Goal: Task Accomplishment & Management: Manage account settings

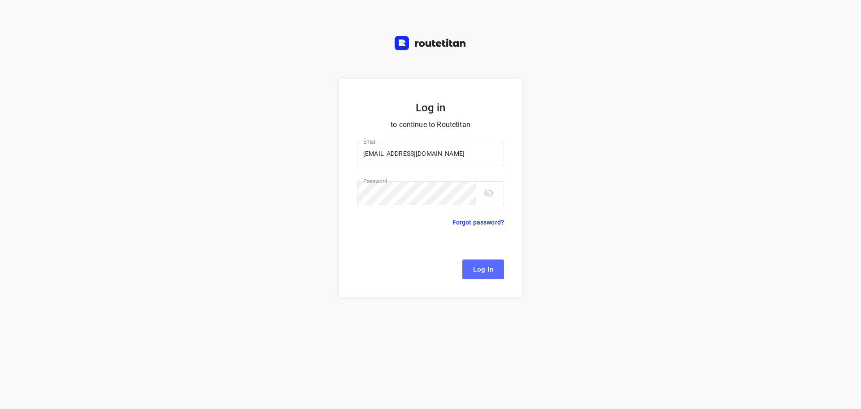
click at [472, 264] on button "Log In" at bounding box center [484, 269] width 42 height 20
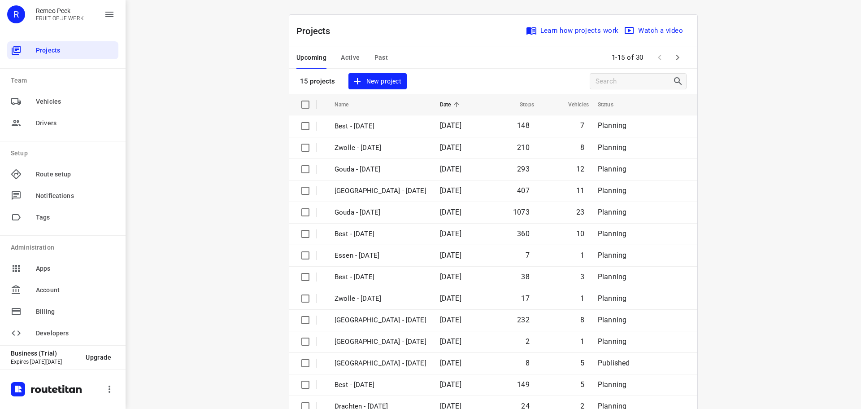
click at [357, 57] on div "Upcoming Active Past" at bounding box center [350, 58] width 106 height 22
click at [353, 54] on span "Active" at bounding box center [350, 57] width 19 height 11
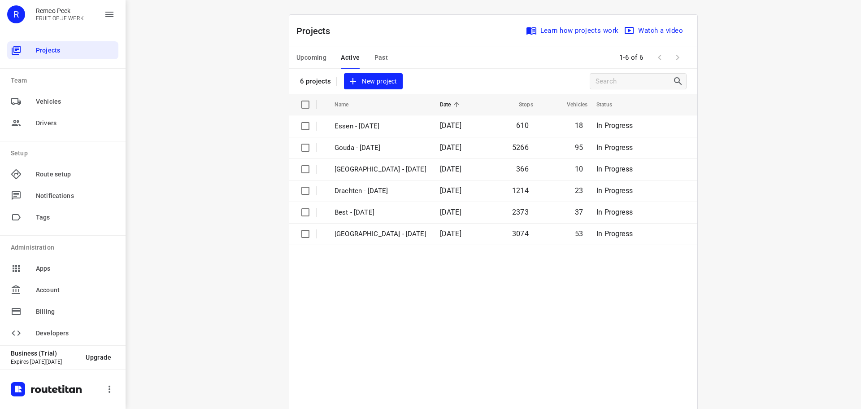
click at [303, 61] on span "Upcoming" at bounding box center [312, 57] width 30 height 11
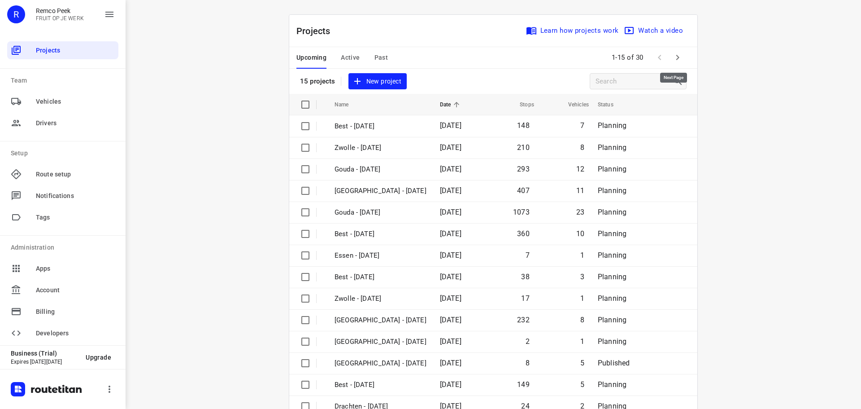
click at [669, 57] on button "button" at bounding box center [678, 57] width 18 height 18
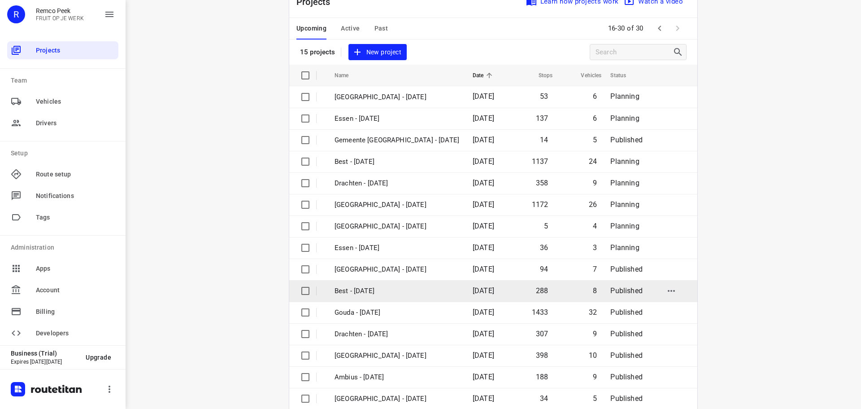
scroll to position [45, 0]
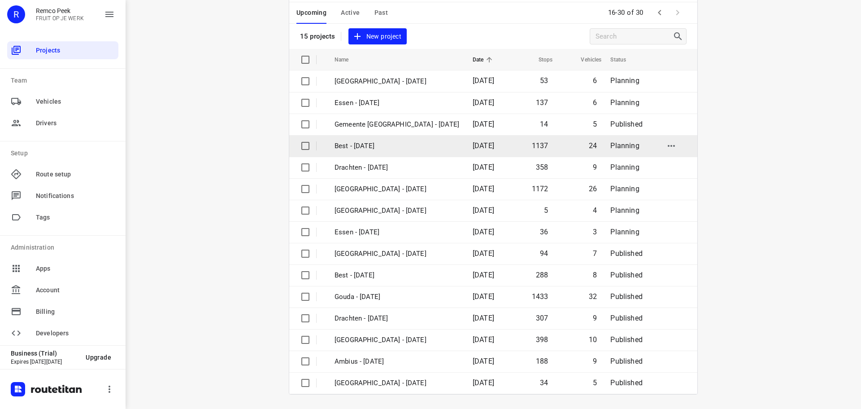
click at [402, 149] on p "Best - [DATE]" at bounding box center [397, 146] width 125 height 10
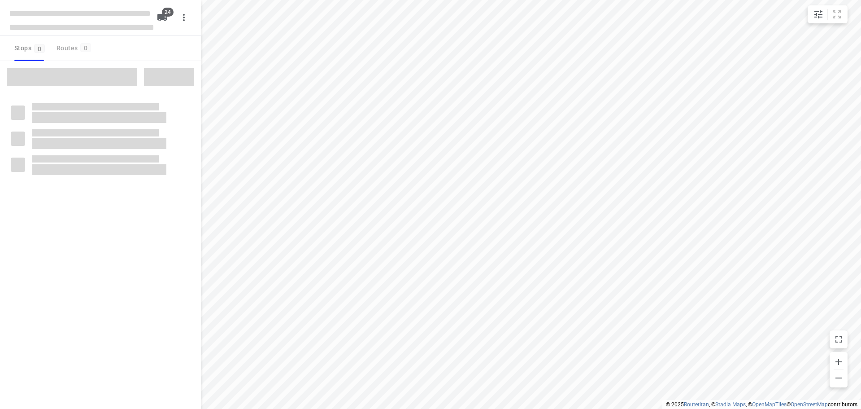
checkbox input "true"
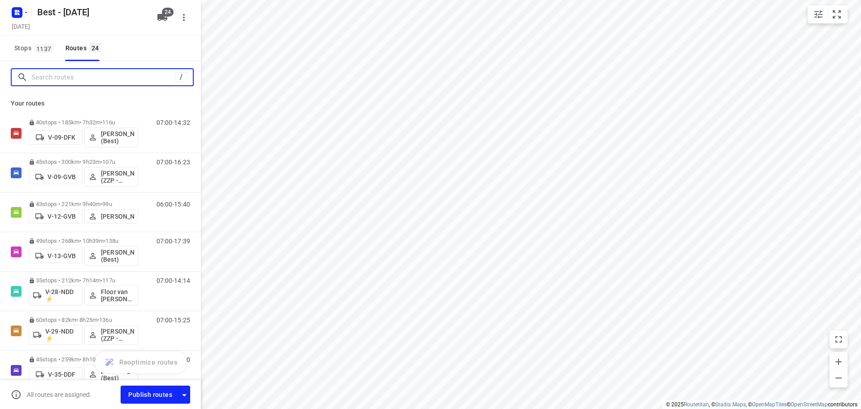
click at [132, 76] on input "Search routes" at bounding box center [103, 77] width 144 height 14
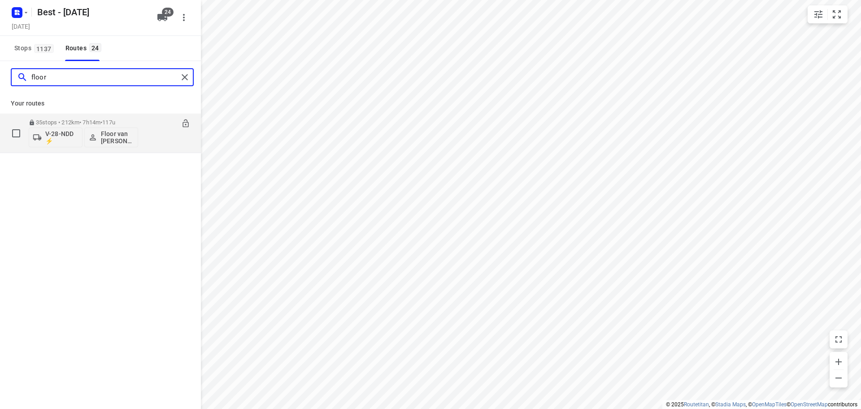
type input "floor"
click at [126, 114] on div "35 stops • 212km • 7h14m • 117u V-28-NDD ⚡ Floor van Donzel (Best) 07:00-14:14" at bounding box center [100, 133] width 201 height 39
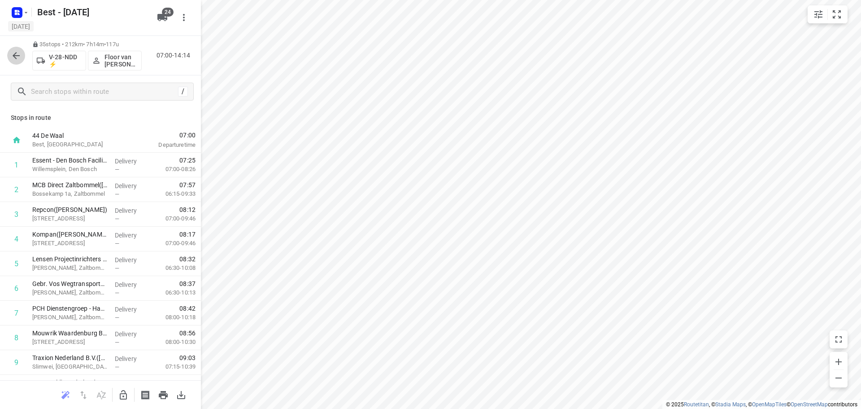
drag, startPoint x: 15, startPoint y: 62, endPoint x: 9, endPoint y: 21, distance: 41.6
click at [15, 58] on button "button" at bounding box center [16, 56] width 18 height 18
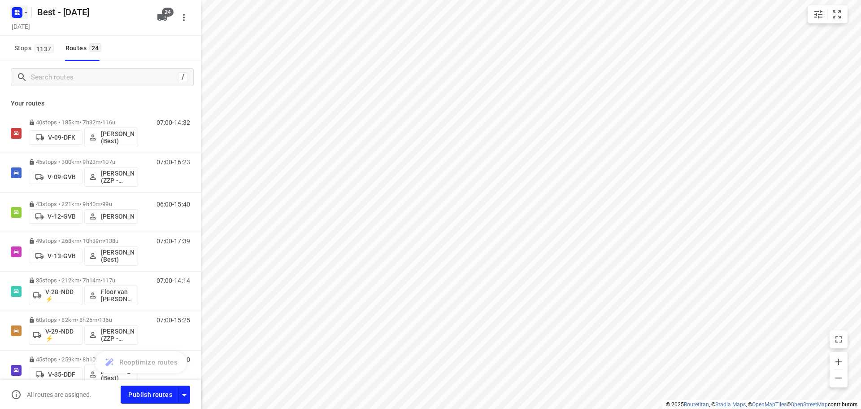
click at [10, 14] on icon "button" at bounding box center [17, 12] width 14 height 14
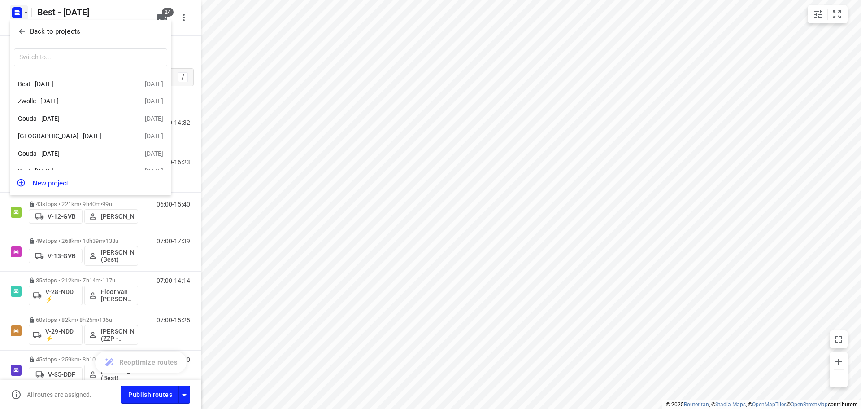
click at [12, 27] on div "Back to projects" at bounding box center [91, 32] width 162 height 24
click at [16, 27] on button "Back to projects" at bounding box center [90, 31] width 153 height 15
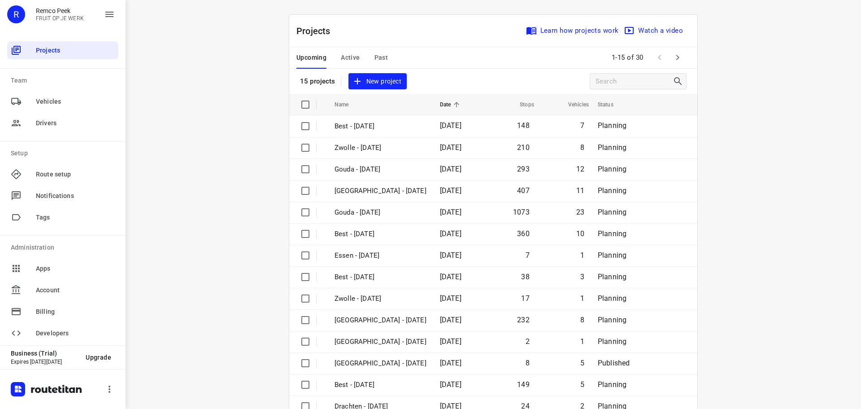
click at [335, 57] on div "Upcoming Active Past" at bounding box center [350, 58] width 106 height 22
click at [350, 54] on span "Active" at bounding box center [350, 57] width 19 height 11
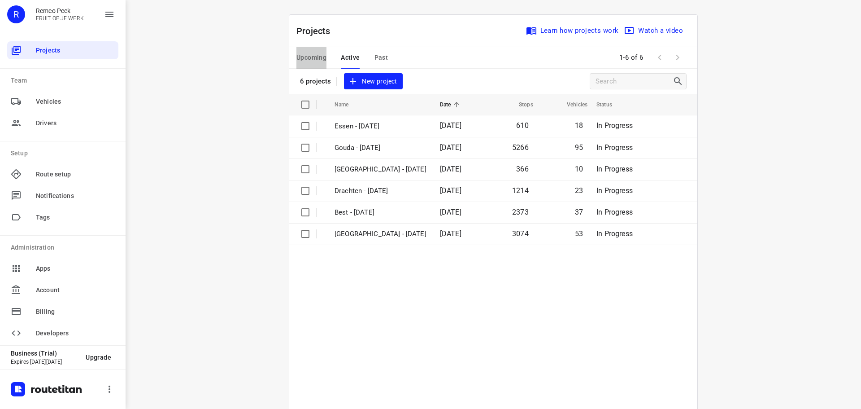
click at [309, 57] on span "Upcoming" at bounding box center [312, 57] width 30 height 11
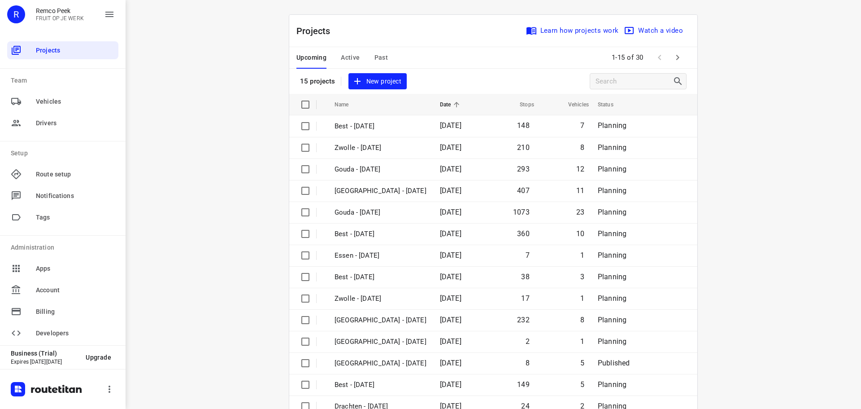
click at [347, 53] on span "Active" at bounding box center [350, 57] width 19 height 11
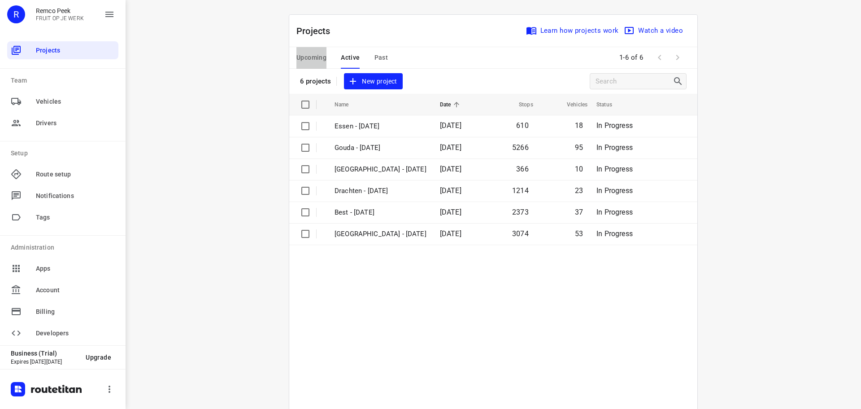
click at [305, 53] on span "Upcoming" at bounding box center [312, 57] width 30 height 11
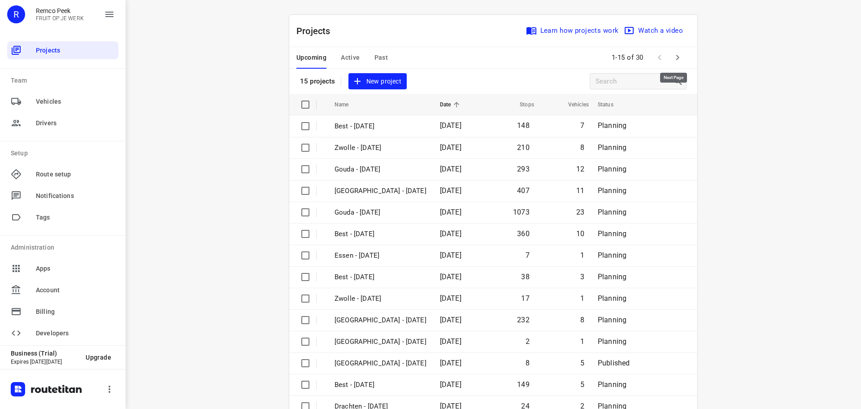
click at [673, 58] on icon "button" at bounding box center [678, 57] width 11 height 11
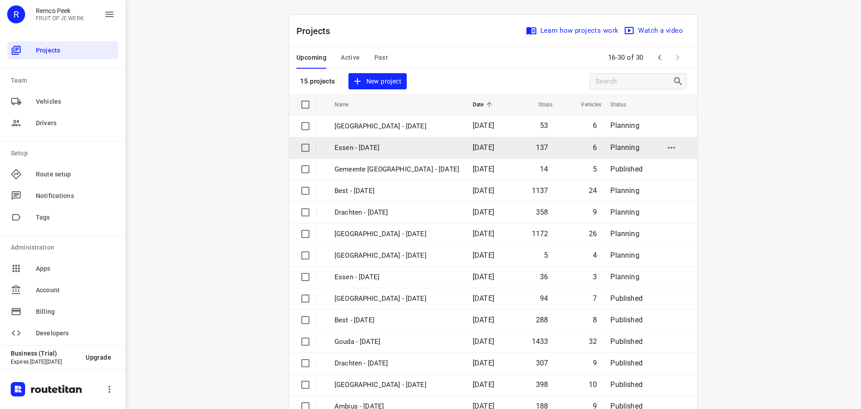
scroll to position [45, 0]
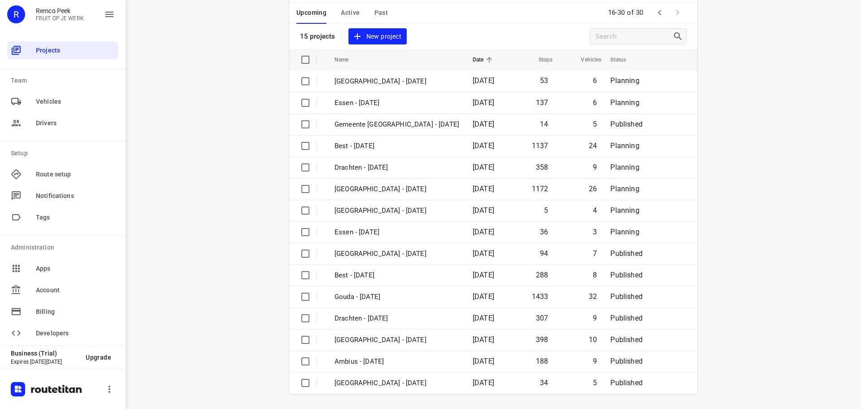
click at [352, 15] on span "Active" at bounding box center [350, 12] width 19 height 11
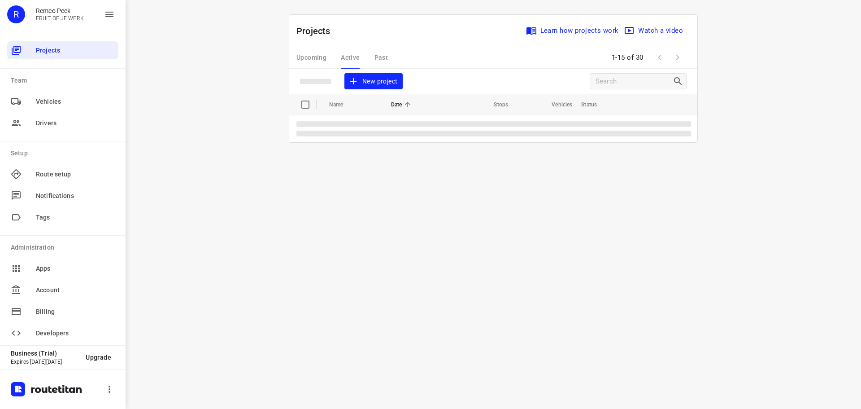
scroll to position [0, 0]
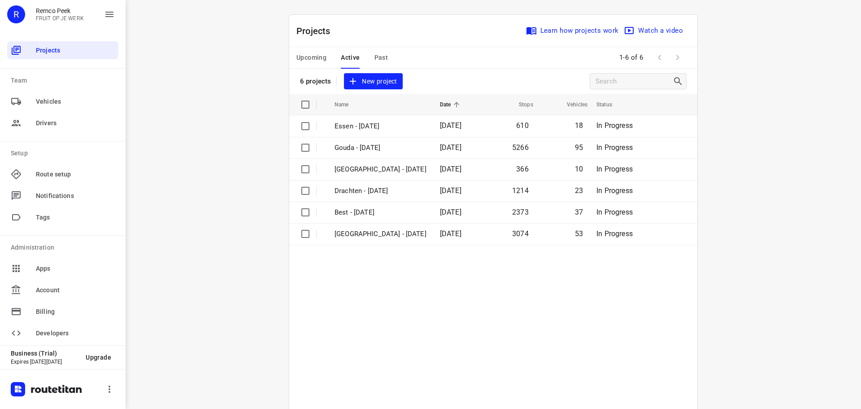
click at [302, 58] on span "Upcoming" at bounding box center [312, 57] width 30 height 11
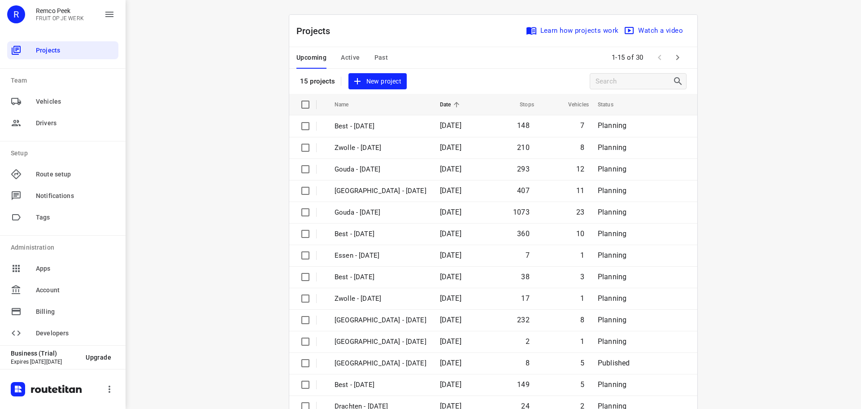
click at [676, 61] on icon "button" at bounding box center [678, 57] width 11 height 11
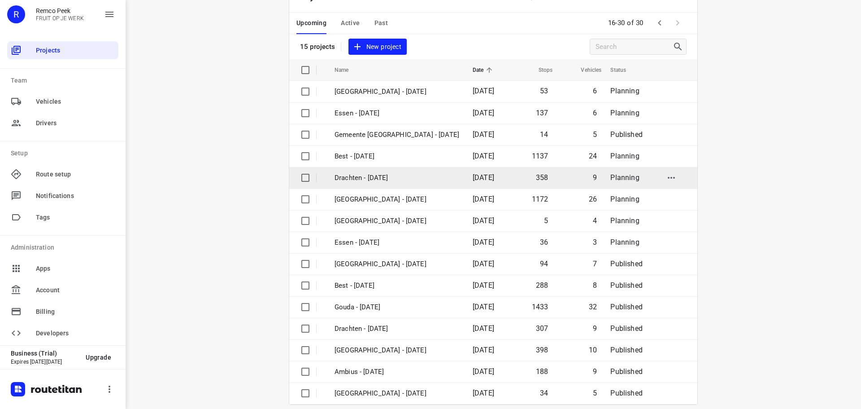
scroll to position [45, 0]
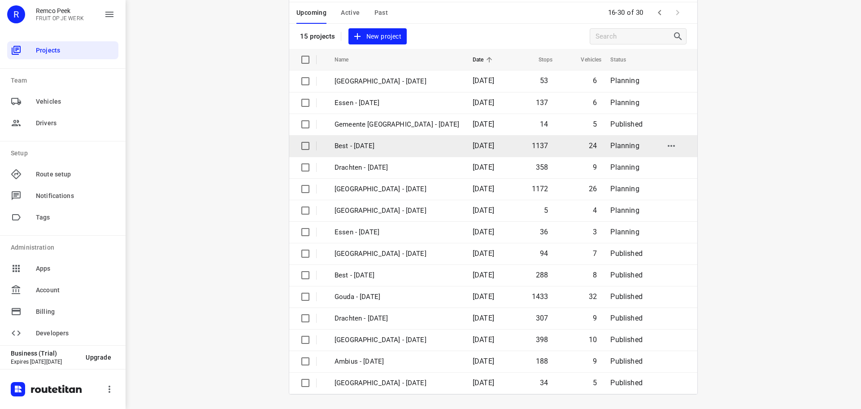
click at [393, 142] on p "Best - Wednesday" at bounding box center [397, 146] width 125 height 10
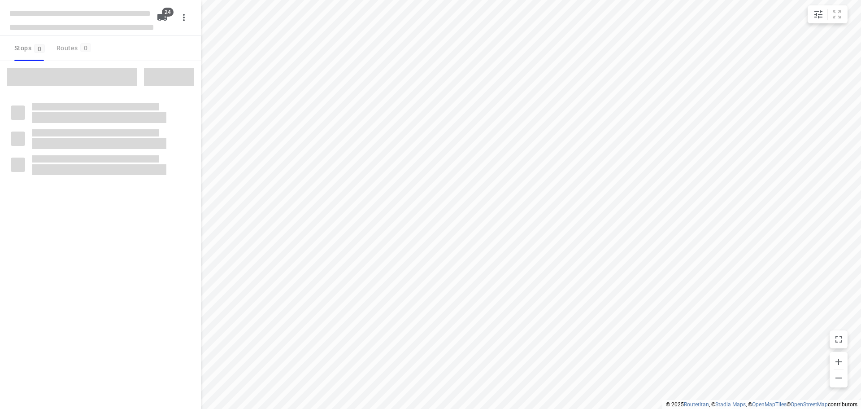
checkbox input "true"
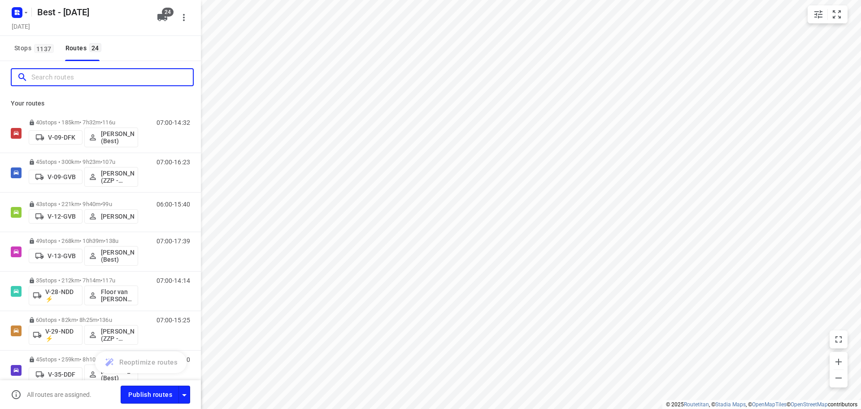
click at [72, 81] on input "Search routes" at bounding box center [112, 77] width 162 height 14
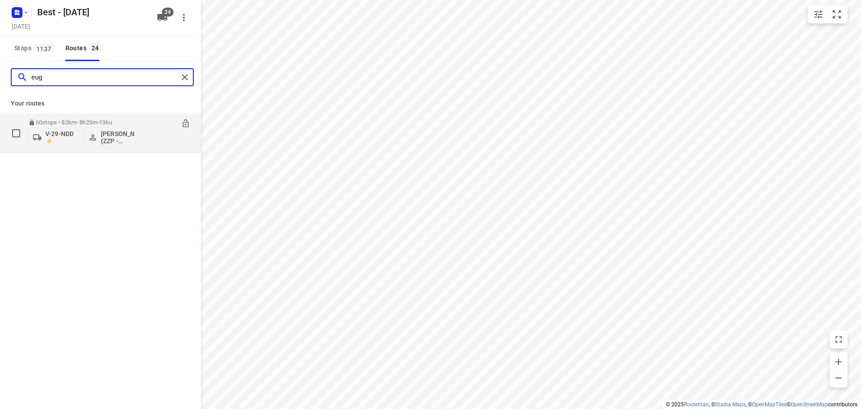
type input "eug"
click at [181, 124] on div at bounding box center [181, 124] width 17 height 10
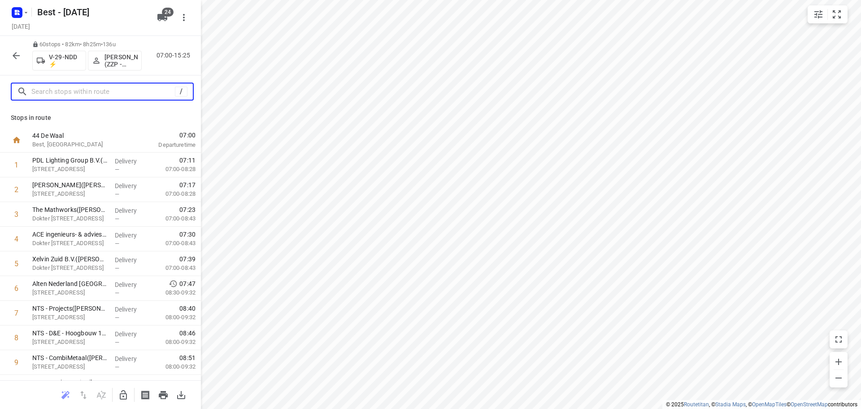
click at [86, 90] on input "text" at bounding box center [103, 92] width 144 height 14
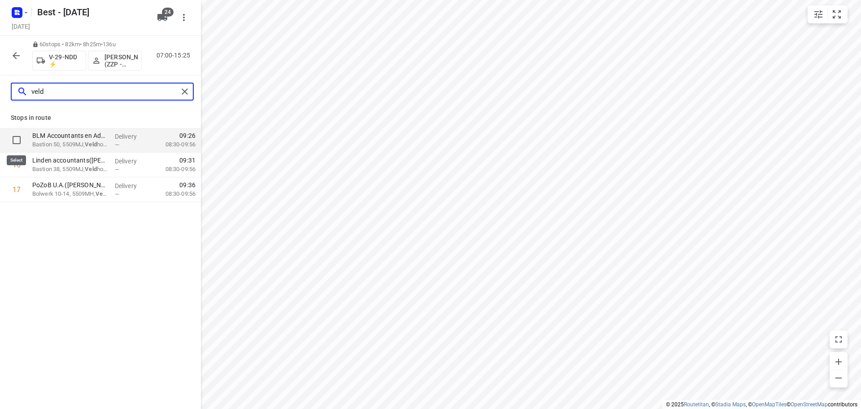
type input "veld"
click at [22, 138] on input "checkbox" at bounding box center [17, 140] width 18 height 18
checkbox input "true"
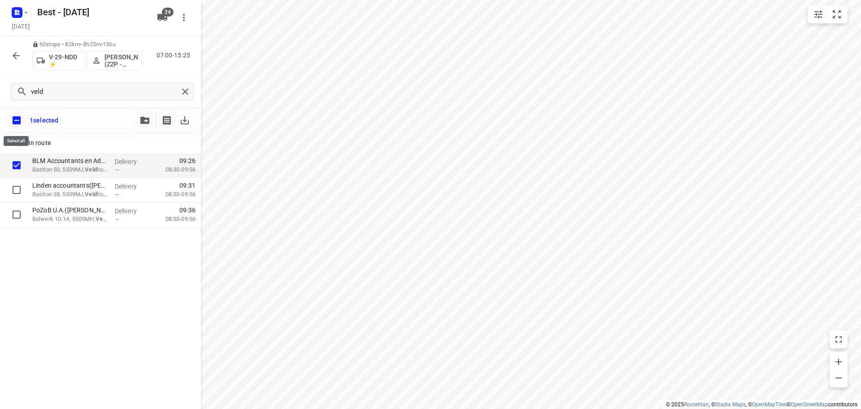
click at [24, 116] on input "checkbox" at bounding box center [16, 120] width 19 height 19
checkbox input "false"
checkbox input "true"
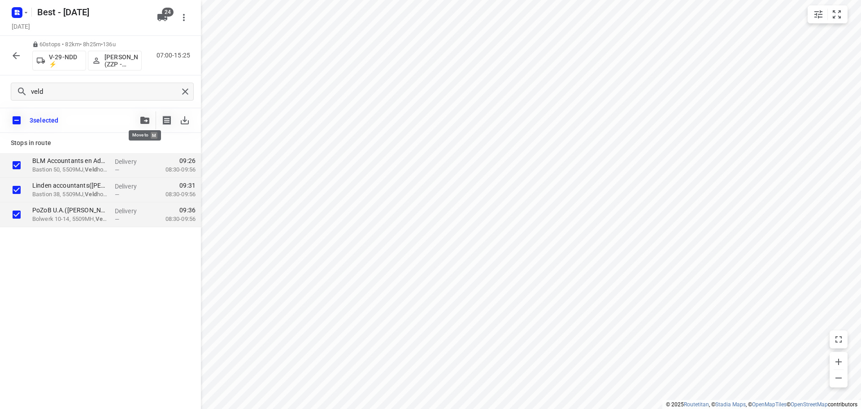
click at [145, 122] on icon "button" at bounding box center [144, 120] width 9 height 7
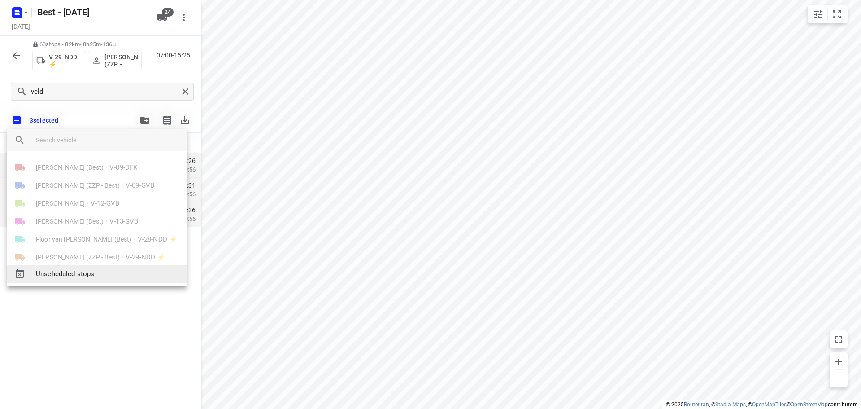
click at [92, 278] on span "Unscheduled stops" at bounding box center [108, 274] width 144 height 10
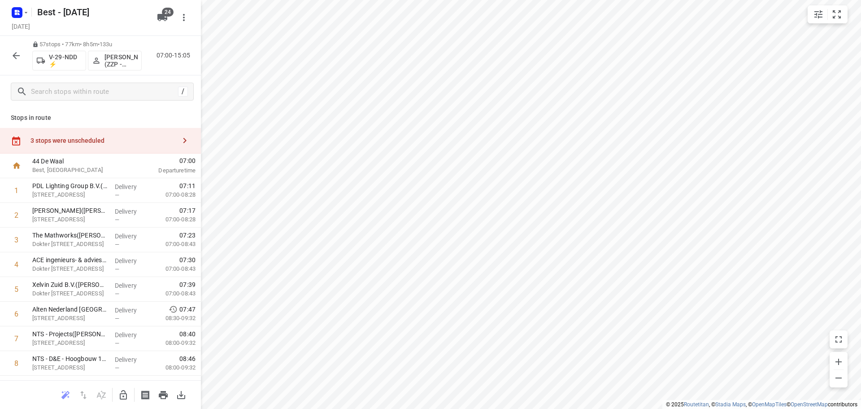
click at [147, 139] on div "3 stops were unscheduled" at bounding box center [103, 140] width 145 height 7
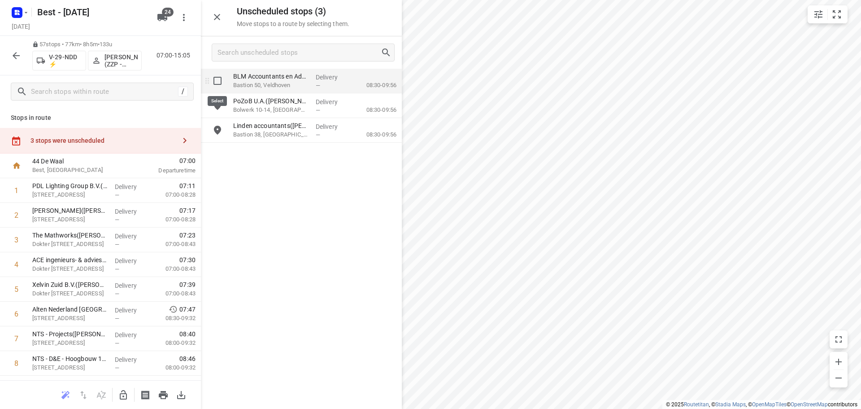
click at [214, 82] on input "grid" at bounding box center [218, 81] width 18 height 18
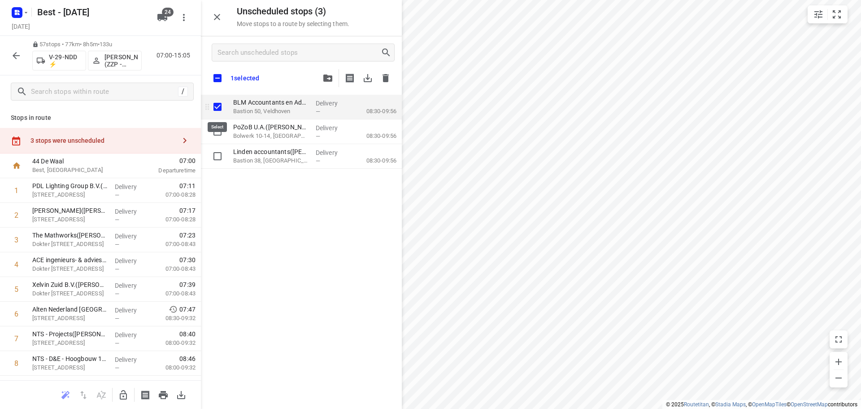
checkbox input "true"
click at [219, 76] on input "checkbox" at bounding box center [217, 78] width 19 height 19
checkbox input "true"
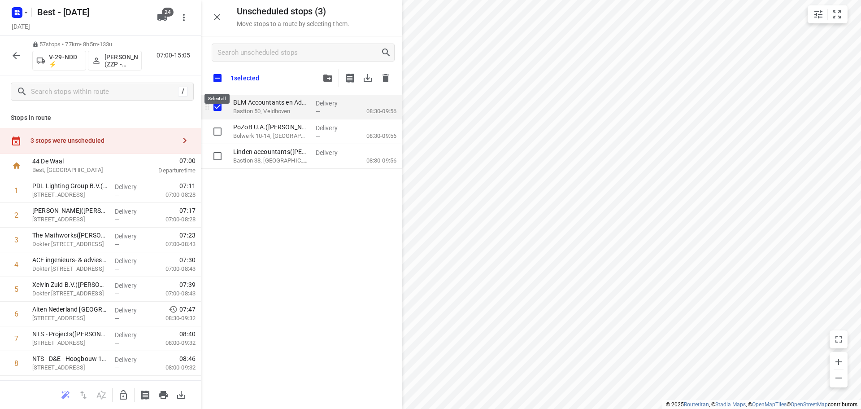
checkbox input "true"
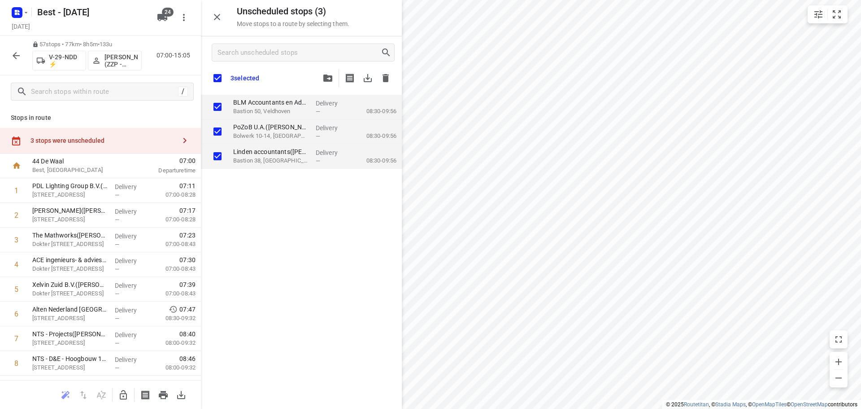
checkbox input "true"
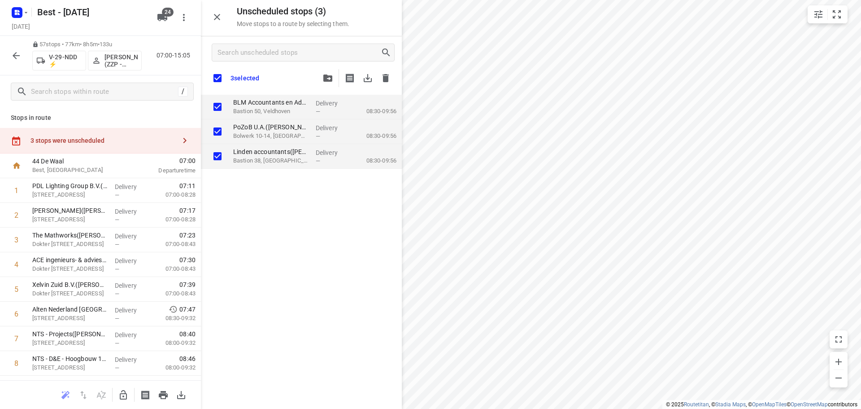
checkbox input "true"
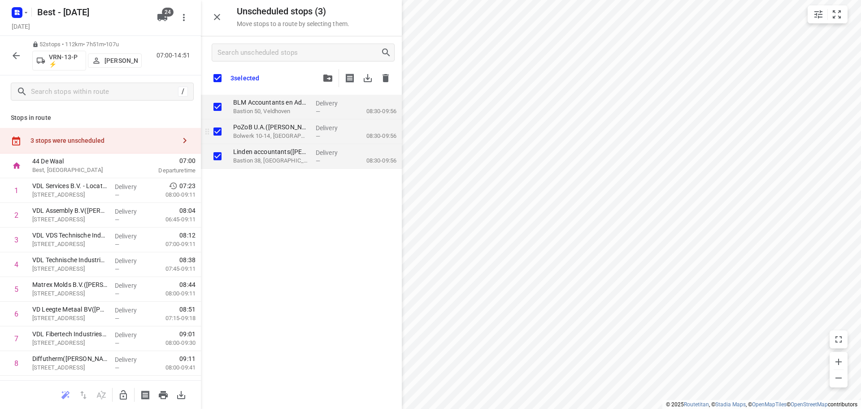
checkbox input "true"
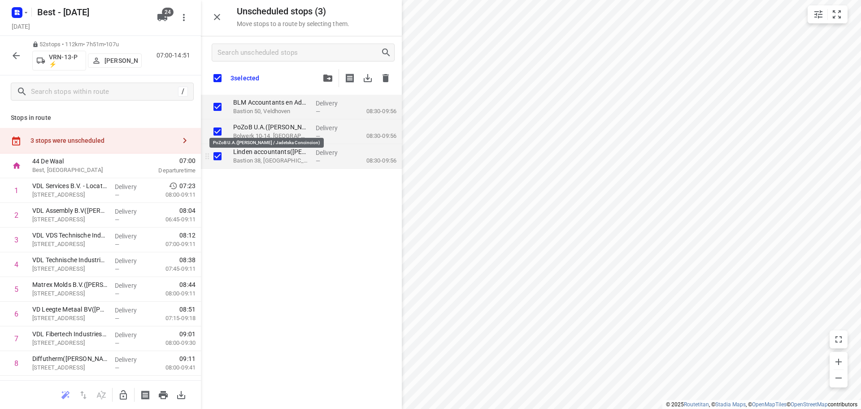
checkbox input "true"
click at [121, 392] on icon "button" at bounding box center [123, 394] width 11 height 11
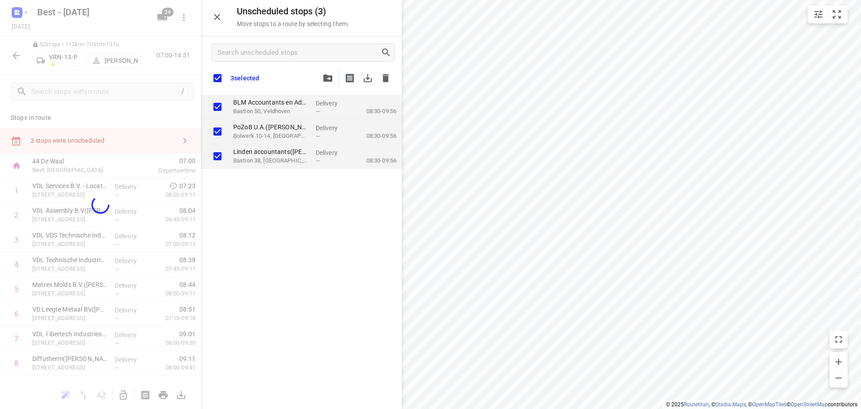
checkbox input "true"
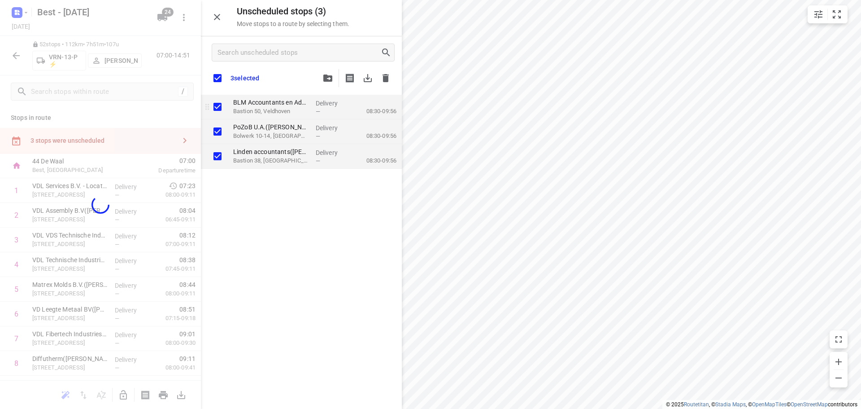
checkbox input "true"
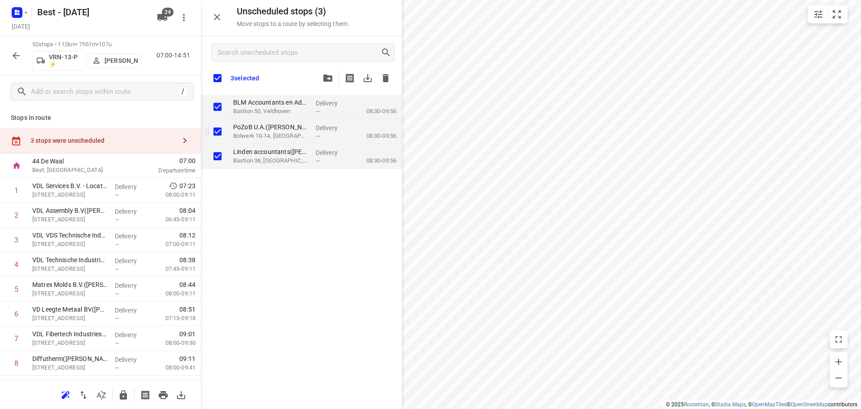
checkbox input "true"
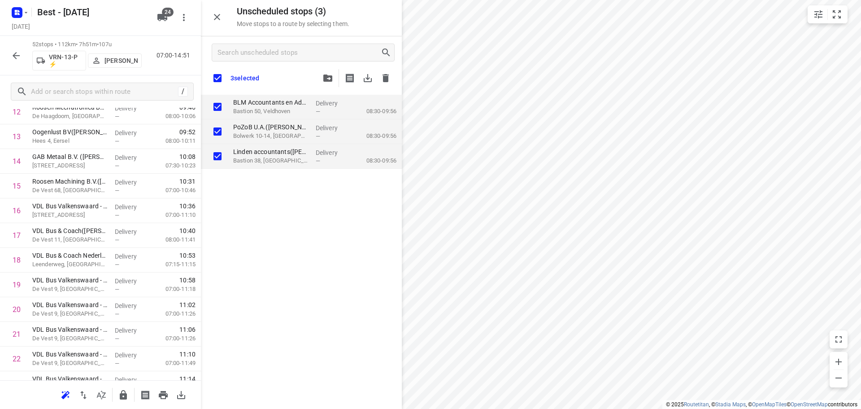
scroll to position [1084, 0]
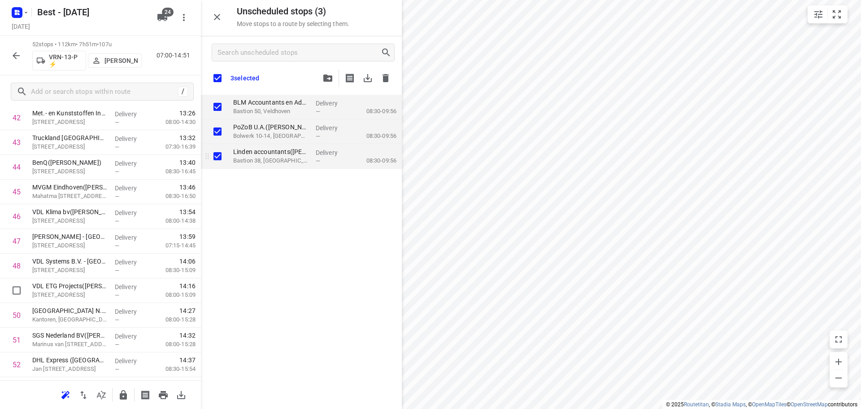
checkbox input "true"
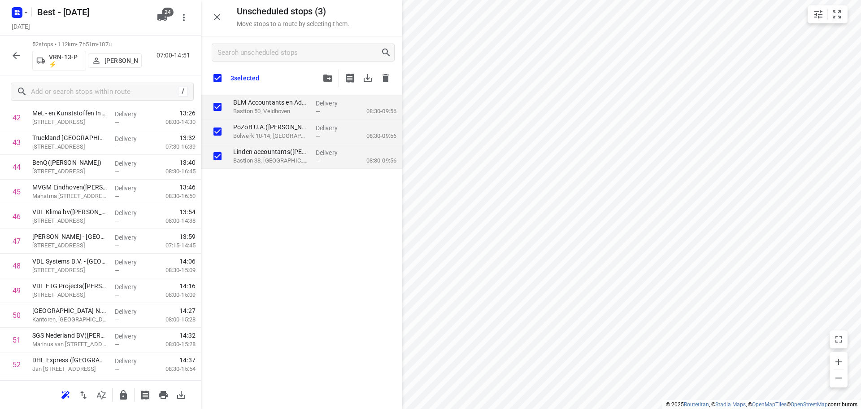
checkbox input "true"
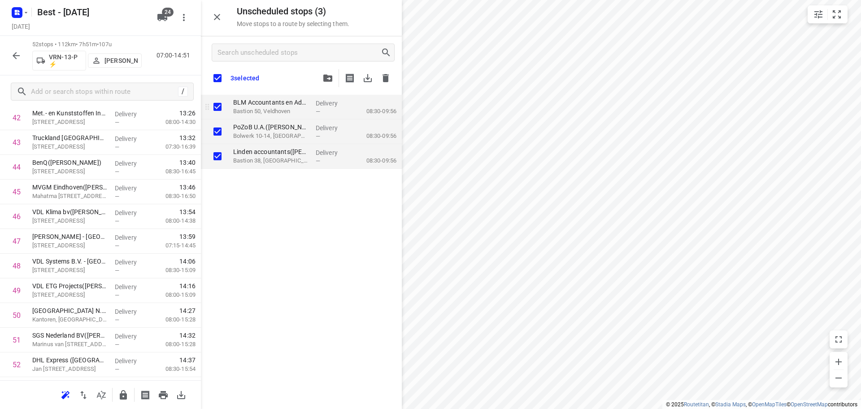
checkbox input "true"
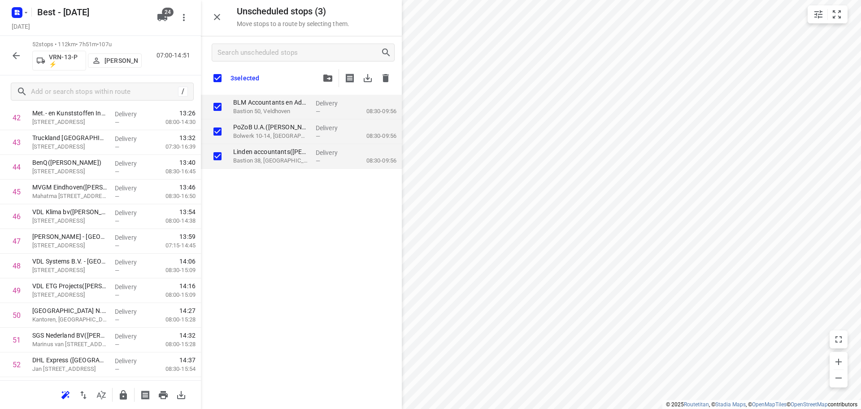
checkbox input "true"
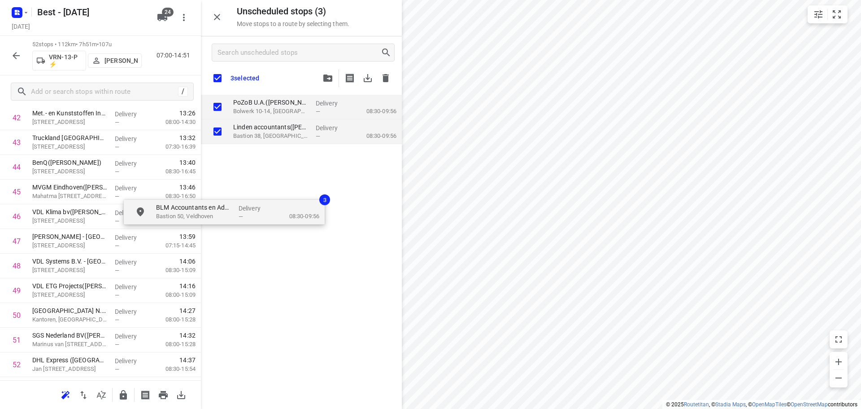
checkbox input "true"
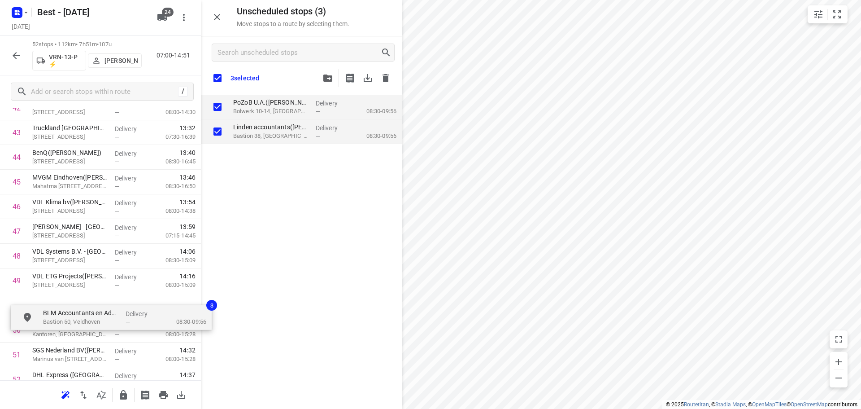
scroll to position [1094, 0]
drag, startPoint x: 285, startPoint y: 134, endPoint x: 96, endPoint y: 316, distance: 262.1
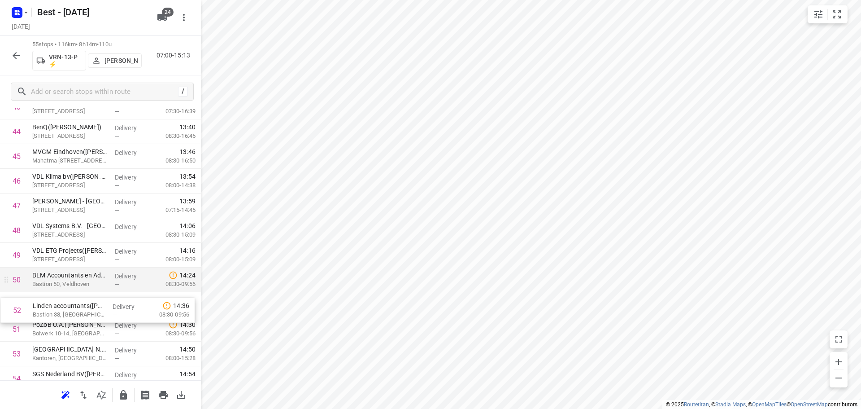
scroll to position [1096, 0]
drag, startPoint x: 61, startPoint y: 323, endPoint x: 63, endPoint y: 289, distance: 33.3
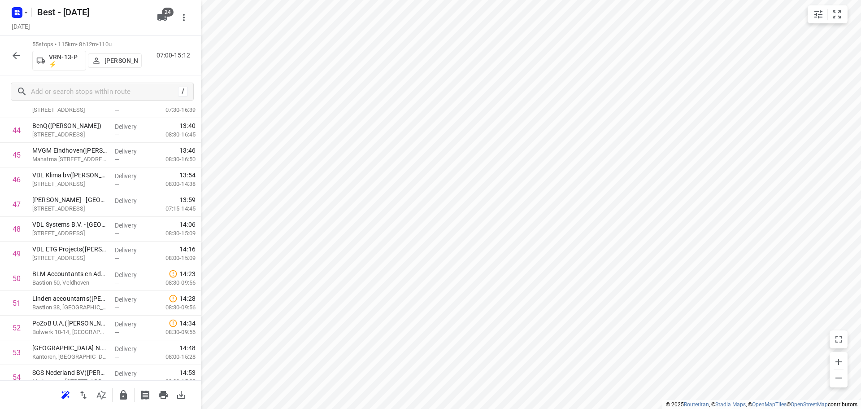
click at [18, 56] on icon "button" at bounding box center [16, 55] width 11 height 11
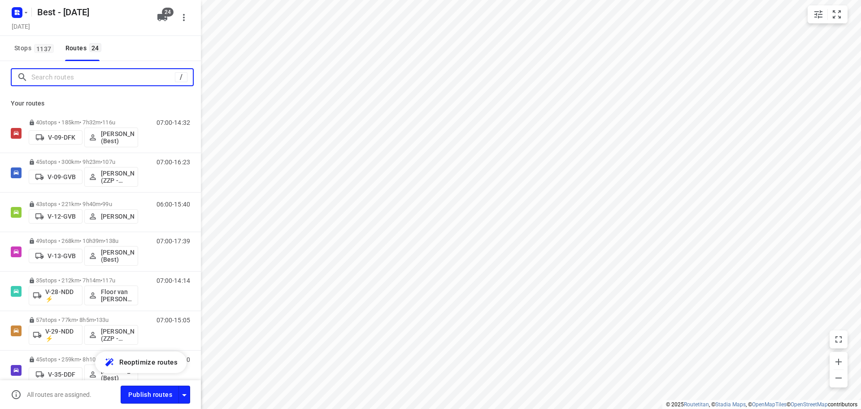
click at [134, 83] on input "Search routes" at bounding box center [103, 77] width 144 height 14
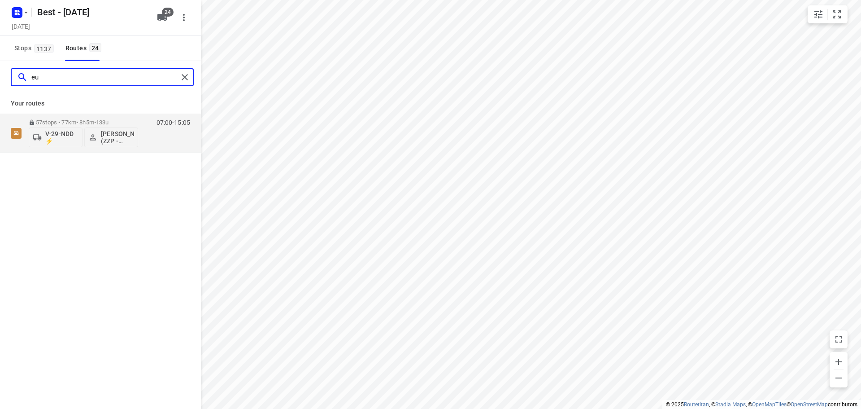
type input "e"
type input "andy"
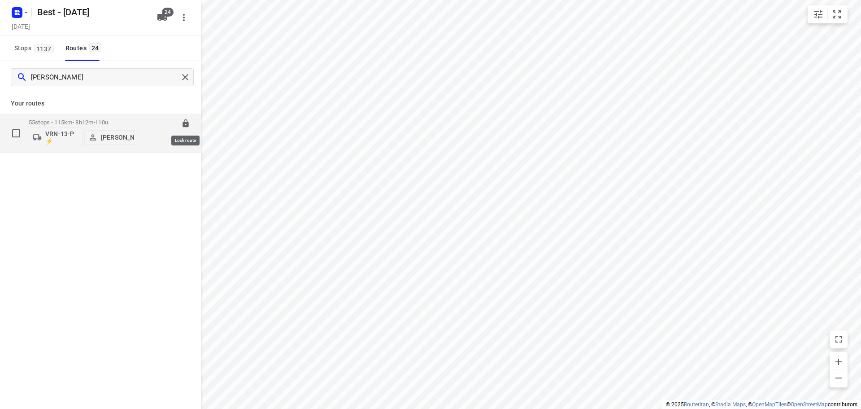
click at [181, 123] on icon at bounding box center [185, 123] width 9 height 9
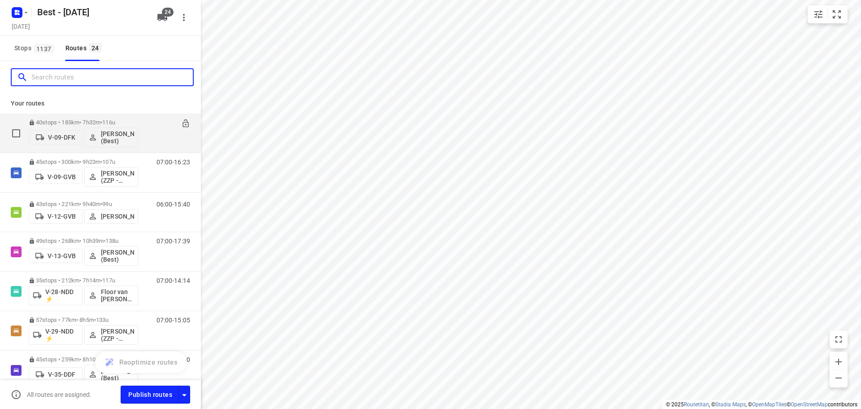
click at [156, 77] on input "Search routes" at bounding box center [112, 77] width 162 height 14
click at [21, 5] on icon "button" at bounding box center [17, 12] width 14 height 14
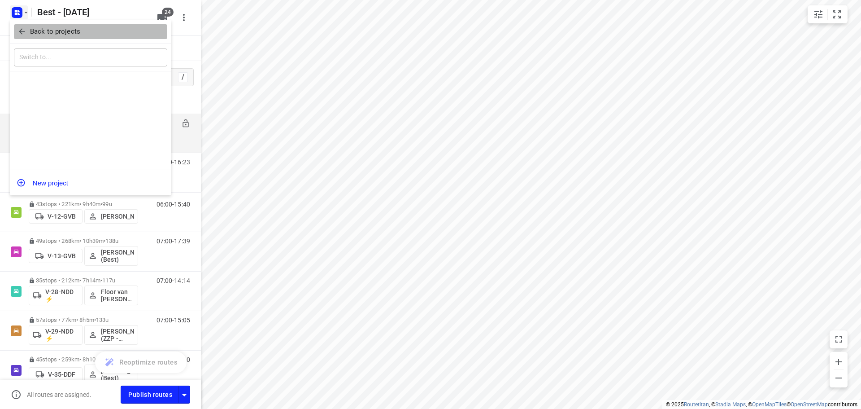
click at [25, 29] on icon "button" at bounding box center [21, 31] width 9 height 9
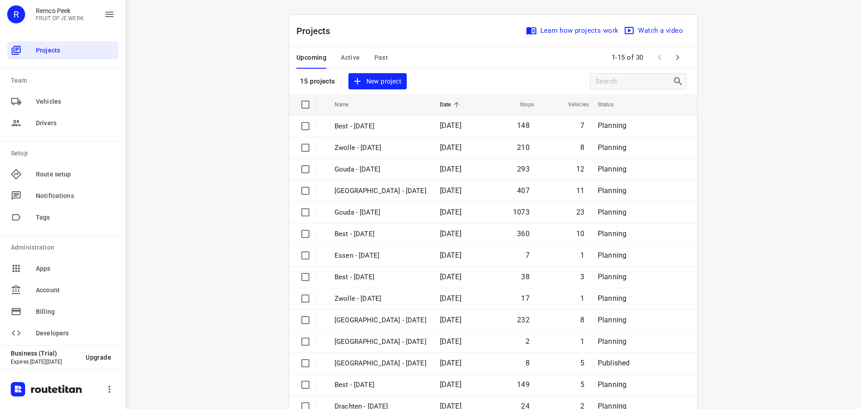
click at [343, 41] on div "Projects Learn how projects work Watch a video" at bounding box center [493, 31] width 408 height 32
click at [347, 55] on span "Active" at bounding box center [350, 57] width 19 height 11
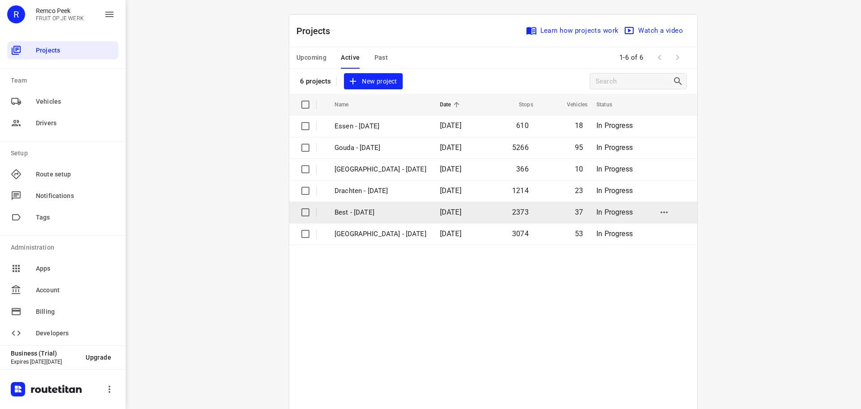
click at [363, 207] on p "Best - [DATE]" at bounding box center [381, 212] width 92 height 10
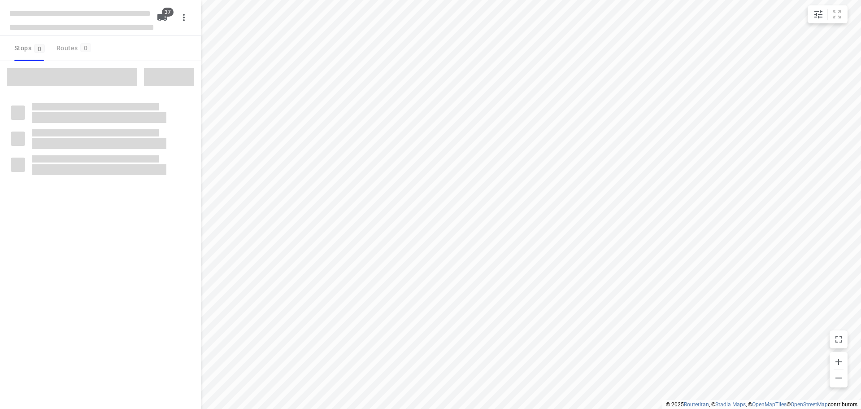
checkbox input "true"
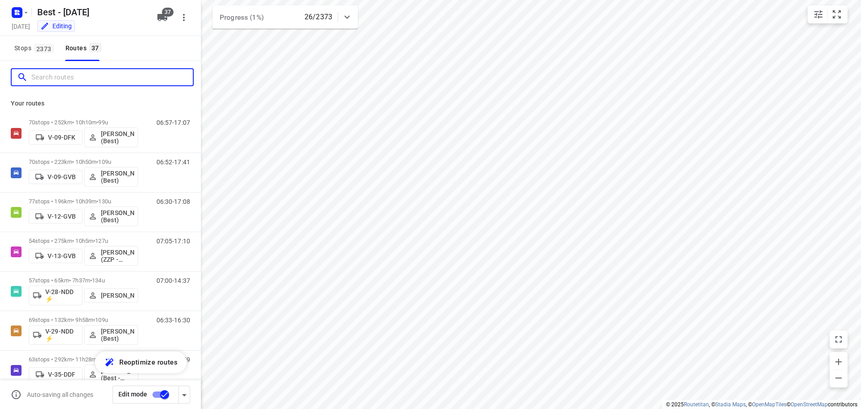
click at [62, 71] on input "Search routes" at bounding box center [112, 77] width 162 height 14
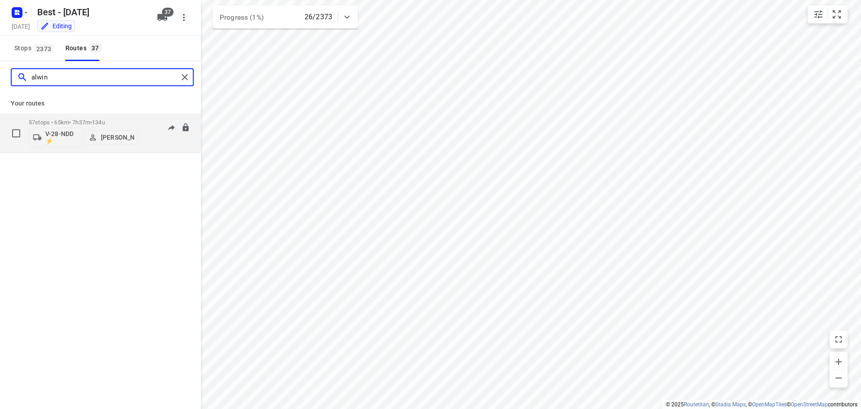
type input "alwin"
click at [67, 122] on p "57 stops • 65km • 7h37m • 134u" at bounding box center [83, 122] width 109 height 7
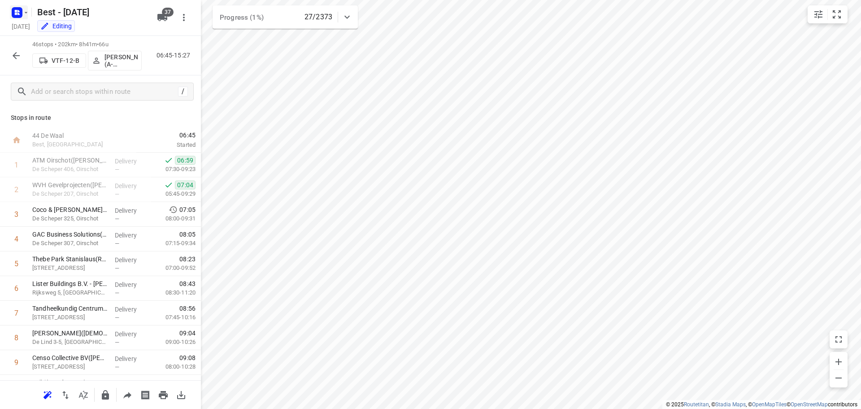
click at [16, 19] on icon "button" at bounding box center [17, 12] width 14 height 14
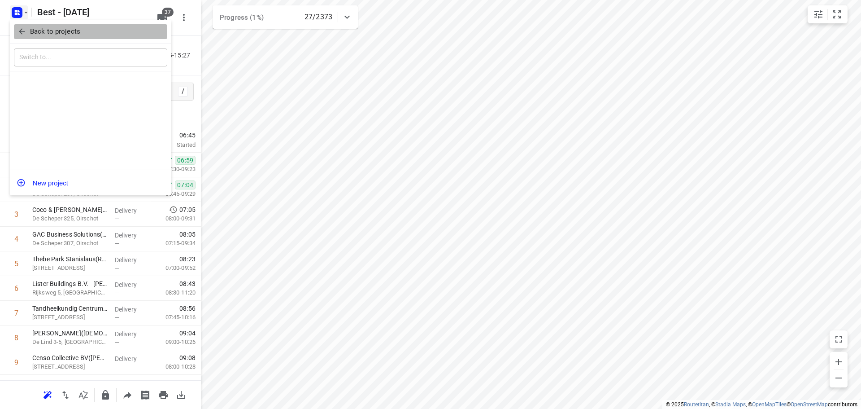
click at [18, 38] on button "Back to projects" at bounding box center [90, 31] width 153 height 15
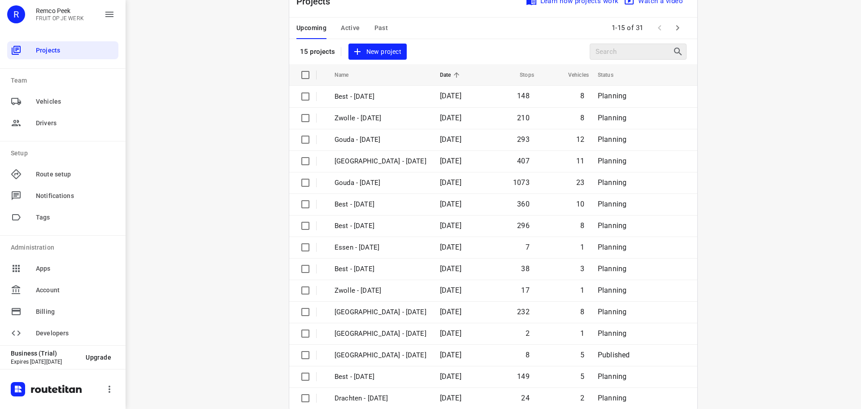
scroll to position [45, 0]
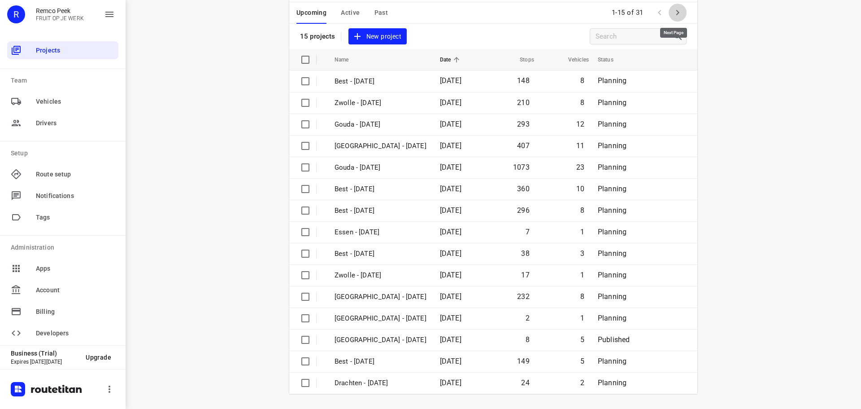
click at [682, 13] on button "button" at bounding box center [678, 13] width 18 height 18
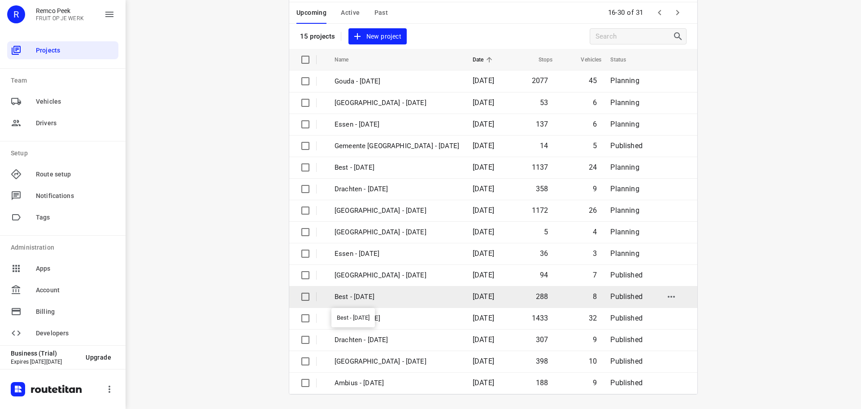
click at [391, 300] on p "Best - [DATE]" at bounding box center [397, 297] width 125 height 10
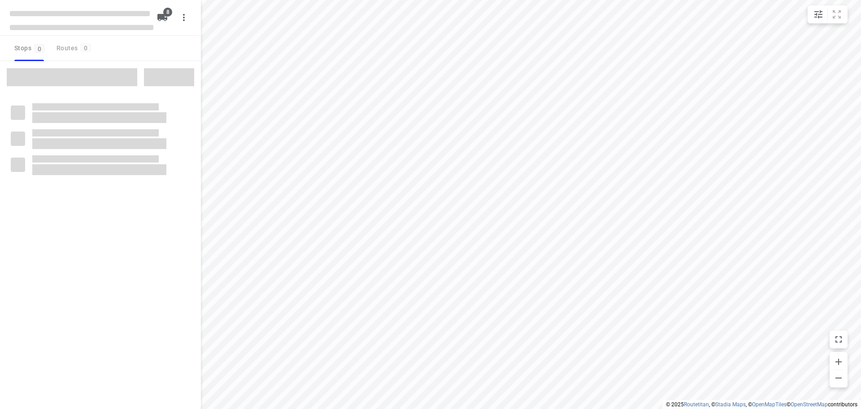
checkbox input "true"
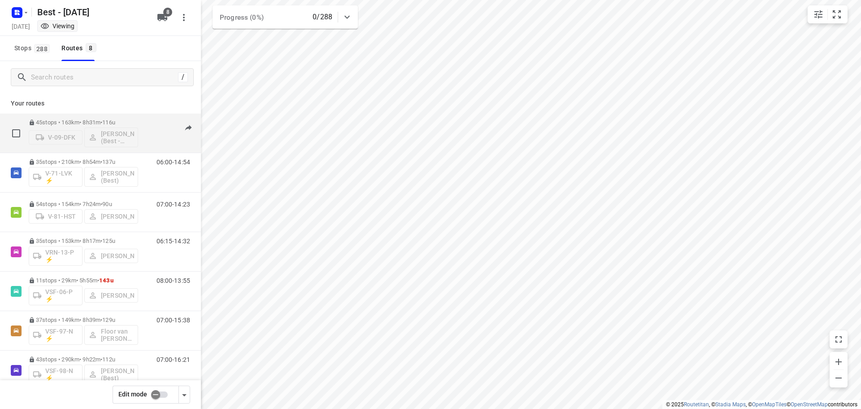
click at [79, 115] on div "45 stops • 163km • 8h31m • 116u V-09-DFK Maurice Vanderfeesten (Best - ZZP)" at bounding box center [83, 132] width 109 height 37
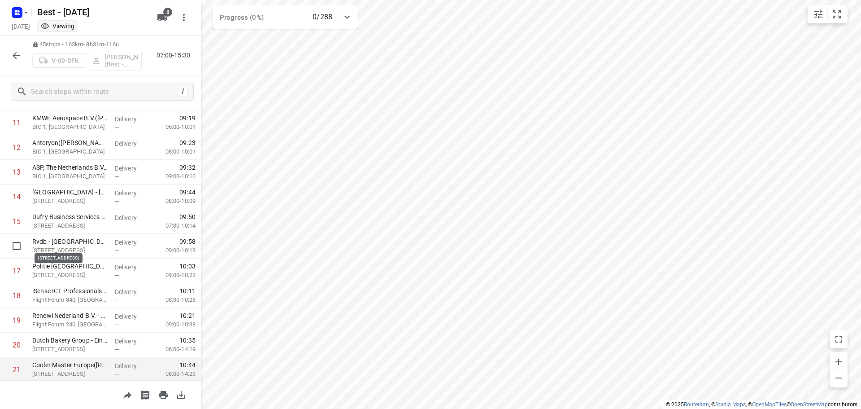
scroll to position [359, 0]
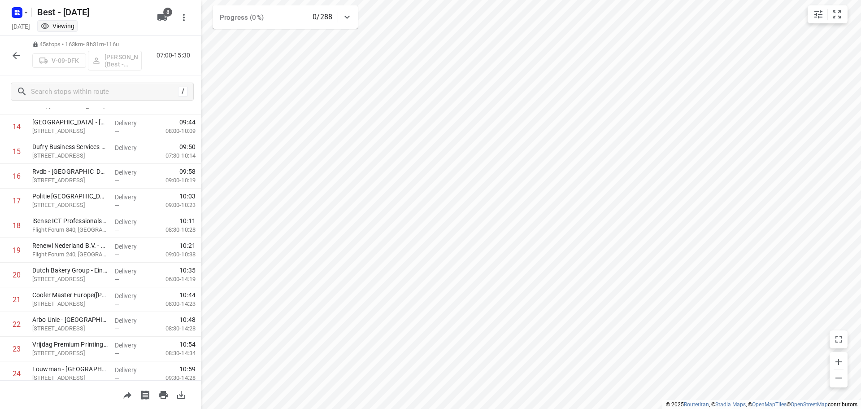
click at [22, 64] on div at bounding box center [16, 56] width 18 height 18
click at [18, 55] on icon "button" at bounding box center [16, 55] width 7 height 7
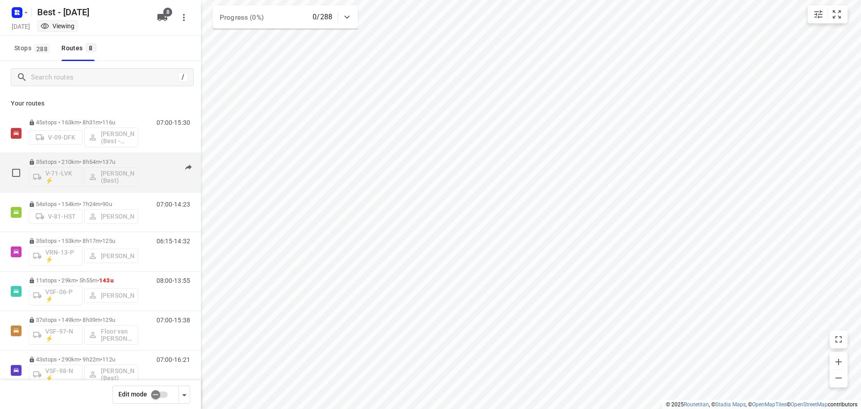
click at [63, 166] on div "V-71-LVK ⚡ Nikki van Hasselt - van Doren (Best)" at bounding box center [83, 176] width 109 height 22
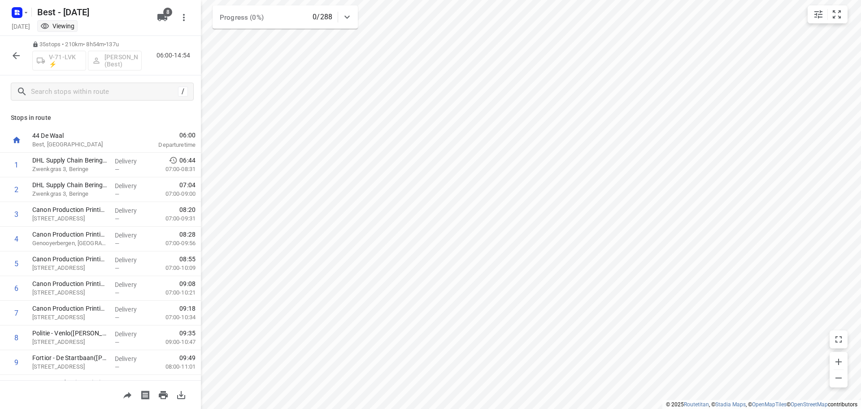
click at [0, 57] on div "35 stops • 210km • 8h54m • 137u V-71-LVK ⚡ Nikki van Hasselt - van Doren (Best)…" at bounding box center [100, 55] width 201 height 39
click at [13, 52] on icon "button" at bounding box center [16, 55] width 11 height 11
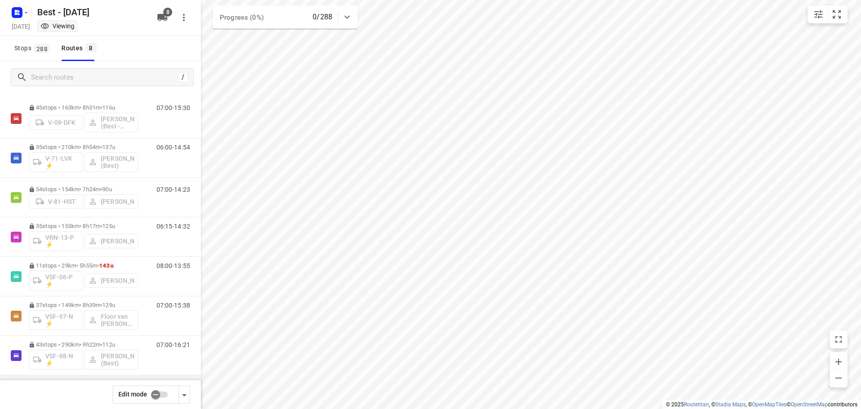
scroll to position [58, 0]
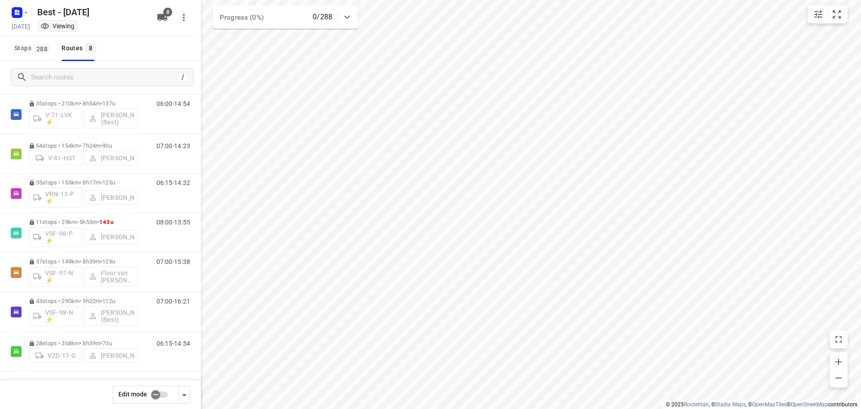
click at [162, 402] on input "checkbox" at bounding box center [155, 394] width 51 height 17
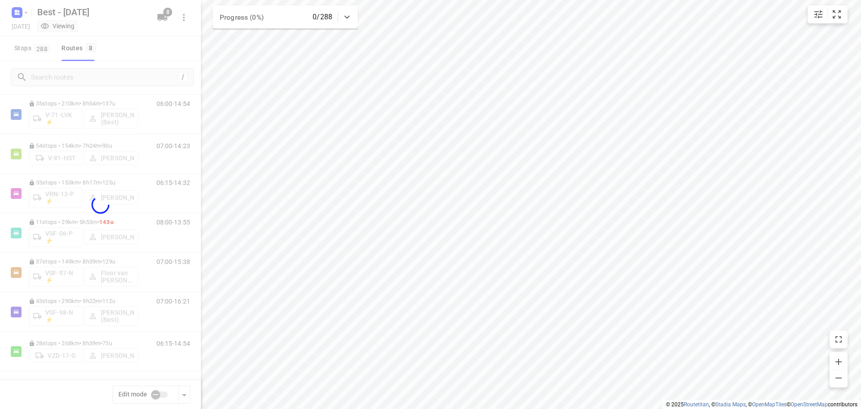
checkbox input "true"
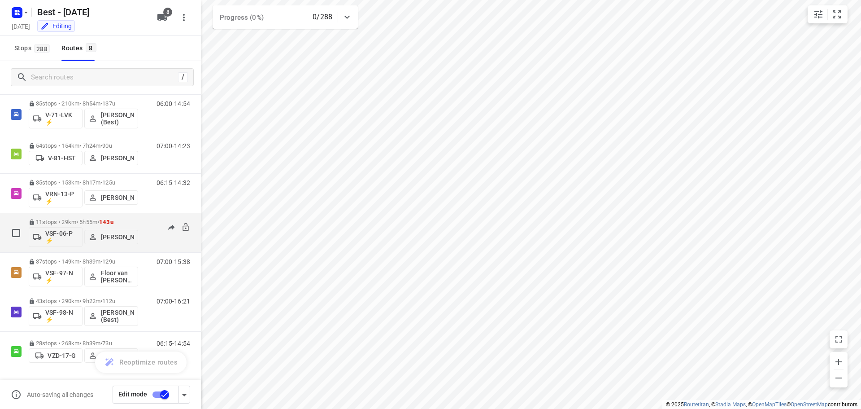
click at [181, 227] on icon at bounding box center [185, 227] width 9 height 9
click at [107, 226] on div "VSF-06-P ⚡ Stefan van Dijck" at bounding box center [83, 236] width 109 height 22
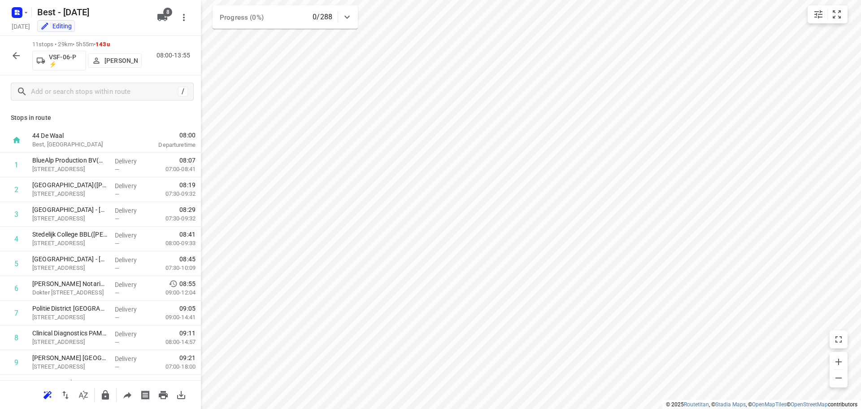
scroll to position [69, 0]
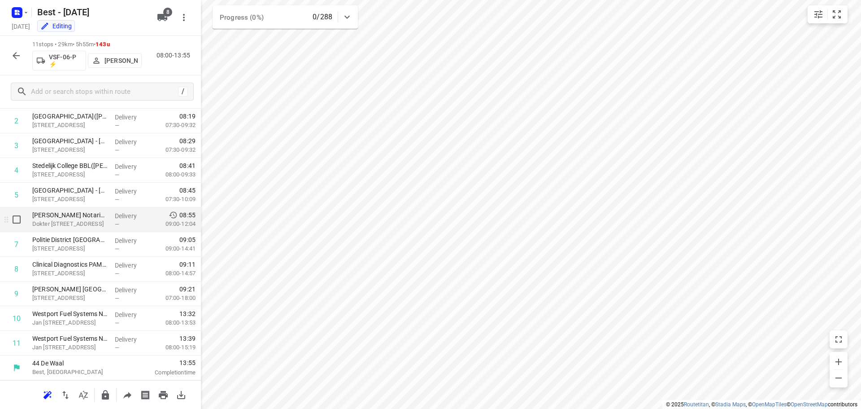
click at [115, 226] on span "—" at bounding box center [117, 224] width 4 height 7
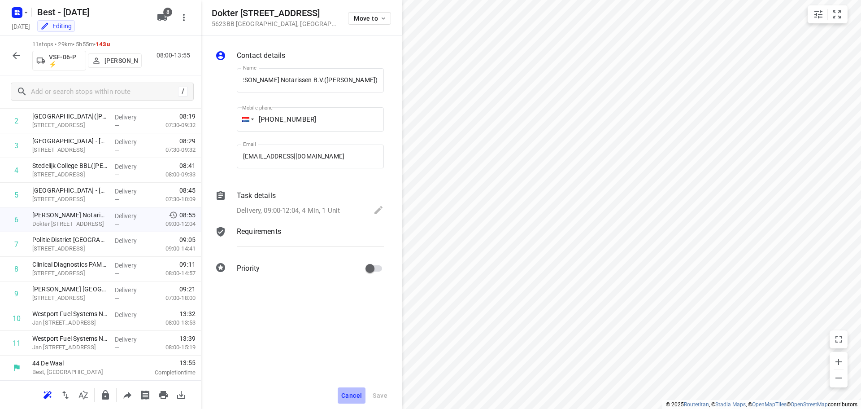
scroll to position [0, 0]
click at [342, 397] on span "Cancel" at bounding box center [351, 395] width 21 height 7
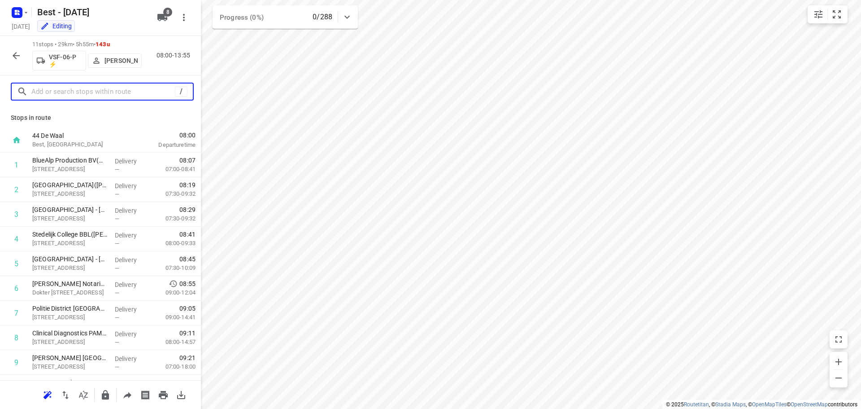
click at [118, 95] on input "text" at bounding box center [103, 92] width 144 height 14
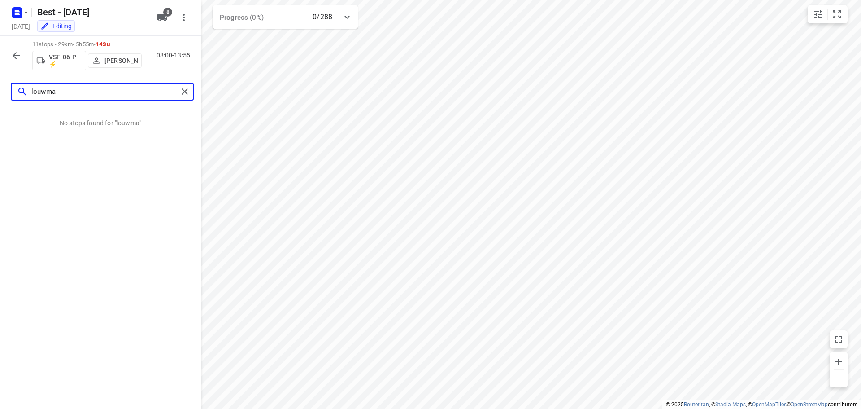
type input "louwma"
click at [192, 98] on div at bounding box center [187, 91] width 16 height 13
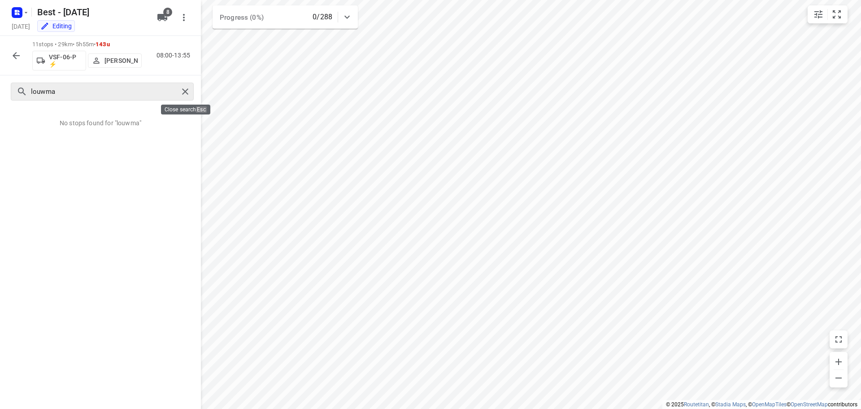
click at [191, 98] on div at bounding box center [187, 91] width 16 height 13
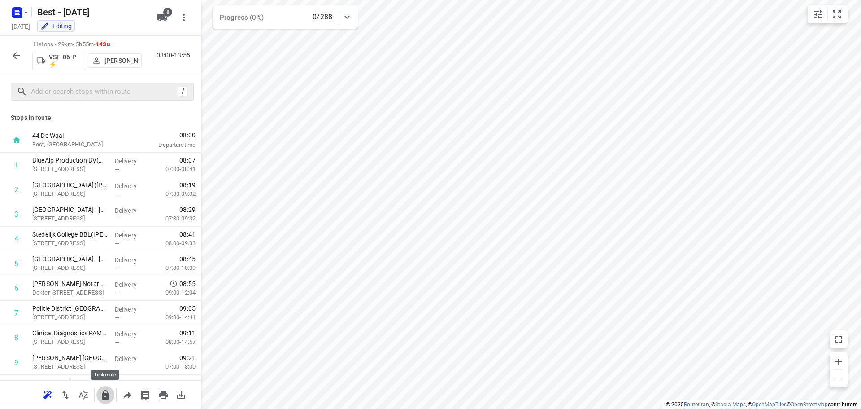
click at [112, 396] on button "button" at bounding box center [105, 395] width 18 height 18
click at [15, 48] on button "button" at bounding box center [16, 56] width 18 height 18
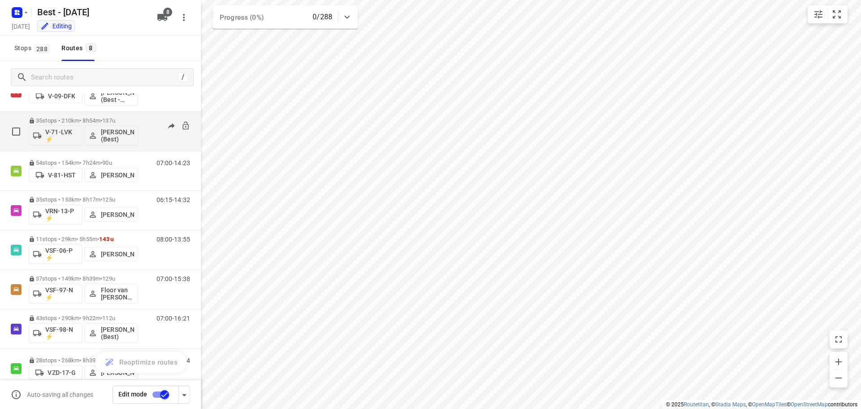
scroll to position [58, 0]
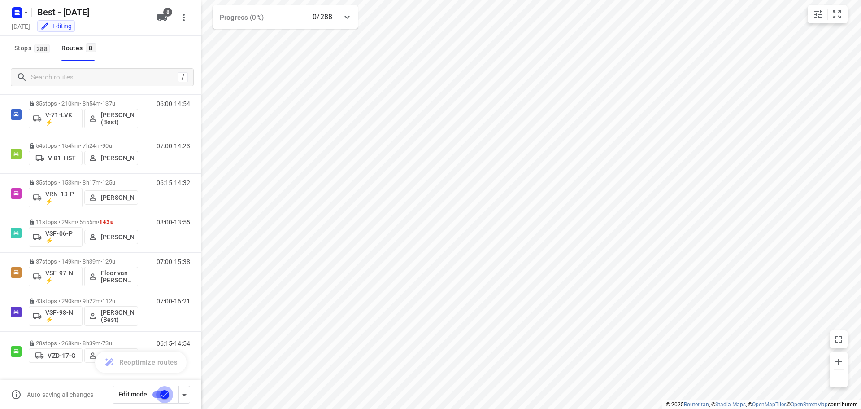
click at [160, 397] on input "checkbox" at bounding box center [164, 394] width 51 height 17
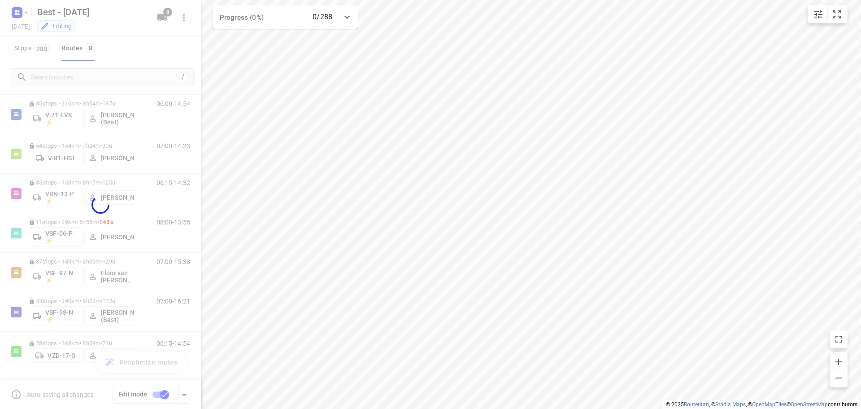
checkbox input "false"
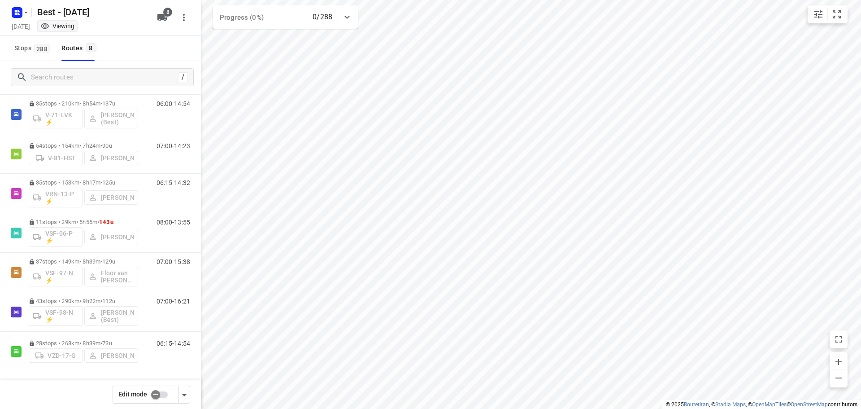
click at [73, 299] on p "43 stops • 290km • 9h22m • 112u" at bounding box center [83, 300] width 109 height 7
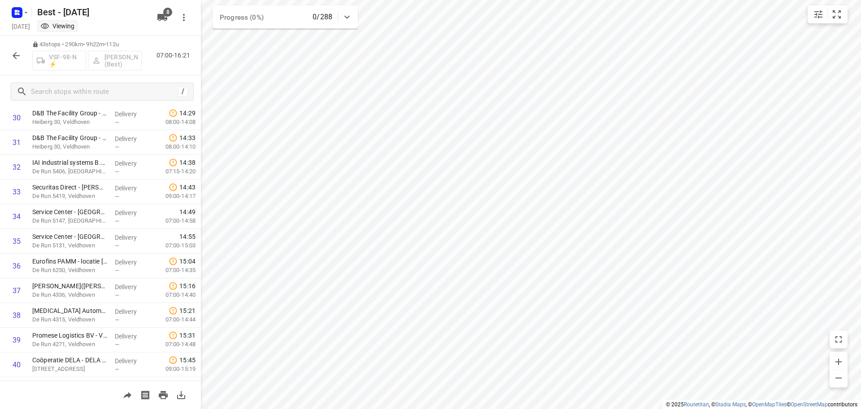
scroll to position [858, 0]
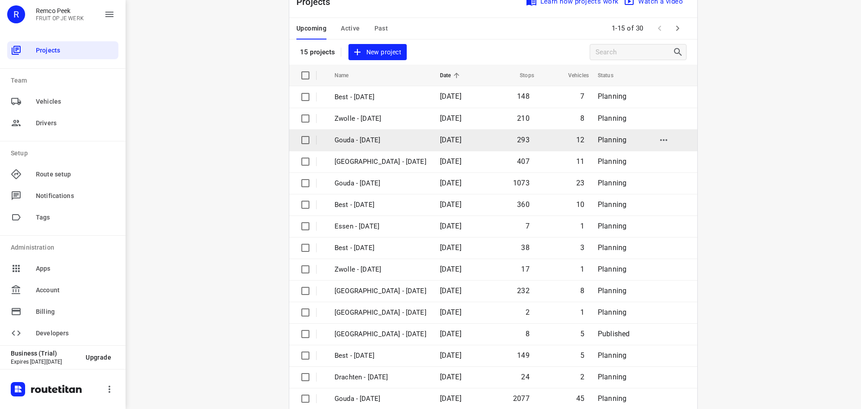
scroll to position [45, 0]
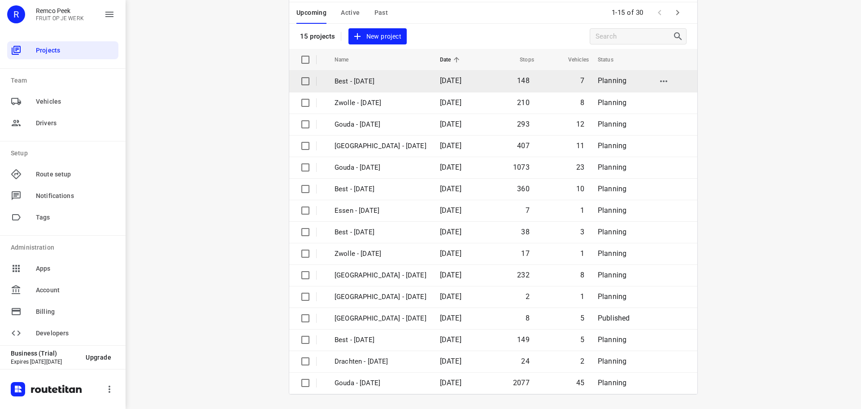
click at [411, 87] on td "Best - [DATE]" at bounding box center [379, 81] width 107 height 22
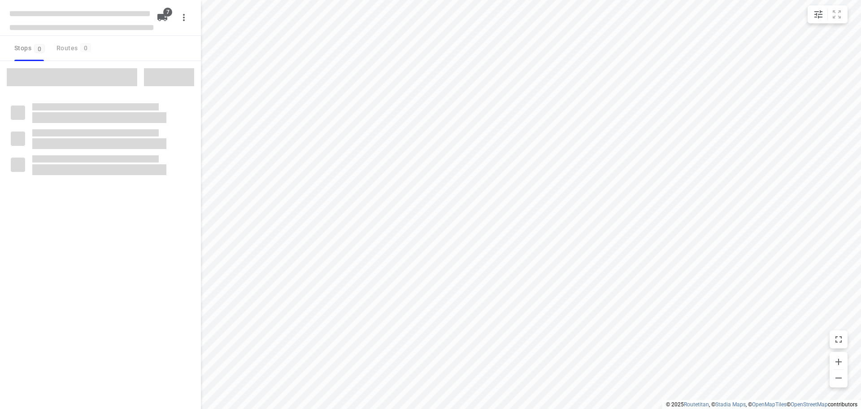
checkbox input "true"
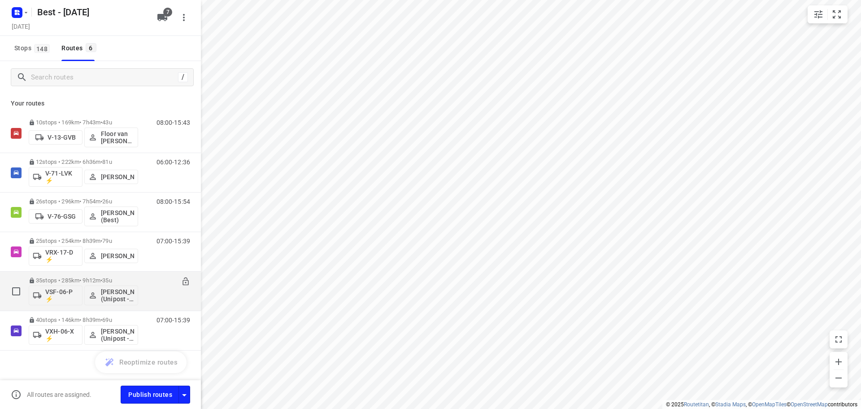
click at [181, 284] on icon at bounding box center [185, 281] width 9 height 9
click at [81, 282] on p "35 stops • 285km • 9h12m • 35u" at bounding box center [83, 280] width 109 height 7
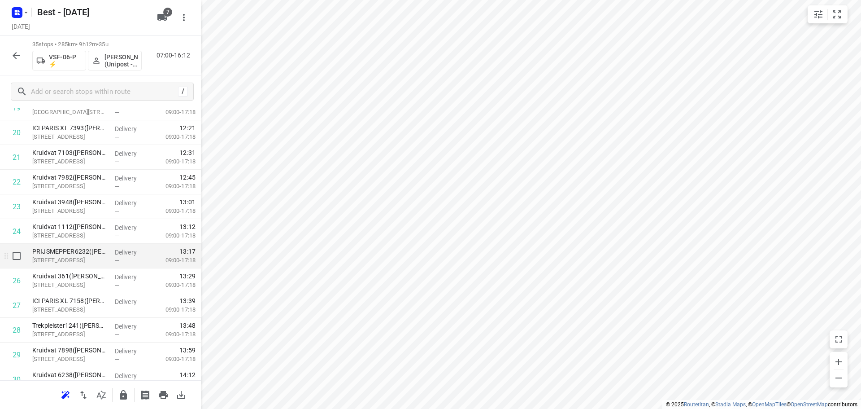
scroll to position [481, 0]
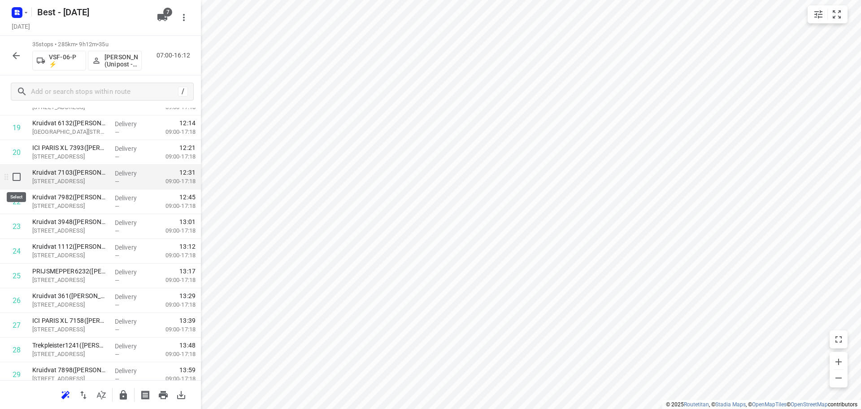
click at [17, 176] on input "checkbox" at bounding box center [17, 177] width 18 height 18
checkbox input "true"
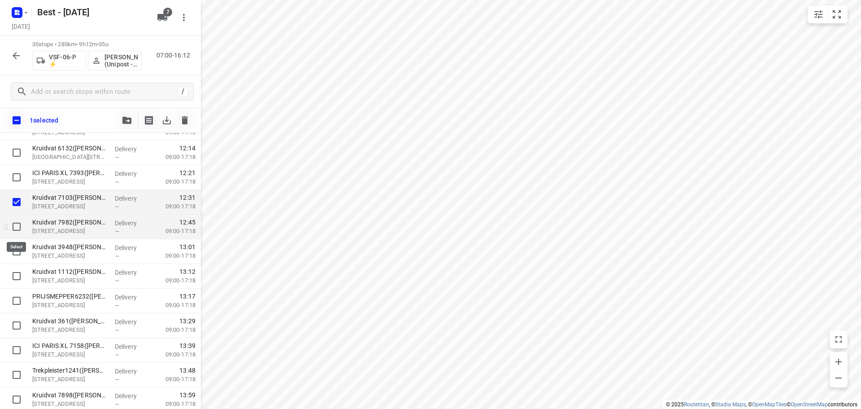
click at [16, 229] on input "checkbox" at bounding box center [17, 227] width 18 height 18
checkbox input "true"
click at [14, 250] on input "checkbox" at bounding box center [17, 251] width 18 height 18
checkbox input "true"
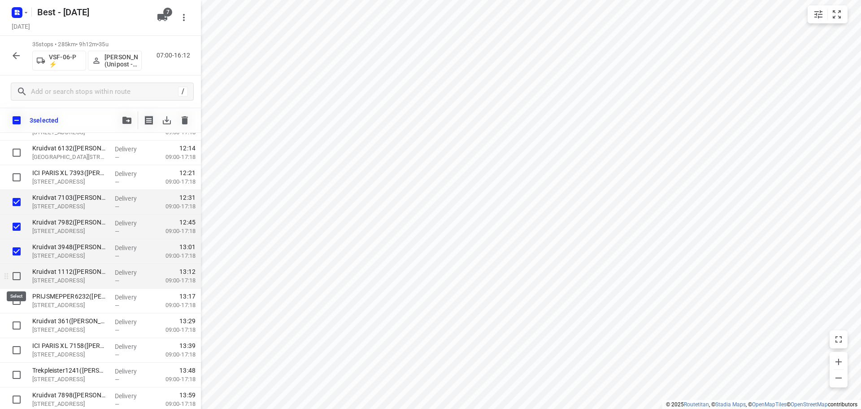
click at [17, 271] on input "checkbox" at bounding box center [17, 276] width 18 height 18
checkbox input "true"
click at [18, 301] on input "checkbox" at bounding box center [17, 301] width 18 height 18
checkbox input "true"
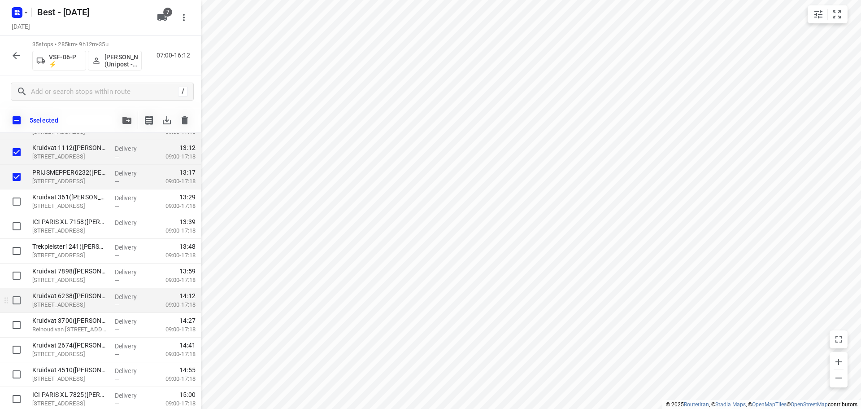
scroll to position [657, 0]
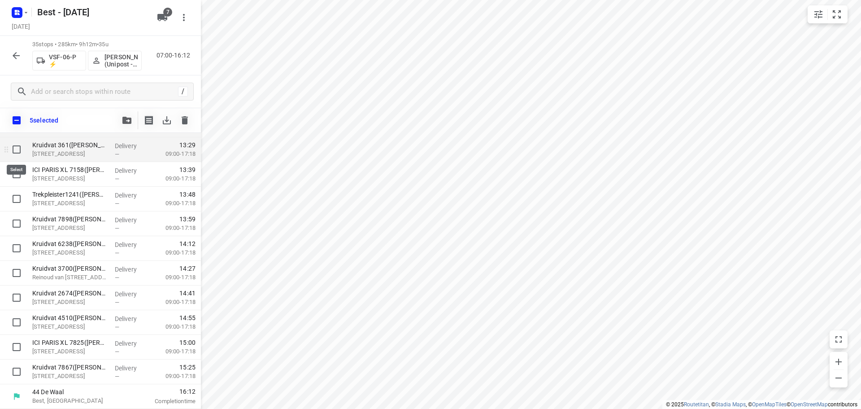
click at [20, 153] on input "checkbox" at bounding box center [17, 149] width 18 height 18
checkbox input "true"
click at [16, 178] on input "checkbox" at bounding box center [17, 174] width 18 height 18
checkbox input "true"
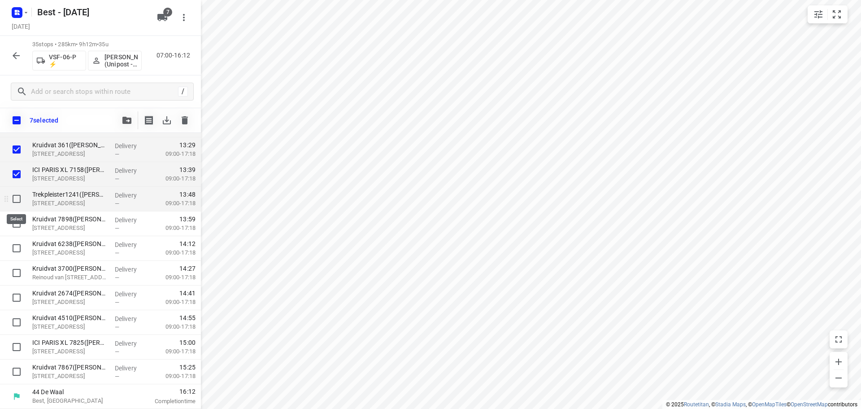
click at [13, 200] on input "checkbox" at bounding box center [17, 199] width 18 height 18
checkbox input "true"
click at [18, 224] on input "checkbox" at bounding box center [17, 223] width 18 height 18
checkbox input "true"
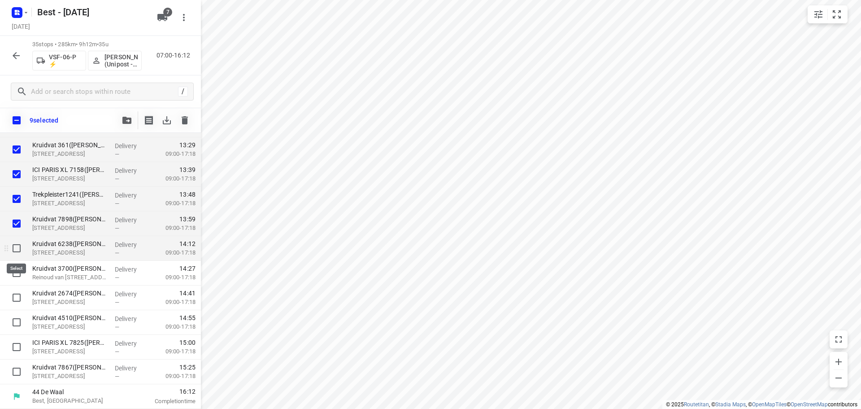
click at [18, 247] on input "checkbox" at bounding box center [17, 248] width 18 height 18
checkbox input "true"
click at [20, 275] on input "checkbox" at bounding box center [17, 273] width 18 height 18
checkbox input "true"
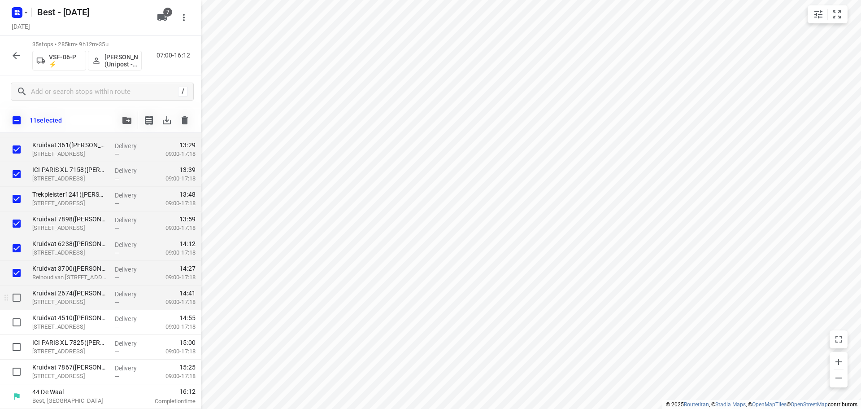
click at [22, 288] on div at bounding box center [14, 297] width 29 height 25
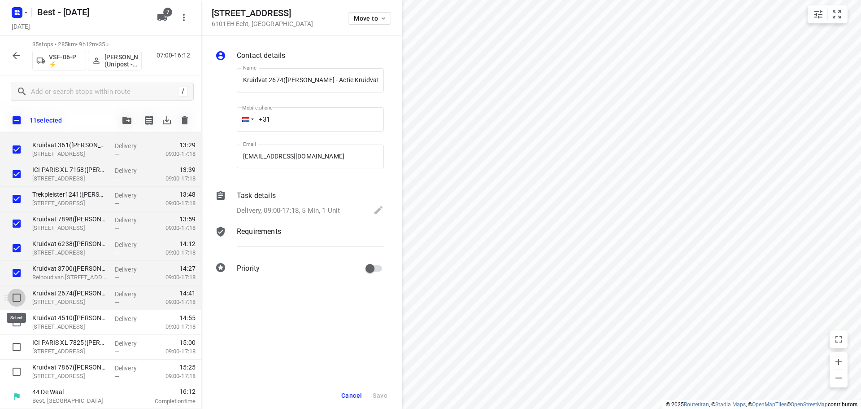
click at [21, 294] on input "checkbox" at bounding box center [17, 298] width 18 height 18
checkbox input "true"
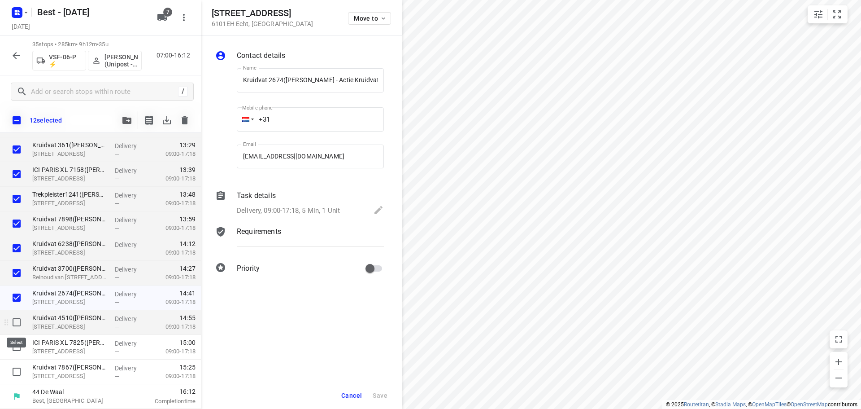
click at [20, 323] on input "checkbox" at bounding box center [17, 322] width 18 height 18
checkbox input "true"
click at [19, 350] on input "checkbox" at bounding box center [17, 347] width 18 height 18
checkbox input "true"
drag, startPoint x: 18, startPoint y: 371, endPoint x: 26, endPoint y: 350, distance: 23.2
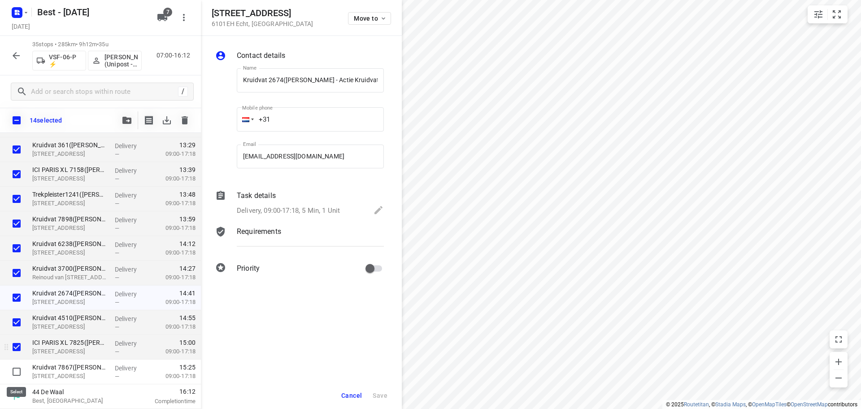
click at [18, 370] on input "checkbox" at bounding box center [17, 372] width 18 height 18
checkbox input "true"
click at [119, 127] on div at bounding box center [127, 120] width 18 height 18
click at [123, 124] on button "button" at bounding box center [127, 120] width 18 height 18
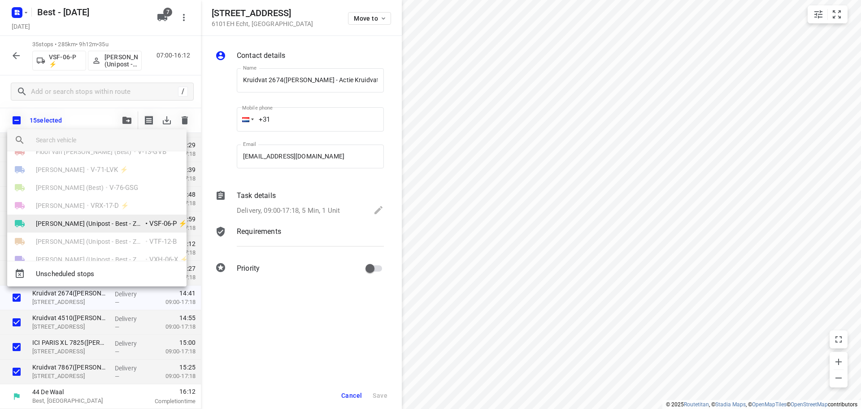
scroll to position [0, 0]
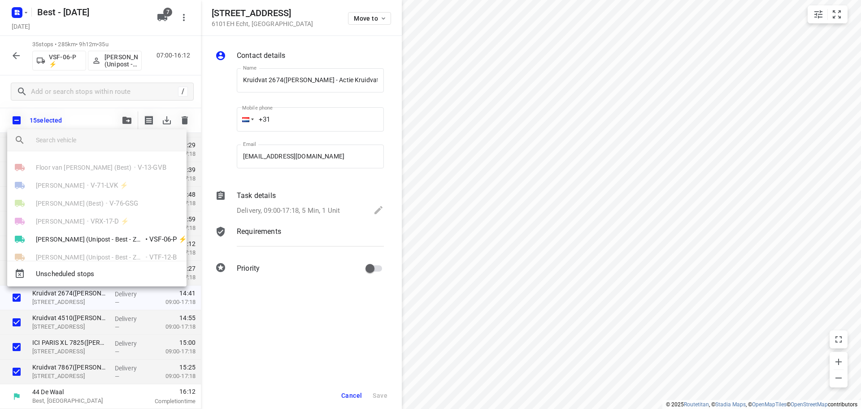
click at [111, 112] on div at bounding box center [430, 204] width 861 height 409
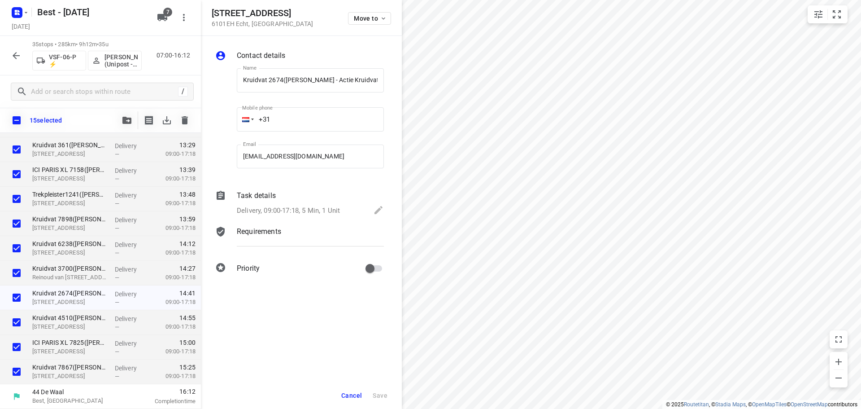
click at [162, 12] on icon "button" at bounding box center [162, 17] width 11 height 11
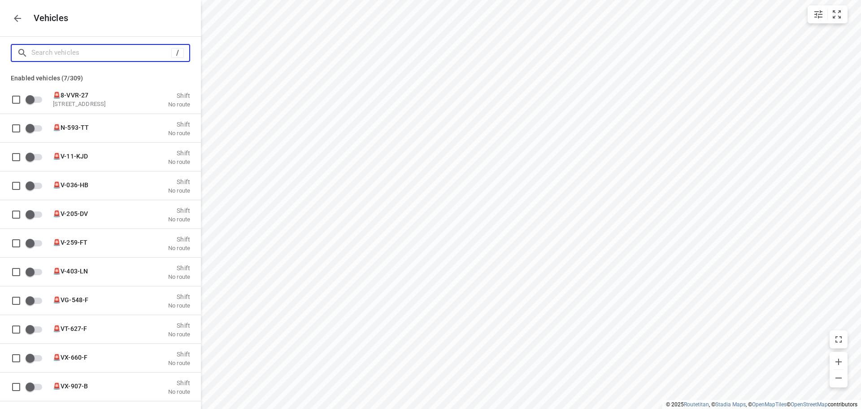
click at [101, 49] on input "Search vehicles" at bounding box center [101, 53] width 140 height 14
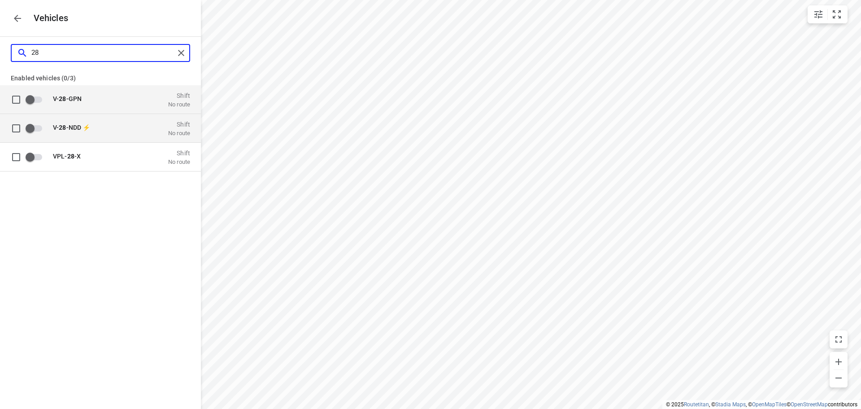
type input "28"
click at [34, 129] on input "grid" at bounding box center [29, 127] width 51 height 17
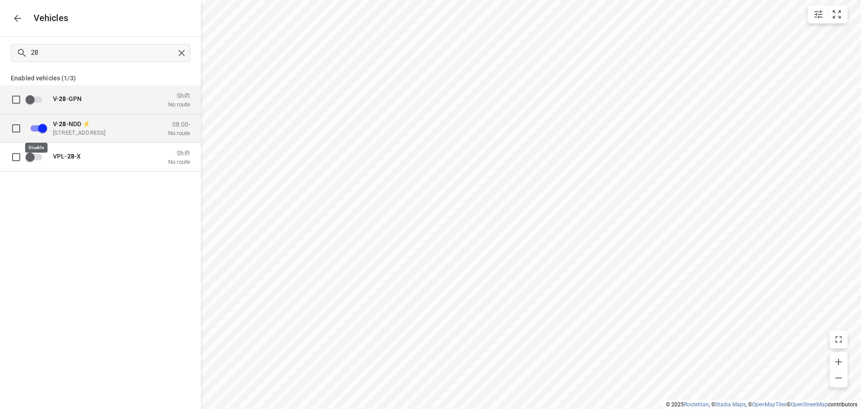
click at [28, 123] on input "grid" at bounding box center [42, 127] width 51 height 17
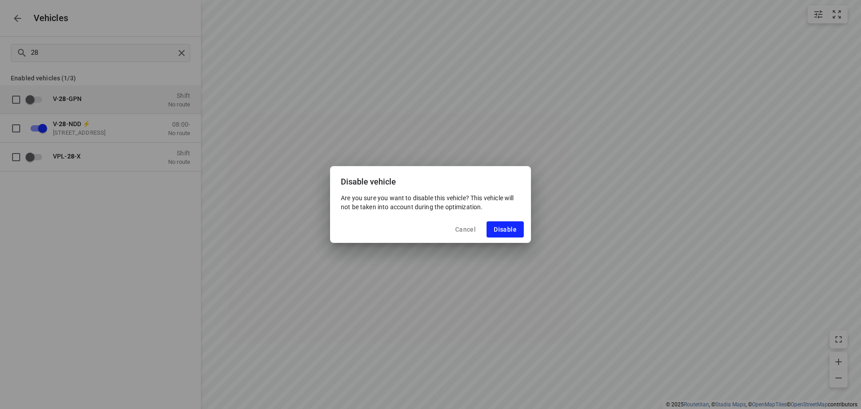
click at [529, 232] on div "Cancel Disable" at bounding box center [430, 229] width 201 height 27
drag, startPoint x: 509, startPoint y: 232, endPoint x: 405, endPoint y: 185, distance: 113.5
click at [508, 232] on span "Disable" at bounding box center [505, 229] width 23 height 7
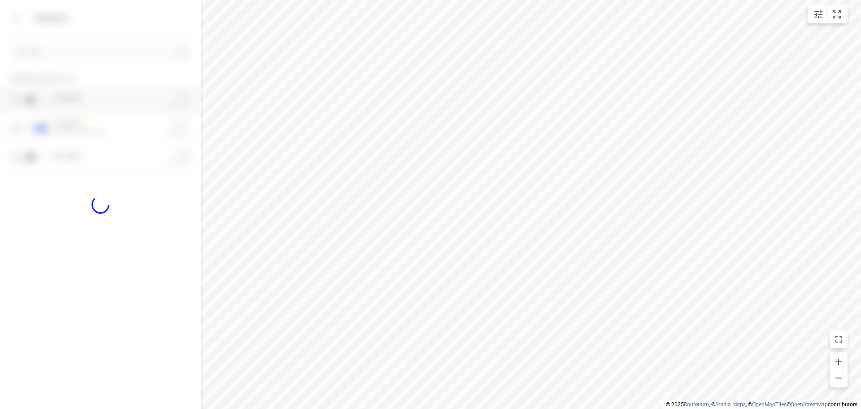
checkbox input "false"
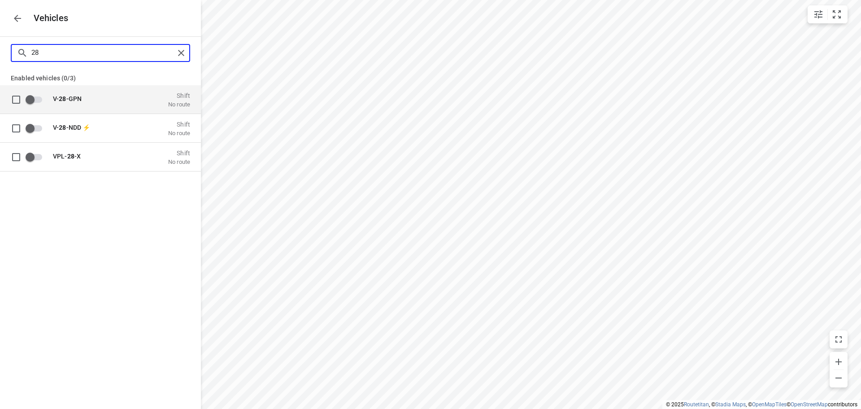
click at [96, 54] on input "28" at bounding box center [102, 53] width 143 height 14
type input "2"
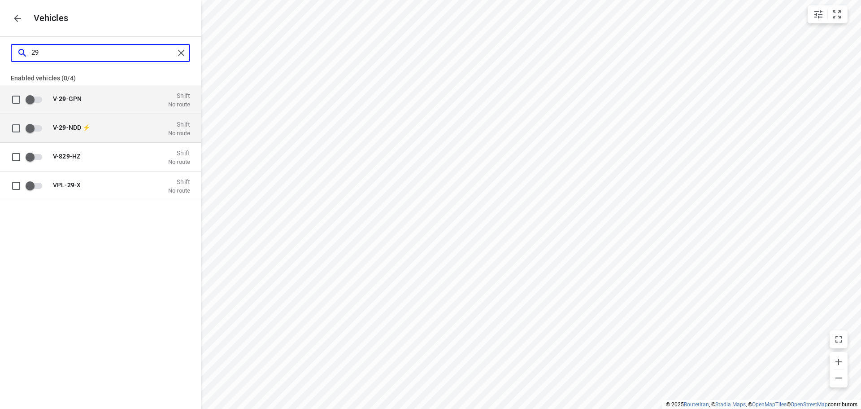
type input "29"
click at [123, 128] on p "V- 29 -NDD ⚡" at bounding box center [98, 126] width 90 height 7
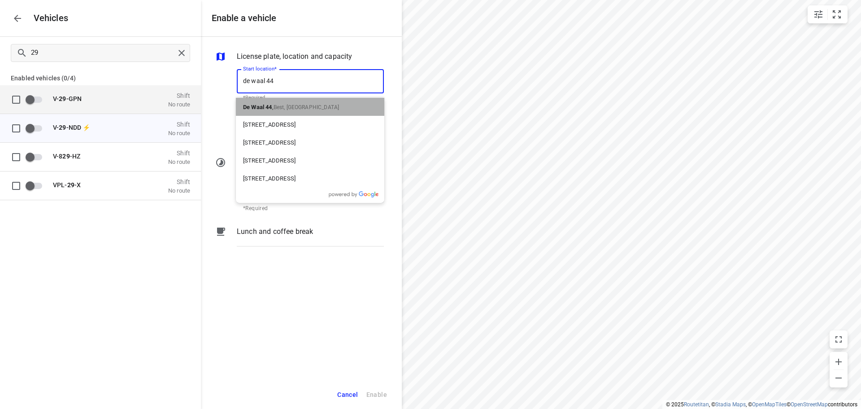
click at [332, 109] on div "De Waal 44 , Best, Netherlands" at bounding box center [310, 107] width 149 height 18
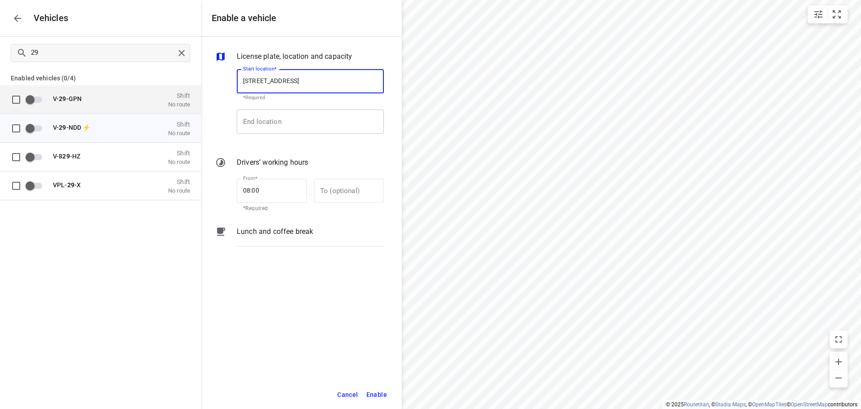
type input "De Waal 44, 5684 PH Best, Netherlands"
click at [321, 120] on input "End location" at bounding box center [310, 121] width 147 height 24
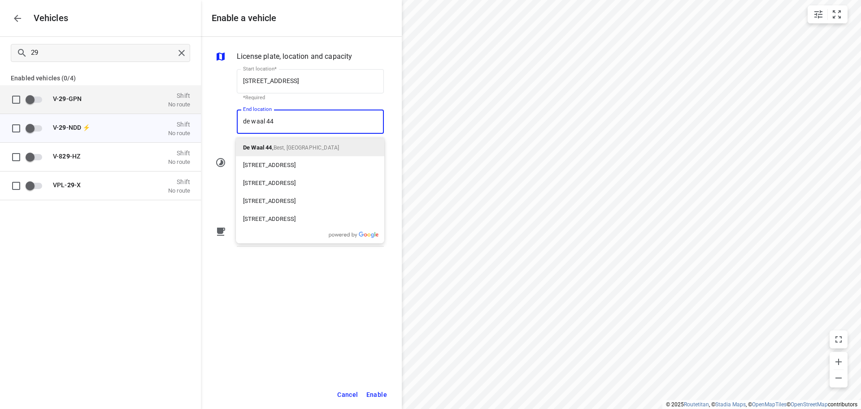
click at [305, 146] on span "Best, [GEOGRAPHIC_DATA]" at bounding box center [307, 147] width 66 height 6
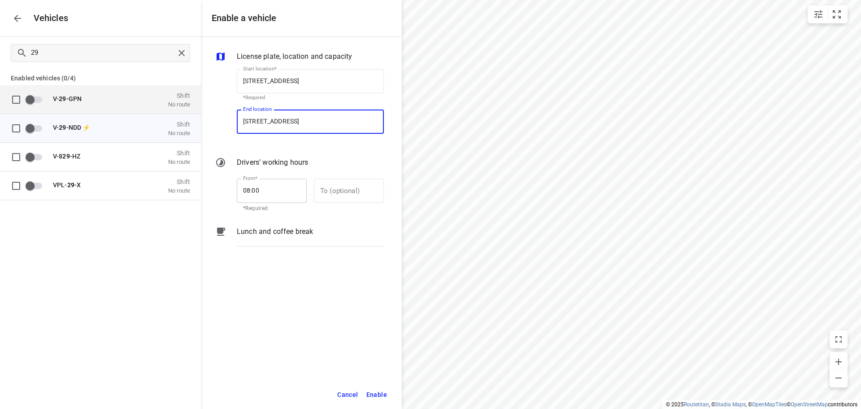
type input "De Waal 44, 5684 PH Best, Netherlands"
drag, startPoint x: 267, startPoint y: 187, endPoint x: 222, endPoint y: 187, distance: 45.8
click at [222, 187] on div "From* 08:00 From* *Required — To (optional) To (optional)" at bounding box center [300, 194] width 172 height 39
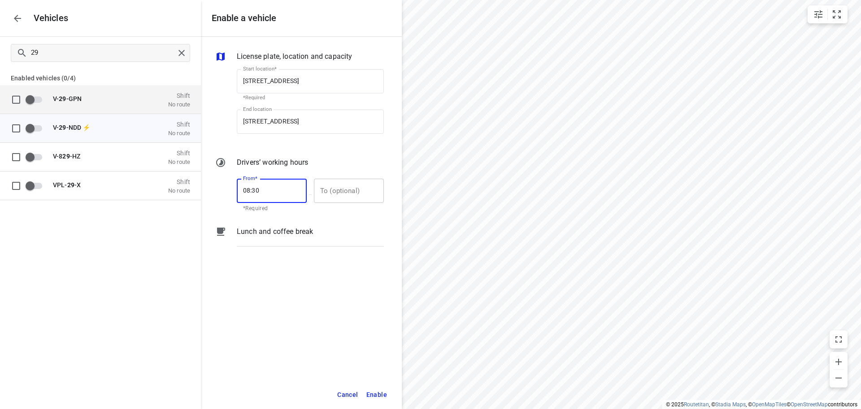
type input "08:30"
click at [332, 201] on input "text" at bounding box center [344, 191] width 60 height 24
type input "17:00"
click at [380, 401] on button "Enable" at bounding box center [377, 394] width 29 height 18
checkbox input "true"
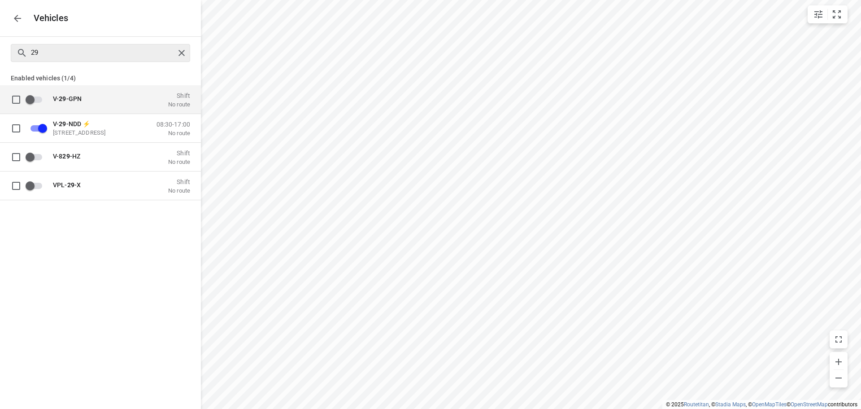
checkbox input "false"
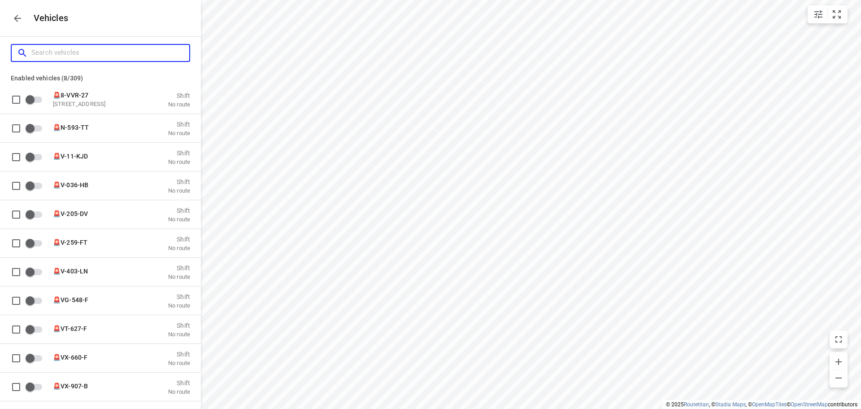
click at [132, 51] on input "Search vehicles" at bounding box center [110, 53] width 158 height 14
click at [11, 11] on div "Vehicles" at bounding box center [100, 18] width 201 height 36
click at [14, 14] on icon "button" at bounding box center [17, 18] width 11 height 11
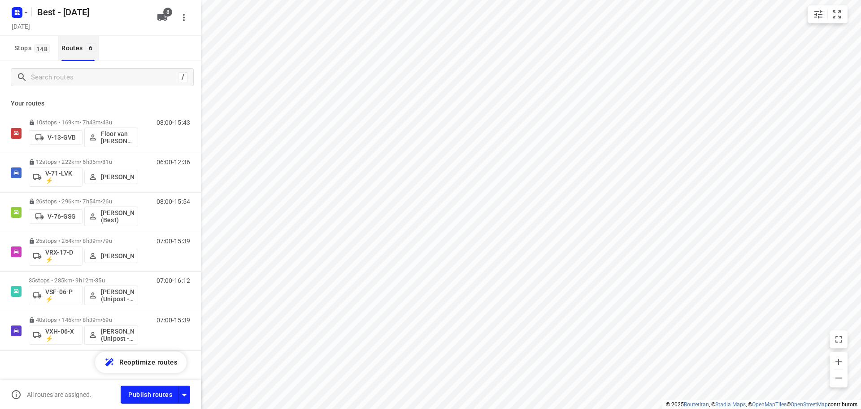
click at [63, 42] on button "Routes 6" at bounding box center [78, 48] width 41 height 25
click at [100, 74] on input "Search routes" at bounding box center [103, 77] width 144 height 14
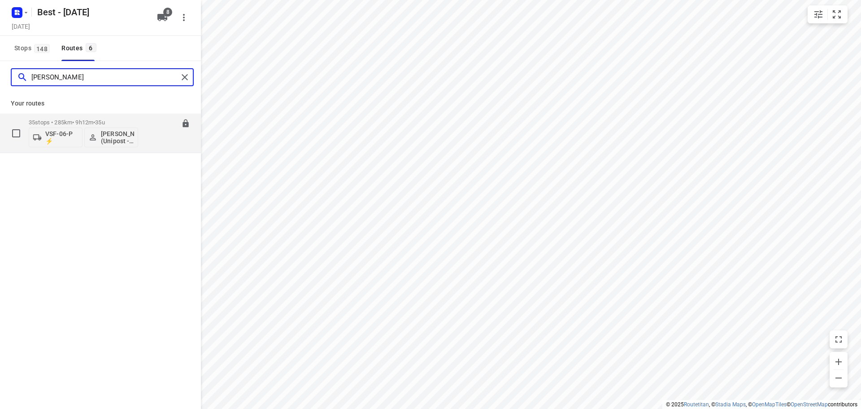
type input "ahmad"
click at [73, 124] on p "35 stops • 285km • 9h12m • 35u" at bounding box center [83, 122] width 109 height 7
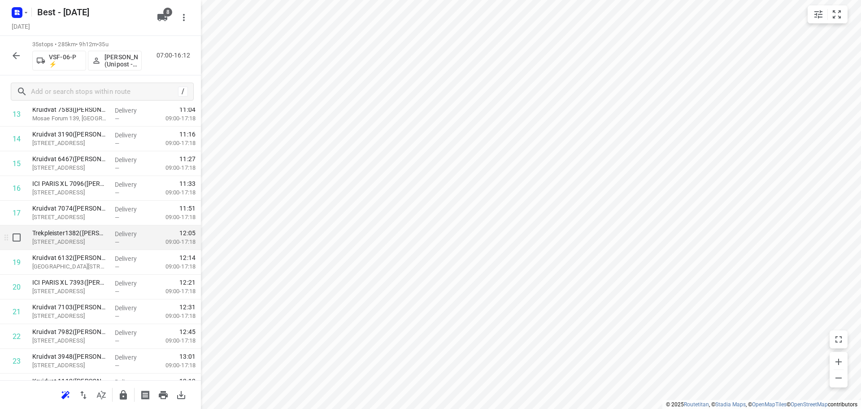
scroll to position [526, 0]
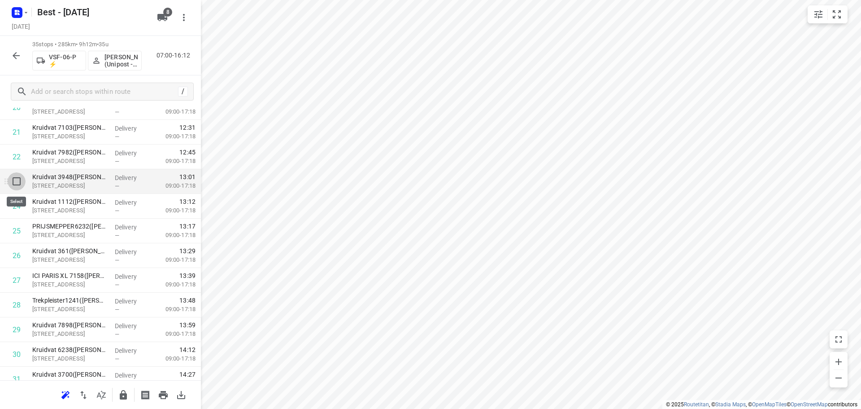
click at [17, 182] on input "checkbox" at bounding box center [17, 181] width 18 height 18
checkbox input "true"
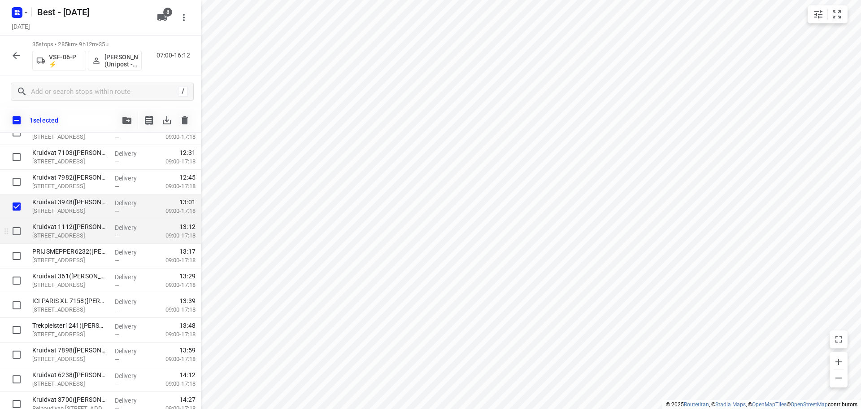
click at [18, 235] on input "checkbox" at bounding box center [17, 231] width 18 height 18
checkbox input "true"
click at [15, 259] on input "checkbox" at bounding box center [17, 256] width 18 height 18
checkbox input "true"
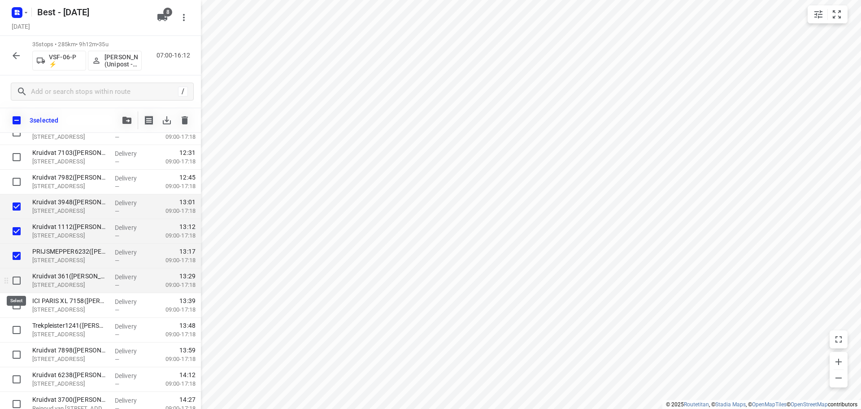
click at [17, 280] on input "checkbox" at bounding box center [17, 280] width 18 height 18
checkbox input "true"
click at [15, 310] on input "checkbox" at bounding box center [17, 305] width 18 height 18
checkbox input "true"
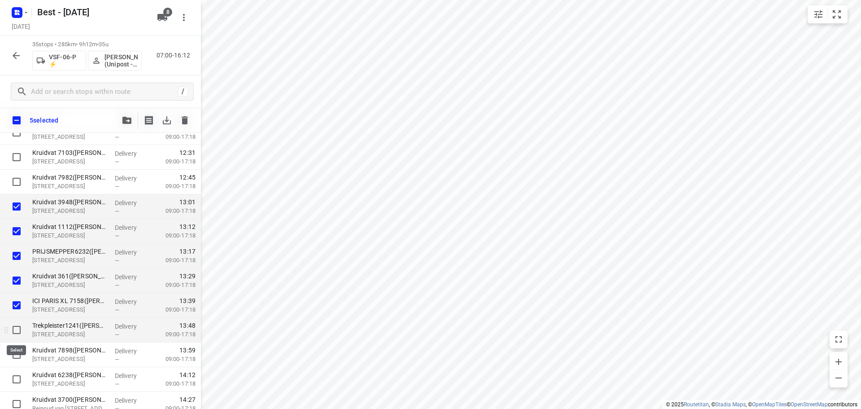
drag, startPoint x: 17, startPoint y: 331, endPoint x: 24, endPoint y: 321, distance: 12.3
click at [19, 329] on input "checkbox" at bounding box center [17, 330] width 18 height 18
checkbox input "true"
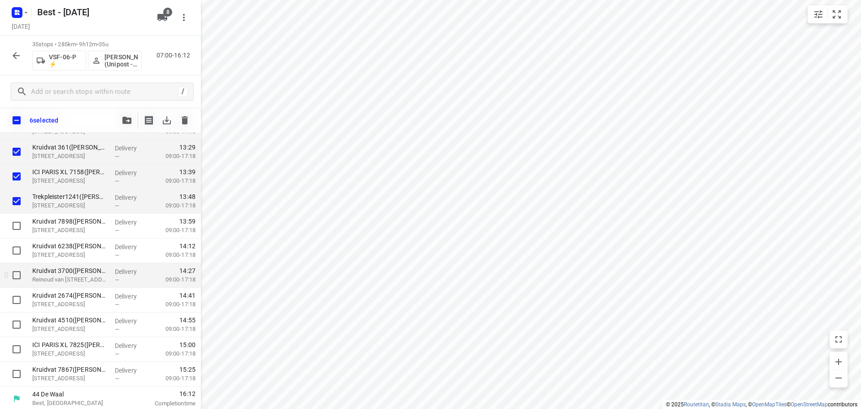
scroll to position [657, 0]
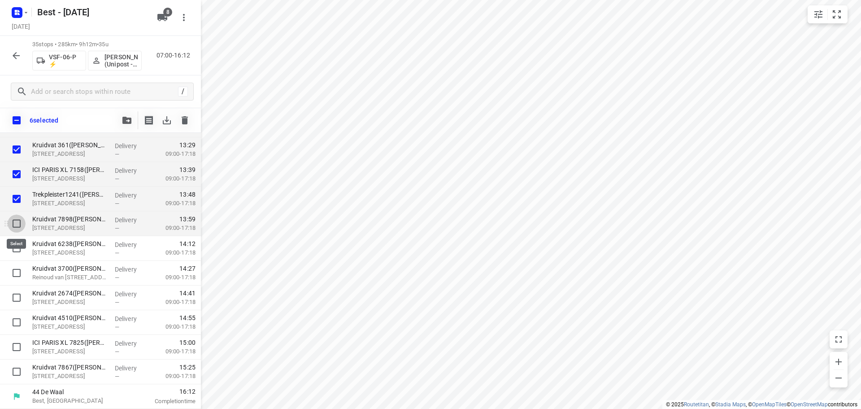
click at [19, 221] on input "checkbox" at bounding box center [17, 223] width 18 height 18
checkbox input "true"
click at [17, 245] on input "checkbox" at bounding box center [17, 248] width 18 height 18
checkbox input "true"
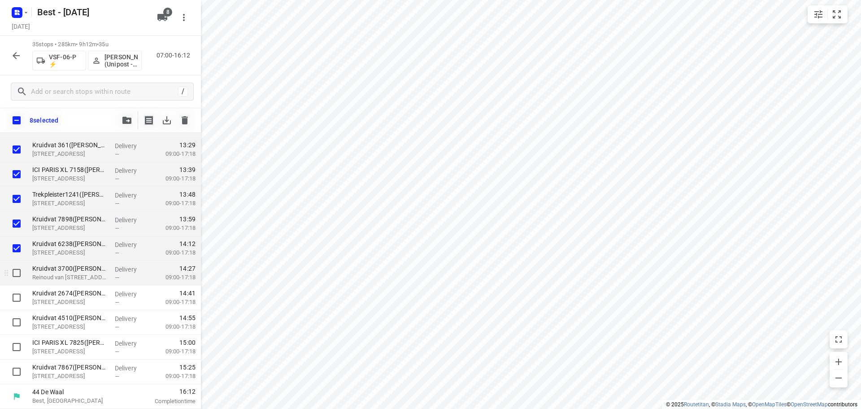
click at [19, 276] on input "checkbox" at bounding box center [17, 273] width 18 height 18
checkbox input "true"
click at [13, 300] on input "checkbox" at bounding box center [17, 298] width 18 height 18
checkbox input "true"
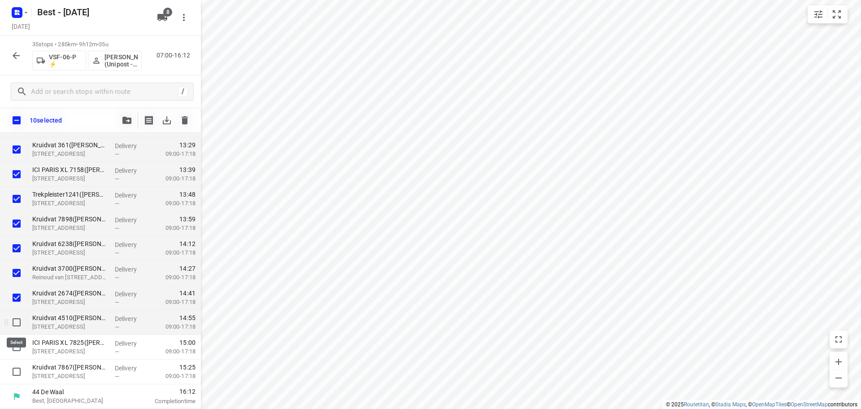
click at [14, 324] on input "checkbox" at bounding box center [17, 322] width 18 height 18
checkbox input "true"
click at [18, 349] on input "checkbox" at bounding box center [17, 347] width 18 height 18
checkbox input "true"
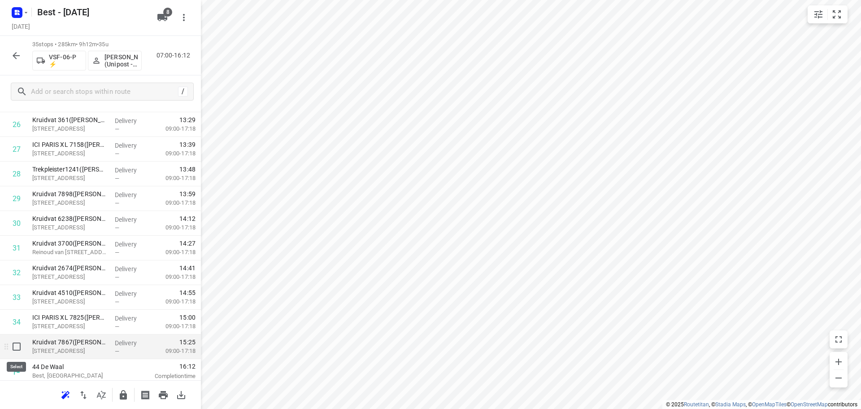
click at [19, 352] on input "checkbox" at bounding box center [17, 346] width 18 height 18
checkbox input "true"
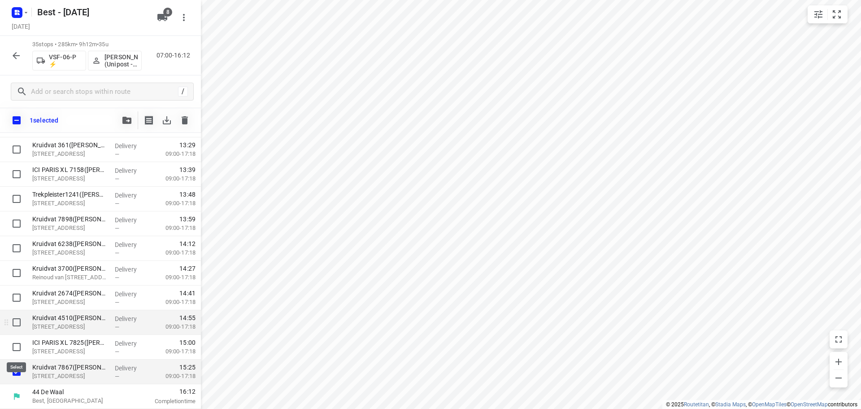
drag, startPoint x: 16, startPoint y: 353, endPoint x: 16, endPoint y: 332, distance: 20.2
click at [16, 351] on input "checkbox" at bounding box center [17, 347] width 18 height 18
checkbox input "true"
click at [16, 319] on input "checkbox" at bounding box center [17, 322] width 18 height 18
checkbox input "true"
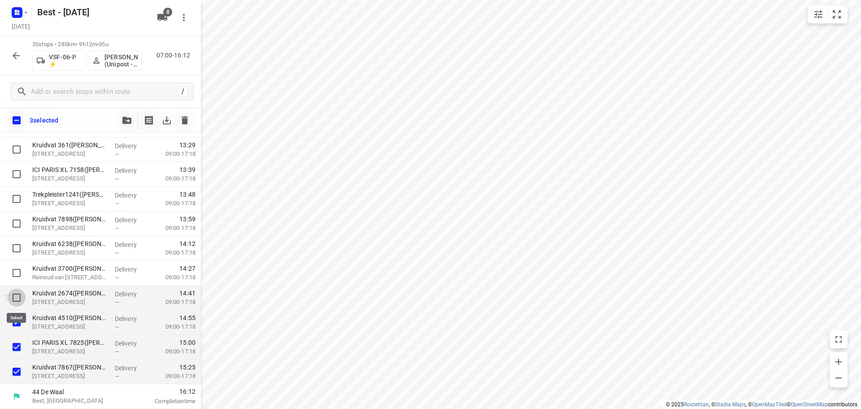
click at [16, 297] on input "checkbox" at bounding box center [17, 298] width 18 height 18
checkbox input "true"
click at [16, 271] on input "checkbox" at bounding box center [17, 273] width 18 height 18
checkbox input "true"
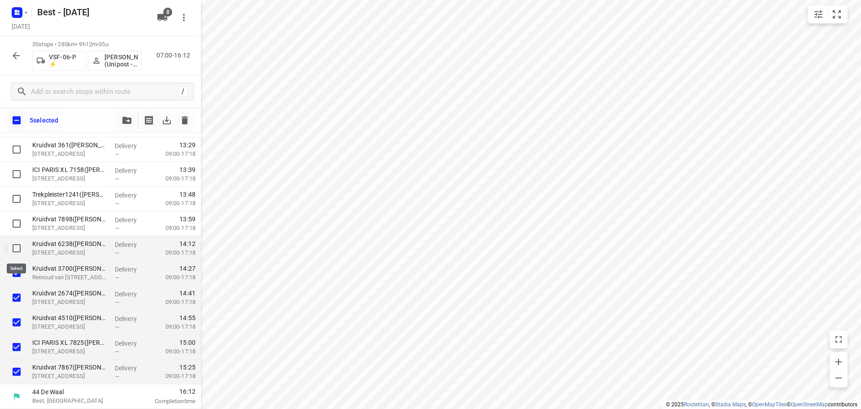
click at [16, 253] on input "checkbox" at bounding box center [17, 248] width 18 height 18
checkbox input "true"
click at [20, 223] on input "checkbox" at bounding box center [17, 223] width 18 height 18
checkbox input "true"
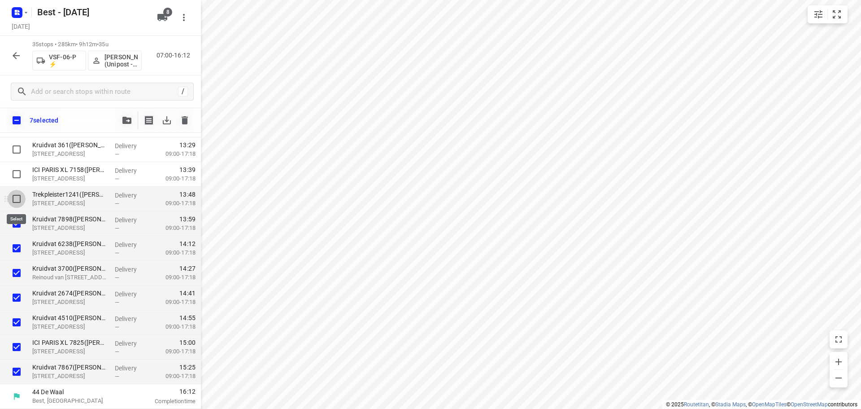
click at [17, 202] on input "checkbox" at bounding box center [17, 199] width 18 height 18
checkbox input "true"
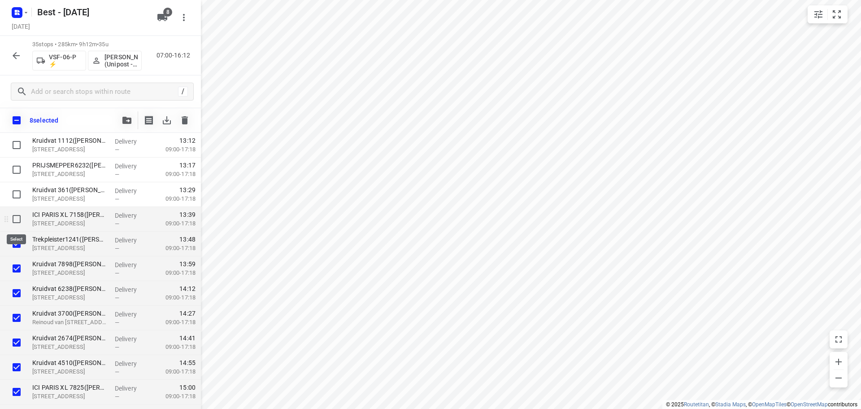
click at [13, 219] on input "checkbox" at bounding box center [17, 219] width 18 height 18
checkbox input "true"
click at [15, 199] on input "checkbox" at bounding box center [17, 194] width 18 height 18
checkbox input "true"
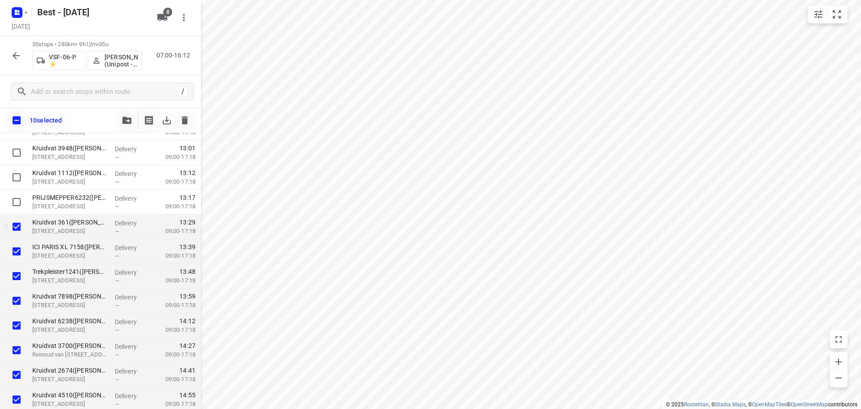
scroll to position [568, 0]
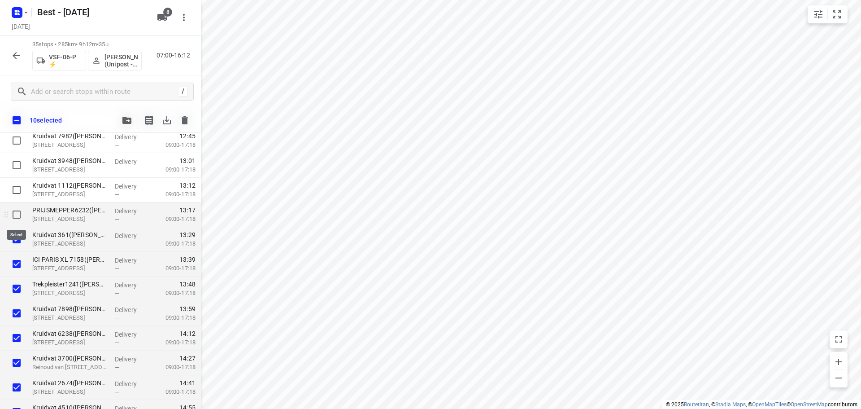
click at [13, 214] on input "checkbox" at bounding box center [17, 214] width 18 height 18
checkbox input "true"
click at [16, 190] on input "checkbox" at bounding box center [17, 190] width 18 height 18
checkbox input "true"
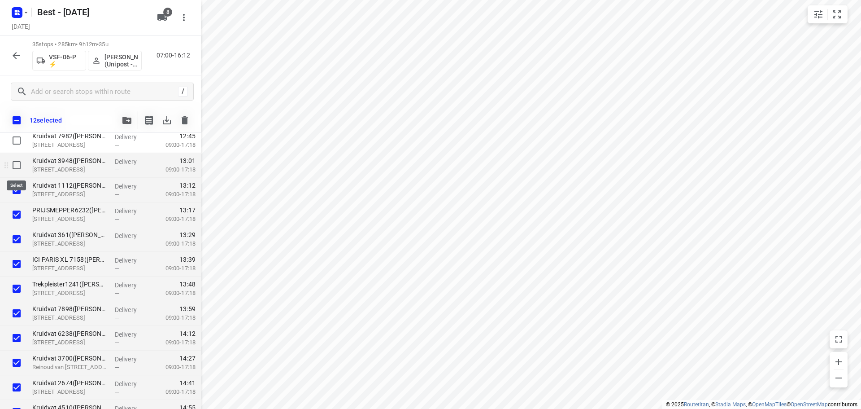
click at [20, 172] on input "checkbox" at bounding box center [17, 165] width 18 height 18
checkbox input "true"
click at [121, 116] on button "button" at bounding box center [127, 120] width 18 height 18
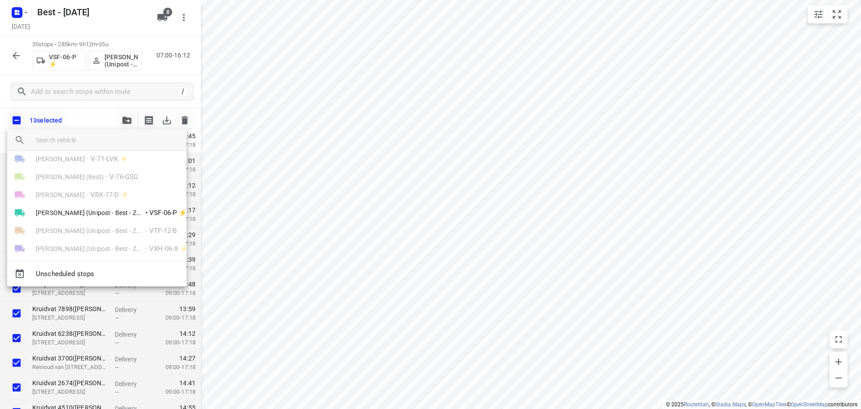
scroll to position [52, 0]
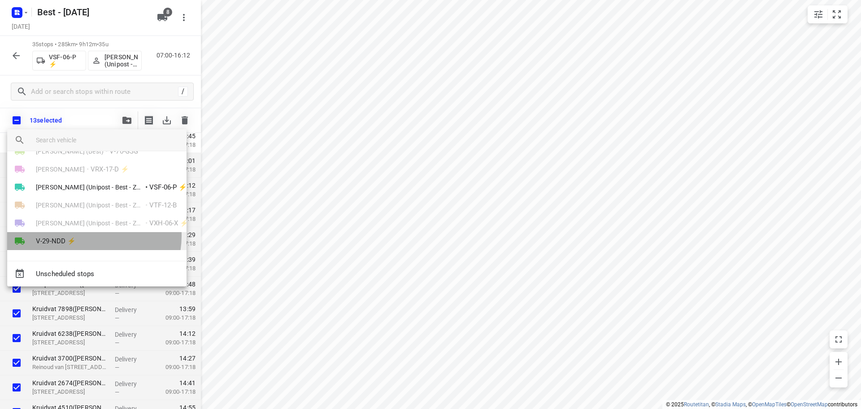
click at [87, 236] on li "V-29-NDD ⚡" at bounding box center [96, 241] width 179 height 18
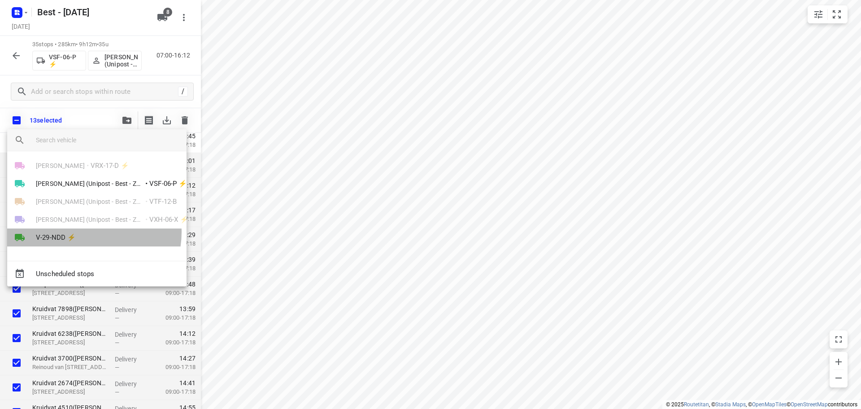
scroll to position [0, 0]
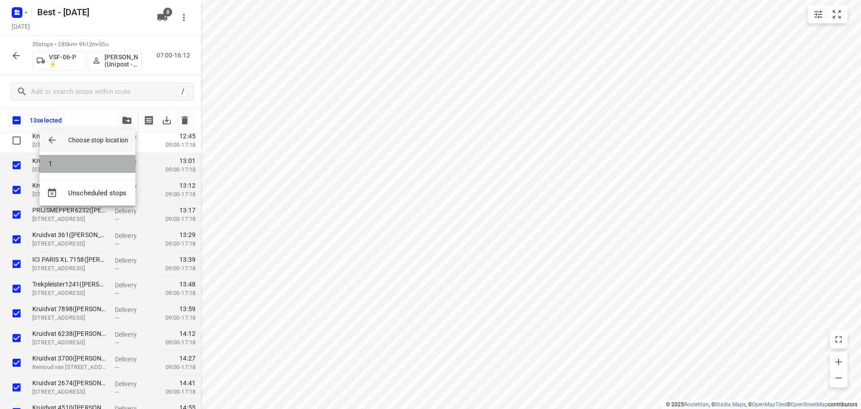
click at [104, 160] on li "1" at bounding box center [87, 164] width 96 height 18
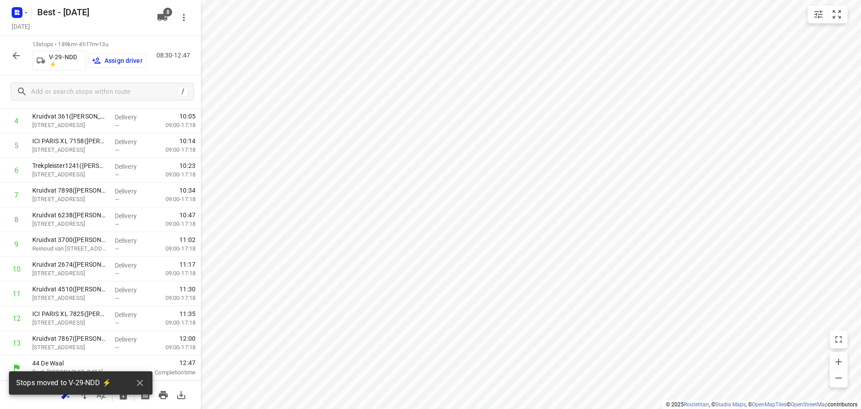
scroll to position [118, 0]
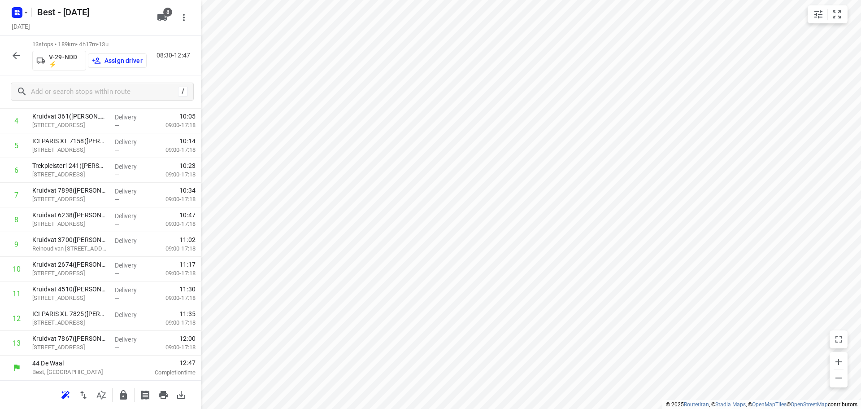
click at [124, 69] on div "V-29-NDD ⚡ Assign driver" at bounding box center [89, 60] width 114 height 22
click at [125, 60] on p "Assign driver" at bounding box center [124, 60] width 38 height 7
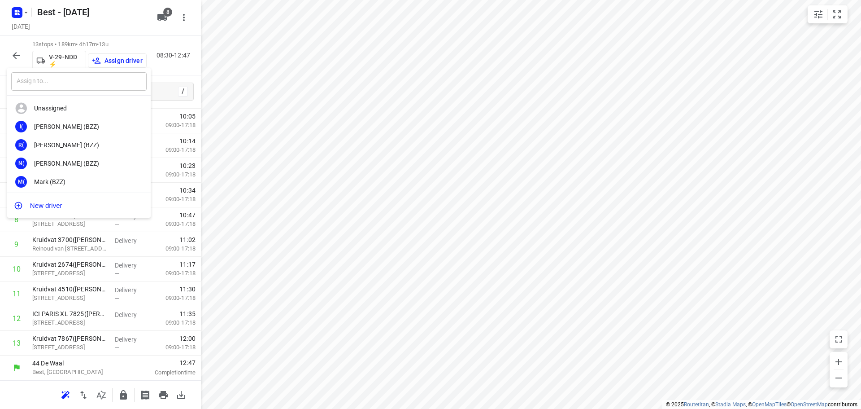
click at [104, 82] on input "text" at bounding box center [79, 81] width 136 height 18
type input "a"
type input "r"
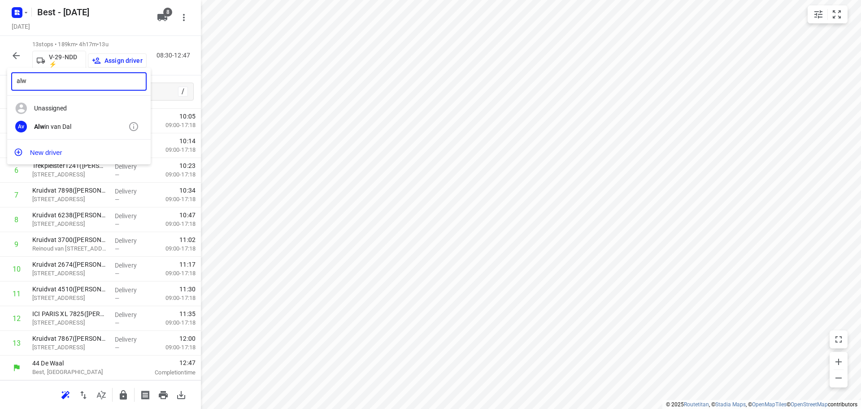
type input "alw"
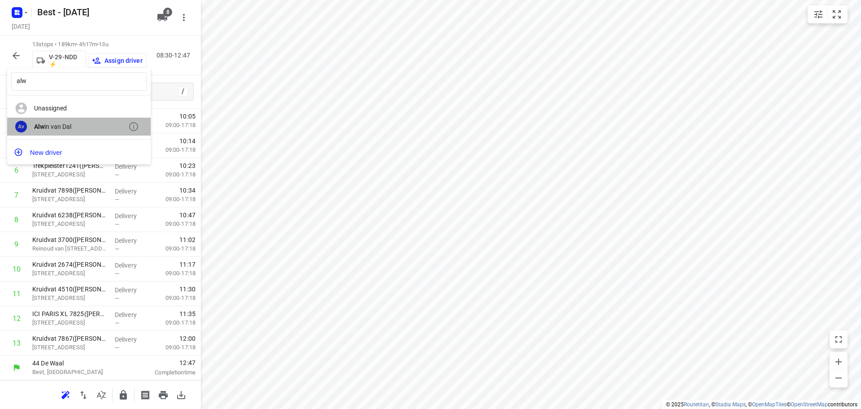
click at [65, 127] on div "Alw in van Dal" at bounding box center [81, 126] width 94 height 7
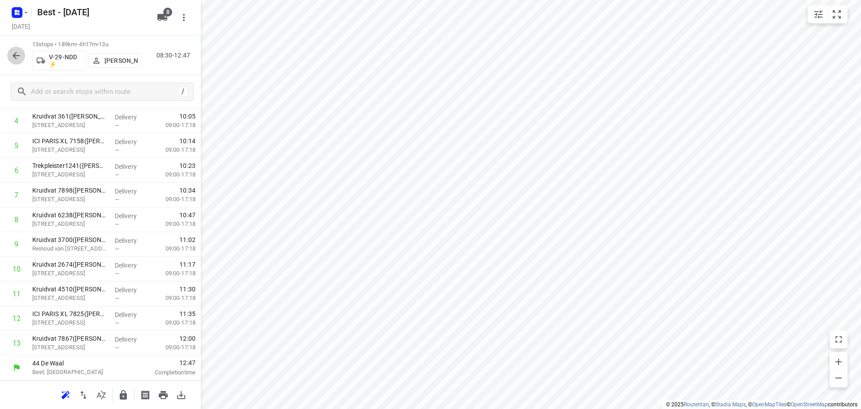
click at [15, 57] on icon "button" at bounding box center [16, 55] width 7 height 7
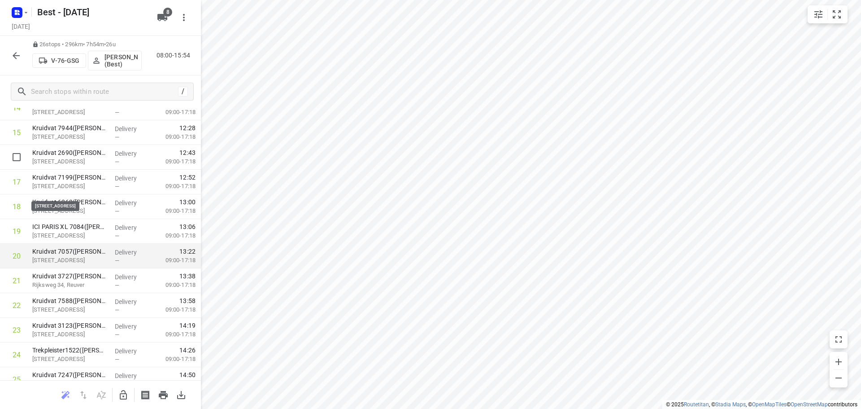
scroll to position [349, 0]
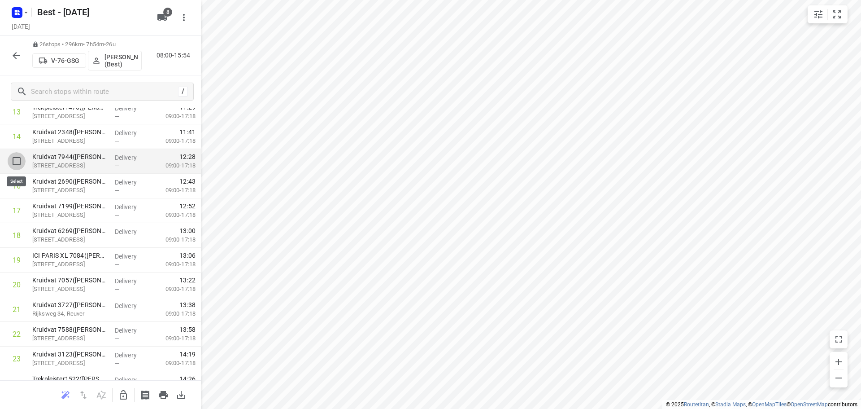
click at [15, 165] on input "checkbox" at bounding box center [17, 161] width 18 height 18
checkbox input "true"
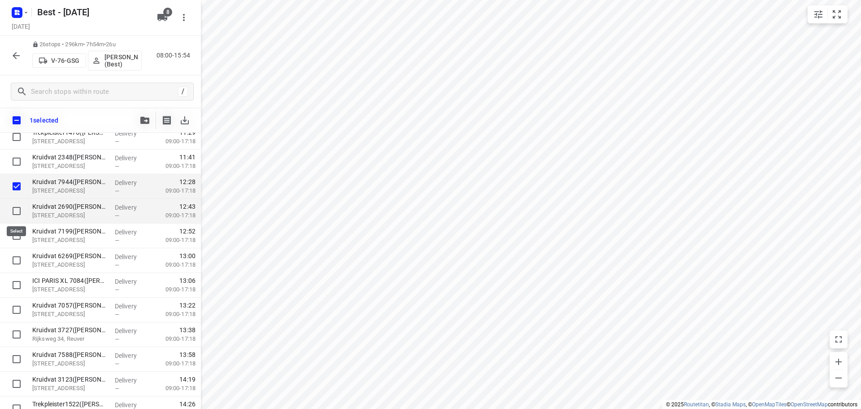
click at [16, 207] on input "checkbox" at bounding box center [17, 211] width 18 height 18
checkbox input "true"
click at [15, 237] on input "checkbox" at bounding box center [17, 236] width 18 height 18
checkbox input "true"
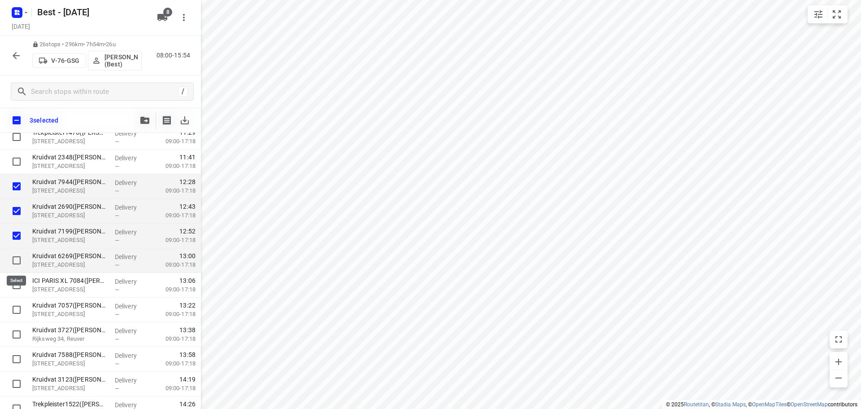
click at [13, 263] on input "checkbox" at bounding box center [17, 260] width 18 height 18
checkbox input "true"
click at [12, 288] on input "checkbox" at bounding box center [17, 285] width 18 height 18
checkbox input "true"
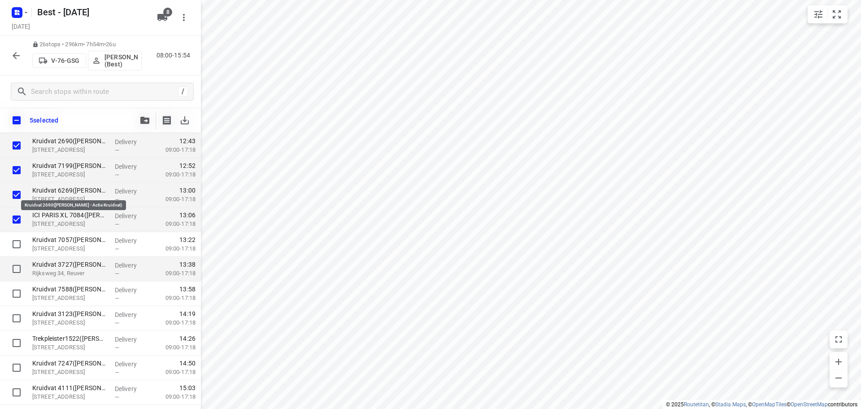
scroll to position [435, 0]
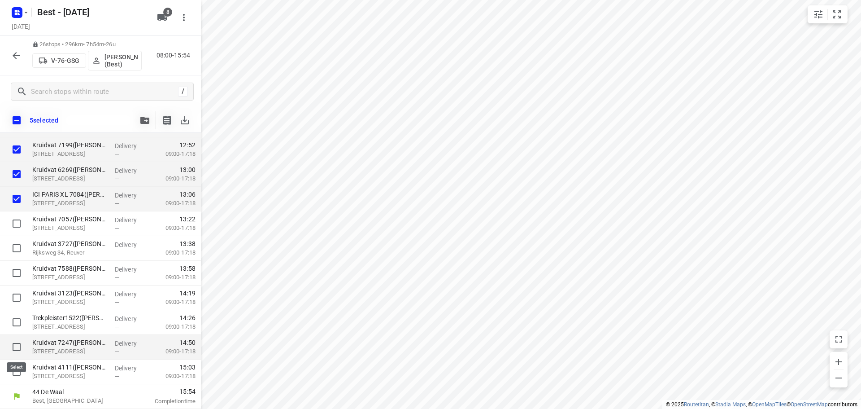
click at [15, 342] on input "checkbox" at bounding box center [17, 347] width 18 height 18
checkbox input "true"
click at [13, 375] on input "checkbox" at bounding box center [17, 372] width 18 height 18
checkbox input "true"
click at [142, 119] on icon "button" at bounding box center [144, 120] width 9 height 7
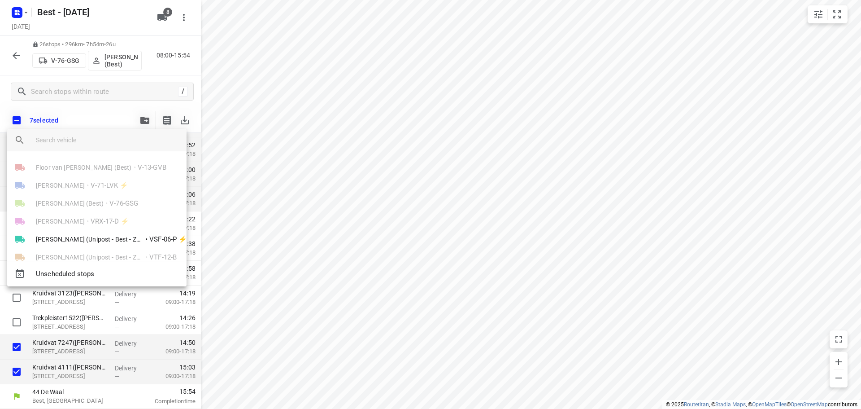
click at [84, 285] on div "Unscheduled stops" at bounding box center [96, 274] width 179 height 26
click at [86, 276] on span "Unscheduled stops" at bounding box center [108, 274] width 144 height 10
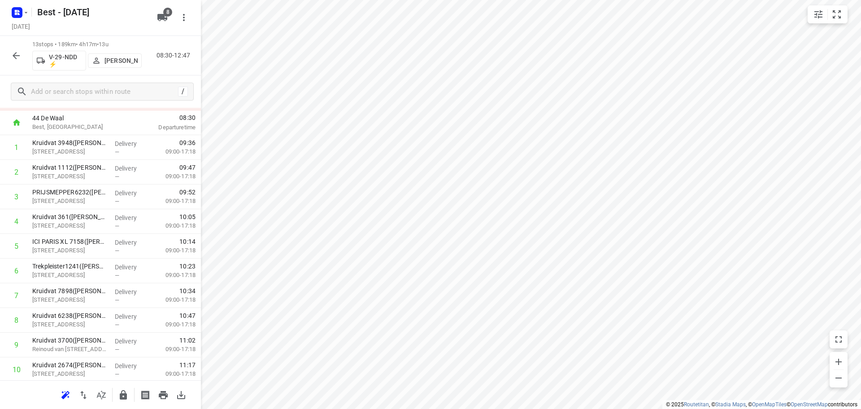
scroll to position [0, 0]
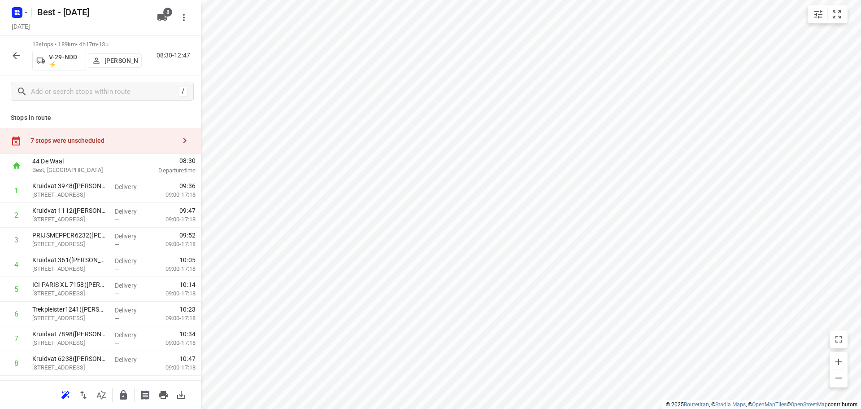
click at [149, 126] on div "Stops in route 7 stops were unscheduled 44 De Waal Best, Netherlands 08:30 Depa…" at bounding box center [100, 244] width 201 height 272
click at [187, 137] on button "button" at bounding box center [185, 140] width 18 height 18
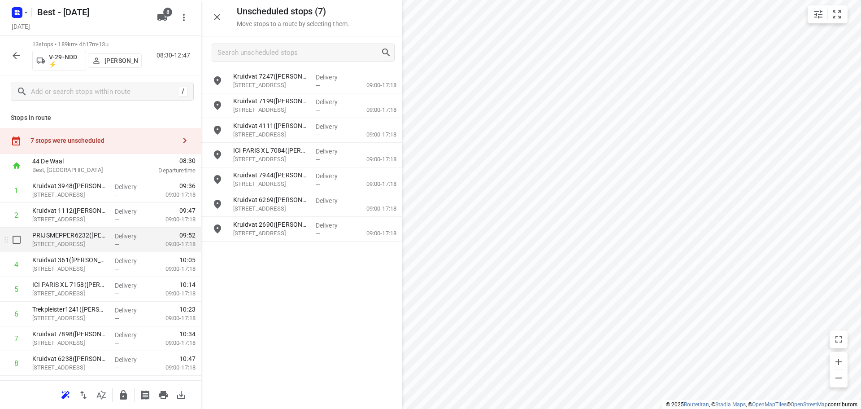
scroll to position [144, 0]
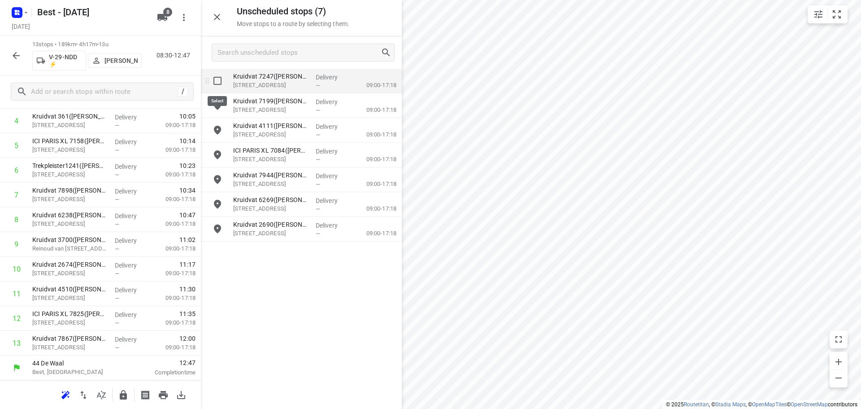
click at [221, 80] on input "grid" at bounding box center [218, 81] width 18 height 18
checkbox input "true"
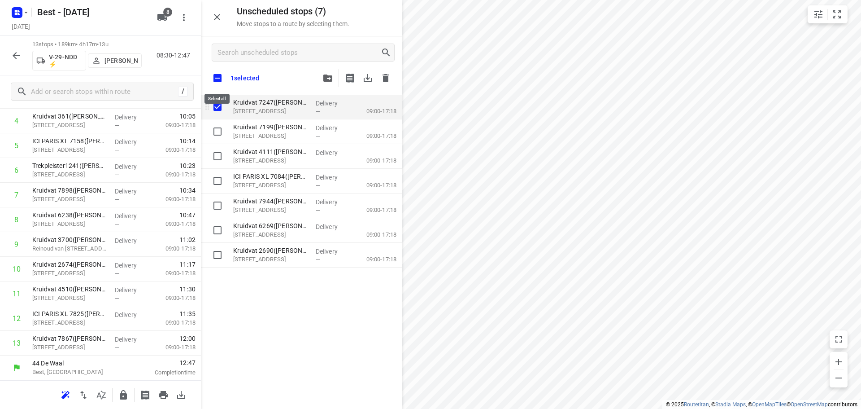
click at [221, 80] on input "checkbox" at bounding box center [217, 78] width 19 height 19
checkbox input "true"
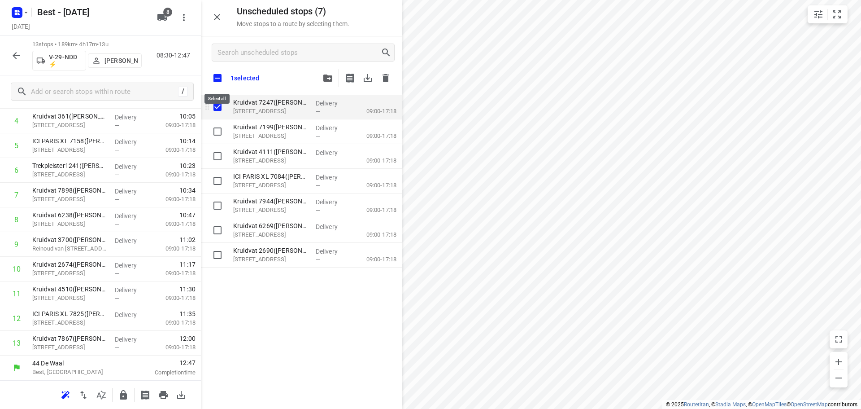
checkbox input "true"
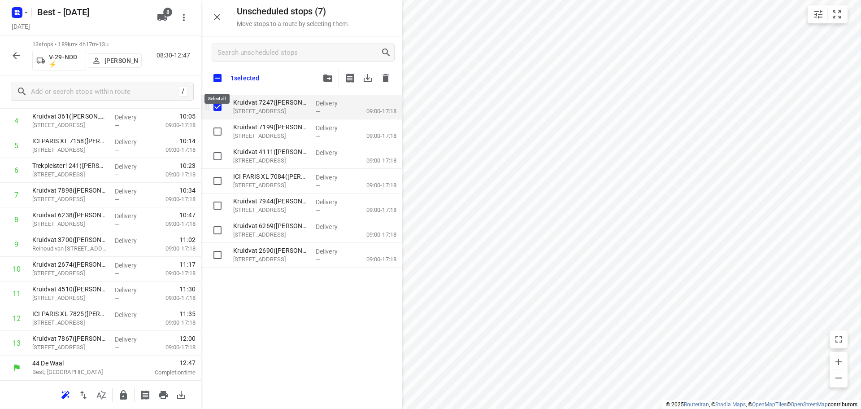
checkbox input "true"
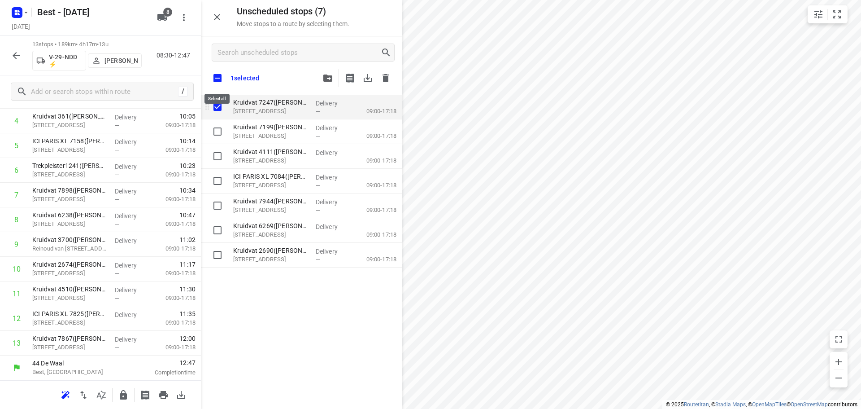
checkbox input "true"
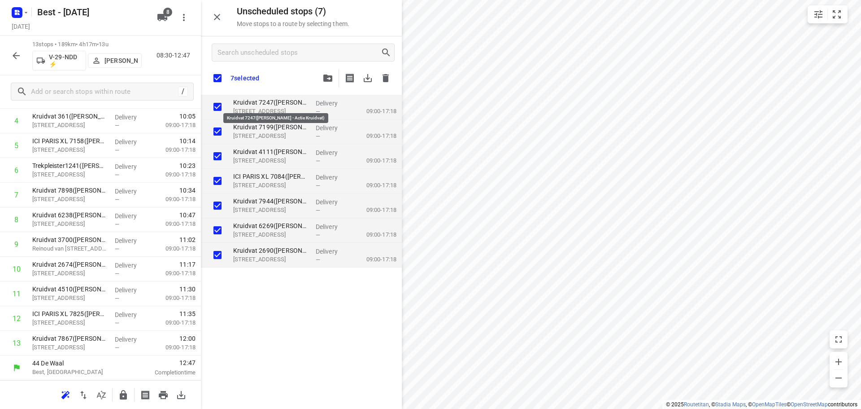
checkbox input "true"
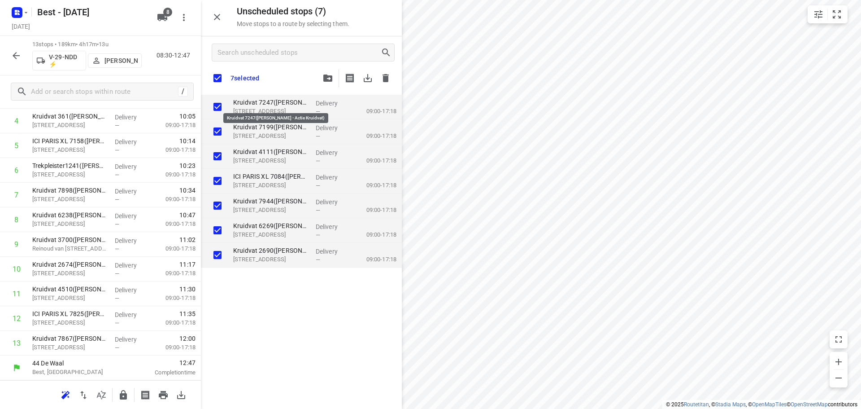
checkbox input "true"
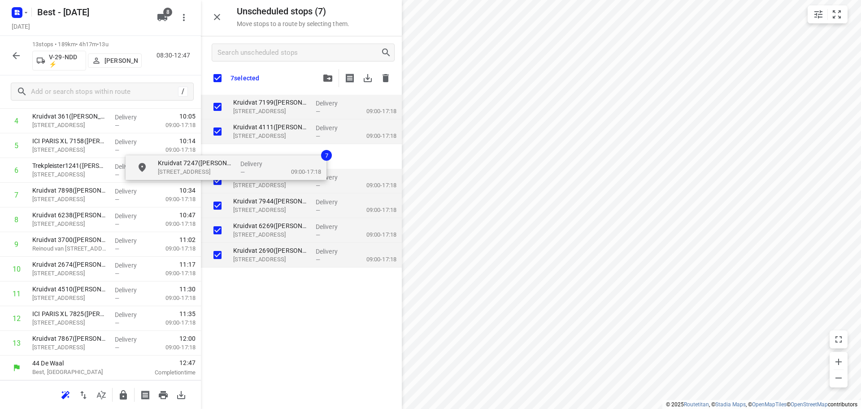
checkbox input "true"
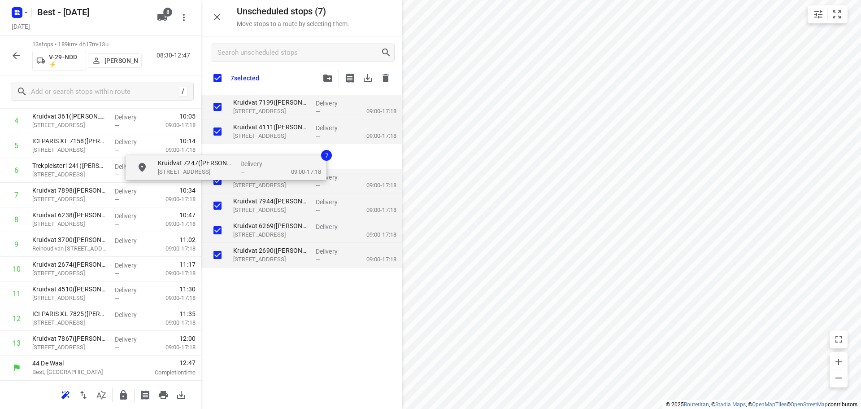
checkbox input "true"
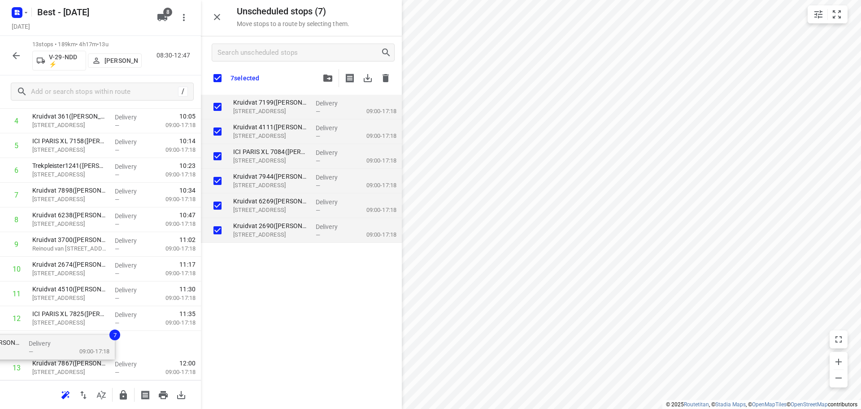
scroll to position [174, 0]
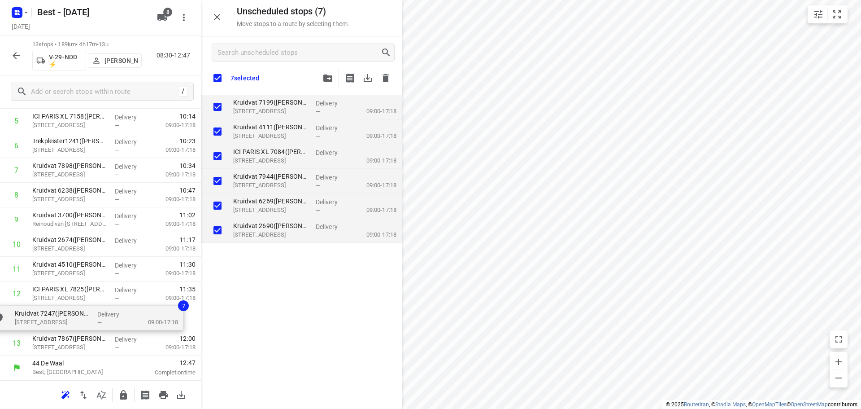
drag, startPoint x: 249, startPoint y: 111, endPoint x: 33, endPoint y: 318, distance: 299.6
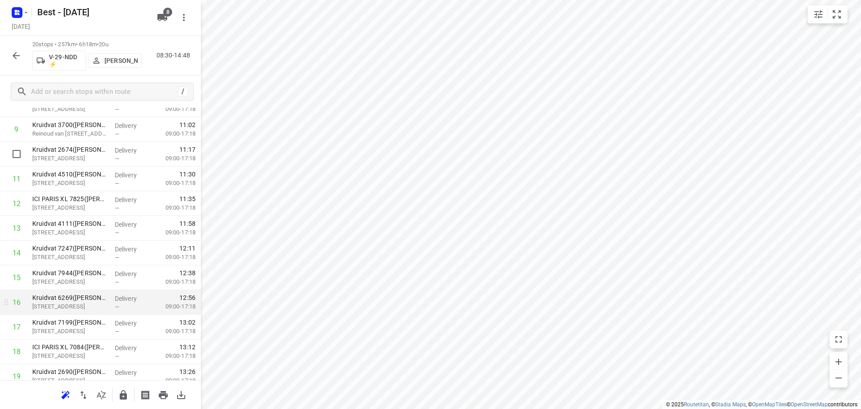
scroll to position [233, 0]
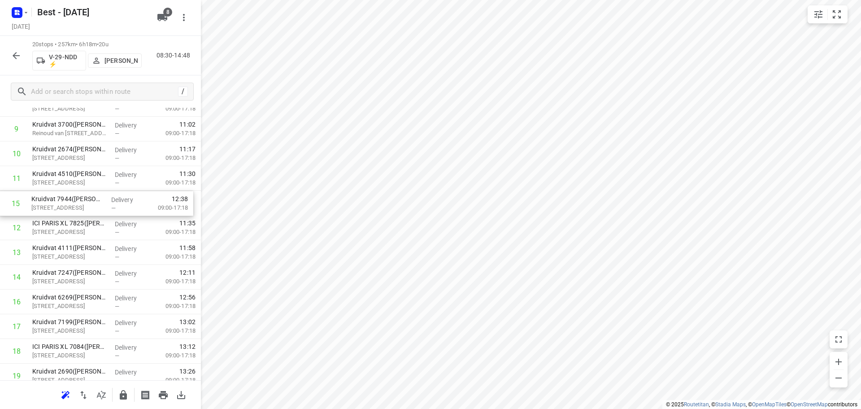
drag, startPoint x: 47, startPoint y: 286, endPoint x: 47, endPoint y: 210, distance: 75.8
click at [47, 210] on div "1 Kruidvat 3948(A.S. Watson - Actie Kruidvat) Anjelierstraat 10, Geleen Deliver…" at bounding box center [100, 166] width 201 height 494
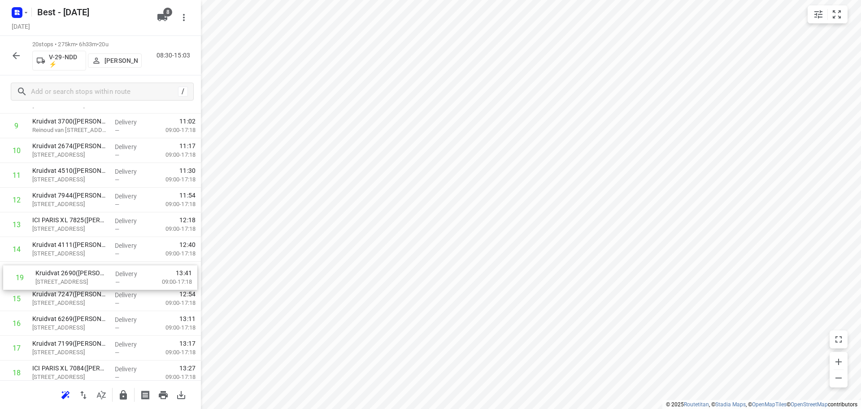
scroll to position [236, 0]
drag, startPoint x: 91, startPoint y: 370, endPoint x: 103, endPoint y: 212, distance: 157.9
click at [103, 212] on div "1 Kruidvat 3948(A.S. Watson - Actie Kruidvat) Anjelierstraat 10, Geleen Deliver…" at bounding box center [100, 163] width 201 height 494
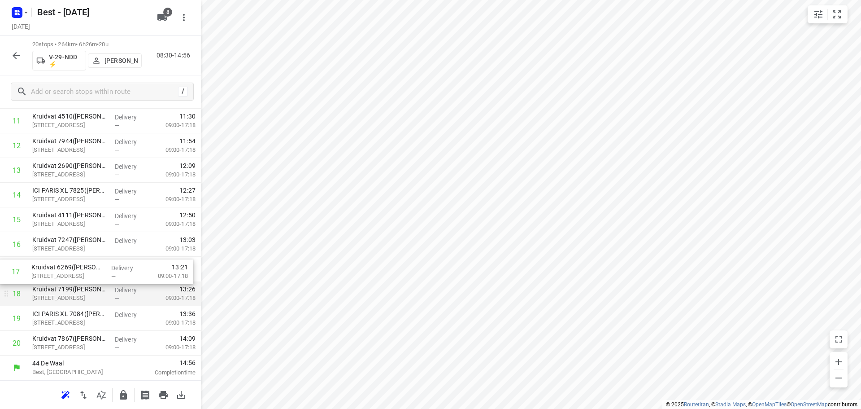
click at [80, 283] on div "1 Kruidvat 3948(A.S. Watson - Actie Kruidvat) Anjelierstraat 10, Geleen Deliver…" at bounding box center [100, 109] width 201 height 494
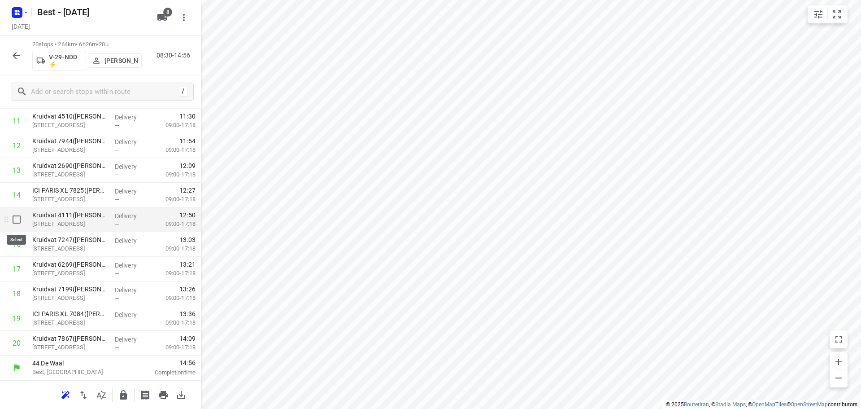
click at [14, 223] on input "checkbox" at bounding box center [17, 219] width 18 height 18
checkbox input "true"
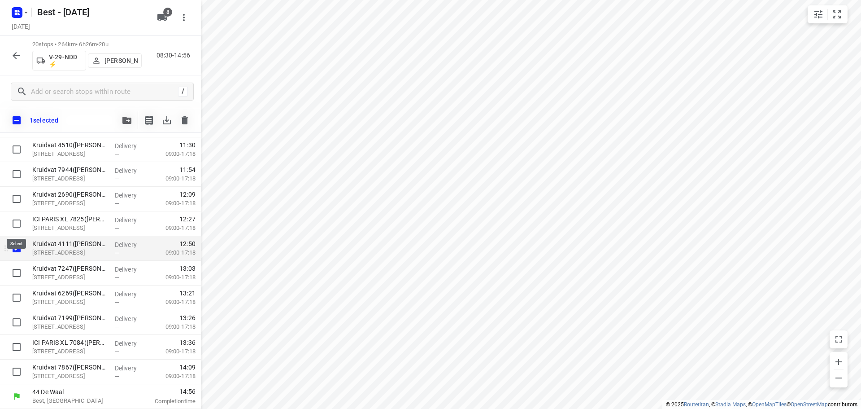
scroll to position [287, 0]
click at [15, 262] on div at bounding box center [14, 273] width 29 height 25
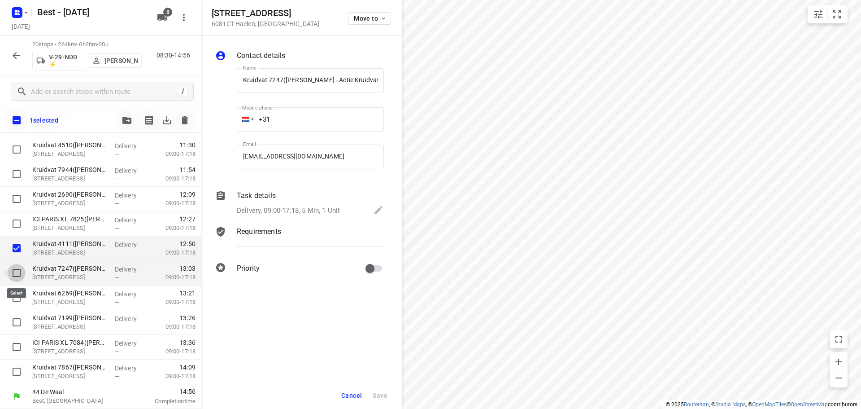
click at [19, 273] on input "checkbox" at bounding box center [17, 273] width 18 height 18
checkbox input "true"
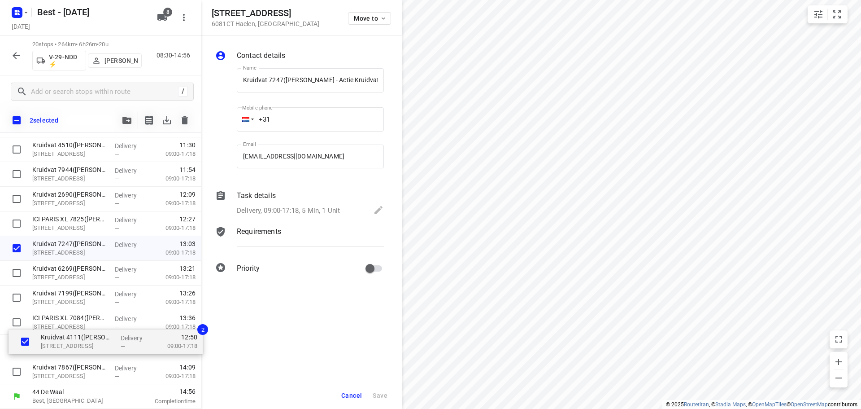
drag, startPoint x: 61, startPoint y: 251, endPoint x: 71, endPoint y: 353, distance: 102.8
click at [71, 353] on div "Kruidvat 3948(A.S. Watson - Actie Kruidvat) Anjelierstraat 10, Geleen Delivery …" at bounding box center [100, 138] width 201 height 494
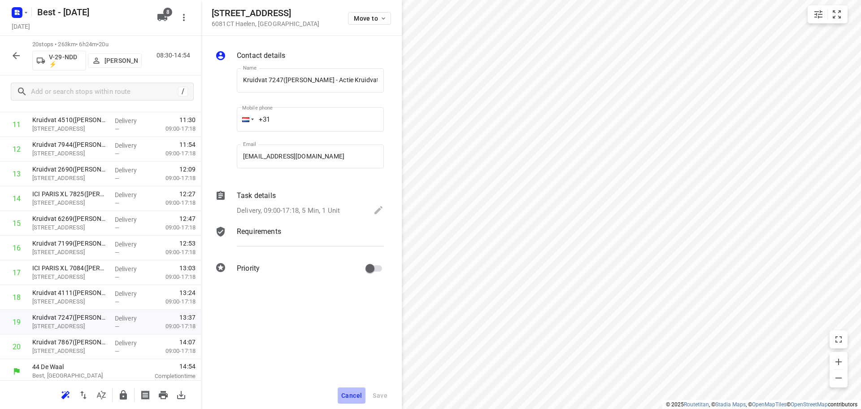
click at [353, 395] on span "Cancel" at bounding box center [351, 395] width 21 height 7
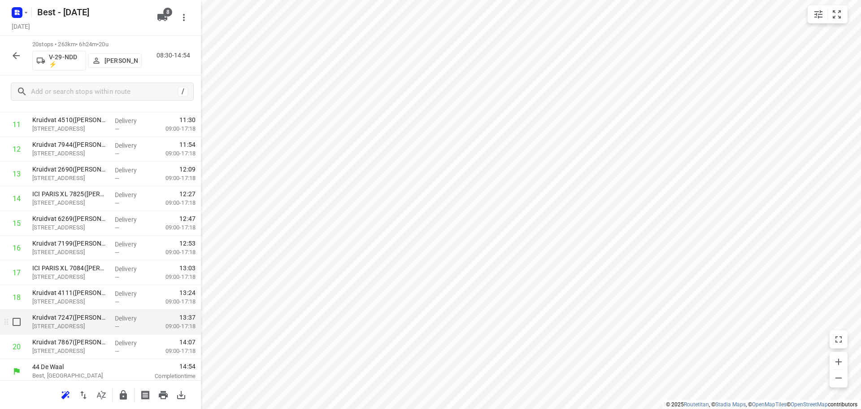
scroll to position [291, 0]
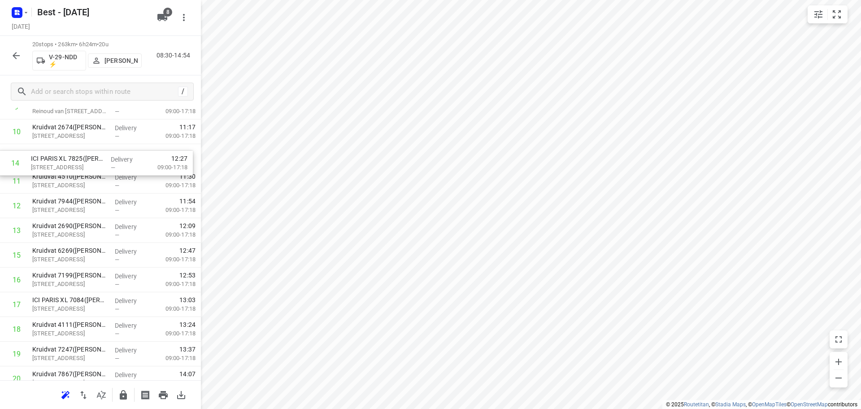
drag, startPoint x: 67, startPoint y: 194, endPoint x: 66, endPoint y: 160, distance: 34.1
click at [66, 160] on div "1 Kruidvat 3948(A.S. Watson - Actie Kruidvat) Anjelierstraat 10, Geleen Deliver…" at bounding box center [100, 144] width 201 height 494
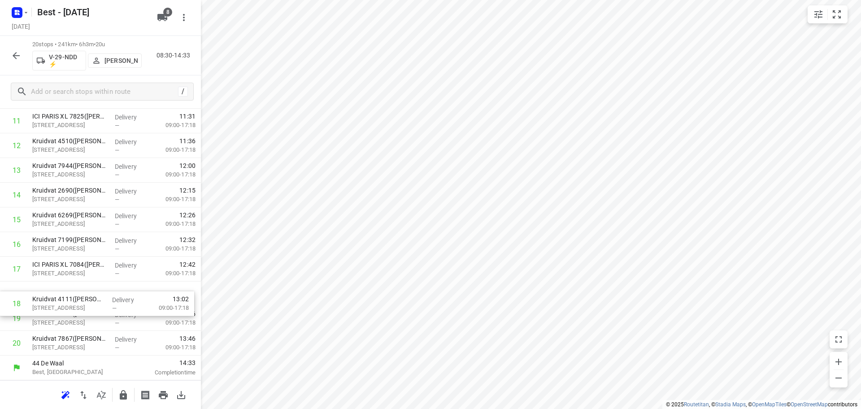
drag, startPoint x: 98, startPoint y: 310, endPoint x: 96, endPoint y: 320, distance: 9.6
click at [97, 318] on div "1 Kruidvat 3948(A.S. Watson - Actie Kruidvat) Anjelierstraat 10, Geleen Deliver…" at bounding box center [100, 109] width 201 height 494
click at [119, 397] on icon "button" at bounding box center [123, 394] width 11 height 11
click at [19, 55] on icon "button" at bounding box center [16, 55] width 11 height 11
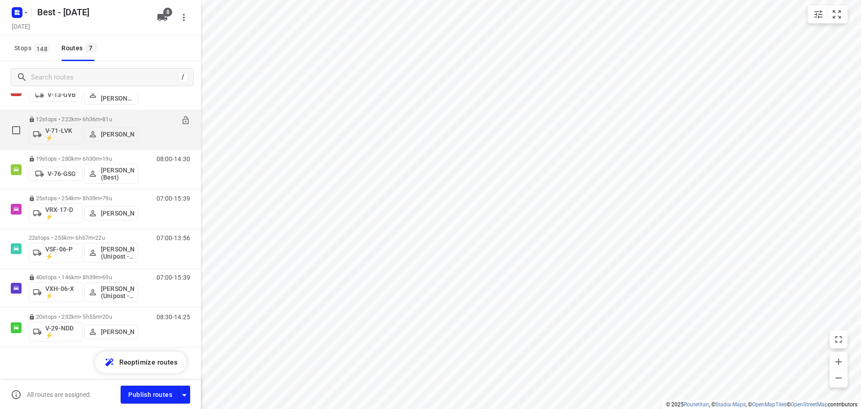
scroll to position [46, 0]
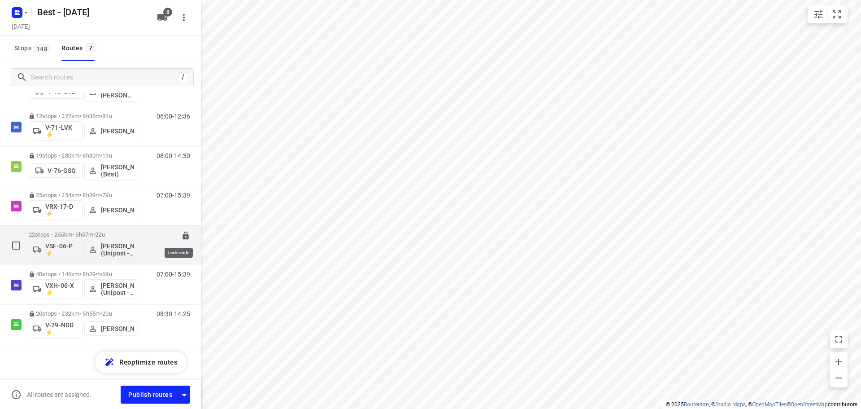
click at [183, 232] on icon at bounding box center [186, 236] width 6 height 8
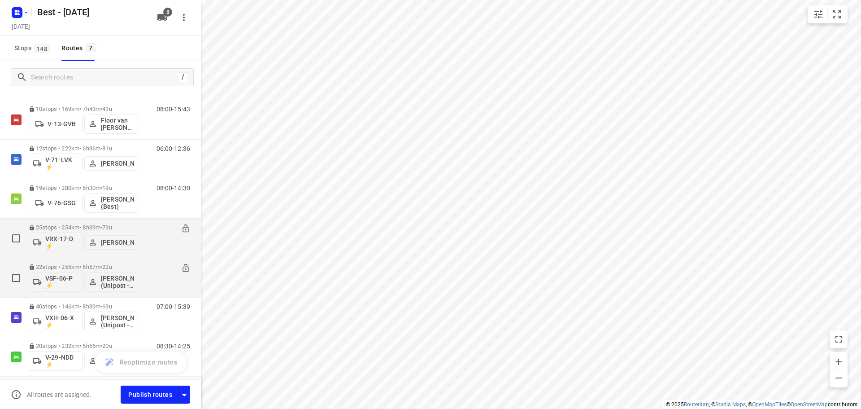
scroll to position [1, 0]
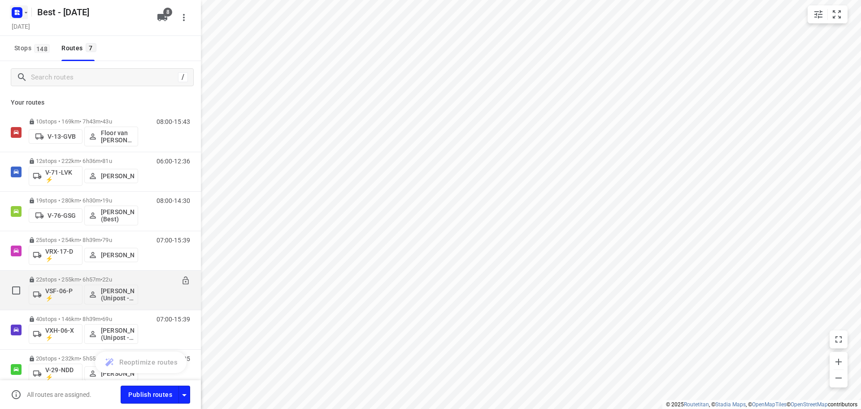
click at [24, 14] on icon "button" at bounding box center [25, 12] width 7 height 7
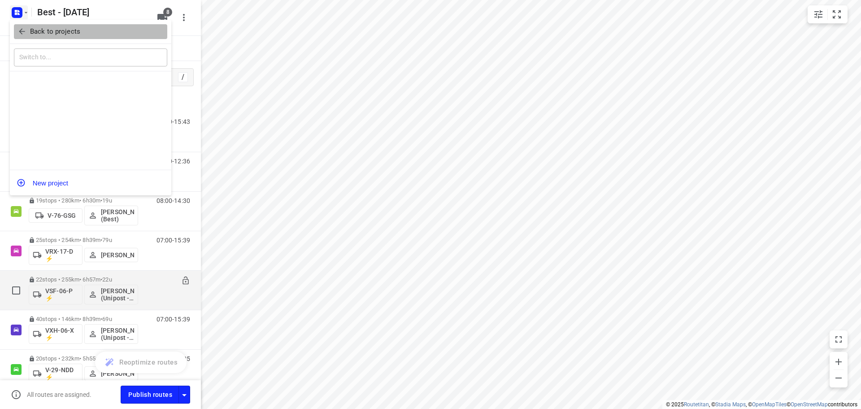
click at [22, 33] on icon "button" at bounding box center [21, 31] width 9 height 9
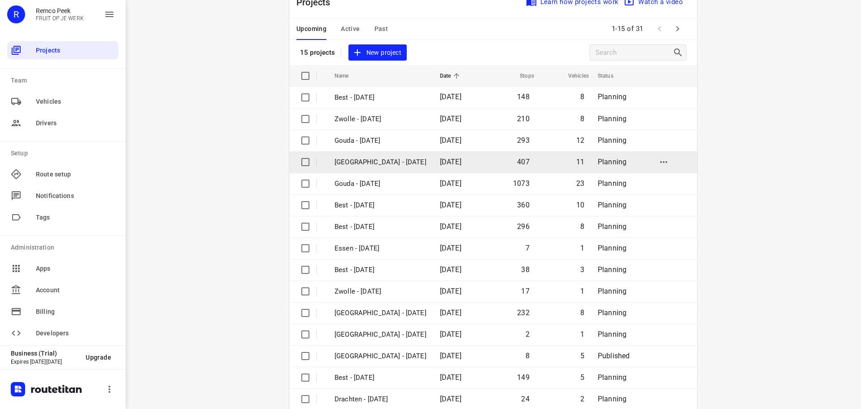
scroll to position [45, 0]
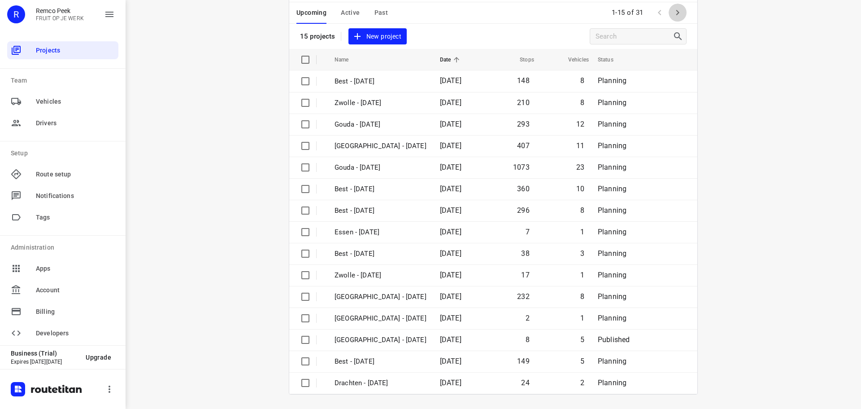
click at [683, 13] on button "button" at bounding box center [678, 13] width 18 height 18
click at [677, 13] on div "i © 2025 Routetitan , © Stadia Maps , © OpenMapTiles © OpenStreetMap contributo…" at bounding box center [494, 204] width 736 height 409
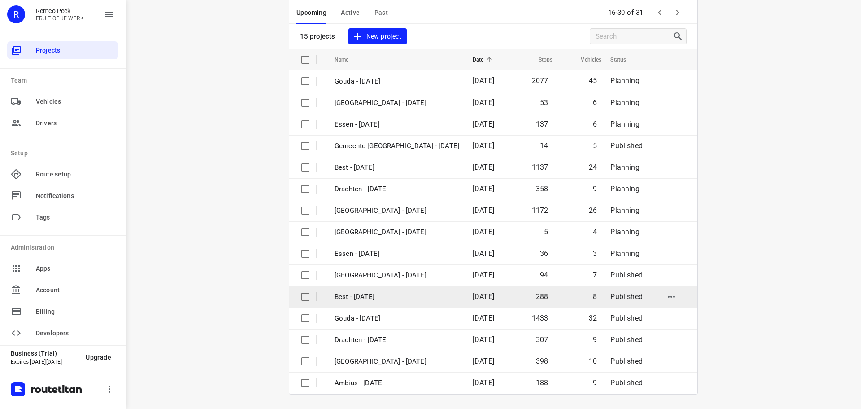
click at [408, 302] on td "Best - [DATE]" at bounding box center [396, 297] width 140 height 22
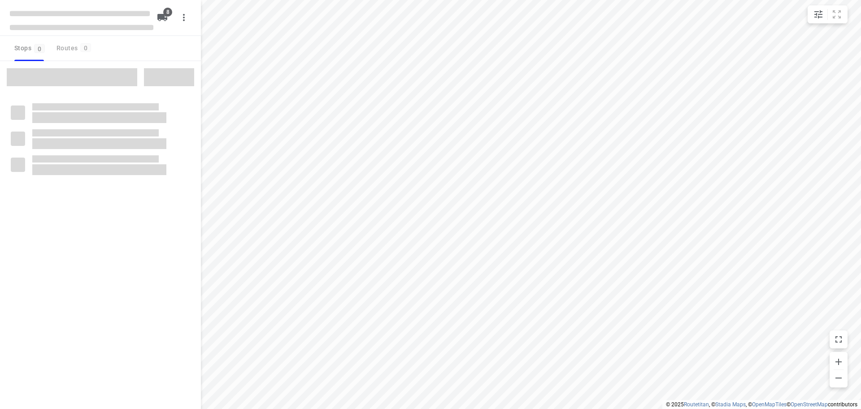
checkbox input "true"
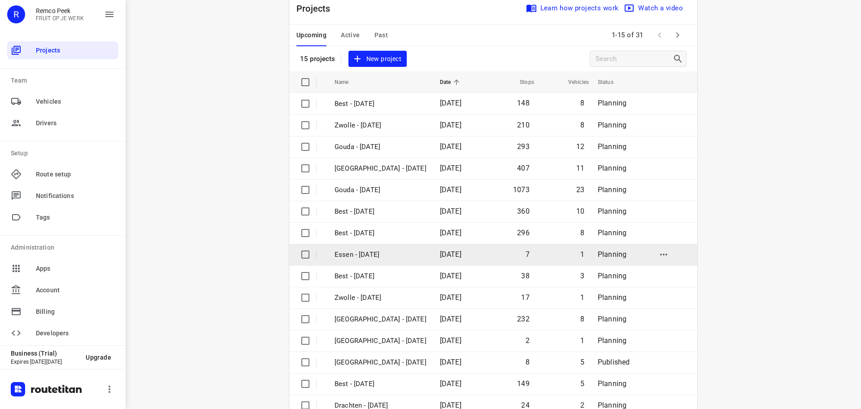
scroll to position [45, 0]
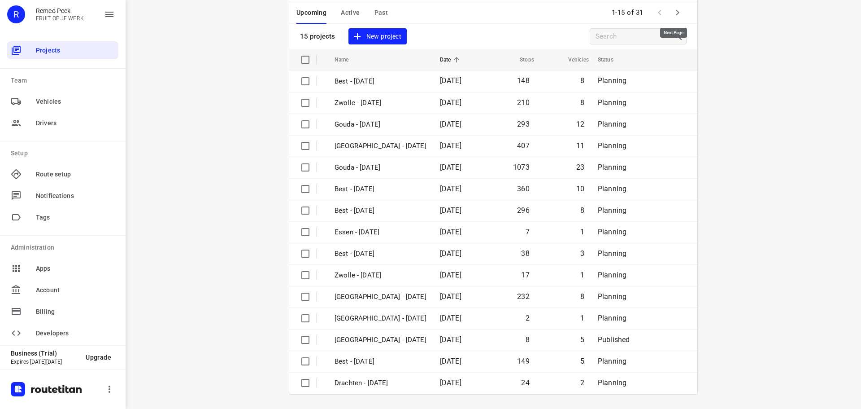
click at [677, 20] on button "button" at bounding box center [678, 13] width 18 height 18
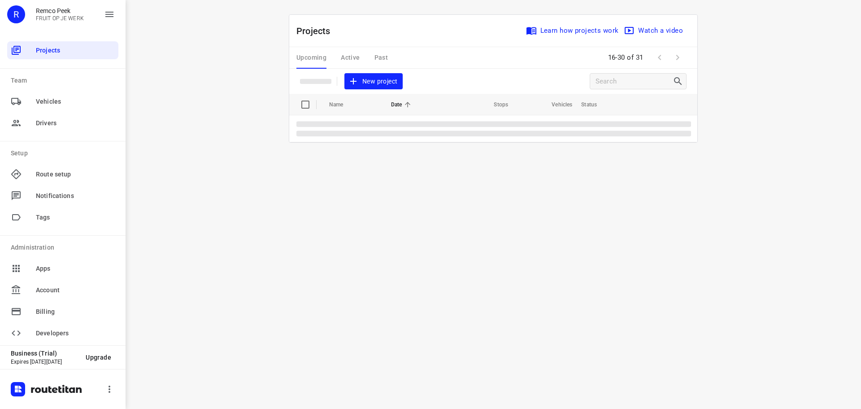
scroll to position [0, 0]
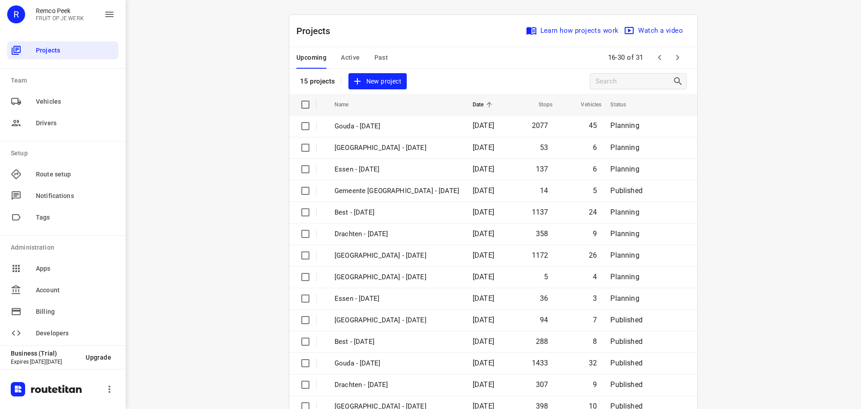
click at [343, 49] on button "Active" at bounding box center [350, 58] width 19 height 22
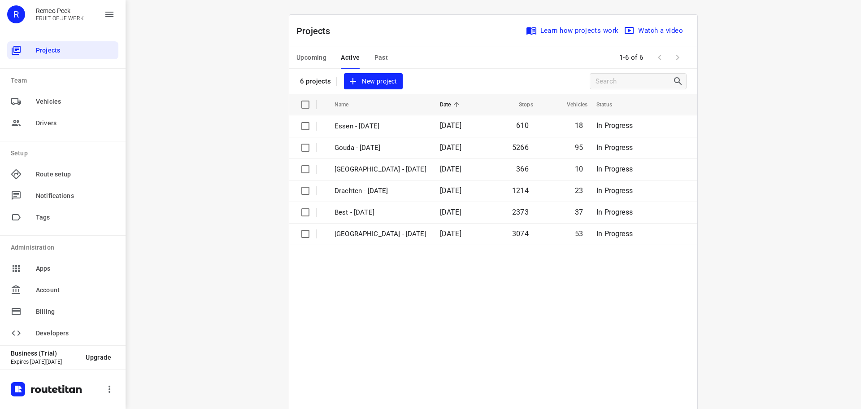
click at [297, 58] on span "Upcoming" at bounding box center [312, 57] width 30 height 11
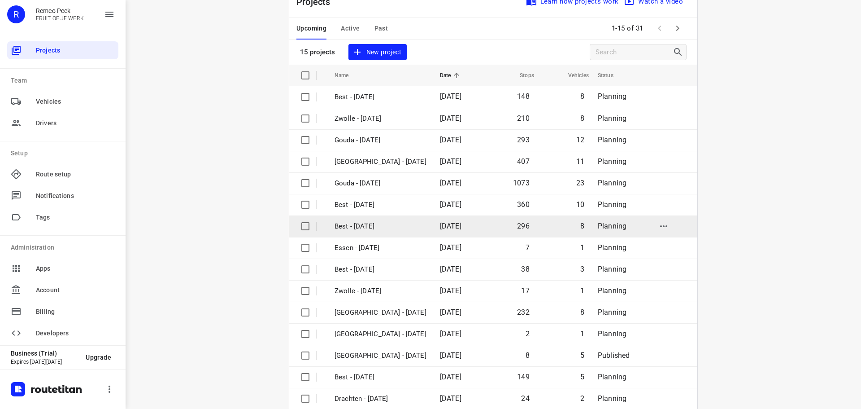
scroll to position [45, 0]
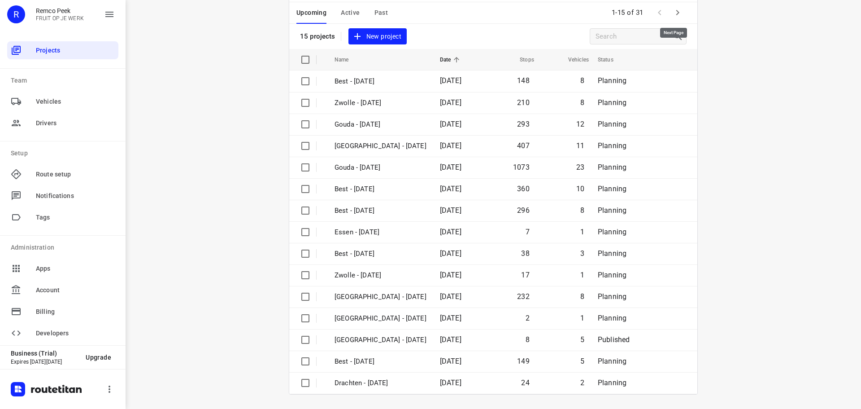
click at [673, 14] on icon "button" at bounding box center [678, 12] width 11 height 11
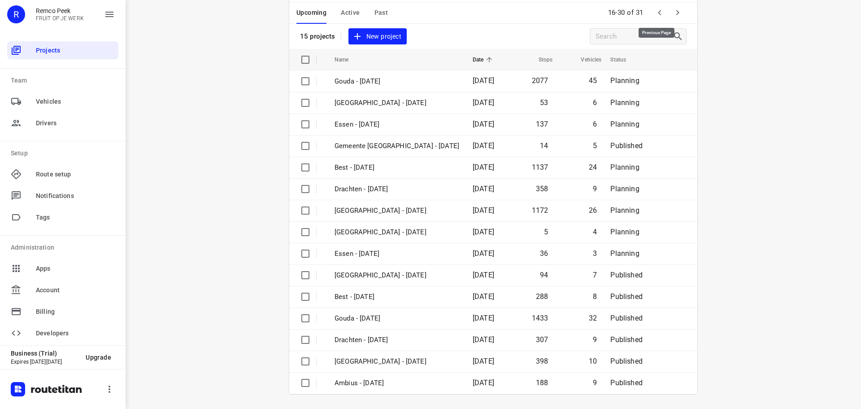
click at [655, 9] on icon "button" at bounding box center [660, 12] width 11 height 11
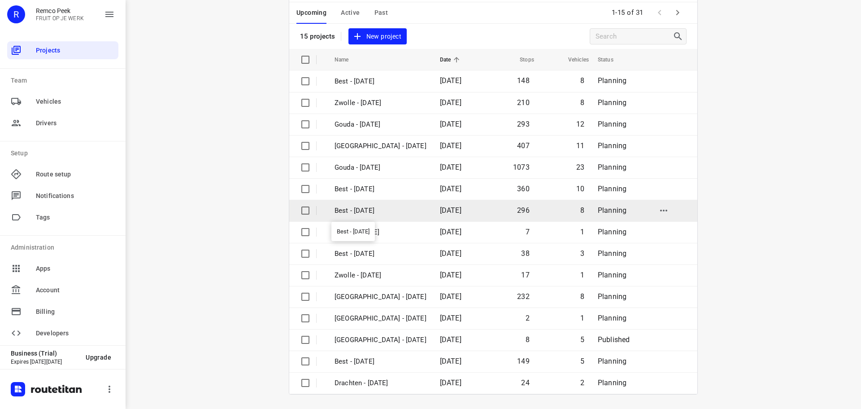
click at [390, 209] on p "Best - [DATE]" at bounding box center [381, 210] width 92 height 10
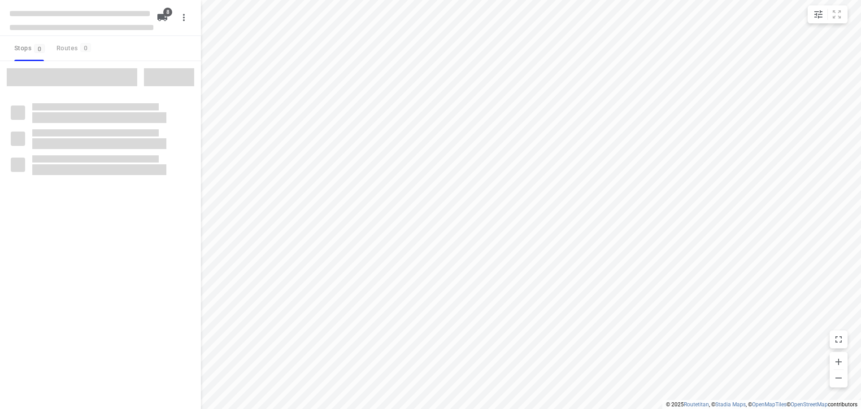
checkbox input "true"
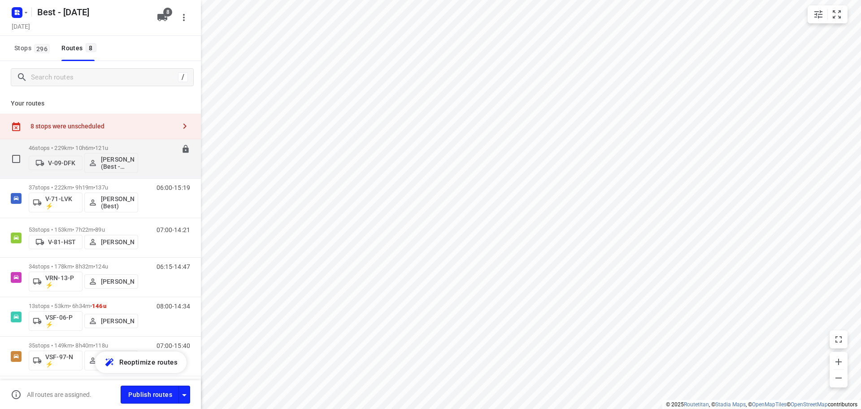
click at [78, 145] on p "46 stops • 229km • 10h6m • 121u" at bounding box center [83, 147] width 109 height 7
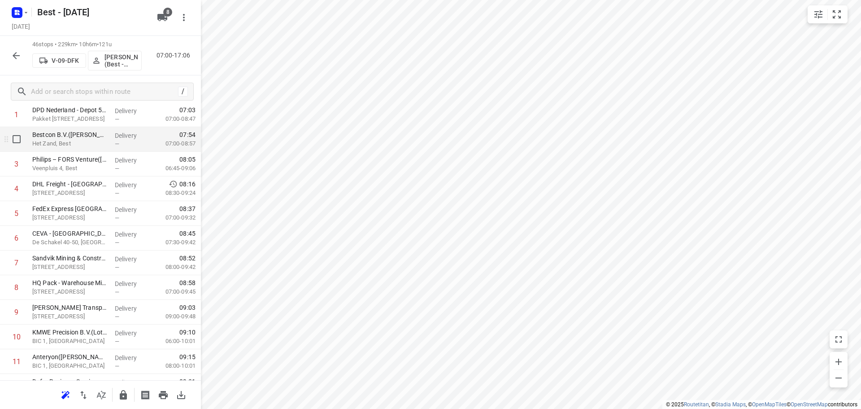
scroll to position [90, 0]
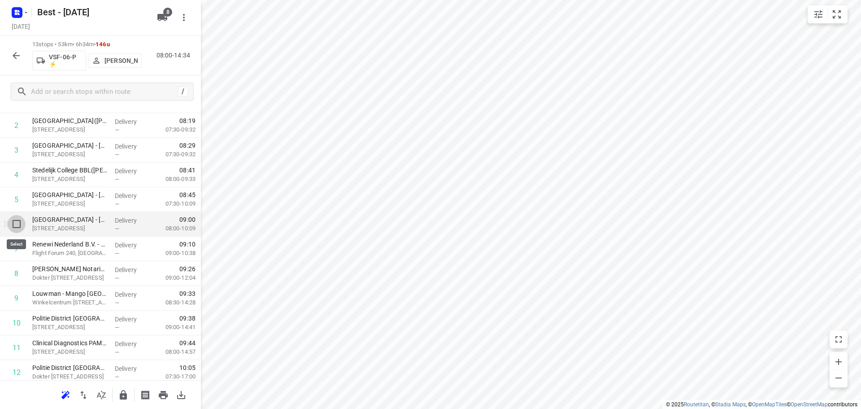
click at [12, 220] on input "checkbox" at bounding box center [17, 224] width 18 height 18
checkbox input "true"
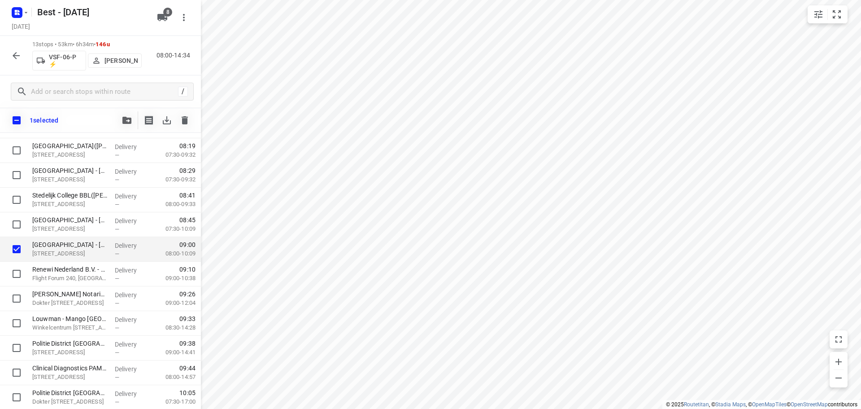
click at [130, 125] on button "button" at bounding box center [127, 120] width 18 height 18
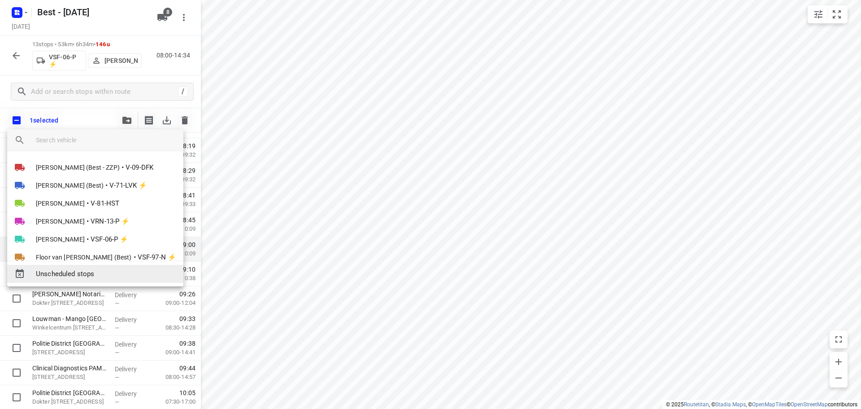
click at [95, 275] on span "Unscheduled stops" at bounding box center [106, 274] width 140 height 10
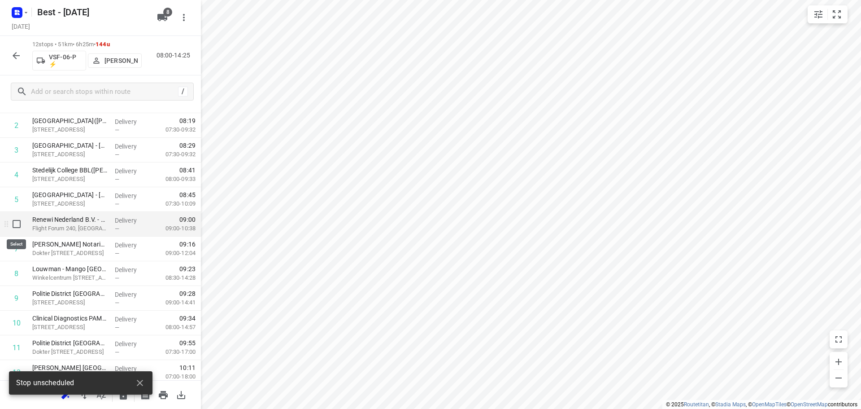
click at [17, 228] on input "checkbox" at bounding box center [17, 224] width 18 height 18
checkbox input "true"
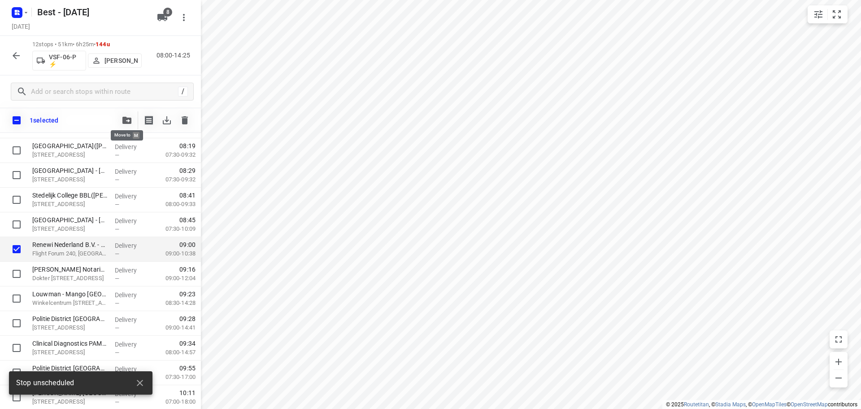
click at [124, 119] on icon "button" at bounding box center [126, 120] width 9 height 7
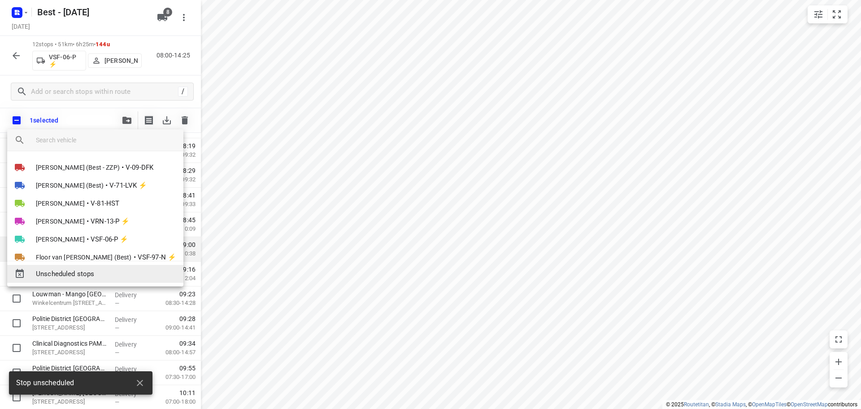
click at [78, 273] on span "Unscheduled stops" at bounding box center [106, 274] width 140 height 10
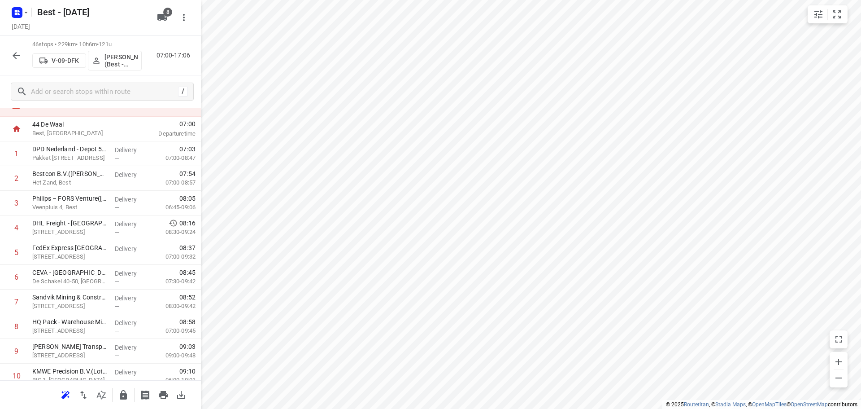
scroll to position [0, 0]
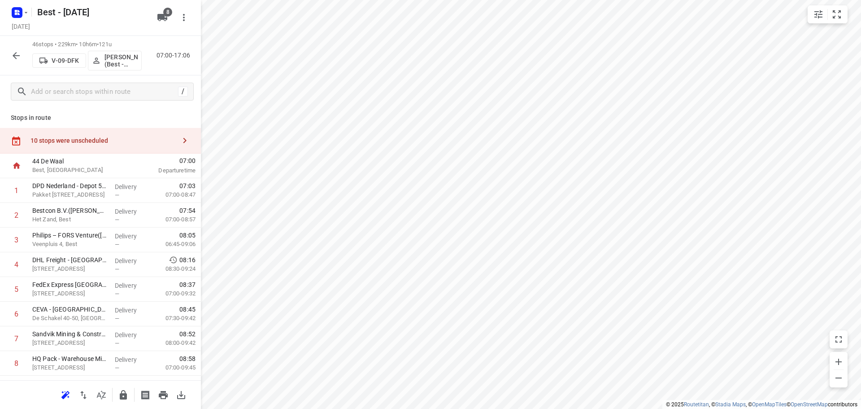
click at [103, 141] on div "10 stops were unscheduled" at bounding box center [103, 140] width 145 height 7
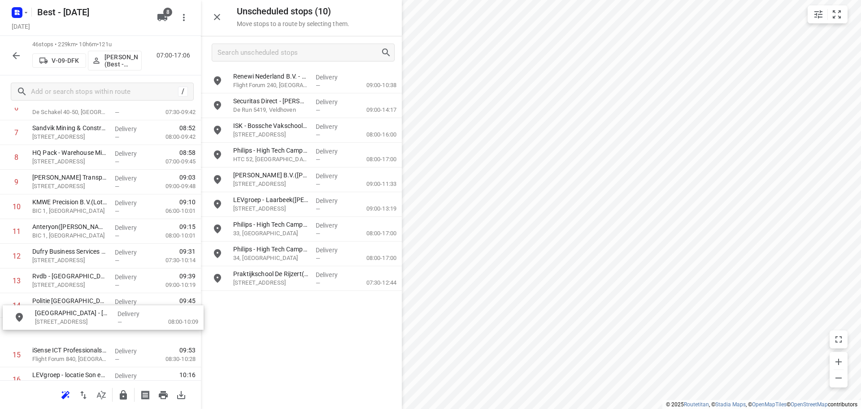
scroll to position [212, 0]
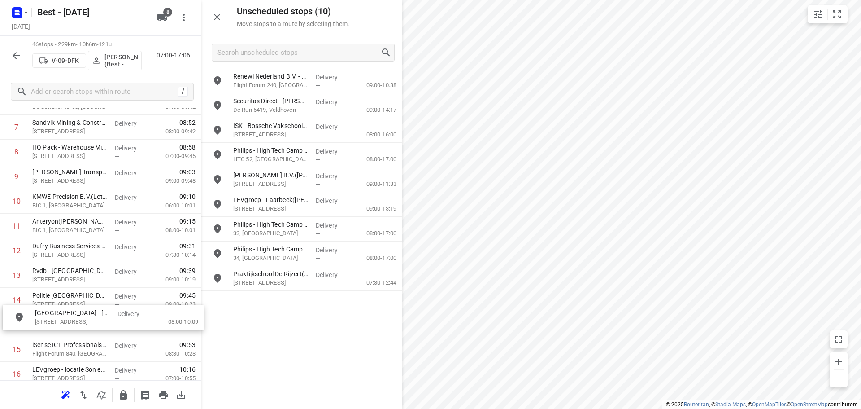
drag, startPoint x: 264, startPoint y: 99, endPoint x: 55, endPoint y: 317, distance: 302.1
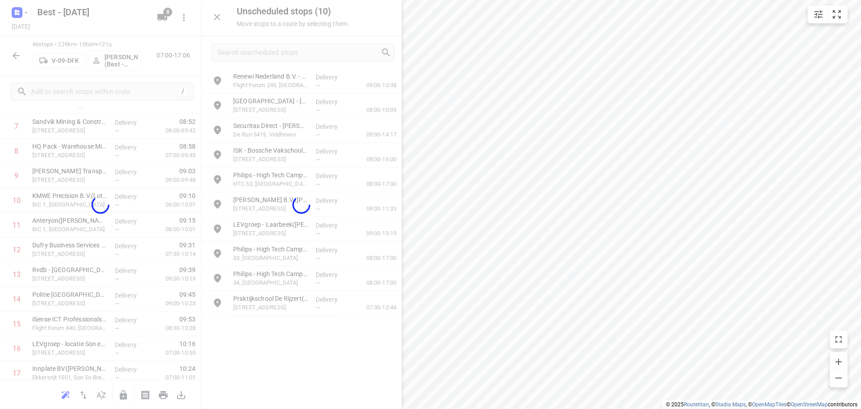
click at [212, 14] on div at bounding box center [301, 204] width 201 height 409
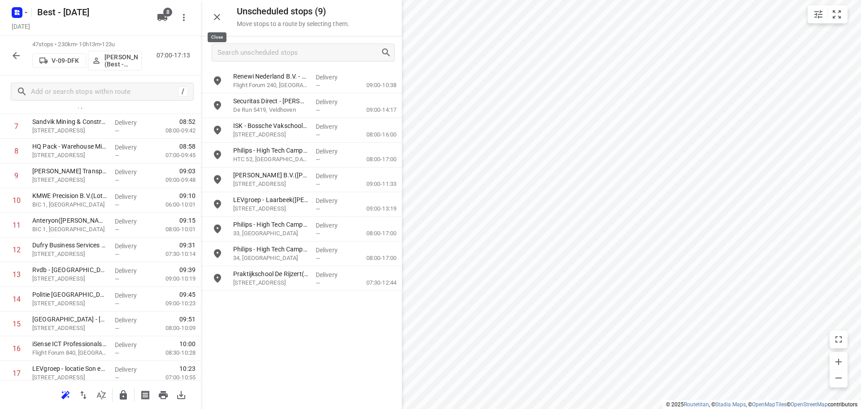
click at [214, 14] on icon "button" at bounding box center [217, 17] width 11 height 11
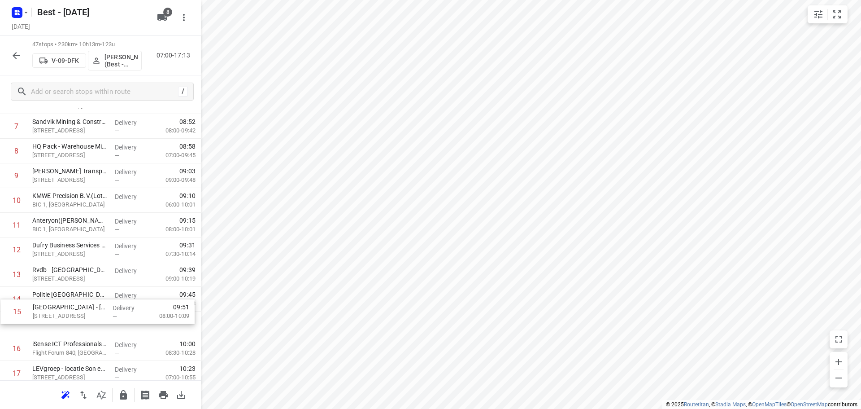
scroll to position [213, 0]
drag, startPoint x: 52, startPoint y: 314, endPoint x: 59, endPoint y: 234, distance: 80.6
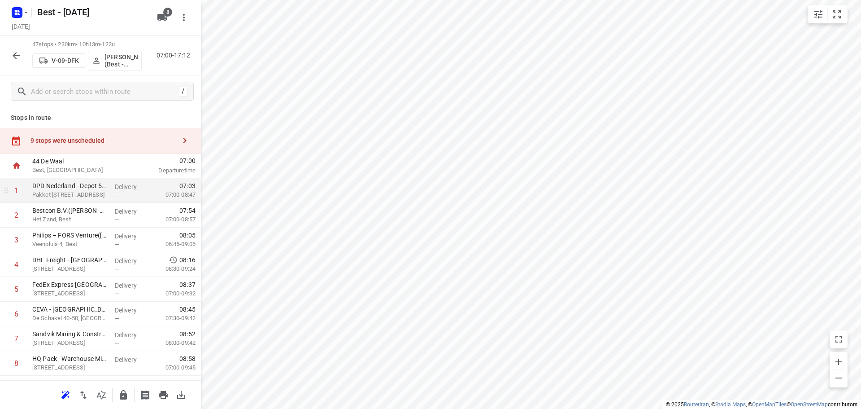
click at [118, 140] on div "9 stops were unscheduled" at bounding box center [103, 140] width 145 height 7
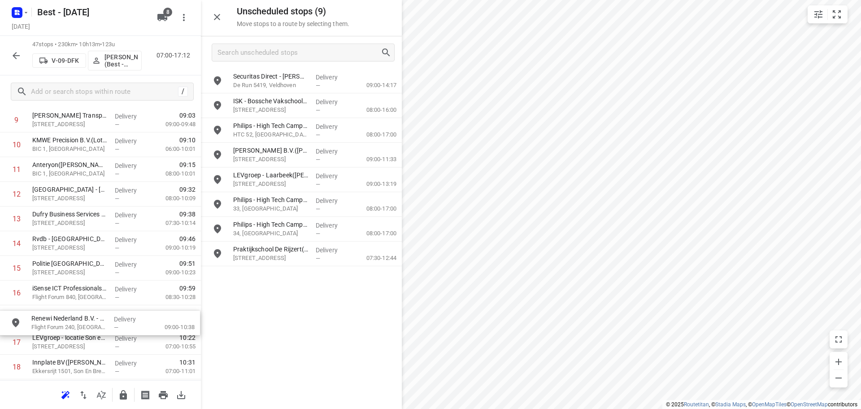
drag, startPoint x: 232, startPoint y: 84, endPoint x: 30, endPoint y: 330, distance: 318.4
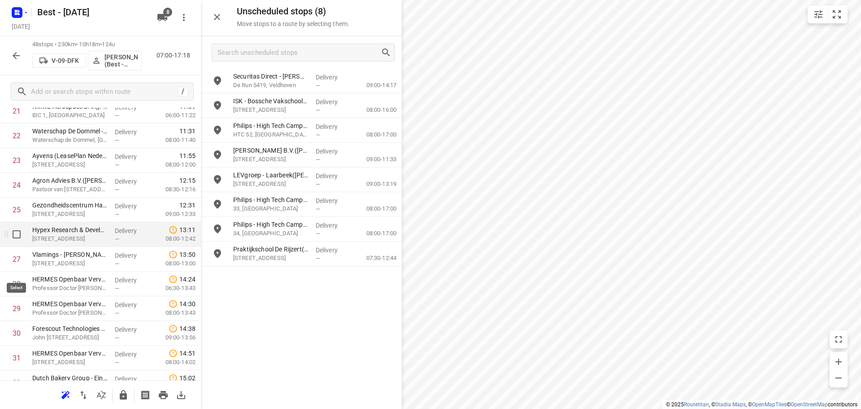
scroll to position [718, 0]
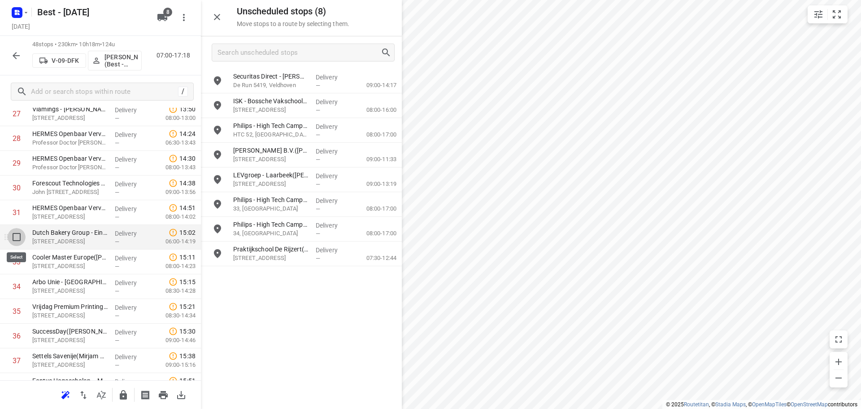
click at [13, 243] on input "checkbox" at bounding box center [17, 237] width 18 height 18
checkbox input "true"
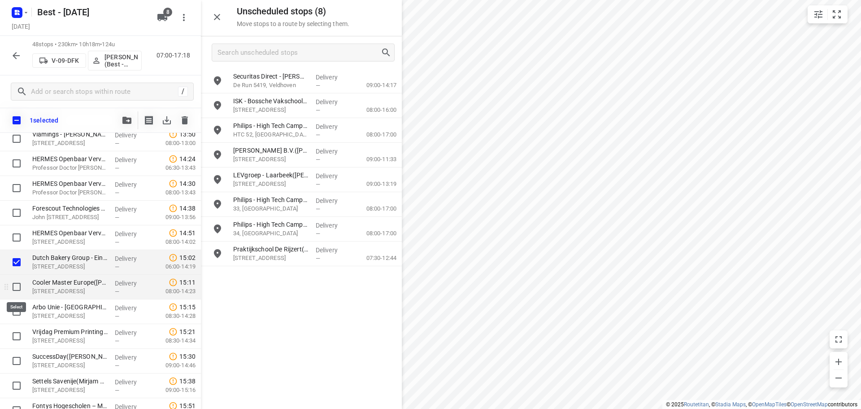
click at [17, 292] on input "checkbox" at bounding box center [17, 287] width 18 height 18
checkbox input "true"
click at [16, 312] on input "checkbox" at bounding box center [17, 311] width 18 height 18
checkbox input "true"
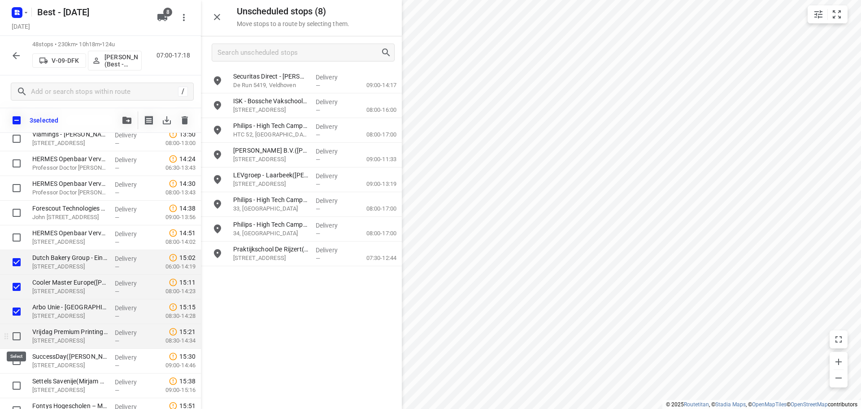
click at [15, 332] on input "checkbox" at bounding box center [17, 336] width 18 height 18
checkbox input "true"
click at [132, 123] on span "button" at bounding box center [127, 120] width 11 height 7
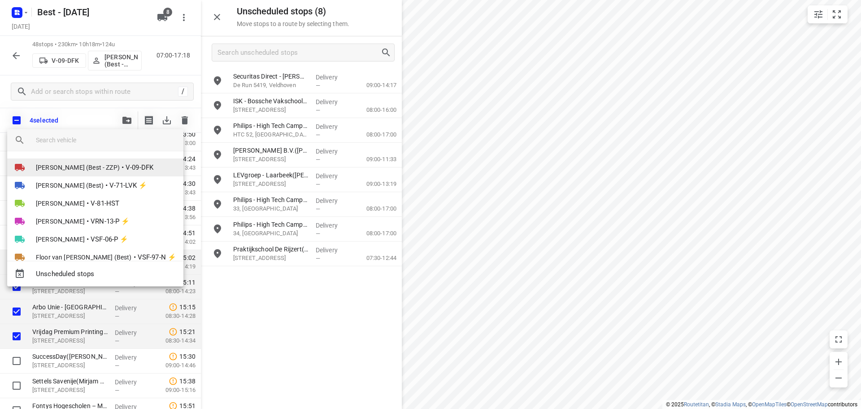
click at [88, 168] on span "[PERSON_NAME] (Best - ZZP)" at bounding box center [78, 167] width 84 height 9
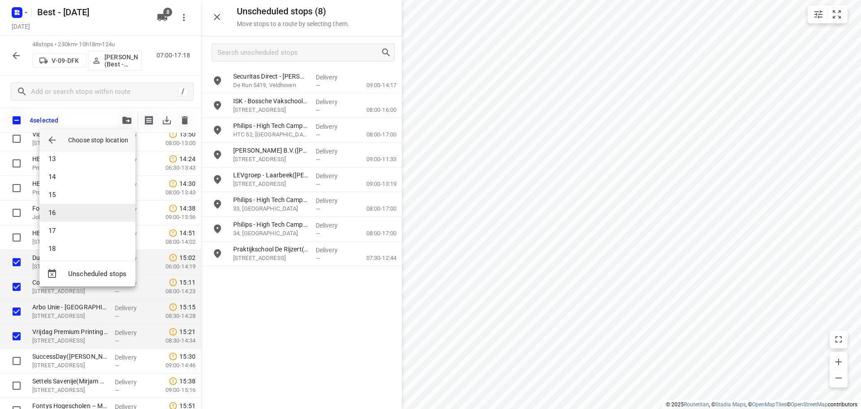
scroll to position [224, 0]
click at [83, 243] on li "18" at bounding box center [87, 245] width 96 height 18
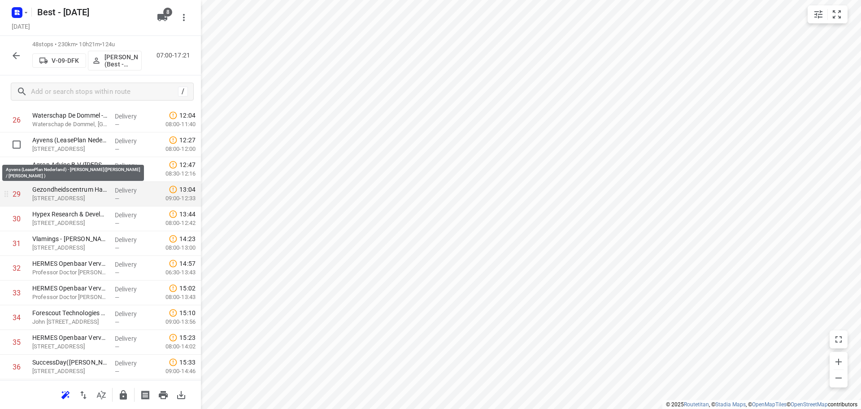
scroll to position [673, 0]
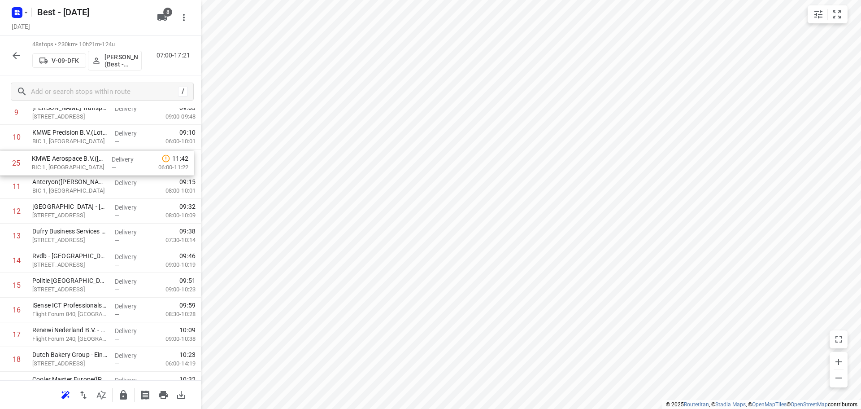
drag, startPoint x: 95, startPoint y: 114, endPoint x: 95, endPoint y: 165, distance: 51.6
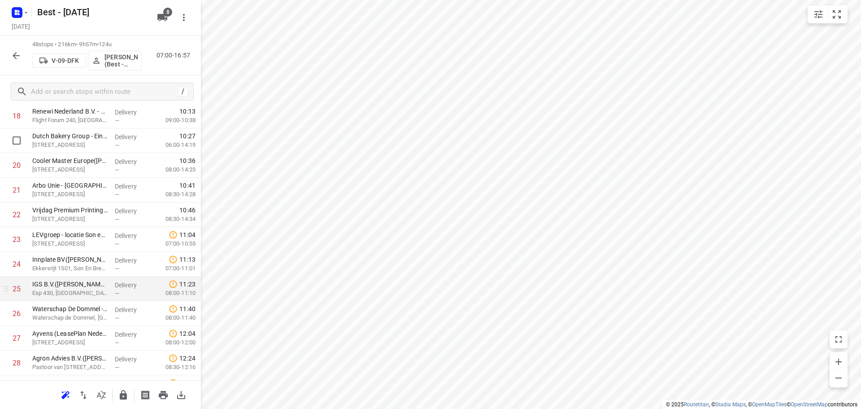
scroll to position [499, 0]
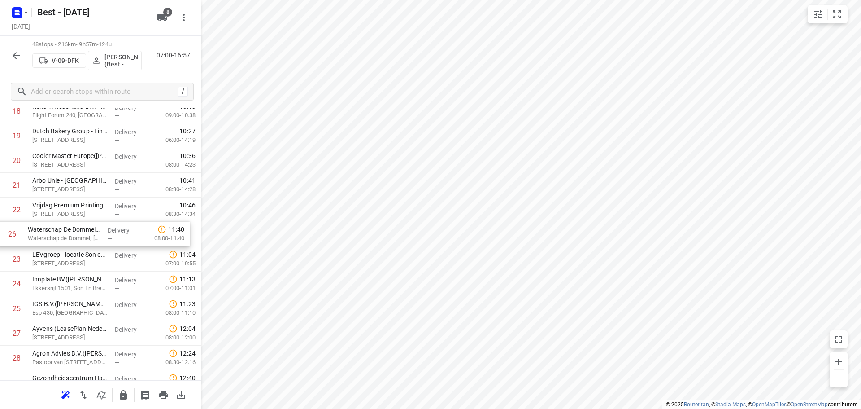
drag, startPoint x: 76, startPoint y: 300, endPoint x: 72, endPoint y: 222, distance: 77.8
click at [72, 222] on div "1 DPD Nederland - Depot 520 en 522 Hoofdkantoor(Joyce Nabbe- van Overmeeren (wi…" at bounding box center [100, 271] width 201 height 1185
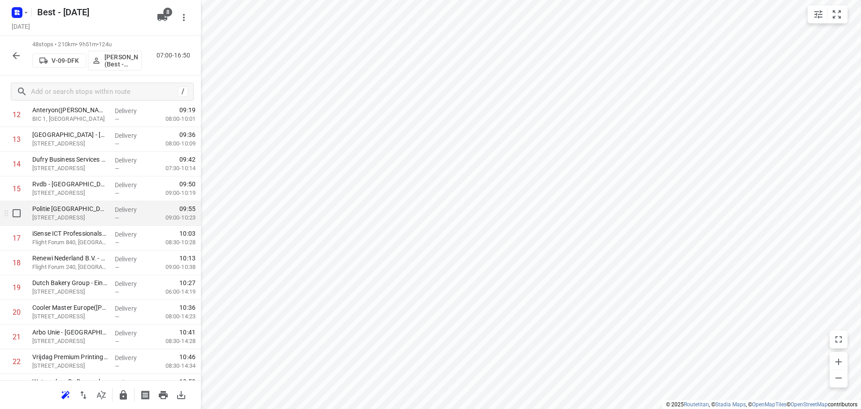
scroll to position [424, 0]
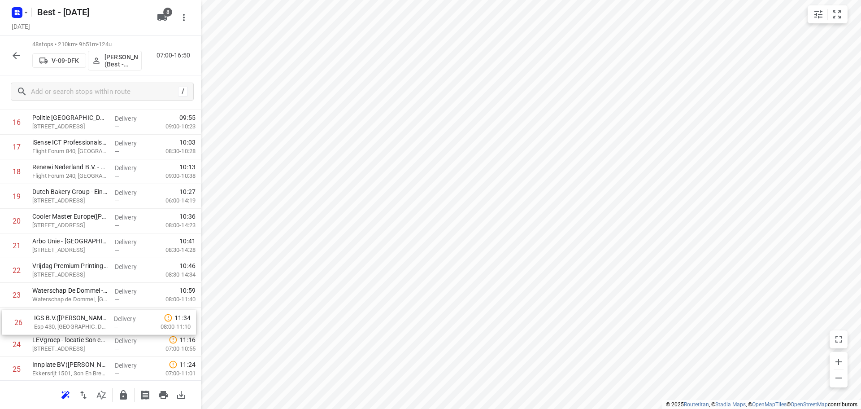
drag, startPoint x: 77, startPoint y: 364, endPoint x: 75, endPoint y: 312, distance: 52.5
click at [75, 312] on div "1 DPD Nederland - Depot 520 en 522 Hoofdkantoor(Joyce Nabbe- van Overmeeren (wi…" at bounding box center [100, 332] width 201 height 1185
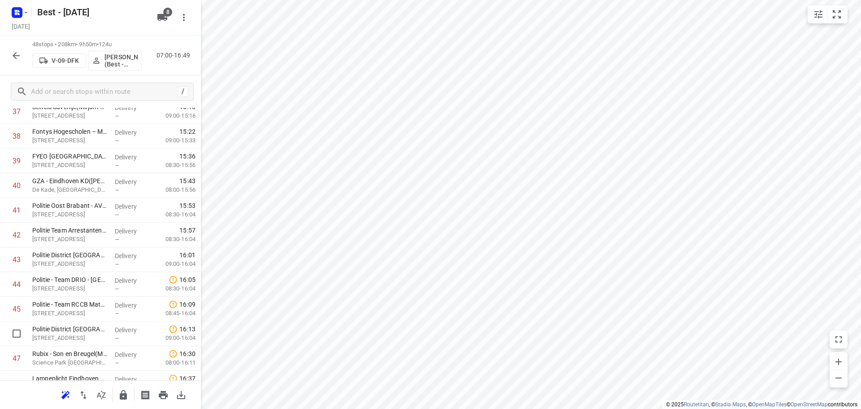
scroll to position [962, 0]
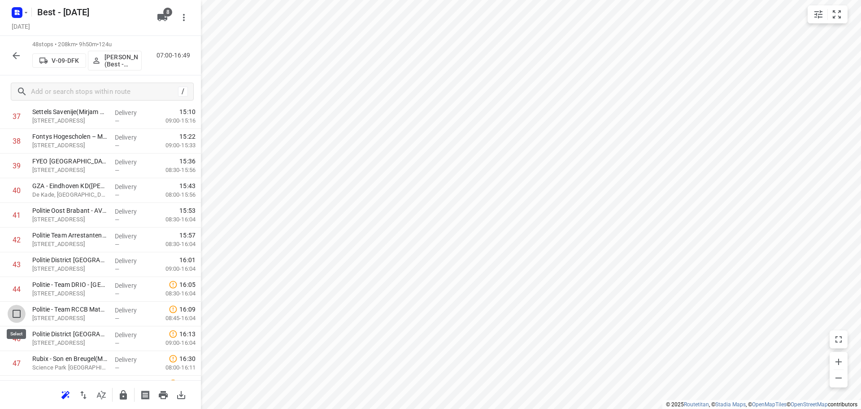
click at [13, 322] on input "checkbox" at bounding box center [17, 314] width 18 height 18
checkbox input "true"
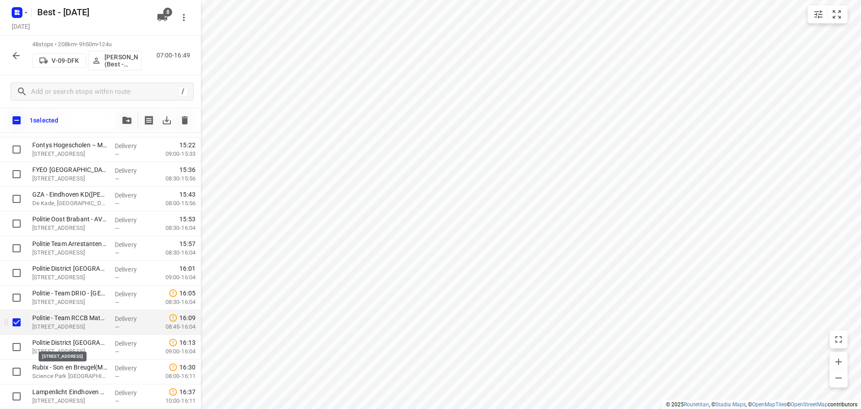
scroll to position [1004, 0]
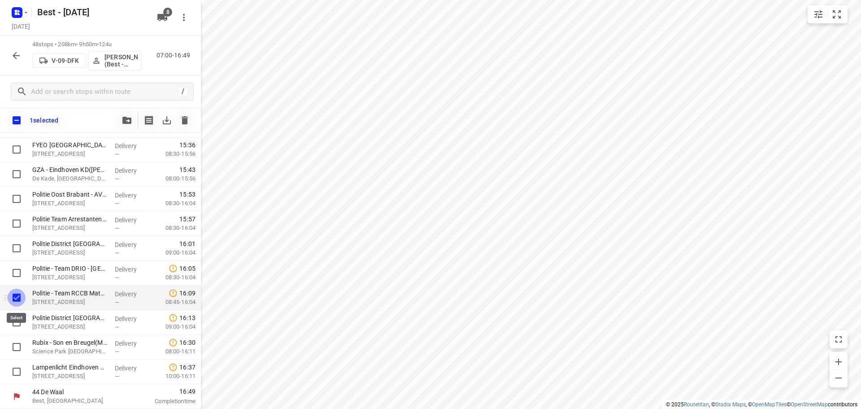
click at [17, 301] on input "checkbox" at bounding box center [17, 298] width 18 height 18
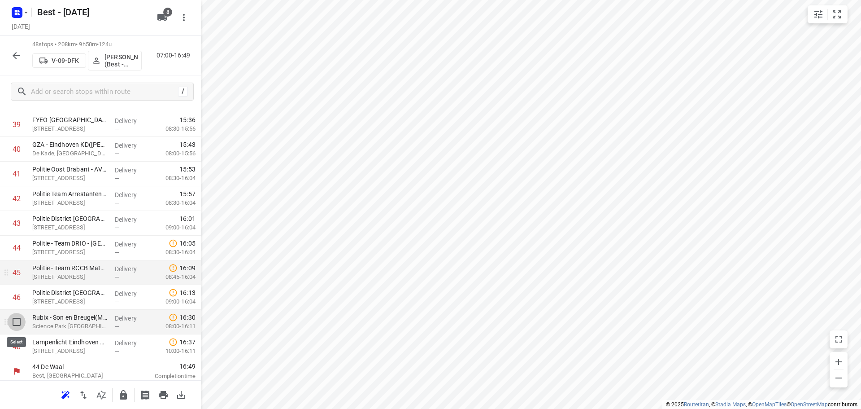
click at [20, 326] on input "checkbox" at bounding box center [17, 322] width 18 height 18
checkbox input "true"
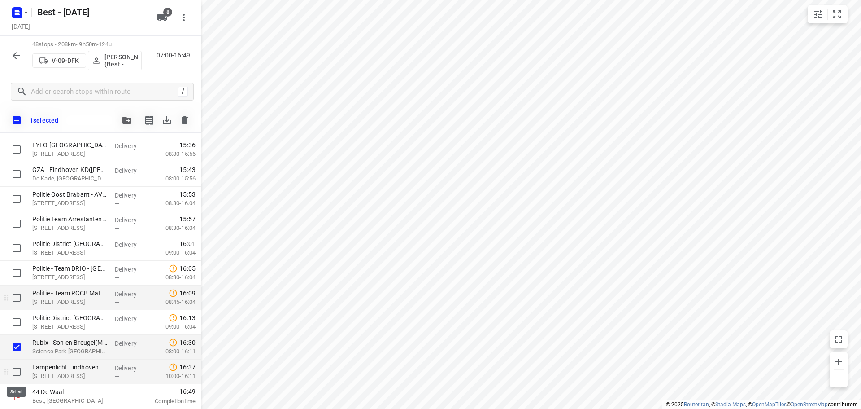
click at [16, 371] on input "checkbox" at bounding box center [17, 372] width 18 height 18
checkbox input "true"
click at [129, 120] on icon "button" at bounding box center [126, 120] width 9 height 7
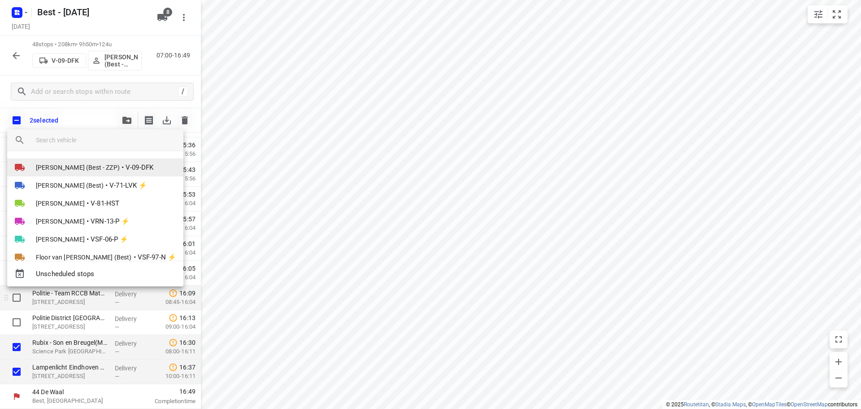
click at [79, 162] on li "Maurice Vanderfeesten (Best - ZZP) • V-09-DFK" at bounding box center [95, 167] width 176 height 18
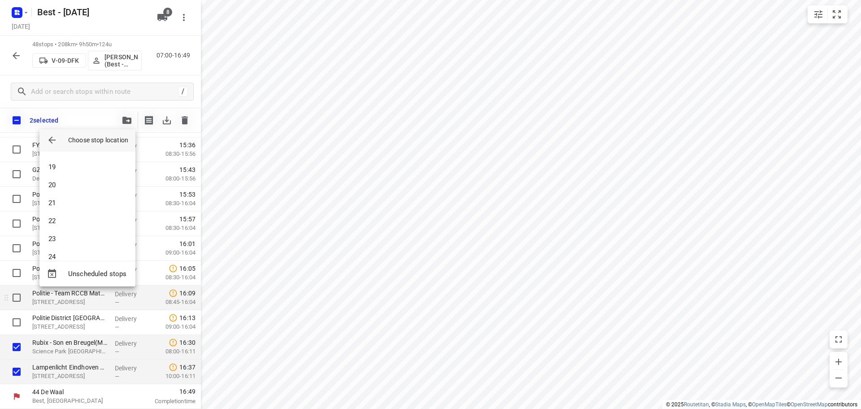
scroll to position [404, 0]
click at [72, 220] on li "27" at bounding box center [87, 227] width 96 height 18
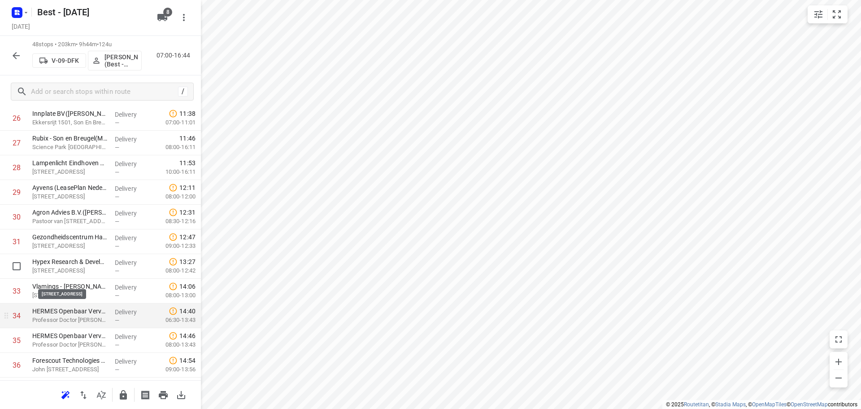
scroll to position [690, 0]
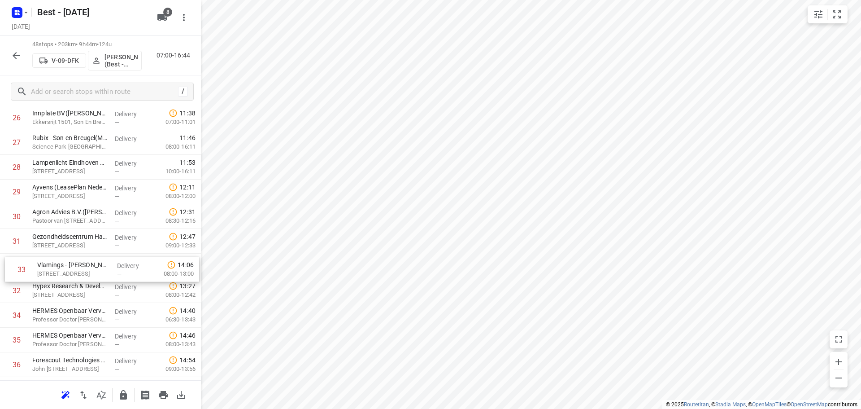
drag, startPoint x: 87, startPoint y: 297, endPoint x: 93, endPoint y: 268, distance: 29.5
click at [93, 268] on div "1 DPD Nederland - Depot 520 en 522 Hoofdkantoor(Joyce Nabbe- van Overmeeren (wi…" at bounding box center [100, 80] width 201 height 1185
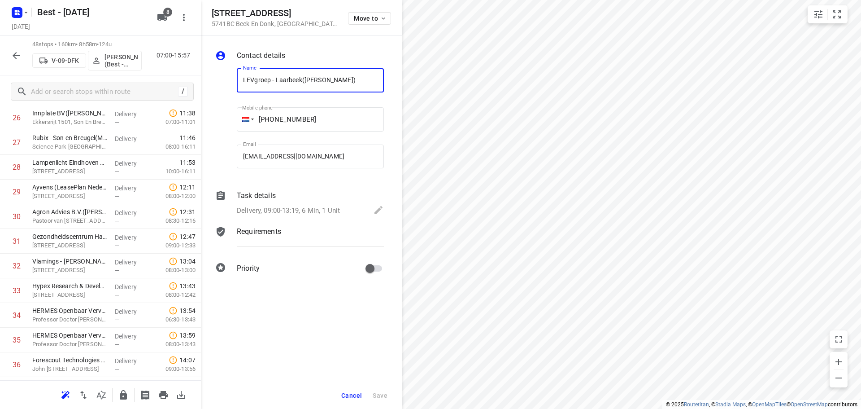
click at [360, 11] on div "Move to" at bounding box center [369, 17] width 43 height 19
click at [366, 14] on button "Move to" at bounding box center [369, 18] width 43 height 13
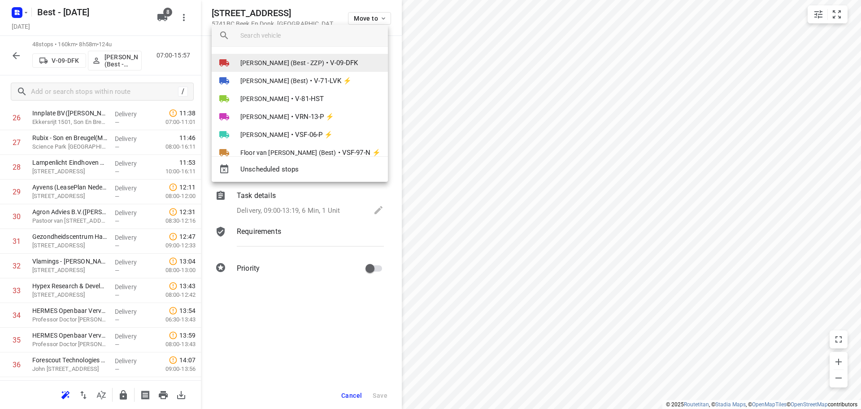
click at [324, 65] on span "[PERSON_NAME] (Best - ZZP)" at bounding box center [282, 62] width 84 height 9
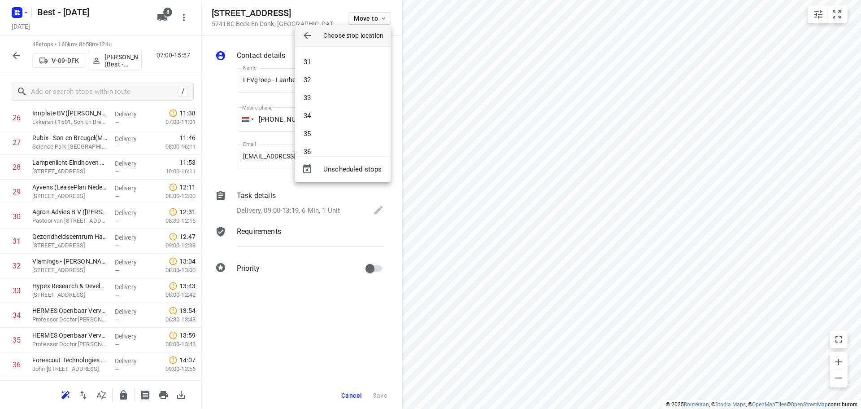
scroll to position [538, 0]
click at [323, 91] on li "33" at bounding box center [343, 95] width 96 height 18
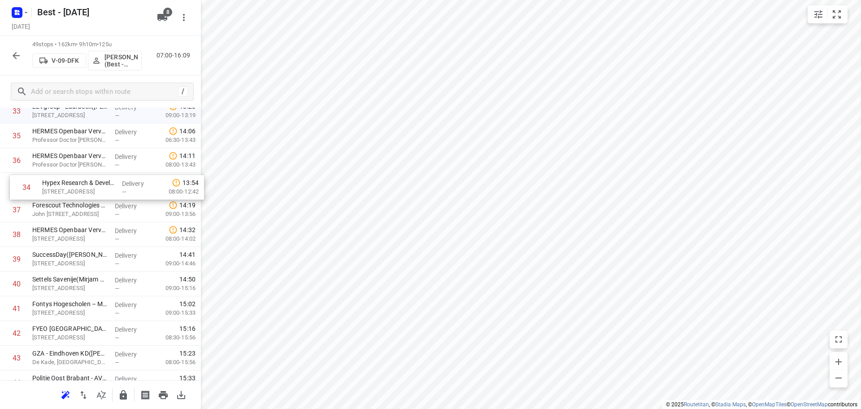
scroll to position [868, 0]
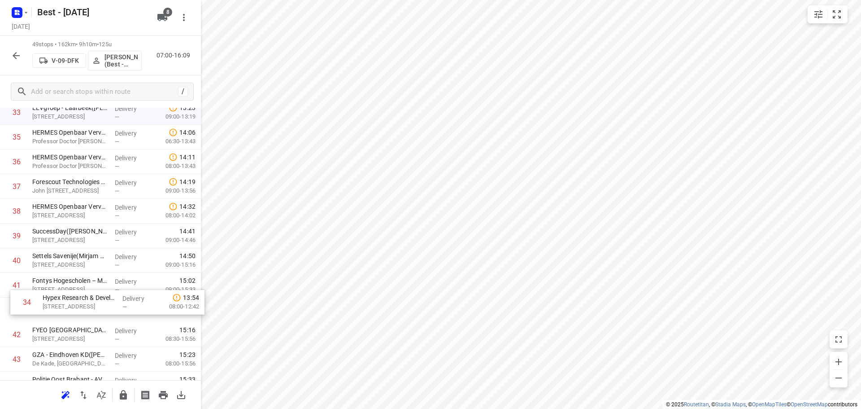
drag, startPoint x: 89, startPoint y: 141, endPoint x: 100, endPoint y: 317, distance: 176.2
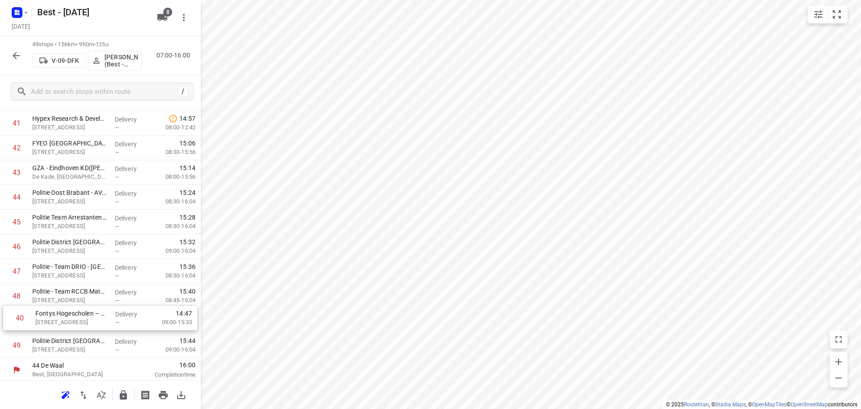
scroll to position [1032, 0]
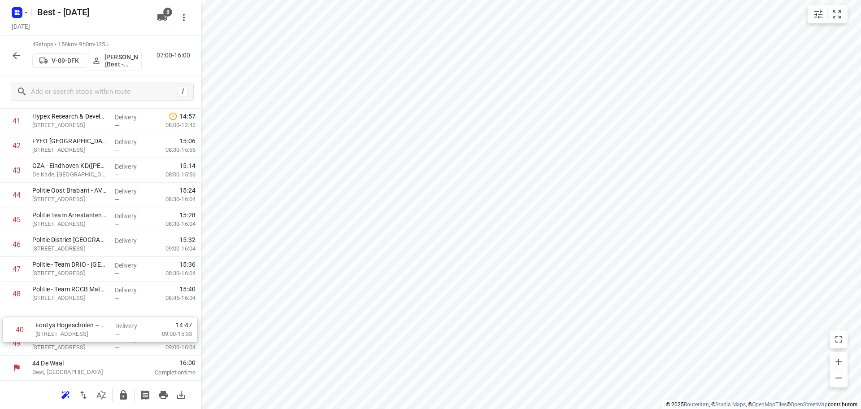
drag, startPoint x: 90, startPoint y: 128, endPoint x: 93, endPoint y: 340, distance: 211.8
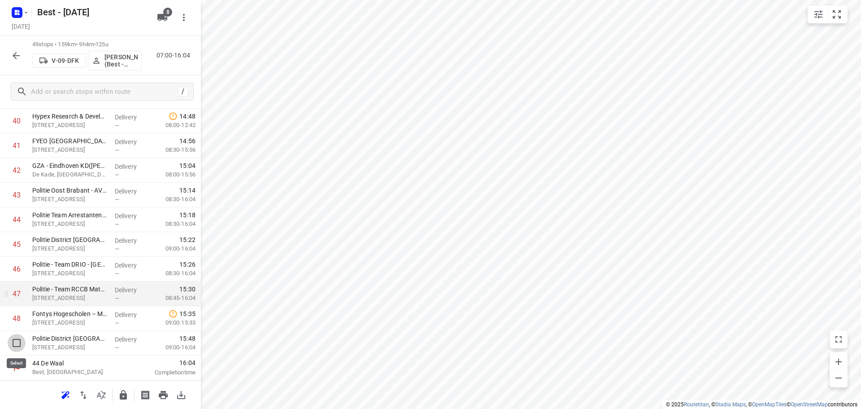
drag, startPoint x: 21, startPoint y: 345, endPoint x: 16, endPoint y: 332, distance: 14.1
click at [20, 344] on input "checkbox" at bounding box center [17, 343] width 18 height 18
checkbox input "true"
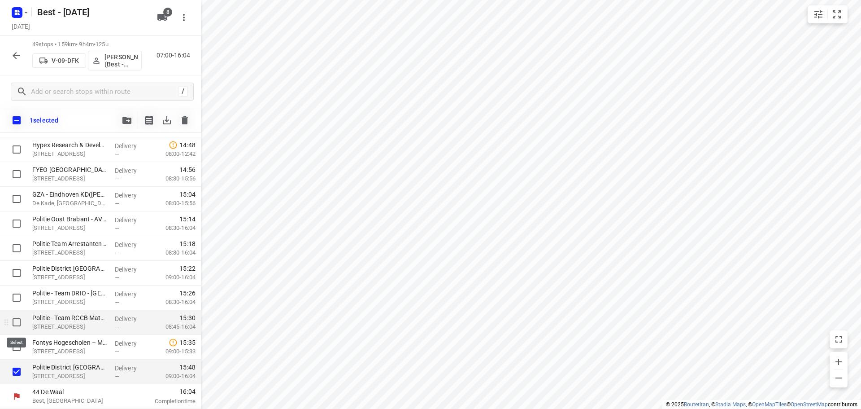
drag, startPoint x: 13, startPoint y: 328, endPoint x: 14, endPoint y: 316, distance: 11.2
click at [13, 326] on input "checkbox" at bounding box center [17, 322] width 18 height 18
checkbox input "true"
drag, startPoint x: 16, startPoint y: 300, endPoint x: 16, endPoint y: 289, distance: 10.3
click at [16, 298] on input "checkbox" at bounding box center [17, 298] width 18 height 18
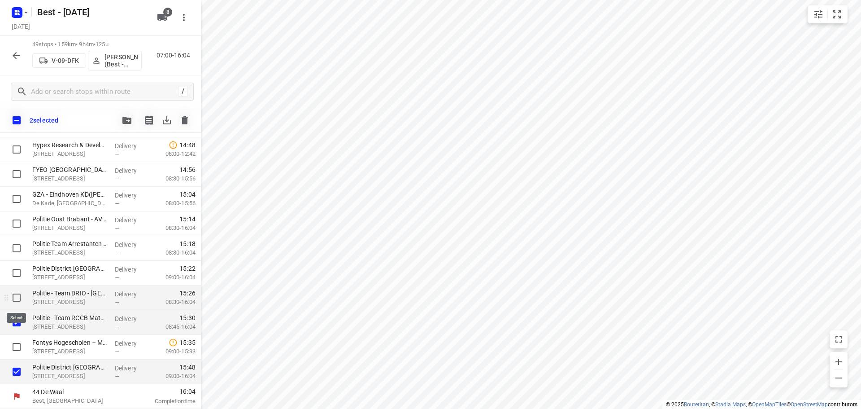
checkbox input "true"
drag, startPoint x: 14, startPoint y: 275, endPoint x: 13, endPoint y: 249, distance: 26.5
click at [14, 274] on input "checkbox" at bounding box center [17, 273] width 18 height 18
checkbox input "true"
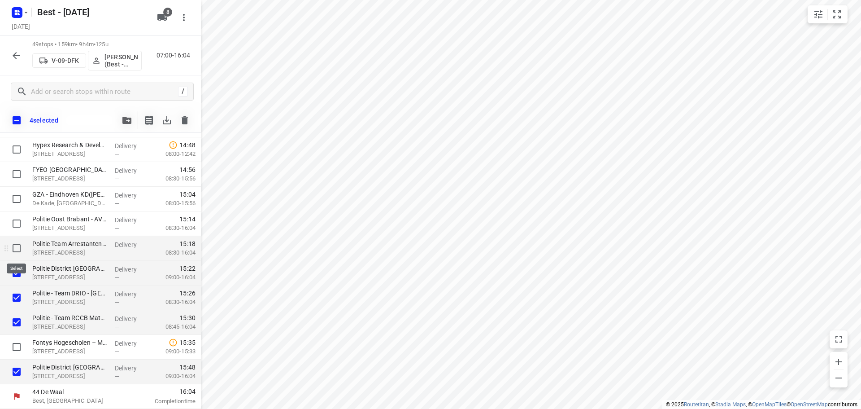
click at [13, 245] on input "checkbox" at bounding box center [17, 248] width 18 height 18
checkbox input "true"
click at [18, 228] on input "checkbox" at bounding box center [17, 223] width 18 height 18
checkbox input "true"
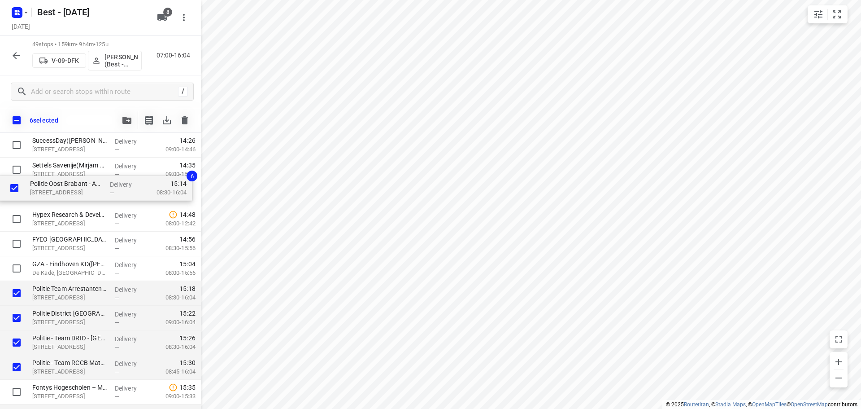
scroll to position [981, 0]
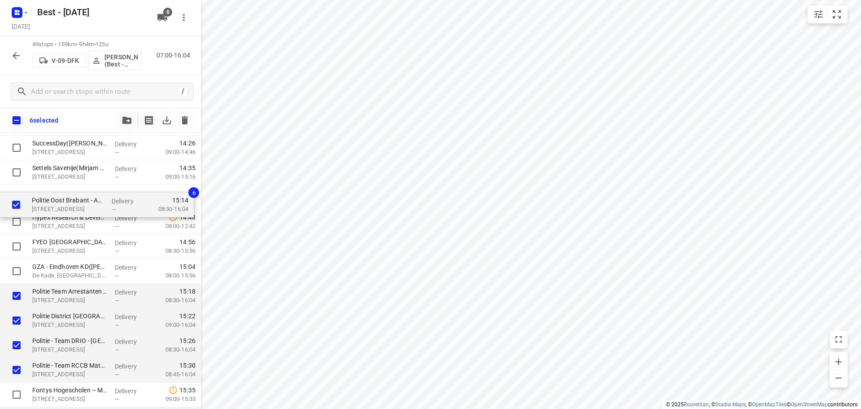
drag, startPoint x: 52, startPoint y: 229, endPoint x: 53, endPoint y: 204, distance: 25.6
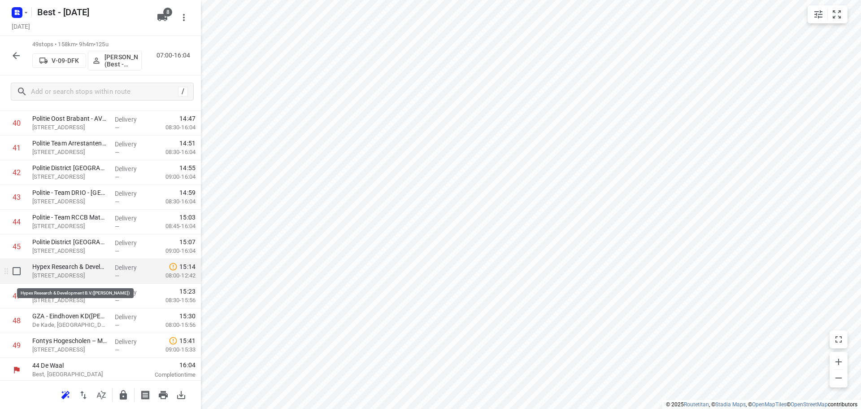
scroll to position [1032, 0]
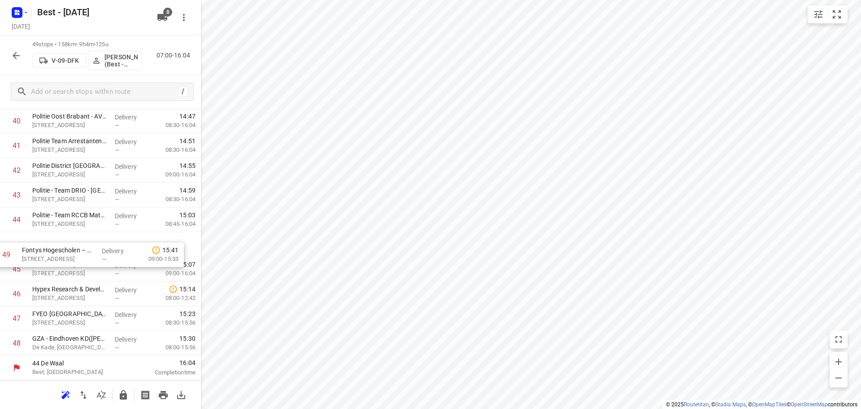
drag, startPoint x: 67, startPoint y: 338, endPoint x: 60, endPoint y: 261, distance: 77.6
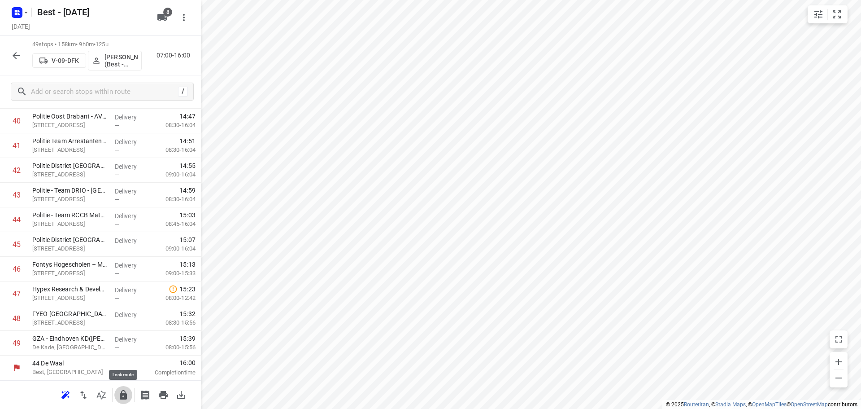
click at [126, 398] on icon "button" at bounding box center [123, 394] width 7 height 9
click at [6, 54] on div "49 stops • 158km • 9h0m • 125u V-09-DFK Maurice Vanderfeesten (Best - ZZP) 07:0…" at bounding box center [100, 55] width 201 height 39
click at [13, 53] on icon "button" at bounding box center [16, 55] width 11 height 11
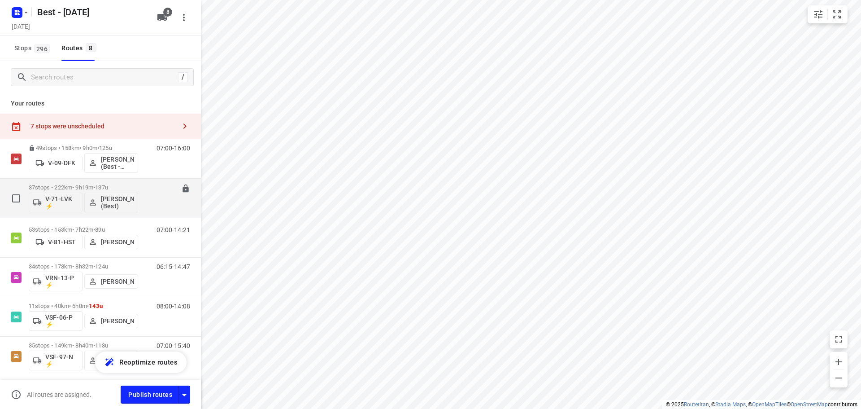
click at [68, 185] on p "37 stops • 222km • 9h19m • 137u" at bounding box center [83, 187] width 109 height 7
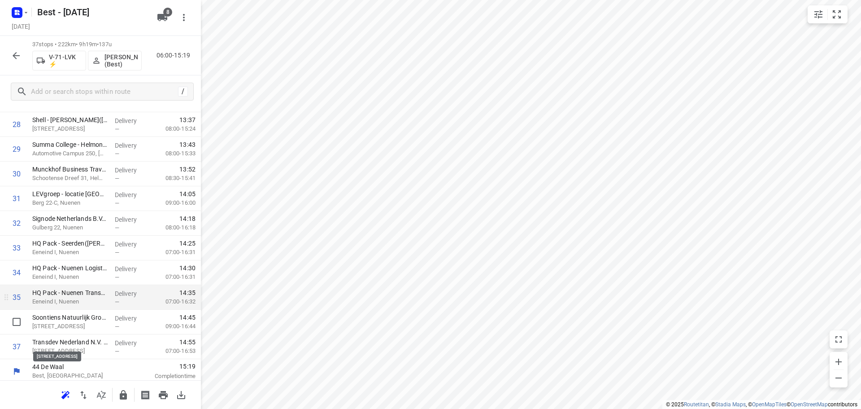
scroll to position [736, 0]
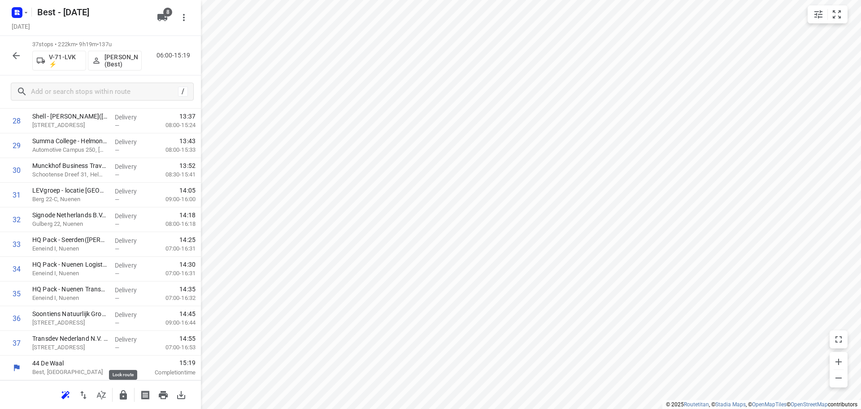
click at [120, 389] on icon "button" at bounding box center [123, 394] width 11 height 11
click at [17, 56] on icon "button" at bounding box center [16, 55] width 7 height 7
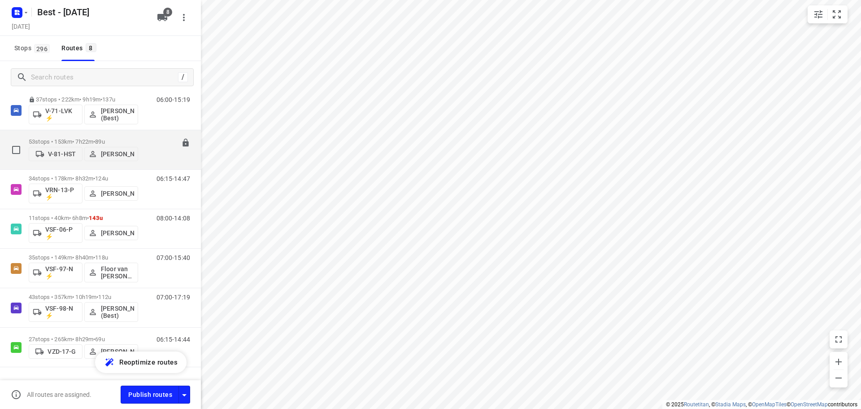
scroll to position [90, 0]
click at [78, 136] on p "53 stops • 153km • 7h22m • 89u" at bounding box center [83, 139] width 109 height 7
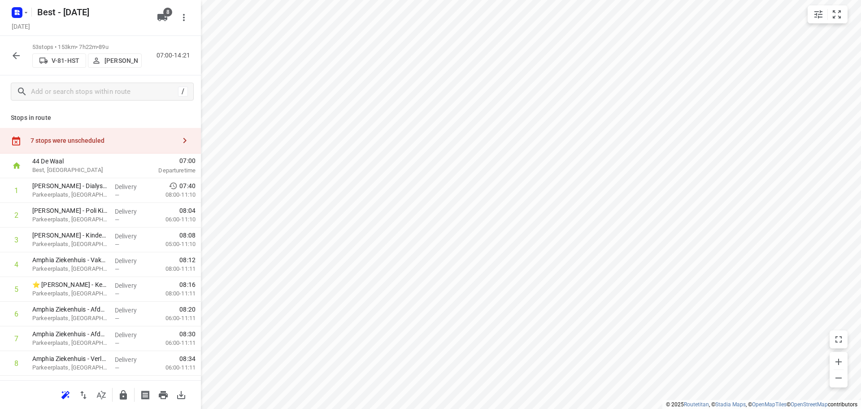
click at [118, 398] on button "button" at bounding box center [123, 395] width 18 height 18
click at [9, 55] on button "button" at bounding box center [16, 56] width 18 height 18
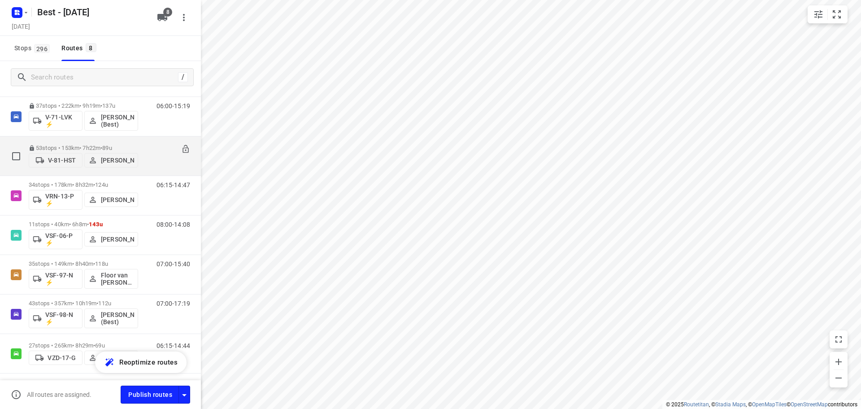
scroll to position [66, 0]
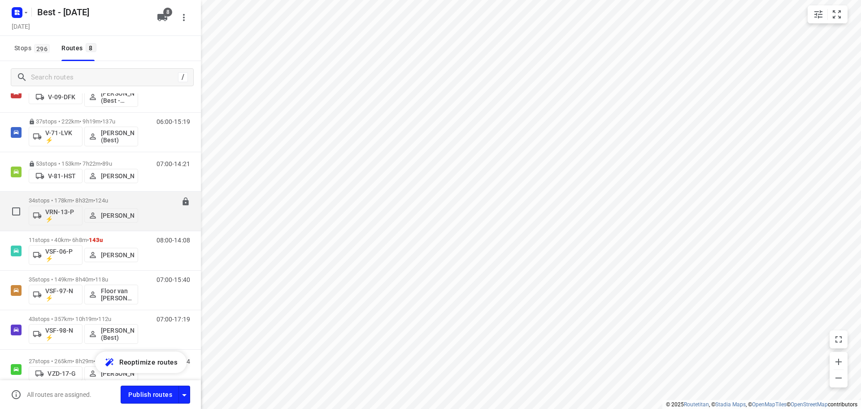
click at [71, 196] on div "34 stops • 178km • 8h32m • 124u VRN-13-P ⚡ Daniëlle Belmer" at bounding box center [83, 210] width 109 height 37
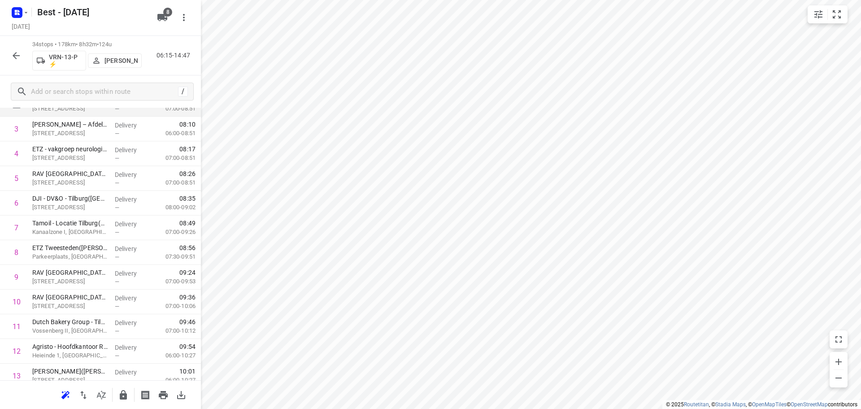
scroll to position [224, 0]
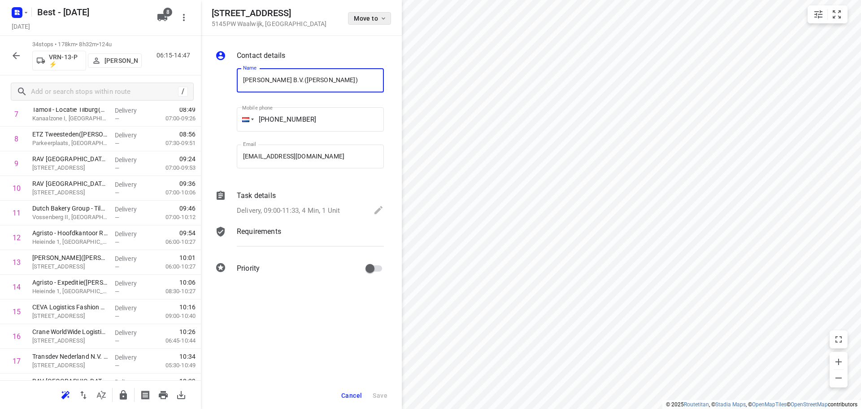
click at [364, 19] on span "Move to" at bounding box center [370, 18] width 33 height 7
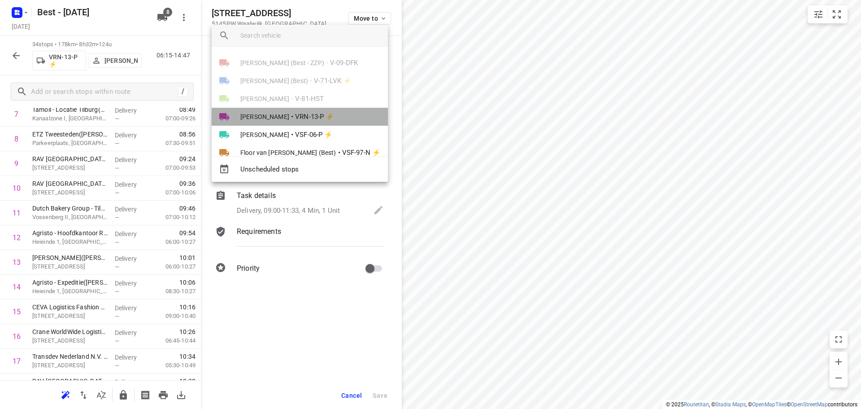
click at [324, 117] on span "VRN-13-P ⚡" at bounding box center [314, 117] width 39 height 10
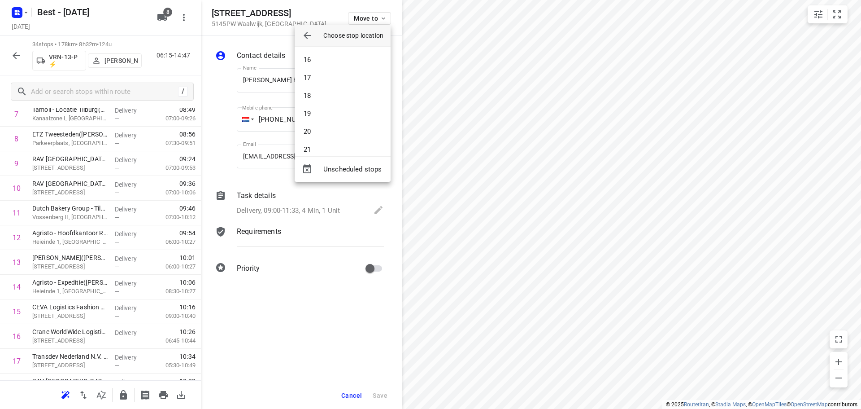
scroll to position [269, 0]
click at [327, 147] on li "21" at bounding box center [343, 149] width 96 height 18
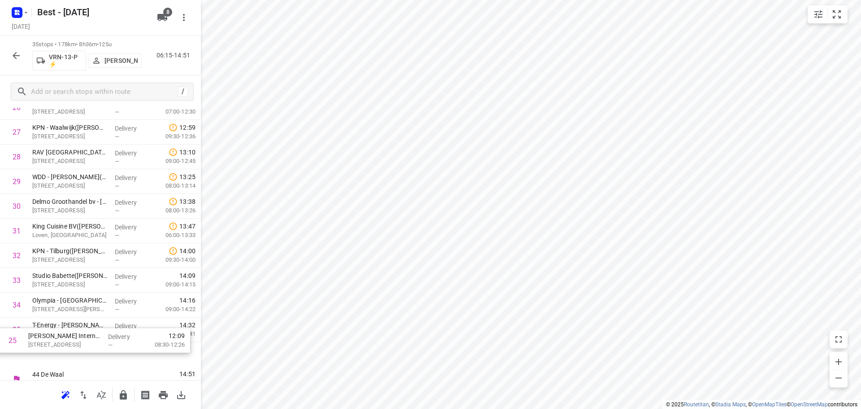
scroll to position [686, 0]
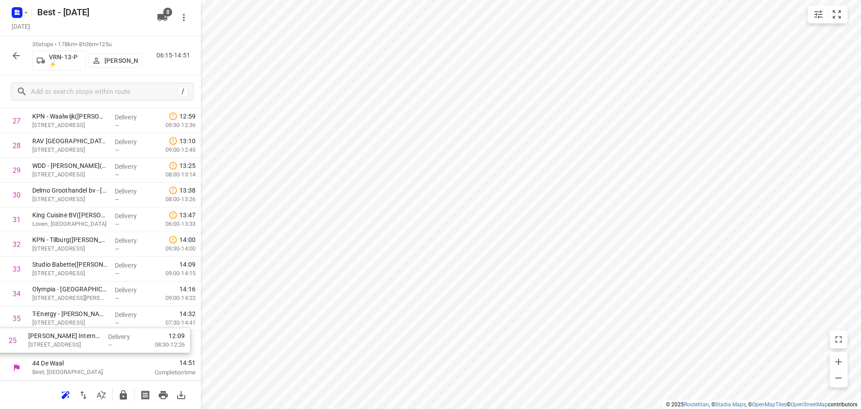
drag, startPoint x: 109, startPoint y: 294, endPoint x: 105, endPoint y: 342, distance: 48.2
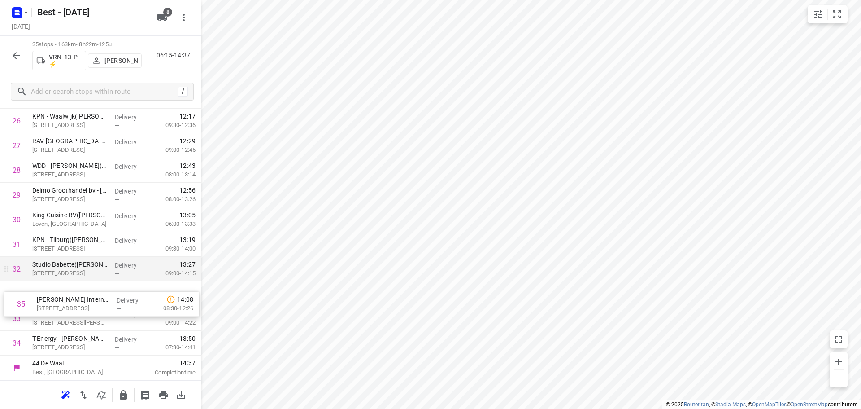
drag, startPoint x: 86, startPoint y: 339, endPoint x: 94, endPoint y: 276, distance: 63.3
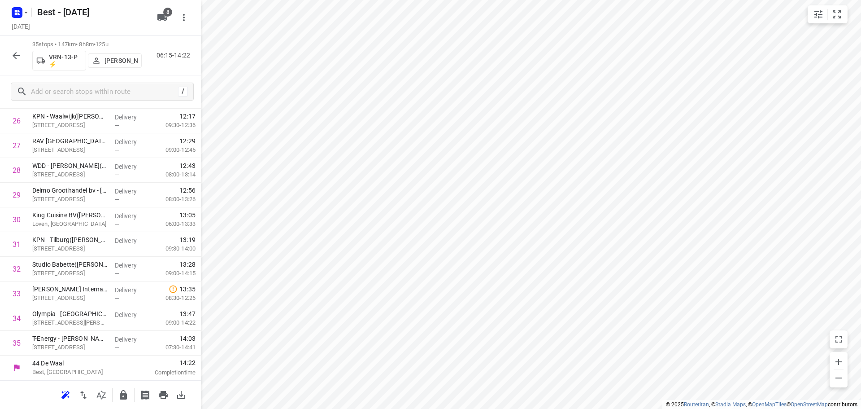
click at [125, 395] on icon "button" at bounding box center [123, 394] width 7 height 9
click at [14, 54] on icon "button" at bounding box center [16, 55] width 7 height 7
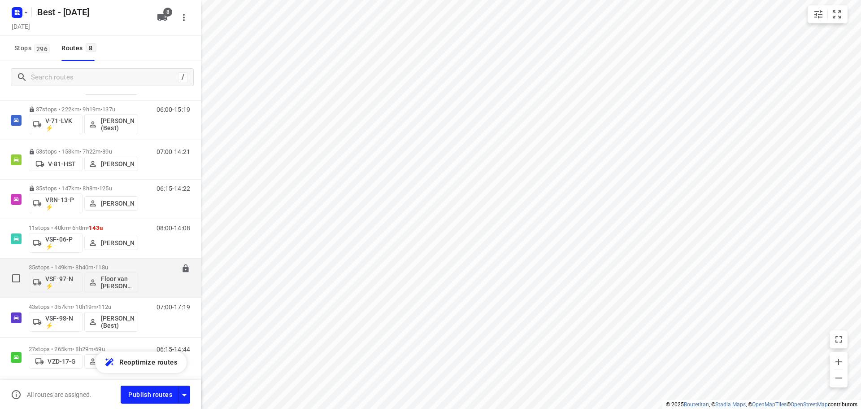
scroll to position [111, 0]
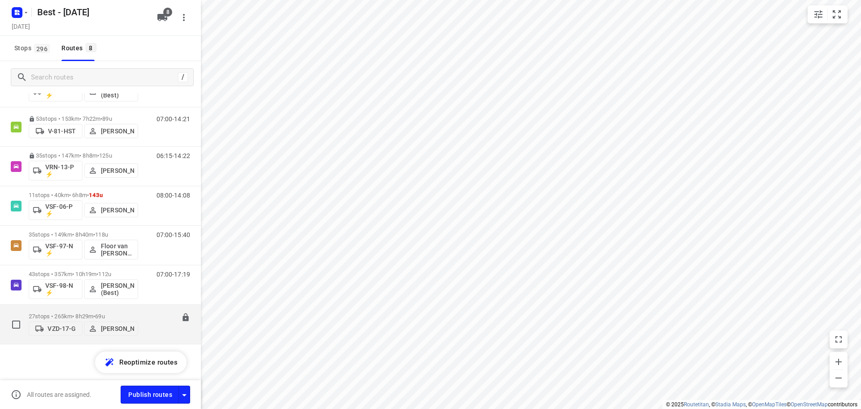
click at [77, 313] on p "27 stops • 265km • 8h29m • 69u" at bounding box center [83, 316] width 109 height 7
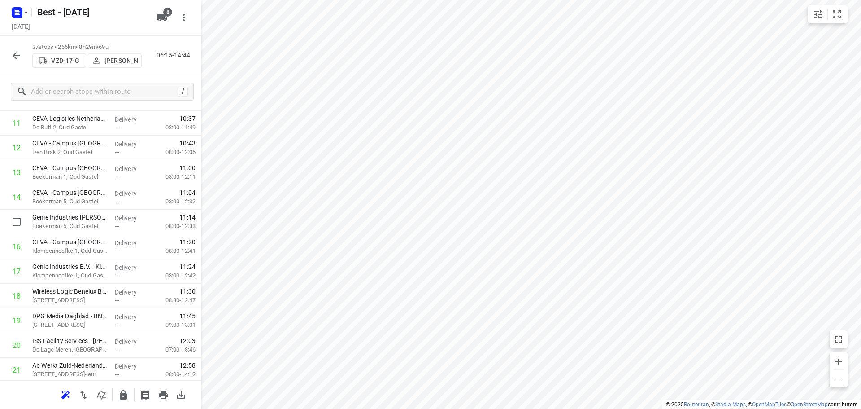
scroll to position [489, 0]
click at [124, 397] on button "button" at bounding box center [123, 395] width 18 height 18
click at [7, 58] on div "27 stops • 265km • 8h29m • 69u VZD-17-G Niels van Geffen 06:15-14:44" at bounding box center [100, 55] width 201 height 39
click at [22, 52] on button "button" at bounding box center [16, 56] width 18 height 18
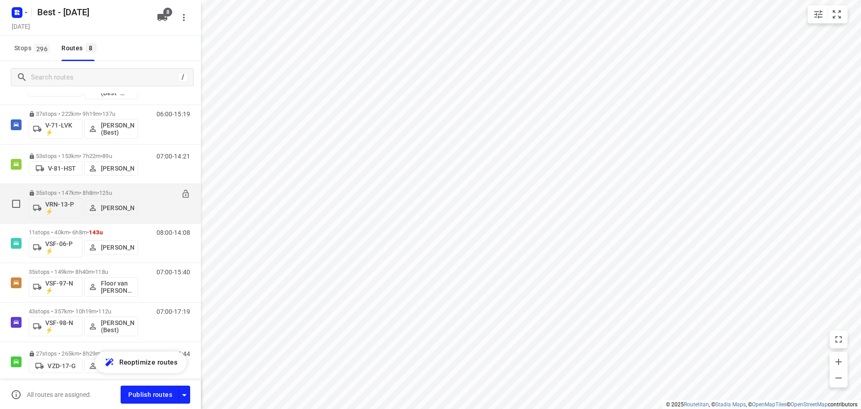
scroll to position [111, 0]
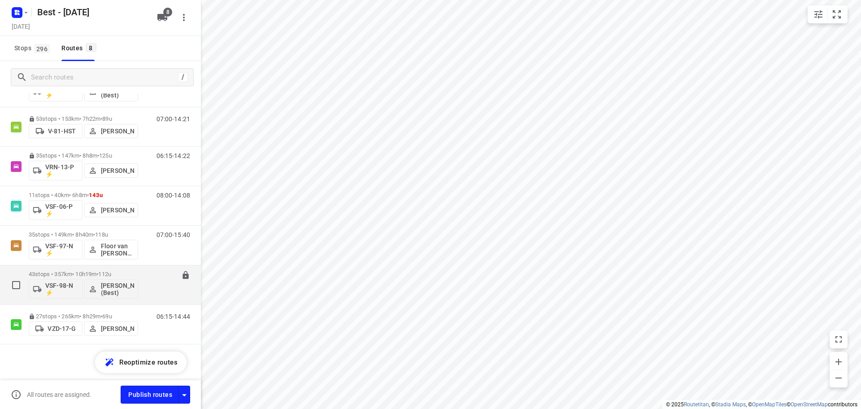
click at [54, 273] on p "43 stops • 357km • 10h19m • 112u" at bounding box center [83, 274] width 109 height 7
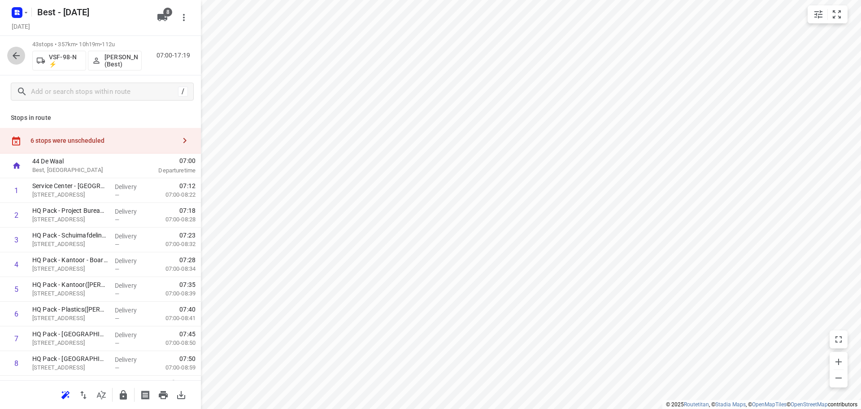
click at [13, 48] on button "button" at bounding box center [16, 56] width 18 height 18
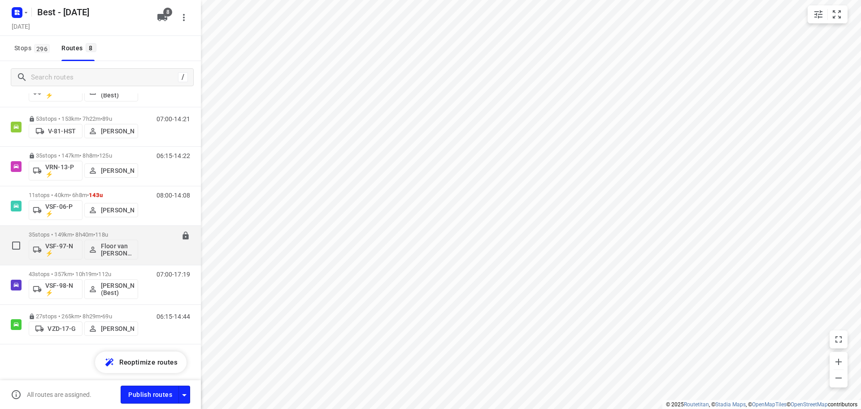
click at [53, 234] on p "35 stops • 149km • 8h40m • 118u" at bounding box center [83, 234] width 109 height 7
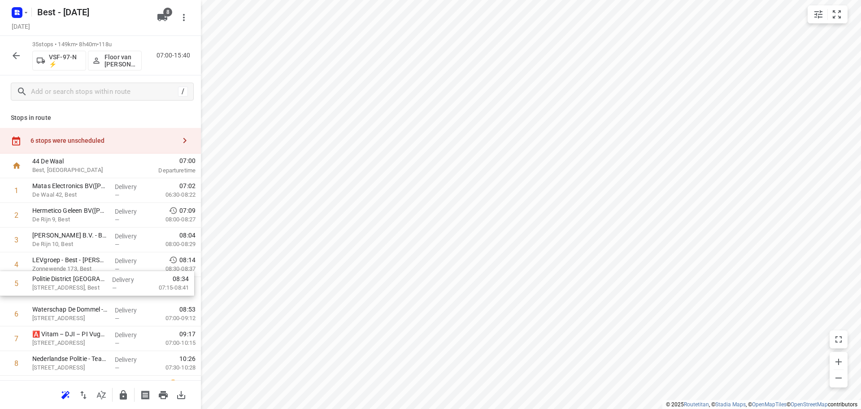
drag, startPoint x: 95, startPoint y: 290, endPoint x: 95, endPoint y: 280, distance: 9.9
drag, startPoint x: 96, startPoint y: 267, endPoint x: 96, endPoint y: 297, distance: 30.1
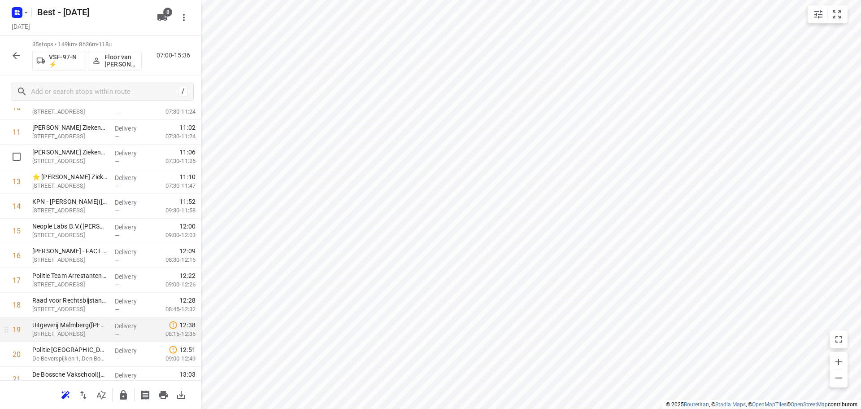
scroll to position [314, 0]
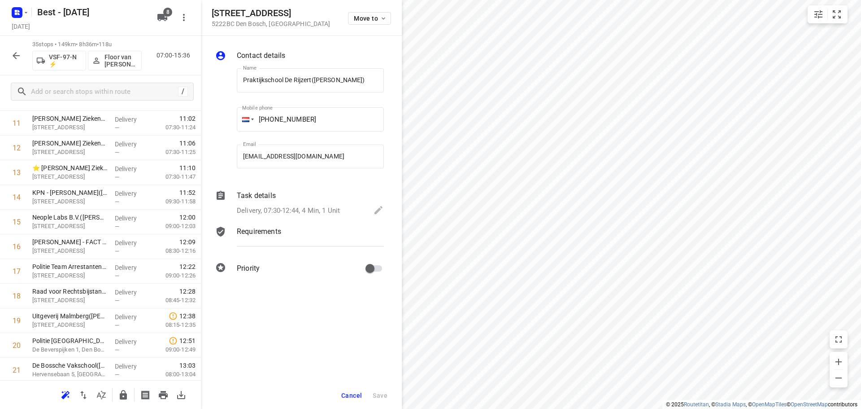
click at [365, 11] on div "Move to" at bounding box center [369, 17] width 43 height 19
click at [362, 21] on span "Move to" at bounding box center [370, 18] width 33 height 7
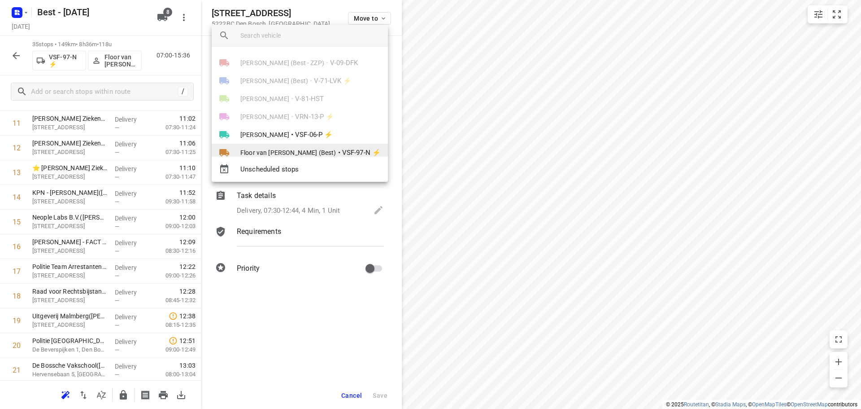
click at [293, 150] on span "Floor van [PERSON_NAME] (Best)" at bounding box center [288, 152] width 96 height 9
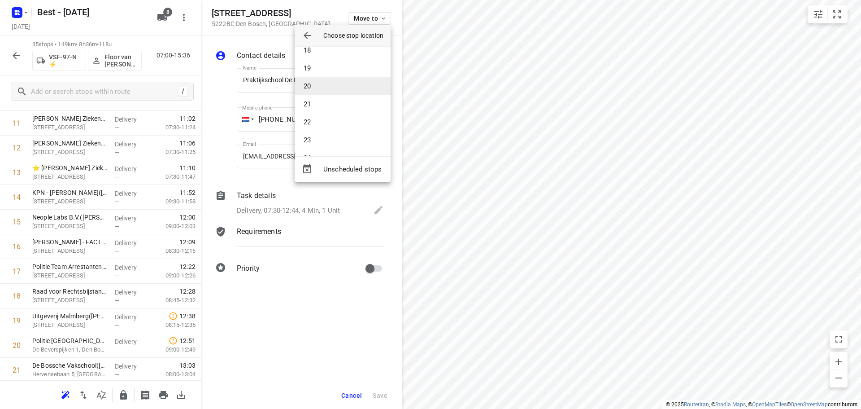
click at [328, 80] on li "20" at bounding box center [343, 86] width 96 height 18
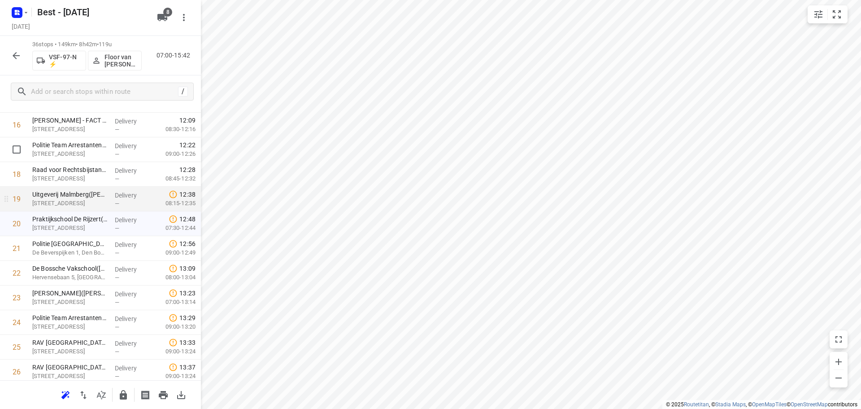
scroll to position [449, 0]
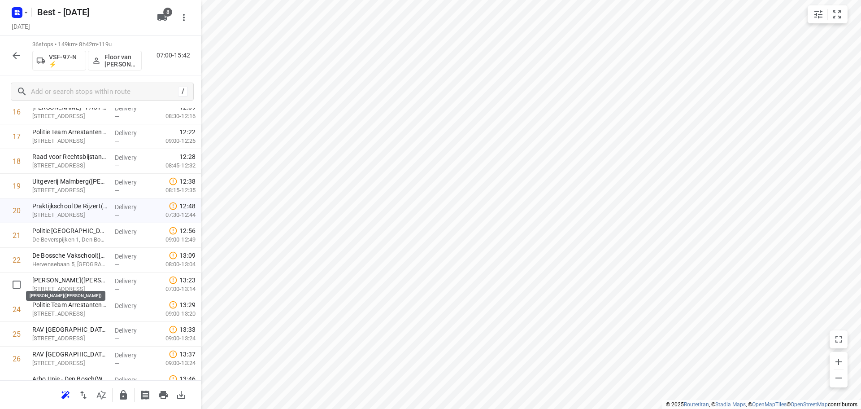
drag, startPoint x: 86, startPoint y: 279, endPoint x: 86, endPoint y: 249, distance: 29.6
click at [86, 250] on div "1 Matas Electronics BV(Bernadette Antonis) De Waal 42, Best Delivery — 07:02 06…" at bounding box center [100, 173] width 201 height 888
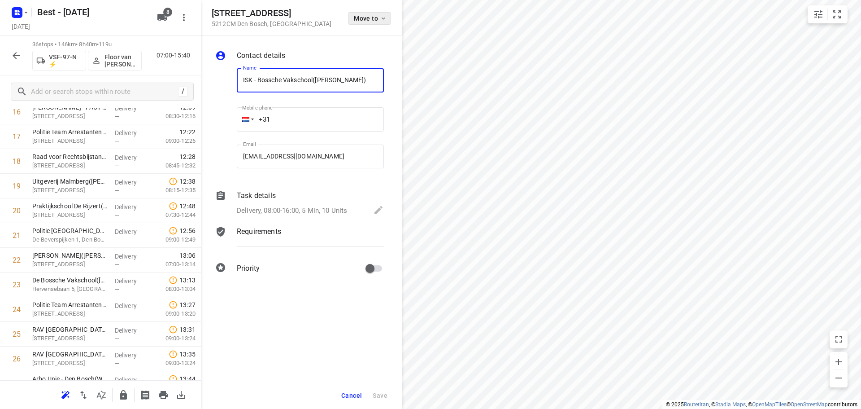
click at [356, 21] on span "Move to" at bounding box center [370, 18] width 33 height 7
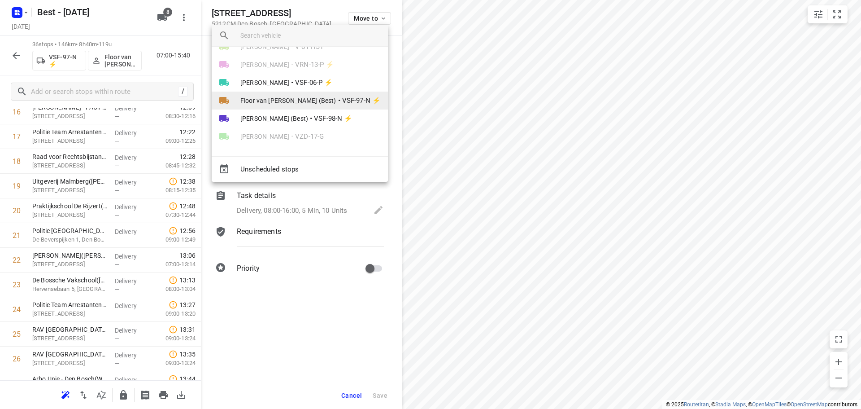
click at [303, 95] on li "Floor van Donzel (Best) • VSF-97-N ⚡" at bounding box center [300, 101] width 176 height 18
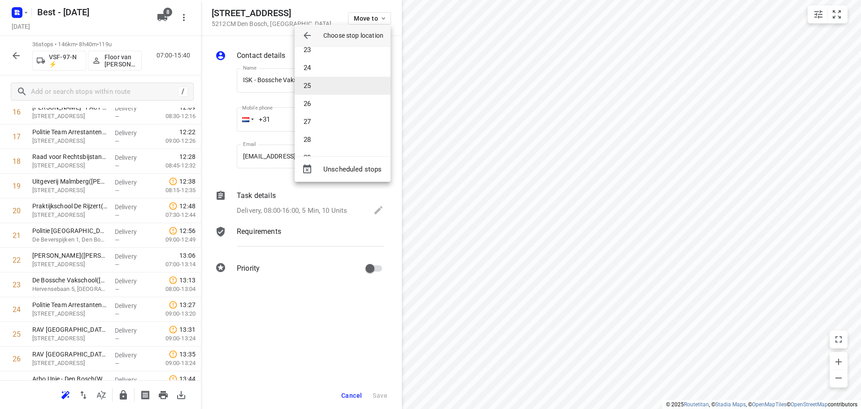
scroll to position [456, 0]
click at [323, 74] on li "27" at bounding box center [343, 70] width 96 height 18
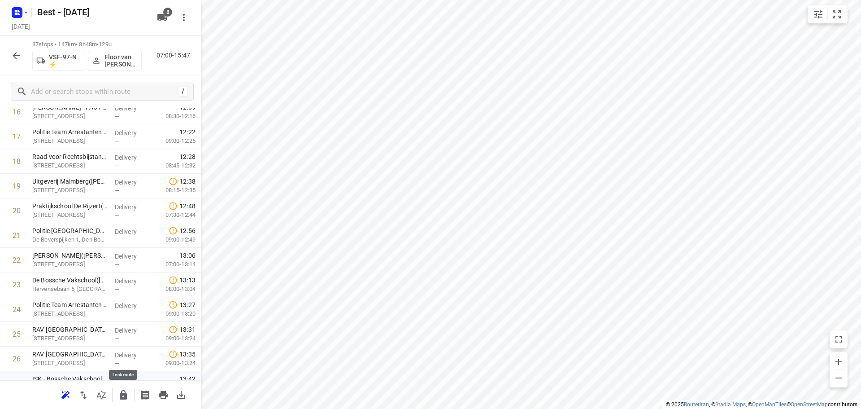
click at [123, 393] on icon "button" at bounding box center [123, 394] width 7 height 9
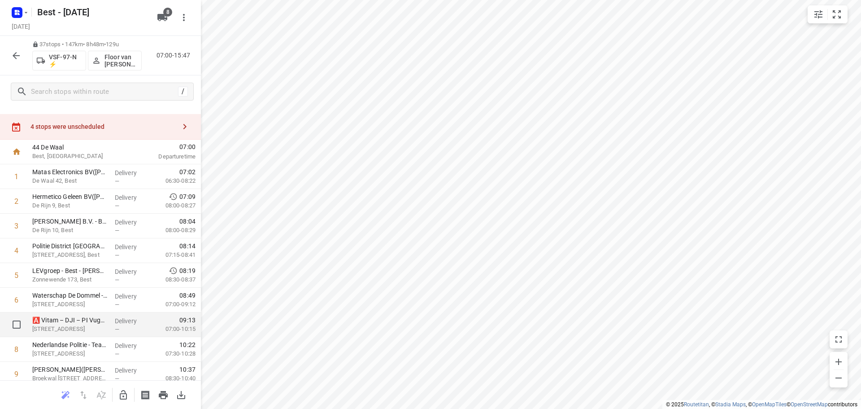
scroll to position [0, 0]
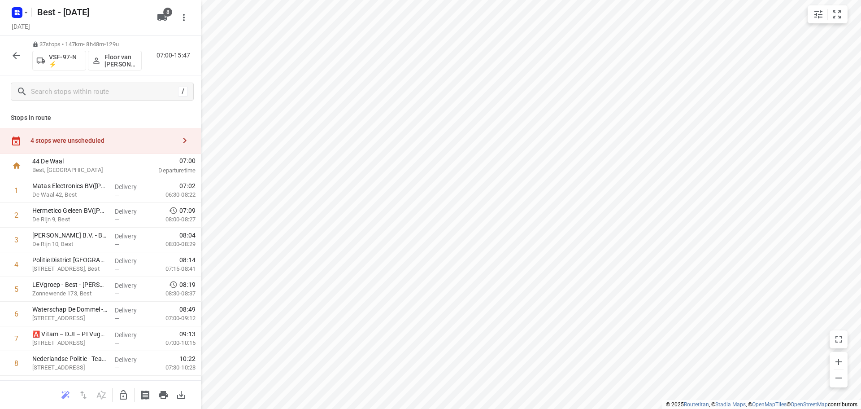
click at [4, 57] on div "37 stops • 147km • 8h48m • 129u VSF-97-N ⚡ Floor van Donzel (Best) 07:00-15:47" at bounding box center [100, 55] width 201 height 39
click at [20, 54] on icon "button" at bounding box center [16, 55] width 11 height 11
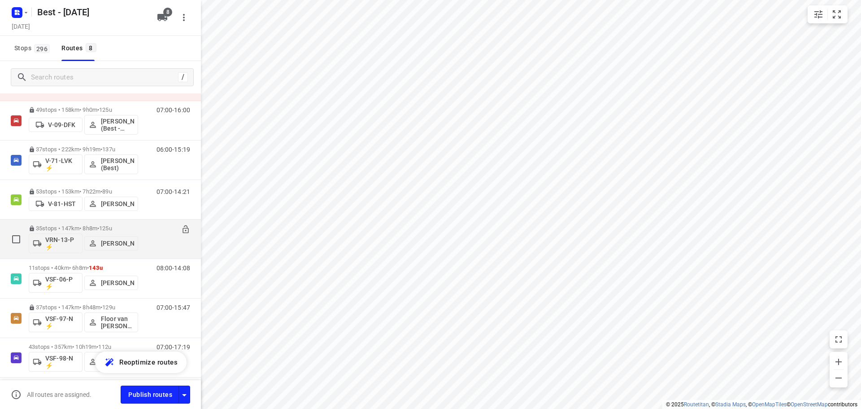
scroll to position [111, 0]
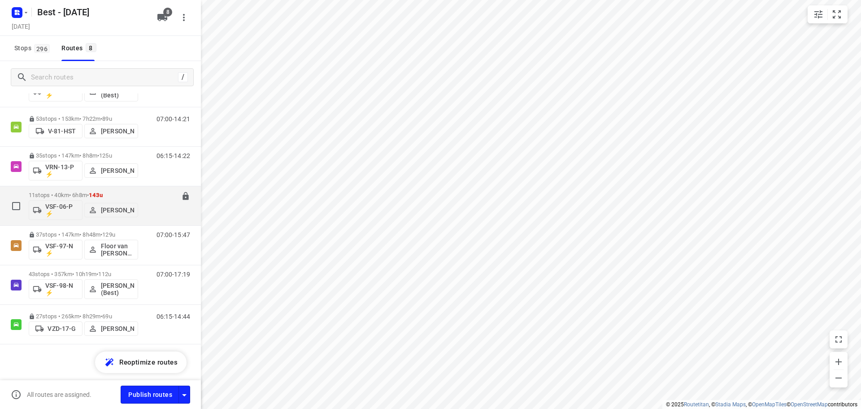
click at [75, 186] on div "11 stops • 40km • 6h8m • 143u VSF-06-P ⚡ Stefan van Dijck 08:00-14:08" at bounding box center [100, 205] width 201 height 39
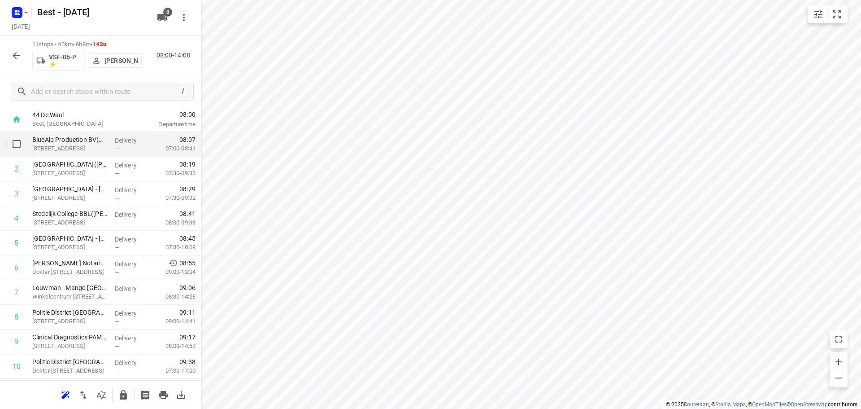
scroll to position [94, 0]
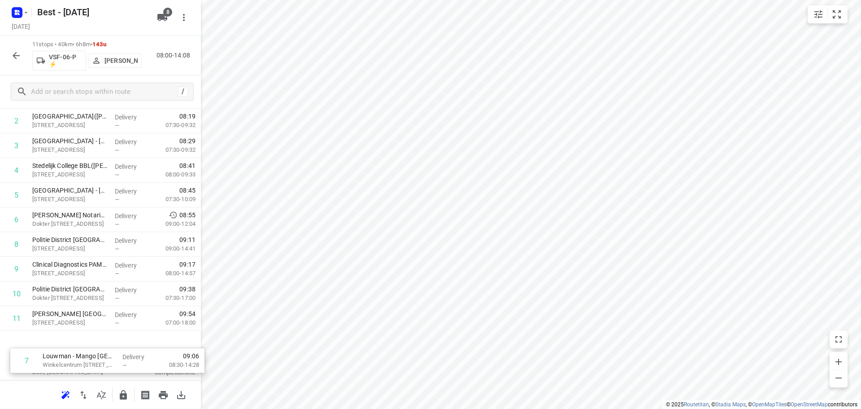
drag, startPoint x: 85, startPoint y: 245, endPoint x: 95, endPoint y: 367, distance: 122.0
click at [95, 367] on div "44 De Waal Best, Netherlands 08:00 Departure time 1 BlueAlp Production BV(Maris…" at bounding box center [100, 219] width 201 height 321
click at [122, 395] on icon "button" at bounding box center [123, 394] width 7 height 9
click at [15, 59] on icon "button" at bounding box center [16, 55] width 11 height 11
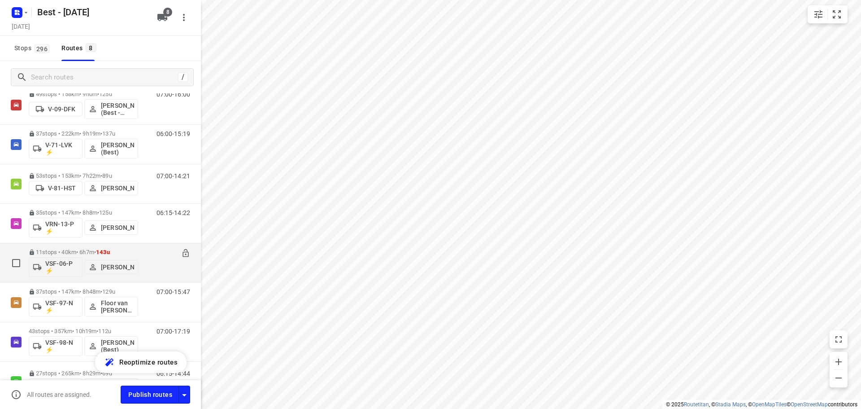
scroll to position [111, 0]
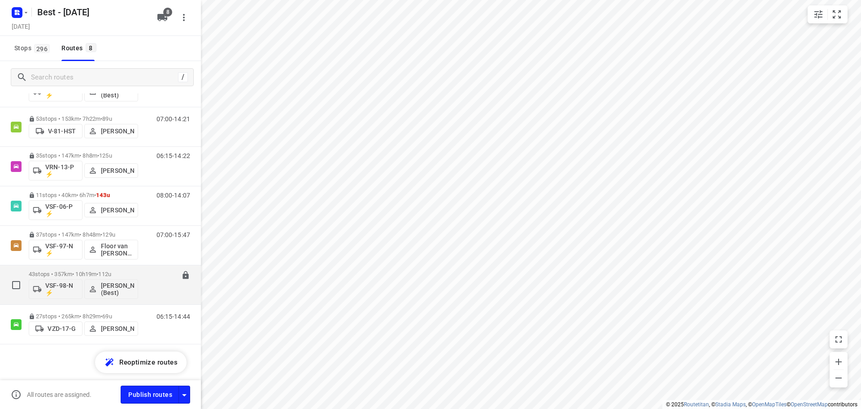
click at [59, 266] on div "43 stops • 357km • 10h19m • 112u VSF-98-N ⚡ Peter van Dijk (Best) 07:00-17:19" at bounding box center [100, 284] width 201 height 39
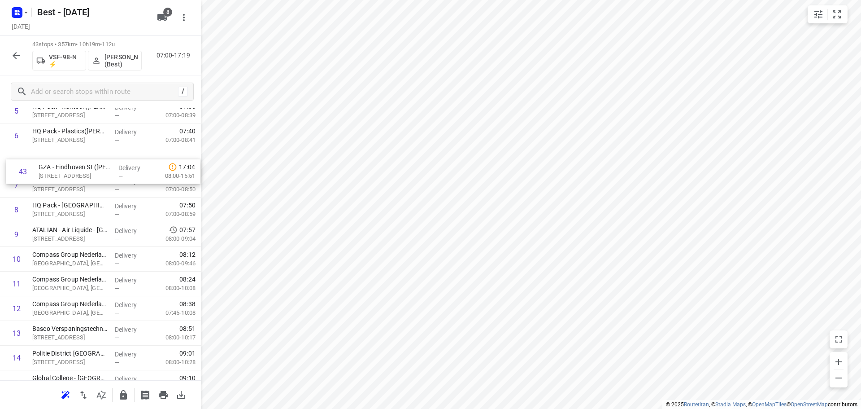
scroll to position [173, 0]
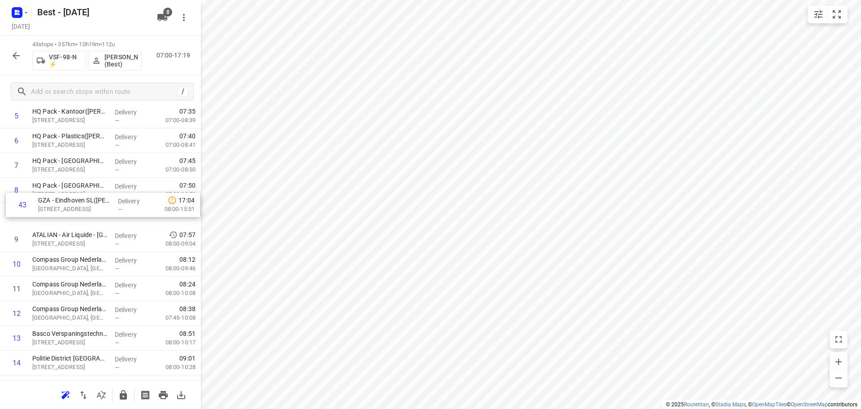
drag, startPoint x: 112, startPoint y: 337, endPoint x: 118, endPoint y: 191, distance: 145.9
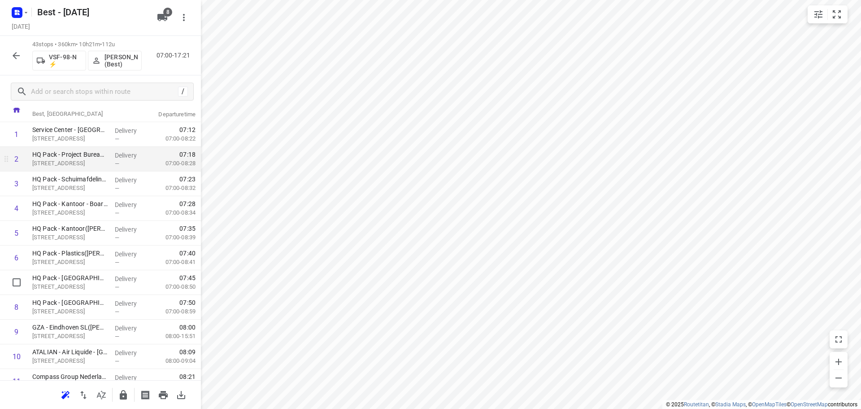
scroll to position [0, 0]
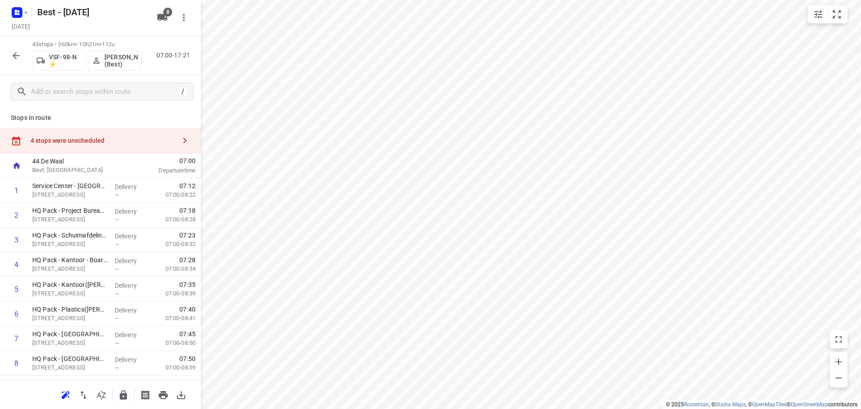
click at [130, 136] on div "4 stops were unscheduled" at bounding box center [100, 141] width 201 height 26
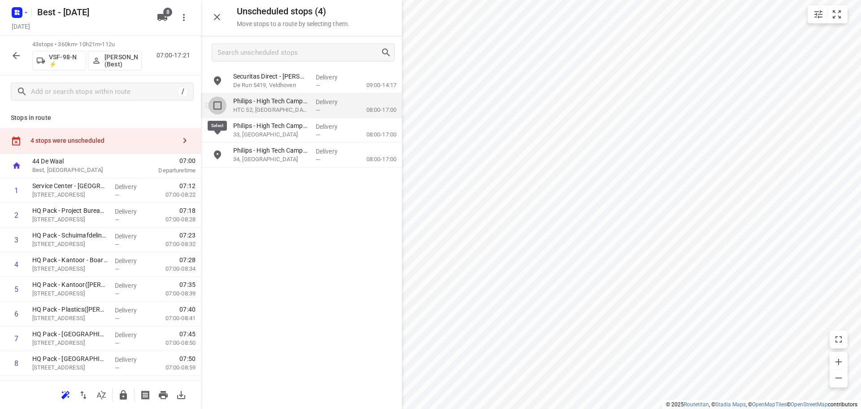
click at [221, 114] on input "grid" at bounding box center [218, 105] width 18 height 18
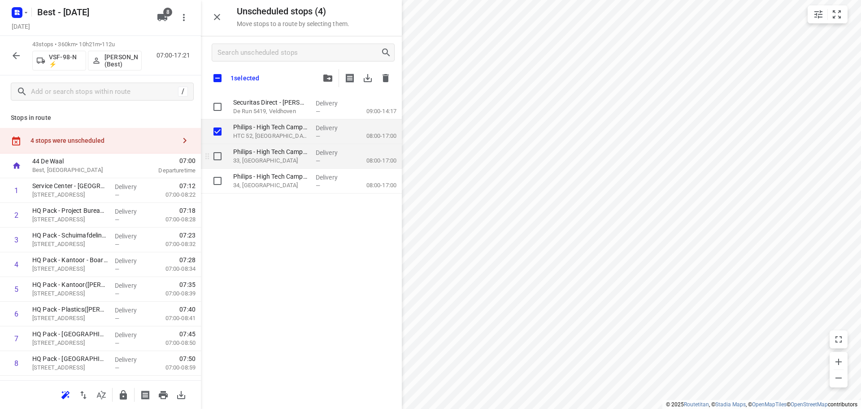
checkbox input "true"
click at [218, 153] on input "grid" at bounding box center [218, 156] width 18 height 18
checkbox input "true"
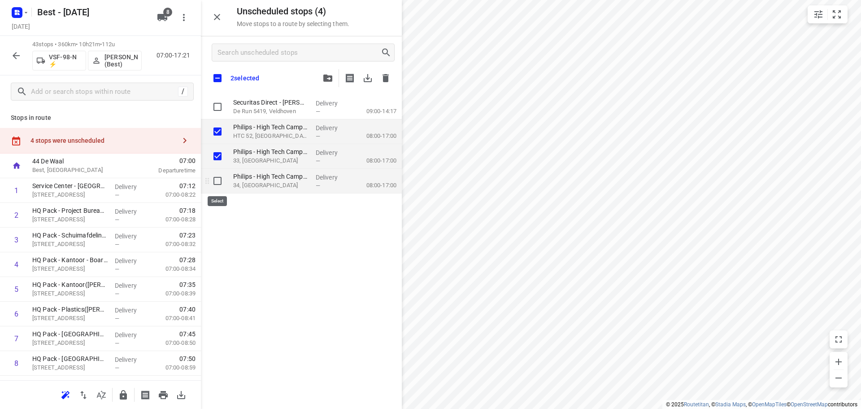
click at [215, 186] on input "grid" at bounding box center [218, 181] width 18 height 18
checkbox input "true"
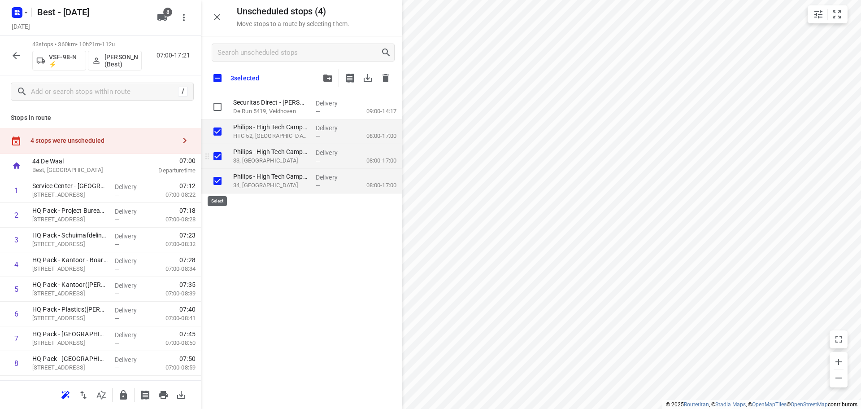
checkbox input "true"
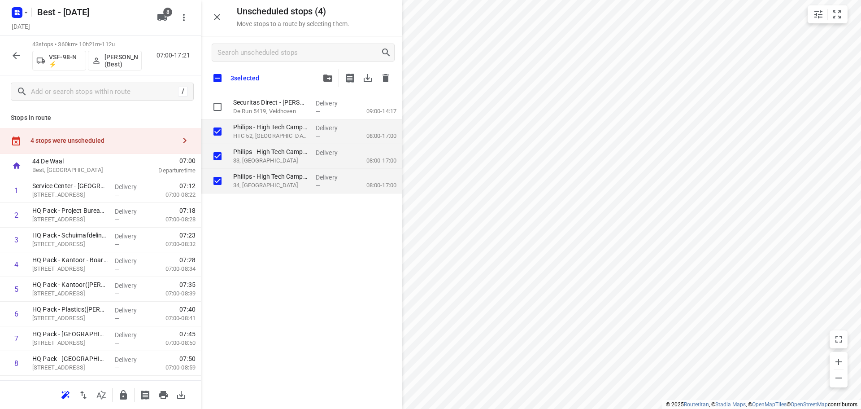
checkbox input "true"
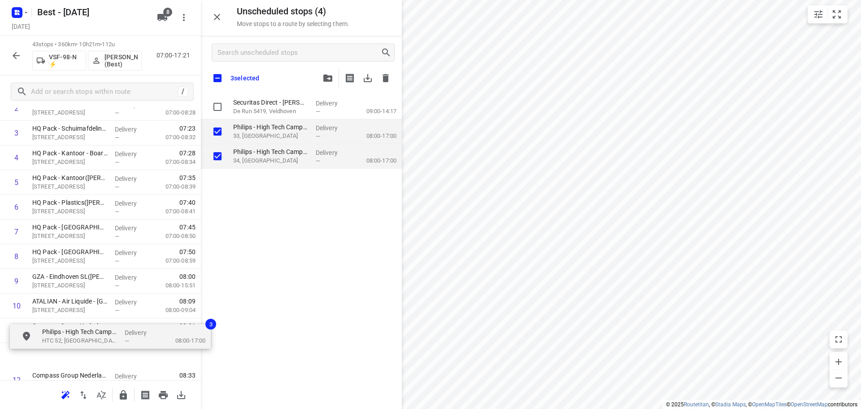
scroll to position [145, 0]
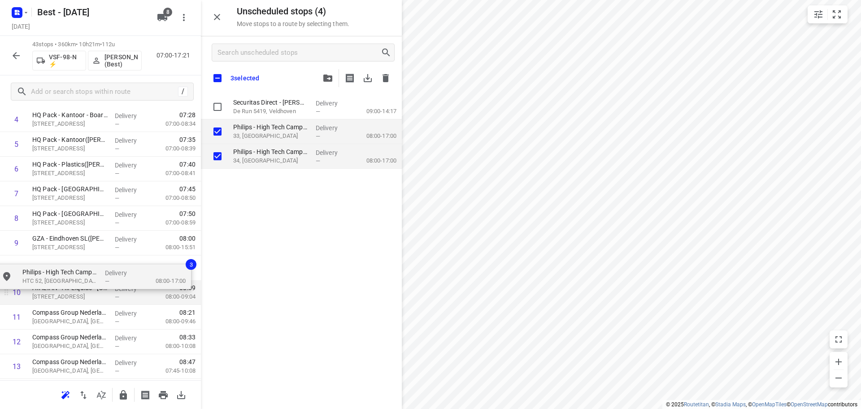
drag, startPoint x: 250, startPoint y: 136, endPoint x: 39, endPoint y: 280, distance: 256.1
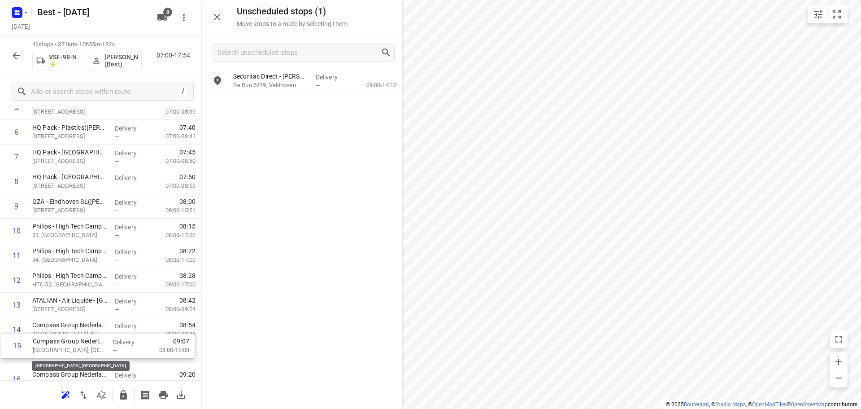
scroll to position [182, 0]
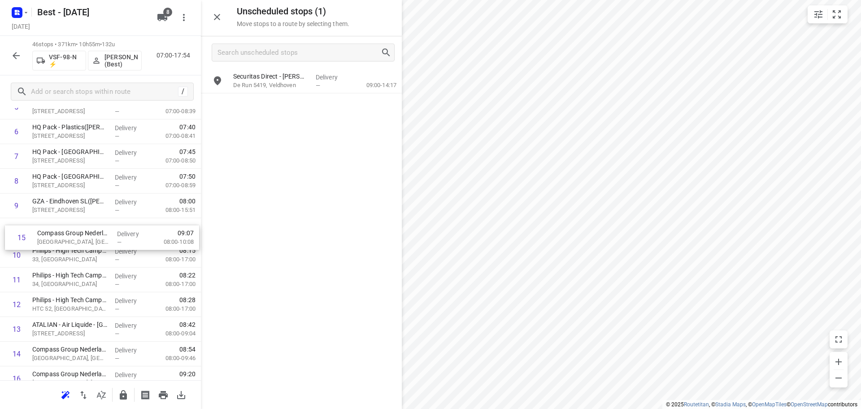
drag, startPoint x: 95, startPoint y: 360, endPoint x: 96, endPoint y: 227, distance: 132.8
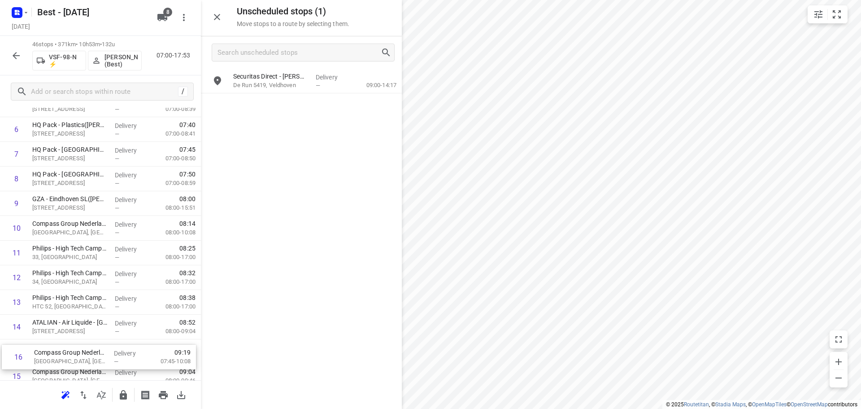
scroll to position [186, 0]
drag, startPoint x: 109, startPoint y: 367, endPoint x: 114, endPoint y: 214, distance: 153.5
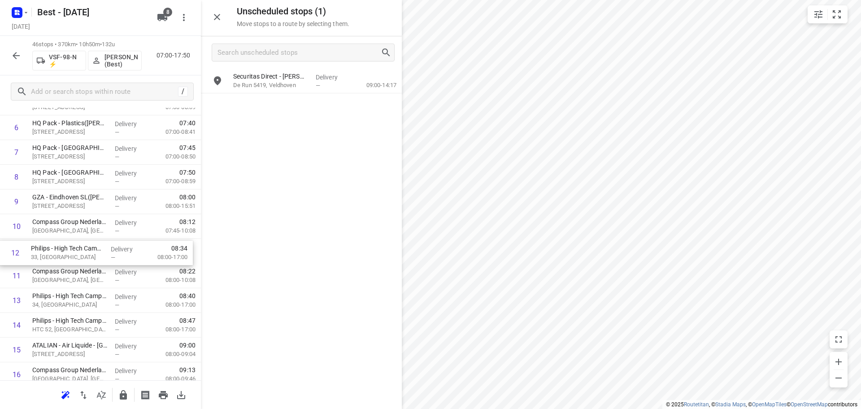
drag, startPoint x: 104, startPoint y: 281, endPoint x: 103, endPoint y: 254, distance: 27.4
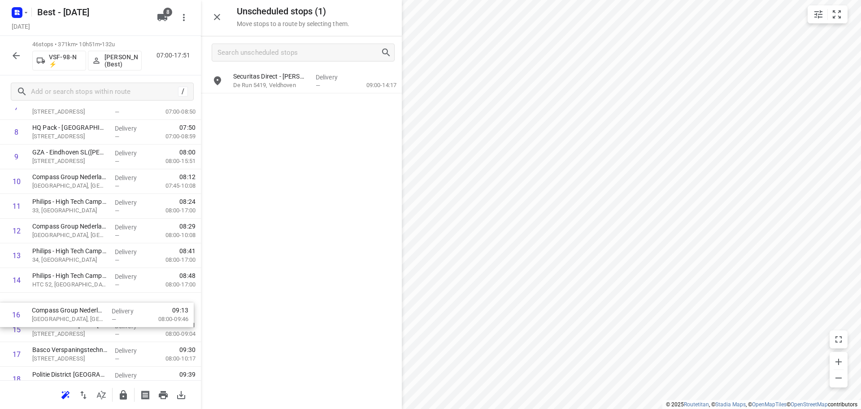
scroll to position [234, 0]
drag, startPoint x: 109, startPoint y: 329, endPoint x: 107, endPoint y: 300, distance: 28.8
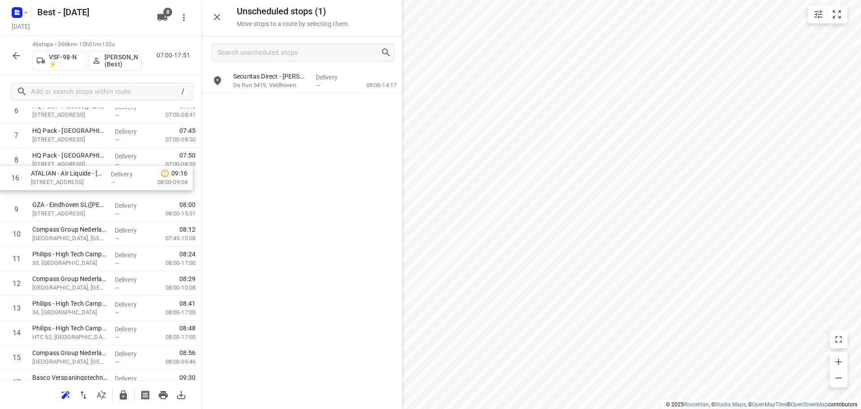
scroll to position [203, 0]
drag, startPoint x: 83, startPoint y: 317, endPoint x: 83, endPoint y: 173, distance: 144.0
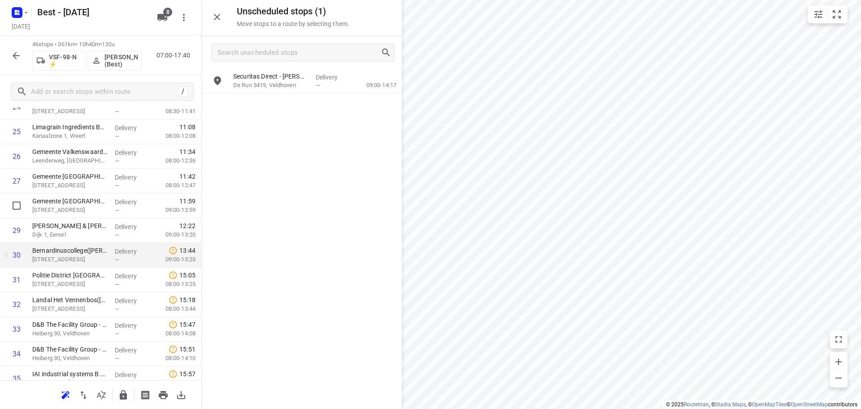
scroll to position [651, 0]
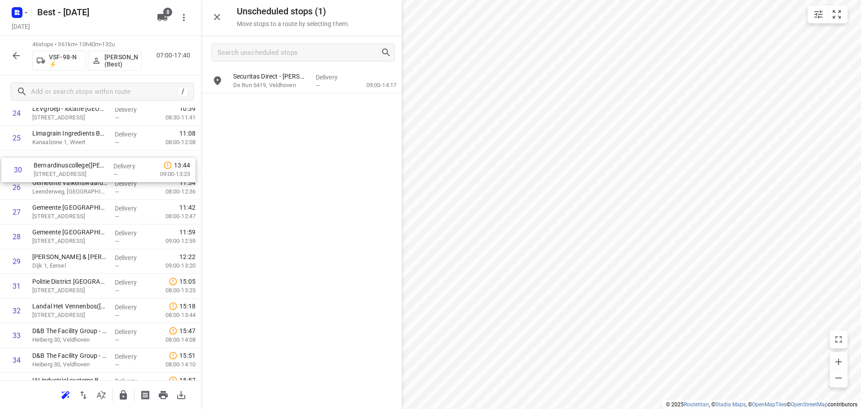
drag, startPoint x: 105, startPoint y: 253, endPoint x: 107, endPoint y: 165, distance: 88.0
click at [107, 165] on div "1 Service Center - Eindhoven(Bob Cremers) Looyenbeemd 3, Eindhoven Delivery — 0…" at bounding box center [100, 100] width 201 height 1135
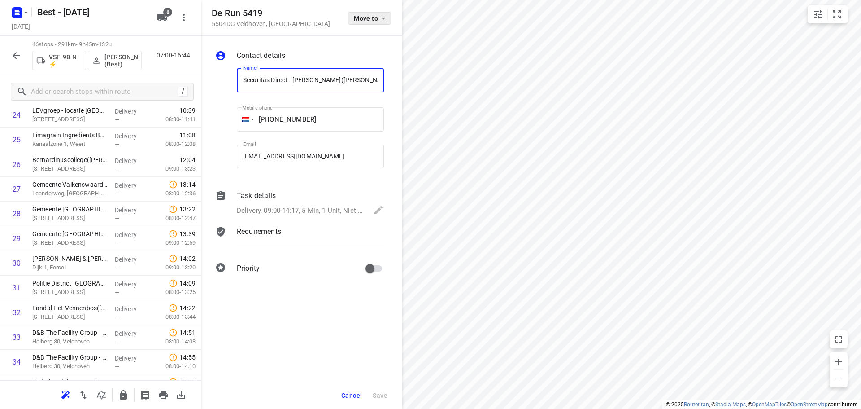
click at [380, 18] on icon "button" at bounding box center [383, 18] width 7 height 7
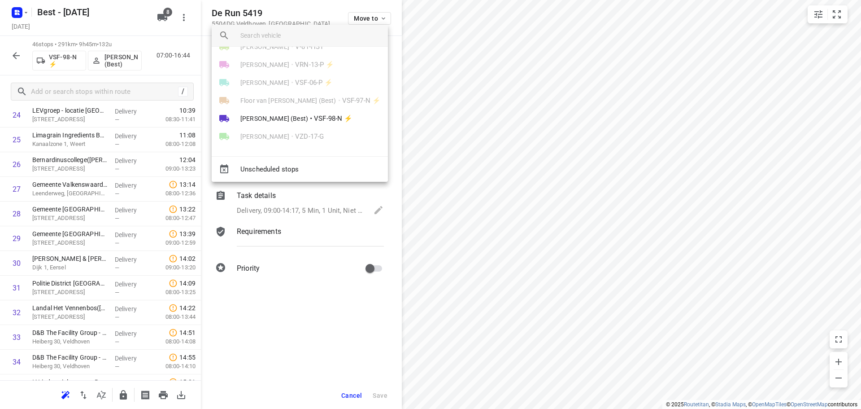
click at [298, 116] on span "Peter van Dijk (Best)" at bounding box center [274, 118] width 68 height 9
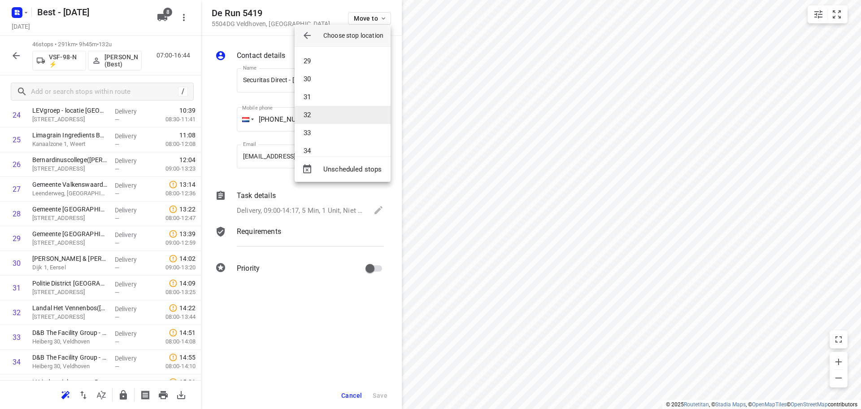
scroll to position [590, 0]
click at [334, 92] on li "36" at bounding box center [343, 97] width 96 height 18
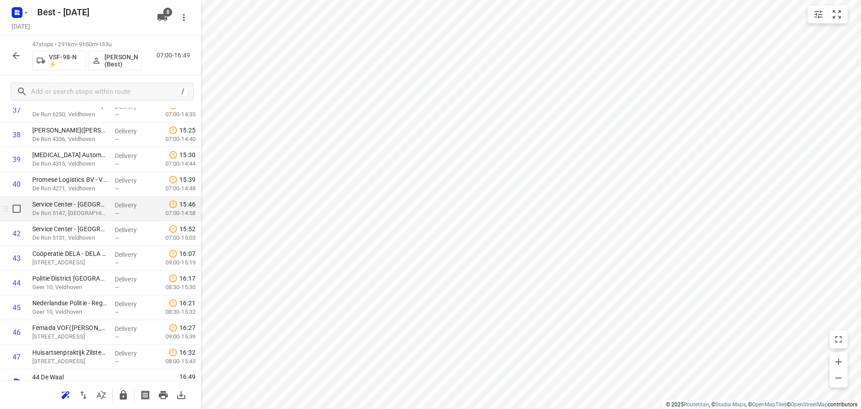
scroll to position [957, 0]
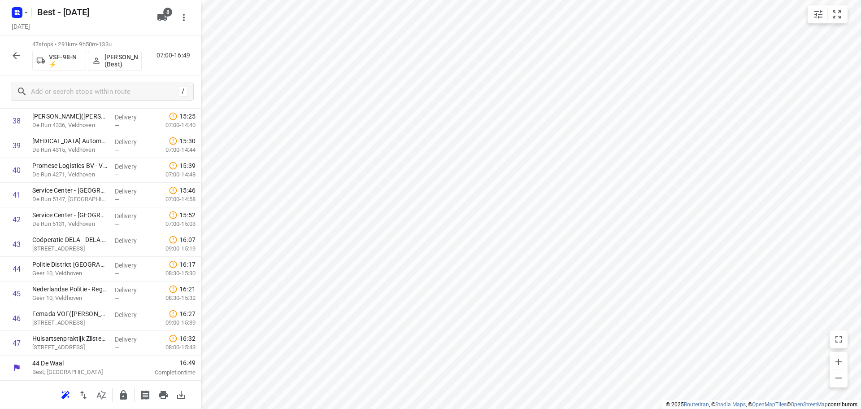
click at [120, 400] on icon "button" at bounding box center [123, 394] width 11 height 11
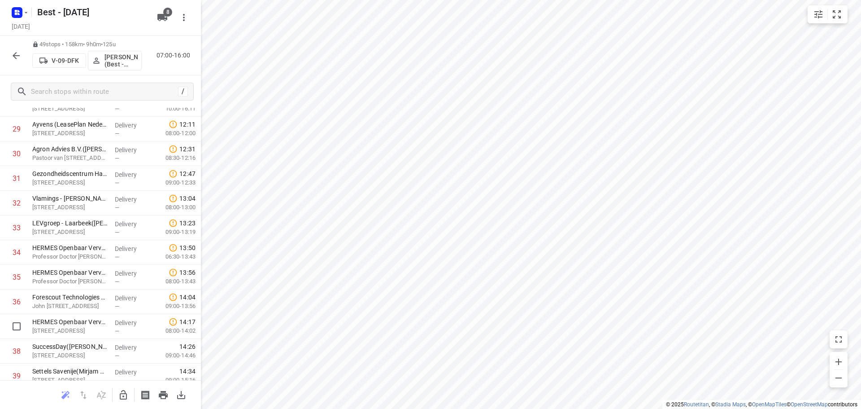
scroll to position [808, 0]
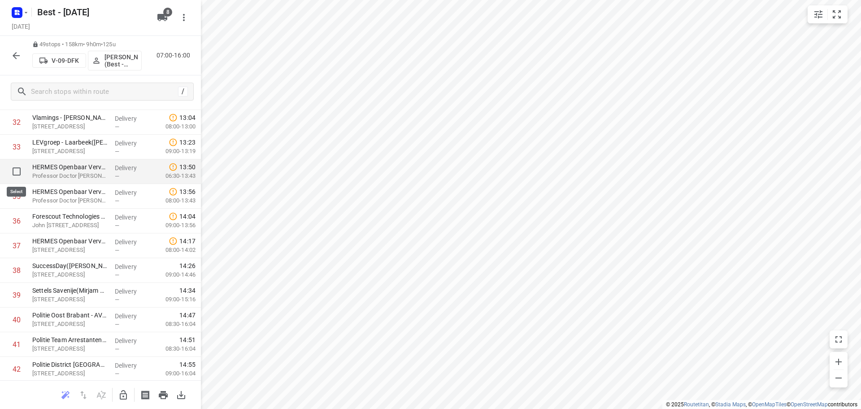
click at [59, 175] on p "Professor Doctor Dorgelolaan 54, Eindhoven" at bounding box center [69, 175] width 75 height 9
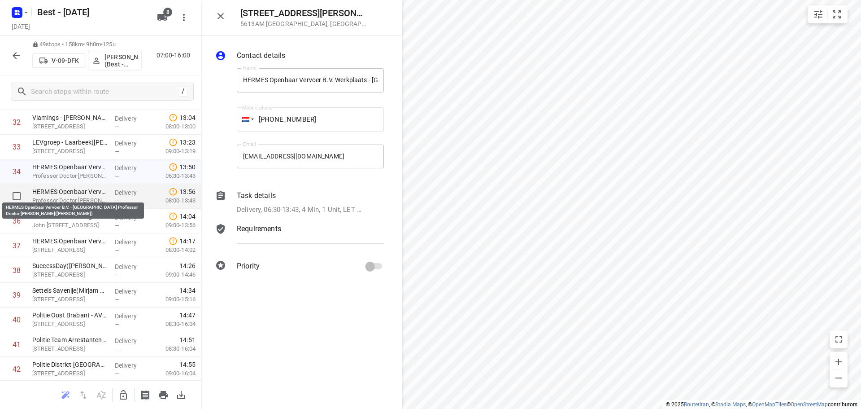
click at [60, 192] on p "HERMES Openbaar Vervoer B.V. - Eindhoven Professor Doctor Dorgelolaan(Twan Smid)" at bounding box center [69, 191] width 75 height 9
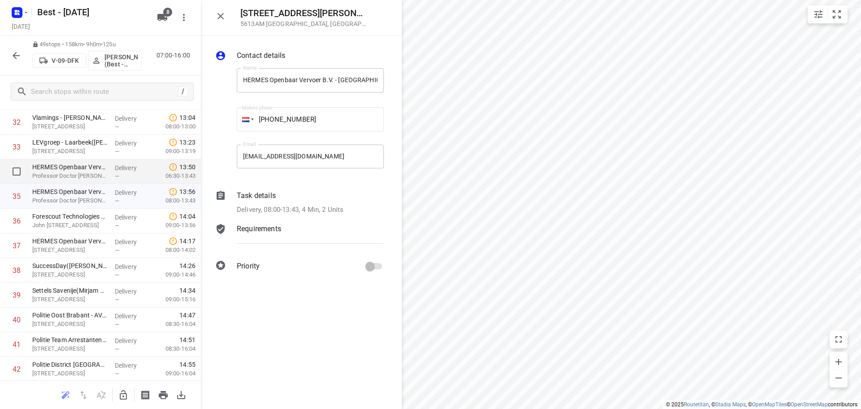
click at [64, 183] on div "HERMES Openbaar Vervoer B.V. Werkplaats - Eindhoven(Peter Dekkers) Professor Do…" at bounding box center [70, 171] width 83 height 25
click at [341, 214] on p "Delivery, 06:30-13:43, 4 Min, 1 Unit, LET OP! Leveren op nummer 54!" at bounding box center [301, 210] width 128 height 10
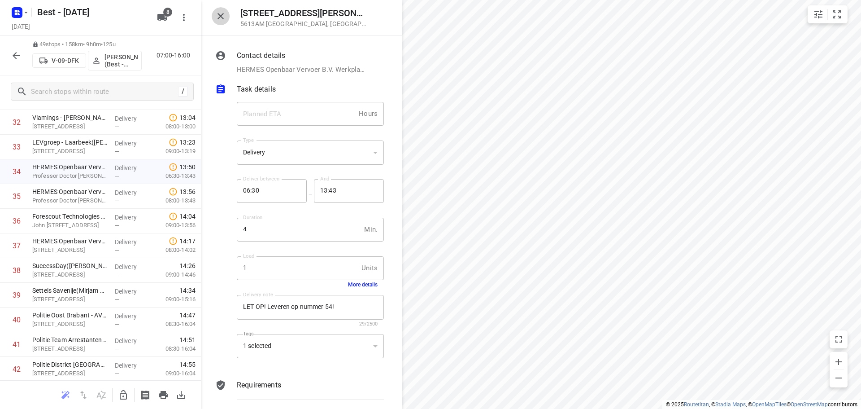
click at [216, 10] on button "button" at bounding box center [221, 16] width 18 height 18
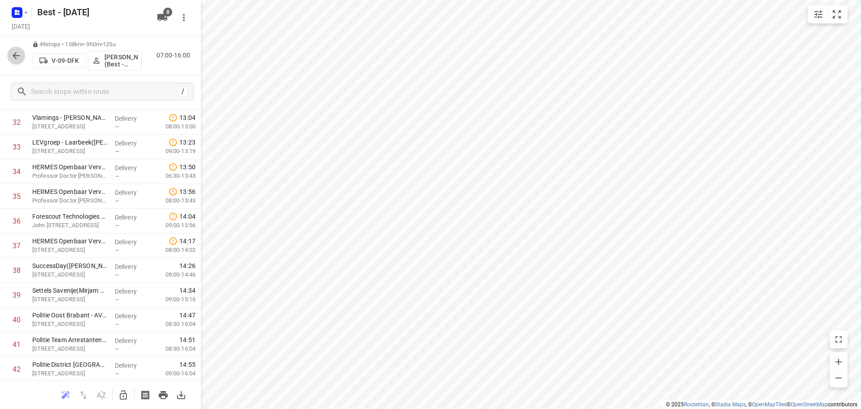
click at [22, 54] on button "button" at bounding box center [16, 56] width 18 height 18
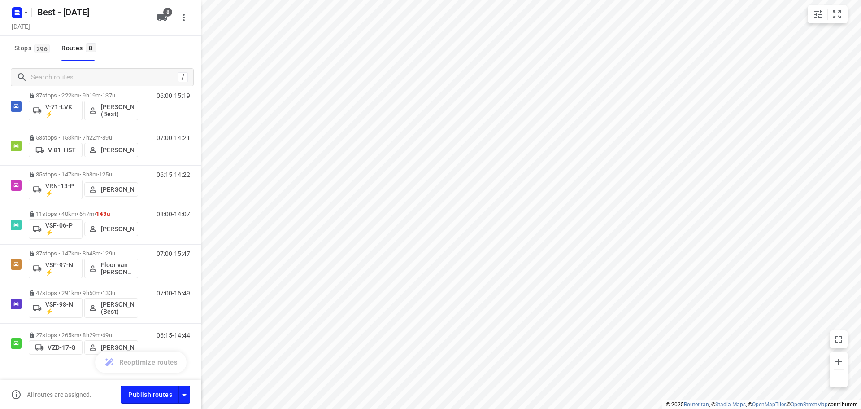
scroll to position [85, 0]
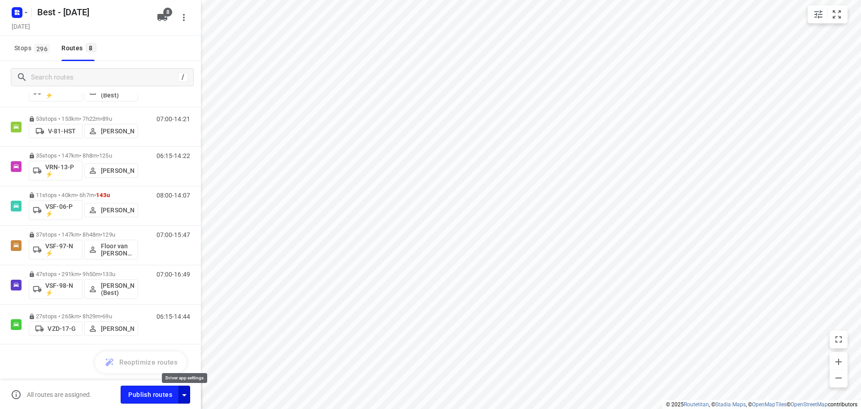
click at [184, 396] on icon "button" at bounding box center [184, 394] width 11 height 11
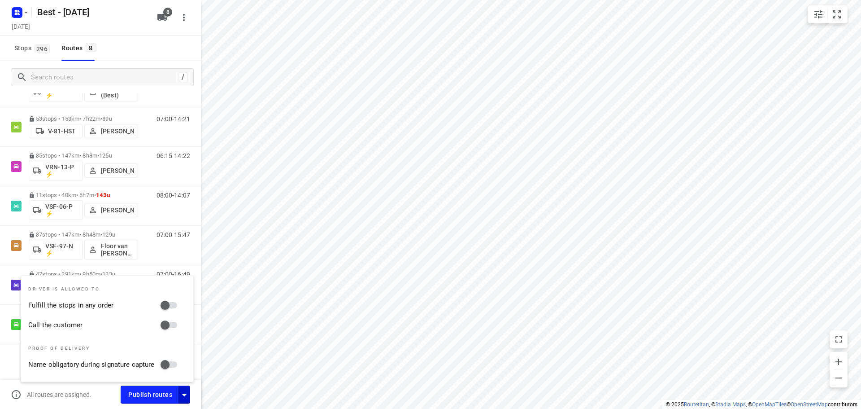
click at [172, 312] on input "Fulfill the stops in any order" at bounding box center [165, 305] width 51 height 17
checkbox input "true"
click at [170, 319] on input "Call the customer" at bounding box center [165, 324] width 51 height 17
checkbox input "true"
click at [34, 24] on h5 "Tuesday, Sep 16" at bounding box center [21, 26] width 26 height 10
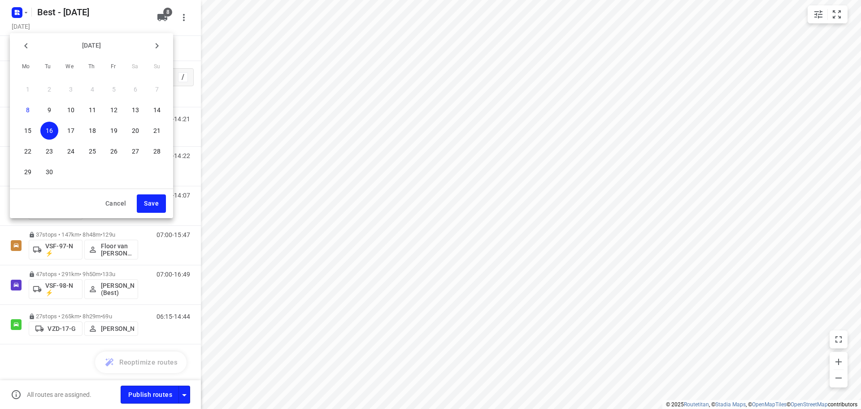
click at [28, 39] on div "September 2025" at bounding box center [91, 46] width 149 height 18
click at [24, 13] on div at bounding box center [430, 204] width 861 height 409
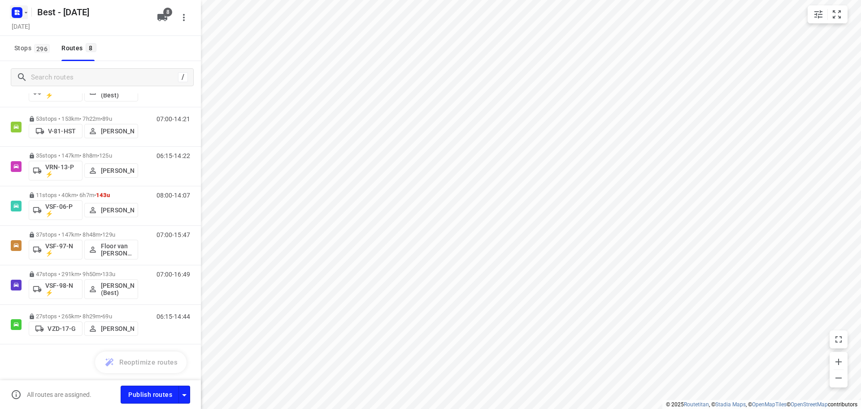
click at [23, 13] on icon "button" at bounding box center [25, 12] width 7 height 7
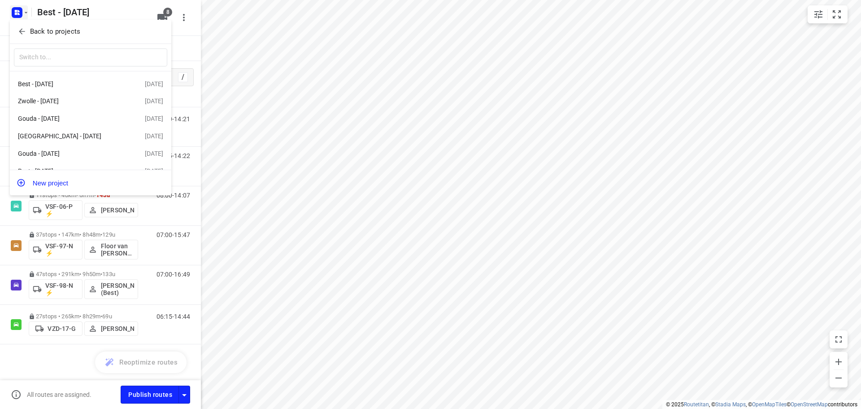
click at [26, 27] on icon "button" at bounding box center [21, 31] width 9 height 9
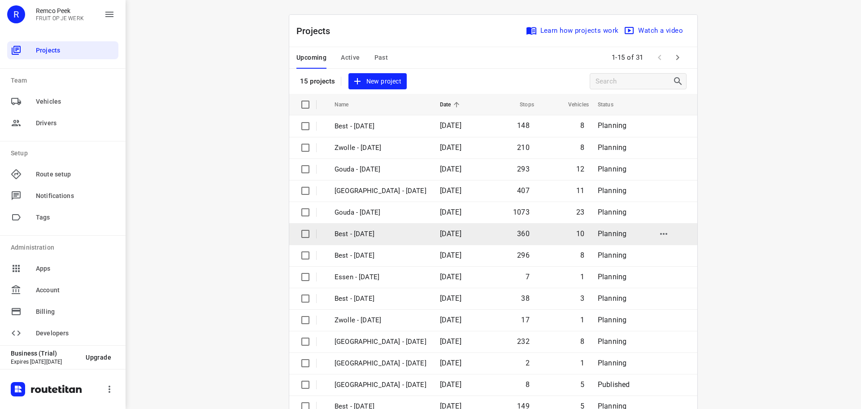
click at [402, 236] on p "Best - [DATE]" at bounding box center [381, 234] width 92 height 10
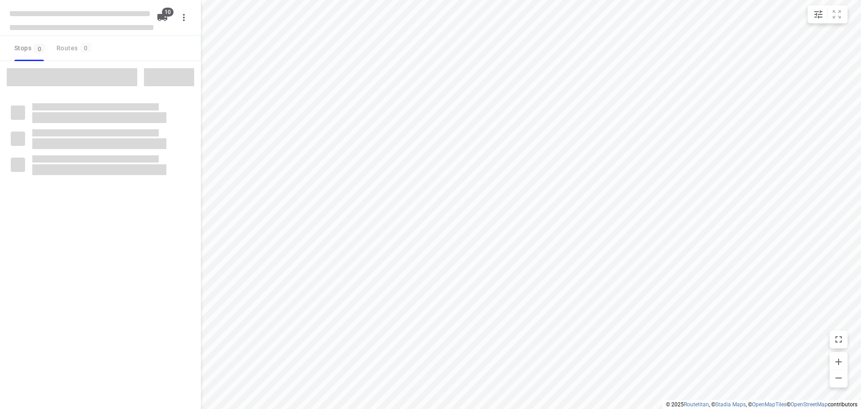
checkbox input "true"
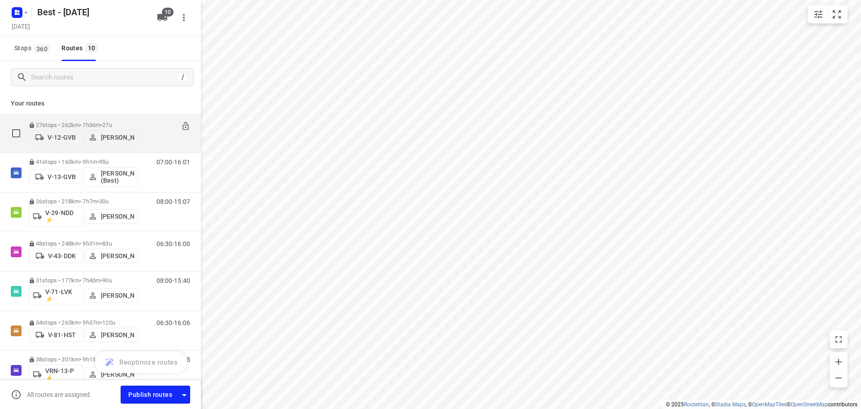
scroll to position [164, 0]
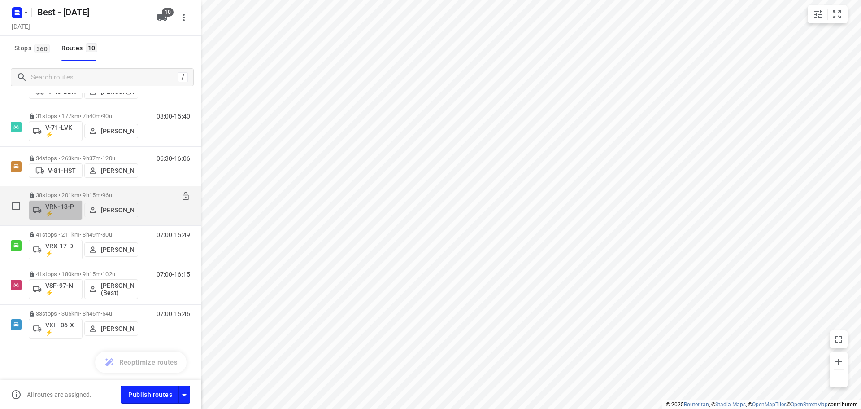
click at [69, 201] on button "VRN-13-P ⚡" at bounding box center [56, 210] width 54 height 20
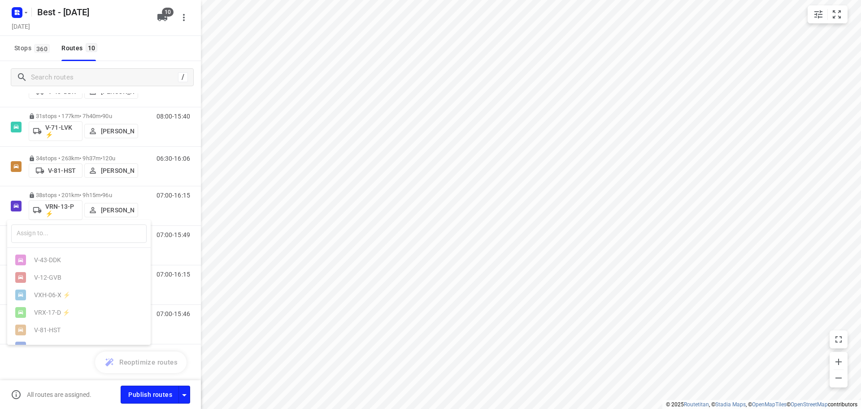
click at [74, 190] on div at bounding box center [430, 204] width 861 height 409
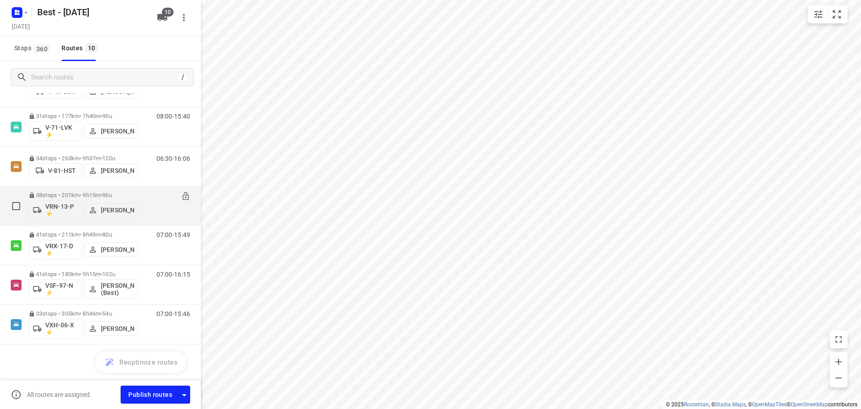
click at [75, 191] on div "38 stops • 201km • 9h15m • 96u VRN-13-P ⚡ Daniëlle Belmer" at bounding box center [83, 205] width 109 height 37
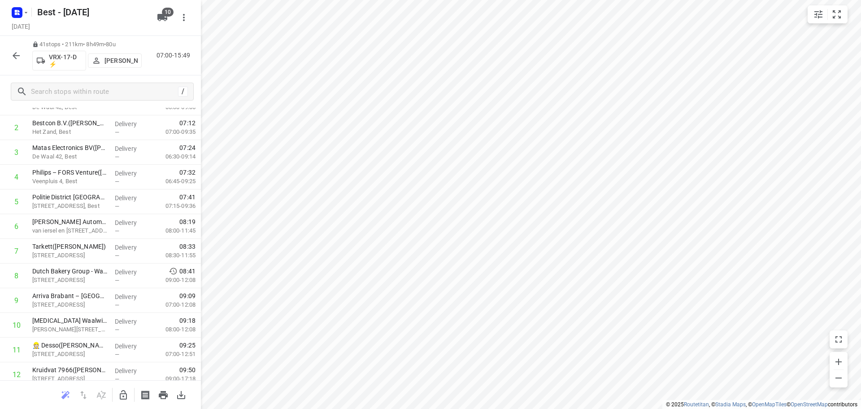
scroll to position [0, 0]
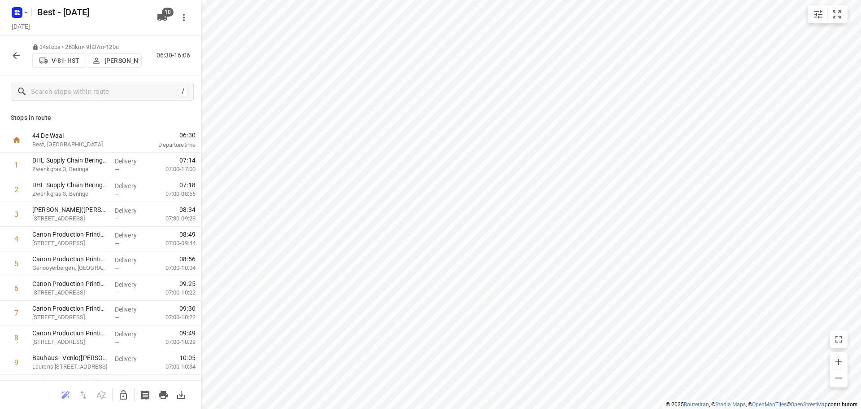
click at [113, 57] on p "[PERSON_NAME]" at bounding box center [121, 60] width 33 height 7
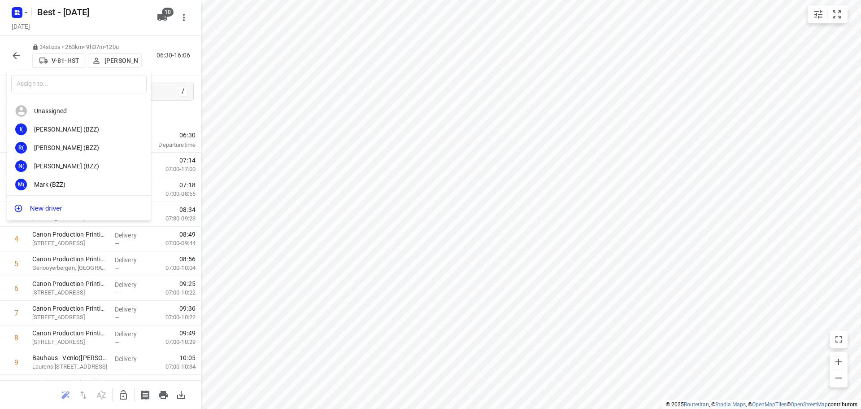
click at [91, 82] on input "text" at bounding box center [79, 84] width 136 height 18
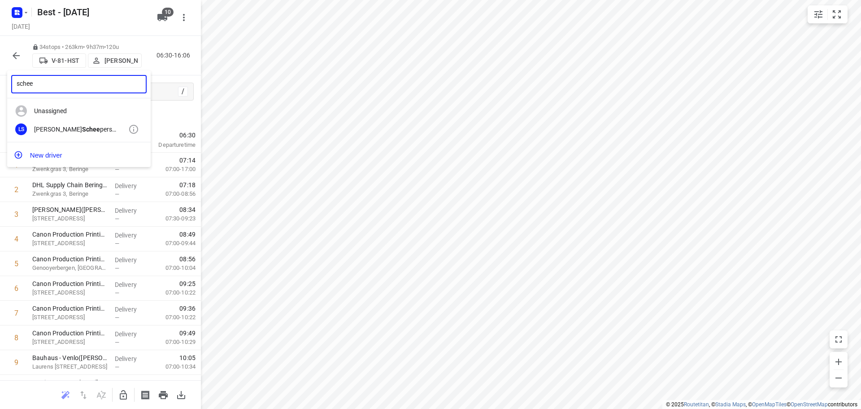
type input "schee"
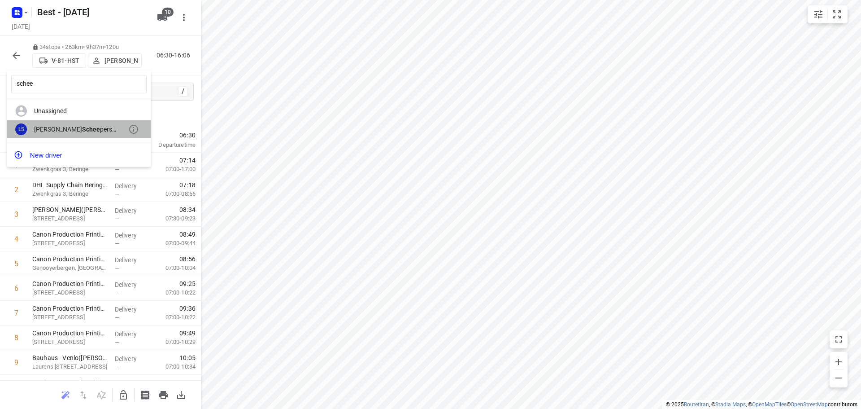
click at [83, 131] on div "Lisa Schee pers (Best)" at bounding box center [81, 129] width 94 height 7
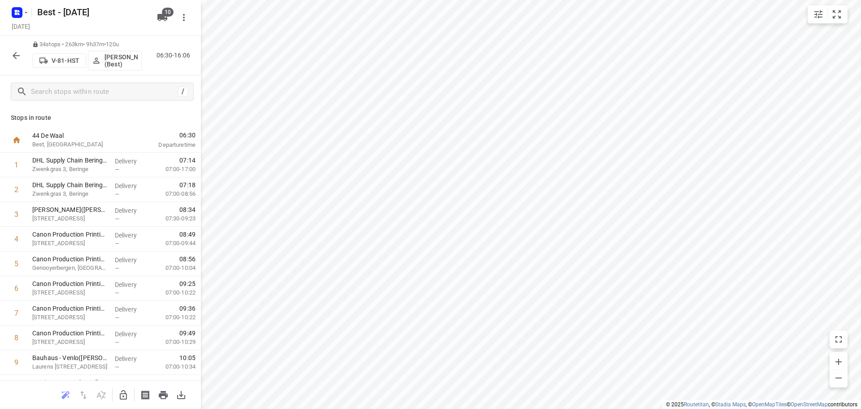
click at [22, 61] on button "button" at bounding box center [16, 56] width 18 height 18
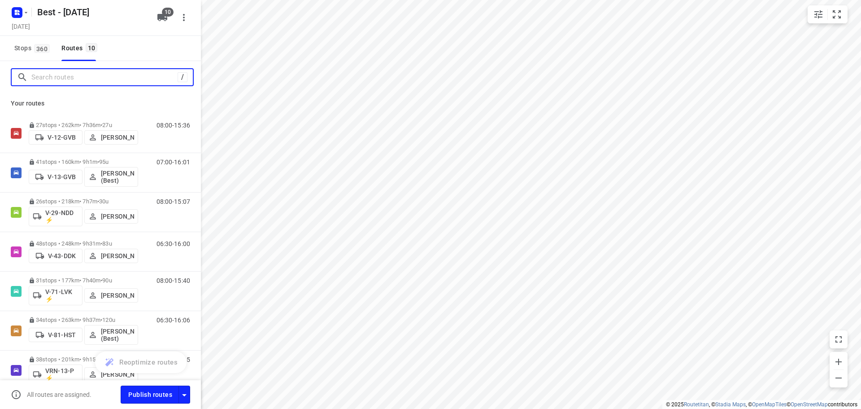
click at [39, 81] on input "Search routes" at bounding box center [104, 77] width 146 height 14
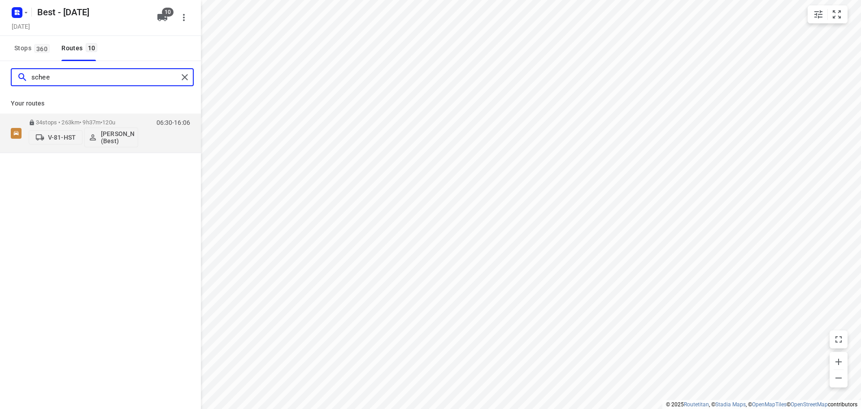
type input "schee"
click at [189, 71] on div at bounding box center [187, 76] width 16 height 13
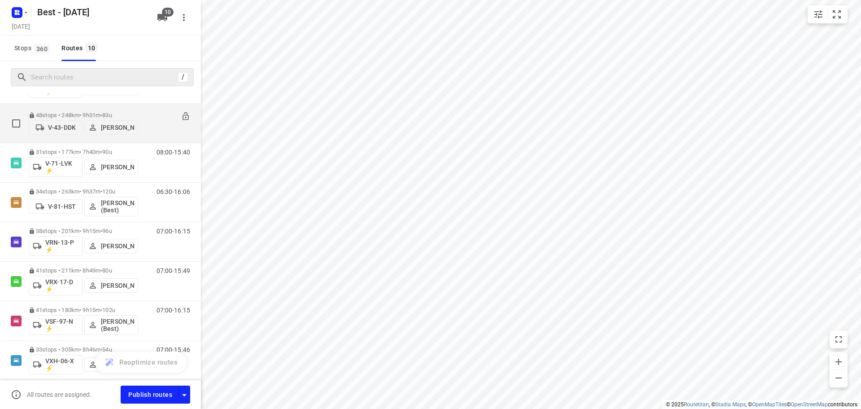
scroll to position [164, 0]
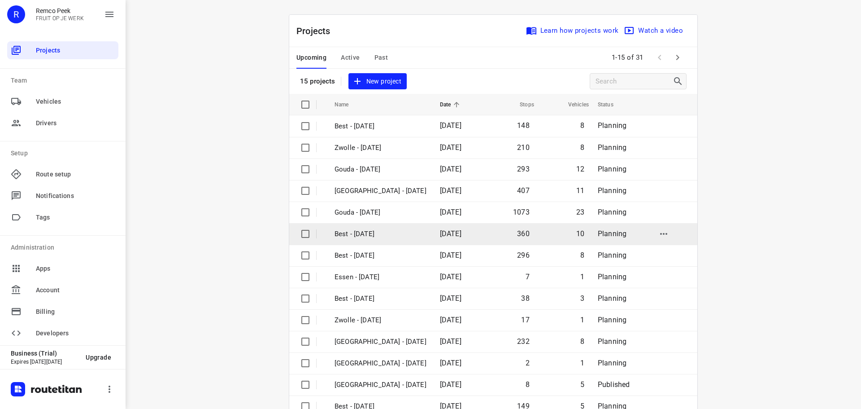
click at [380, 230] on p "Best - [DATE]" at bounding box center [381, 234] width 92 height 10
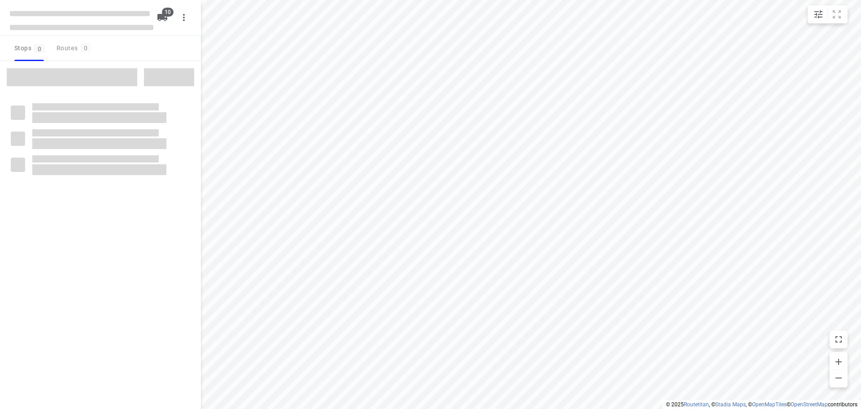
checkbox input "true"
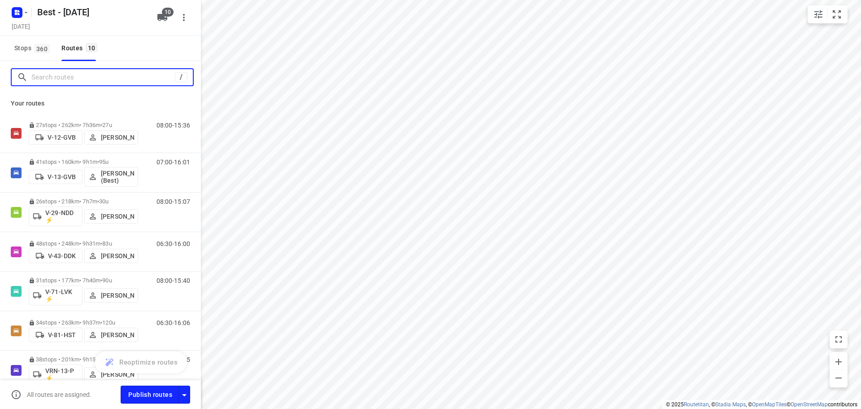
click at [64, 79] on input "Search routes" at bounding box center [103, 77] width 144 height 14
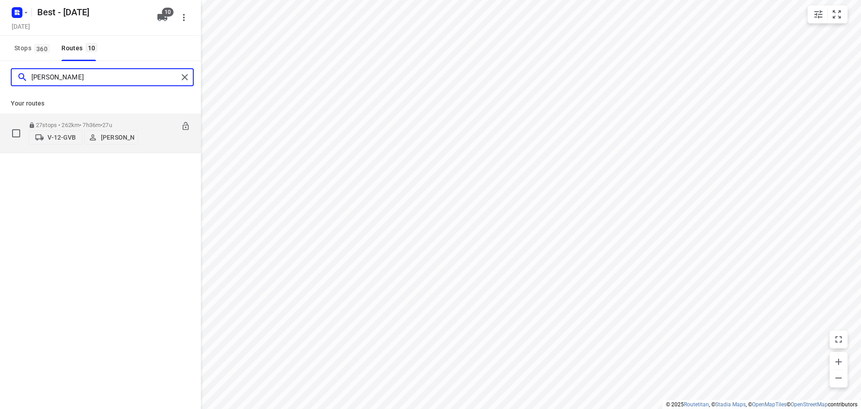
type input "lisa"
click at [92, 122] on p "27 stops • 262km • 7h36m • 27u" at bounding box center [83, 125] width 109 height 7
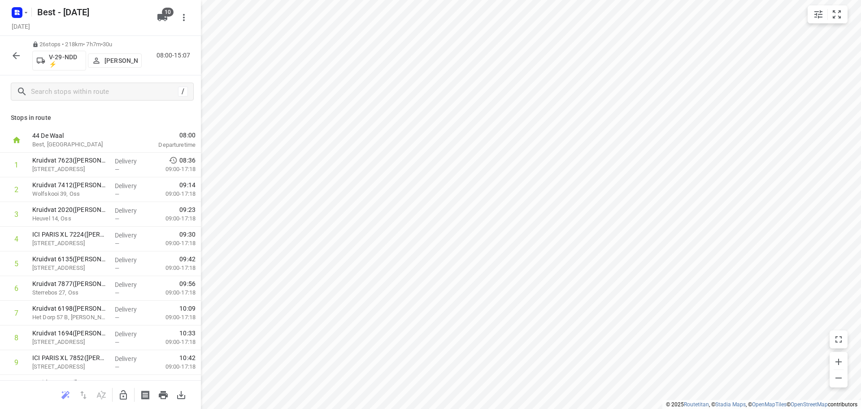
click at [15, 52] on icon "button" at bounding box center [16, 55] width 11 height 11
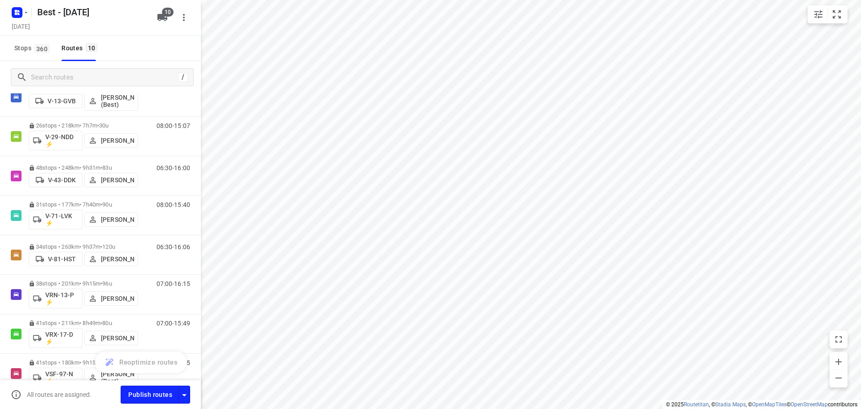
scroll to position [164, 0]
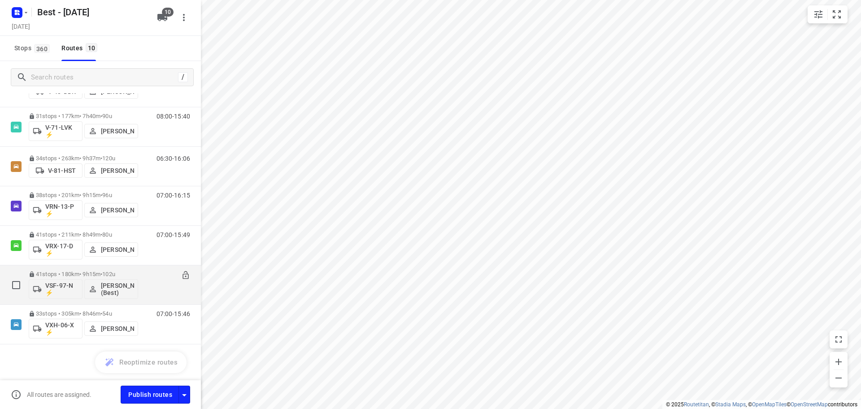
click at [68, 267] on div "41 stops • 180km • 9h15m • 102u VSF-97-N ⚡ Tony van Doren (Best)" at bounding box center [83, 284] width 109 height 37
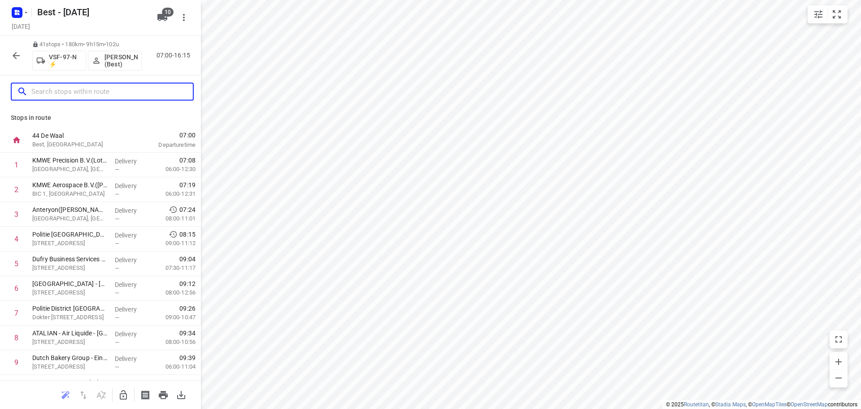
click at [112, 94] on input "text" at bounding box center [112, 92] width 162 height 14
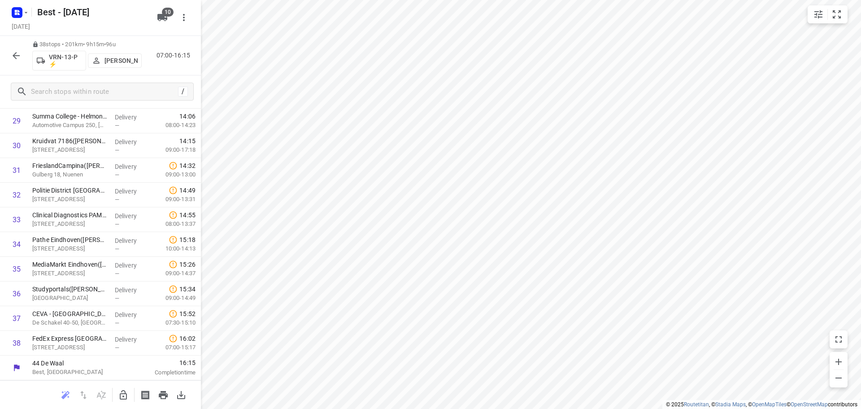
scroll to position [0, 0]
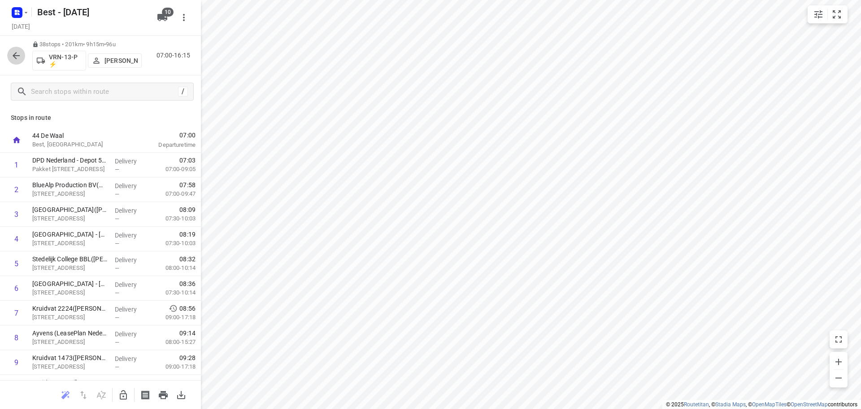
click at [13, 58] on icon "button" at bounding box center [16, 55] width 11 height 11
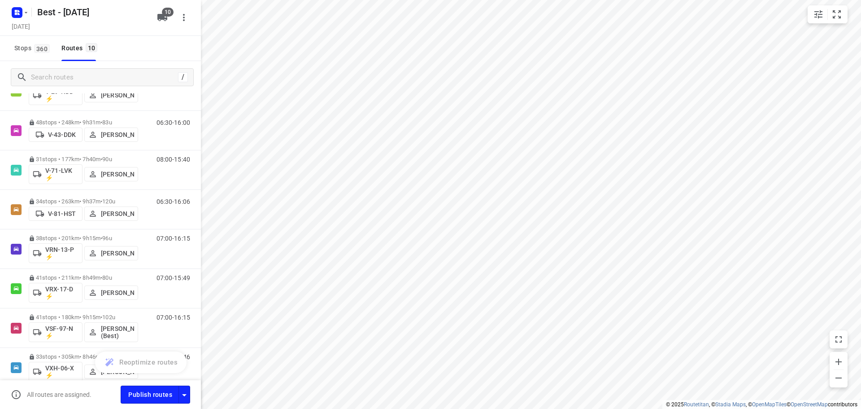
scroll to position [164, 0]
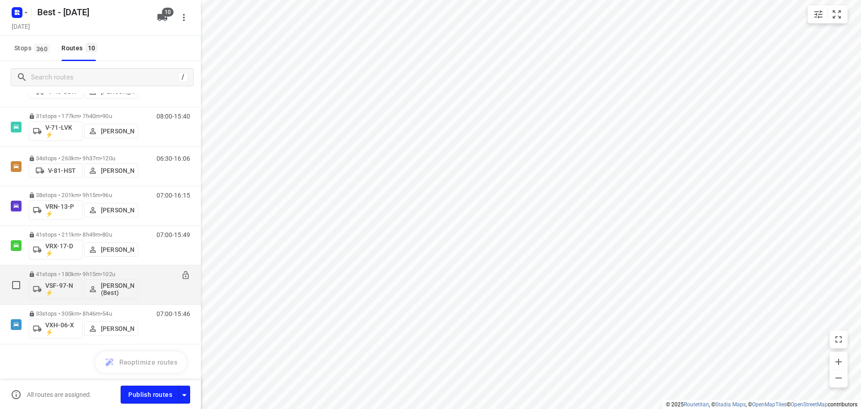
click at [81, 268] on div "41 stops • 180km • 9h15m • 102u VSF-97-N ⚡ Tony van Doren (Best)" at bounding box center [83, 284] width 109 height 37
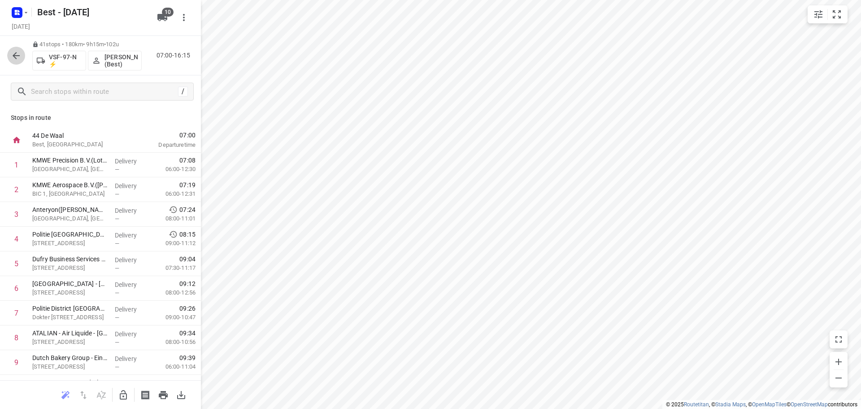
click at [17, 57] on icon "button" at bounding box center [16, 55] width 11 height 11
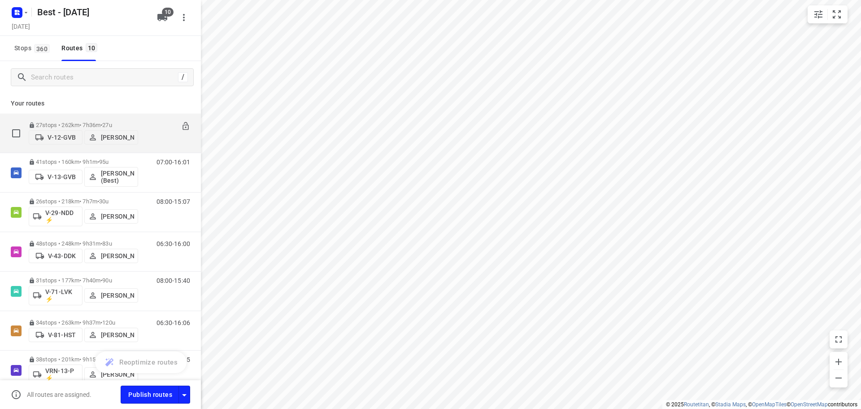
click at [76, 117] on div "27 stops • 262km • 7h36m • 27u V-12-GVB Lisa van Rosmalen" at bounding box center [83, 133] width 109 height 32
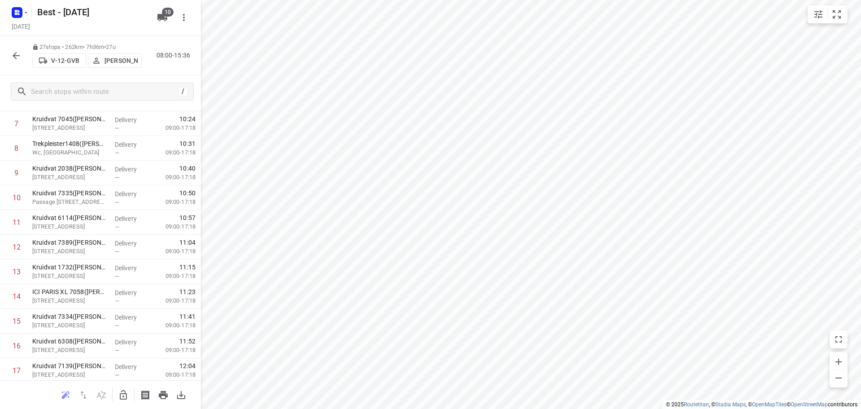
scroll to position [0, 0]
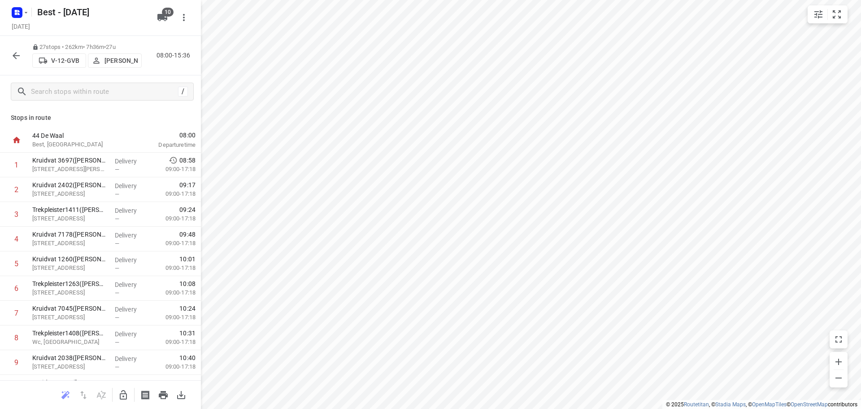
click at [9, 47] on div "27 stops • 262km • 7h36m • 27u V-12-GVB Lisa van Rosmalen 08:00-15:36" at bounding box center [100, 55] width 201 height 39
click at [13, 56] on icon "button" at bounding box center [16, 55] width 7 height 7
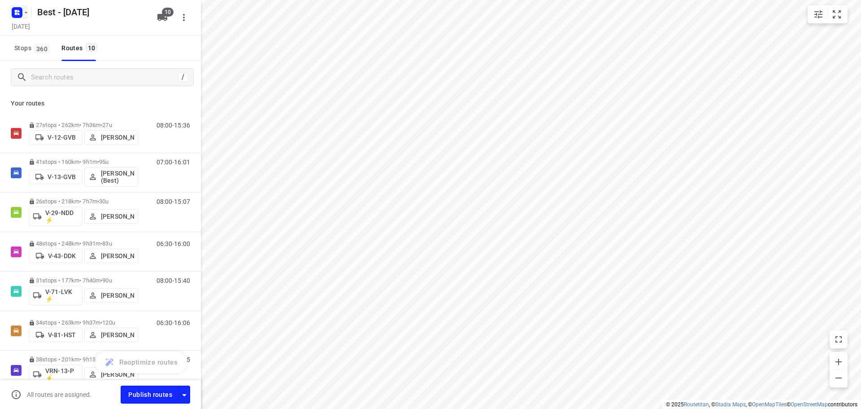
click at [22, 10] on rect "button" at bounding box center [17, 12] width 11 height 11
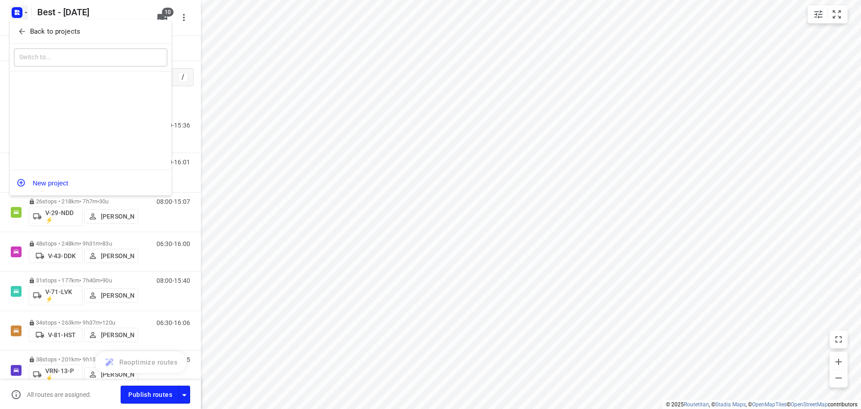
click at [23, 35] on icon "button" at bounding box center [21, 31] width 9 height 9
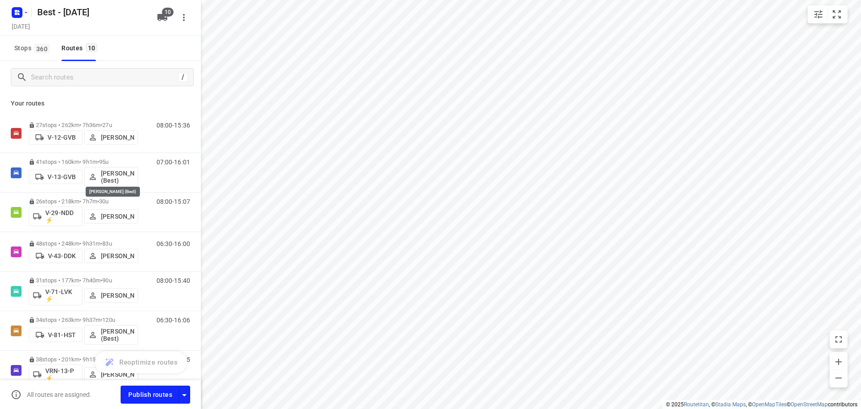
scroll to position [164, 0]
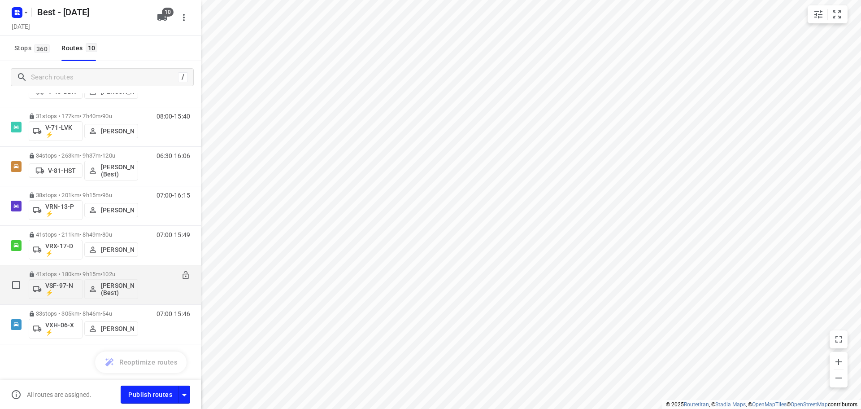
click at [101, 275] on p "41 stops • 180km • 9h15m • 102u" at bounding box center [83, 274] width 109 height 7
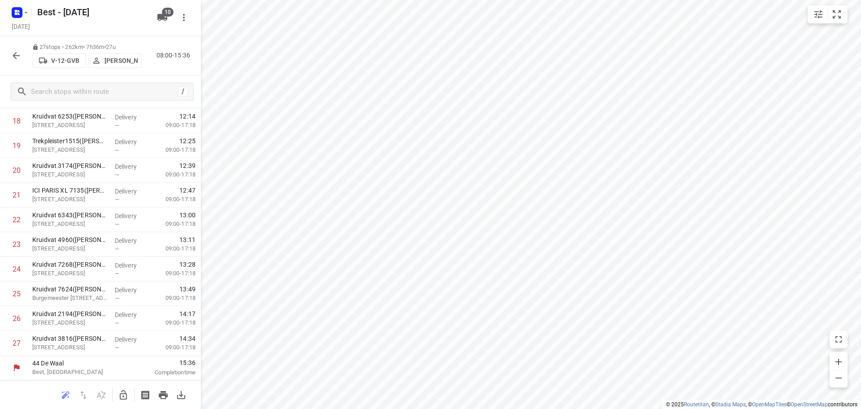
scroll to position [463, 0]
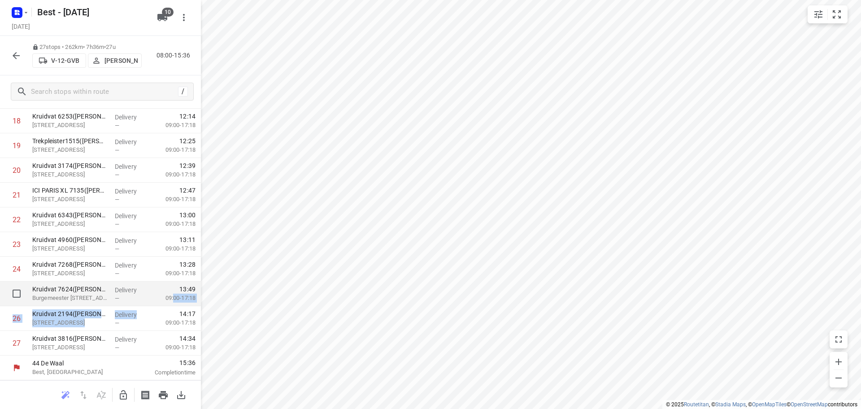
drag, startPoint x: 144, startPoint y: 309, endPoint x: 166, endPoint y: 297, distance: 24.5
click at [166, 296] on div "44 De Waal Best, [GEOGRAPHIC_DATA] 08:00 Departure time 1 Kruidvat 3697([PERSON…" at bounding box center [100, 22] width 201 height 716
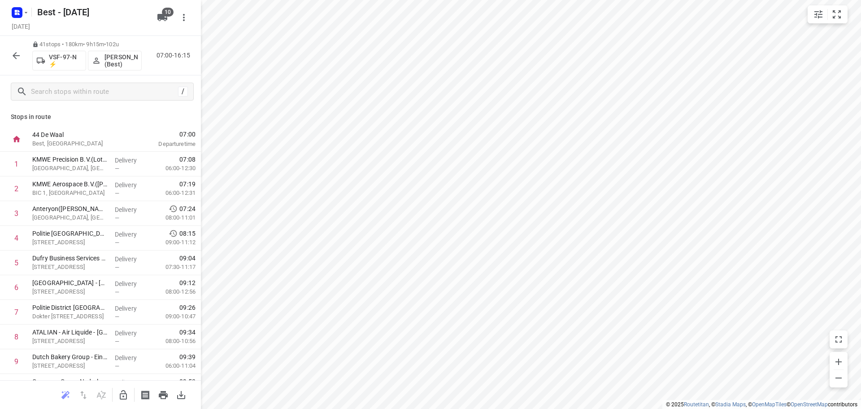
scroll to position [0, 0]
click at [106, 245] on div "Politie Eindhoven - Specialistische Ondersteuning - Eindhoven(Liesbeth de Groot…" at bounding box center [70, 239] width 83 height 25
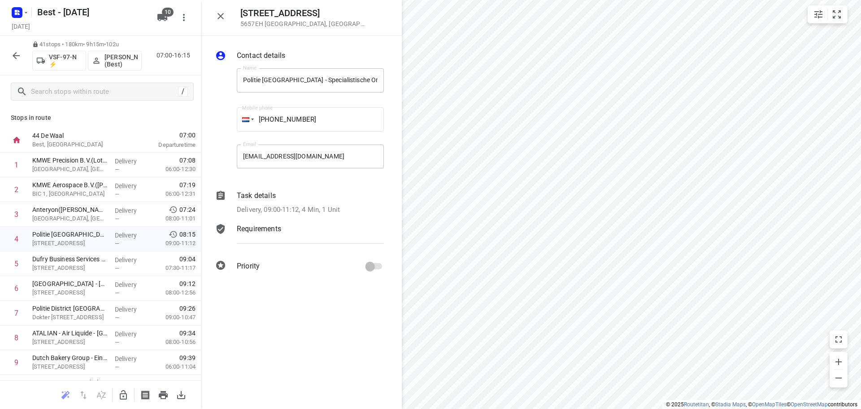
click at [19, 64] on div "41 stops • 180km • 9h15m • 102u VSF-97-N ⚡ Tony van Doren (Best) 07:00-16:15" at bounding box center [100, 55] width 201 height 39
click at [17, 57] on icon "button" at bounding box center [16, 55] width 11 height 11
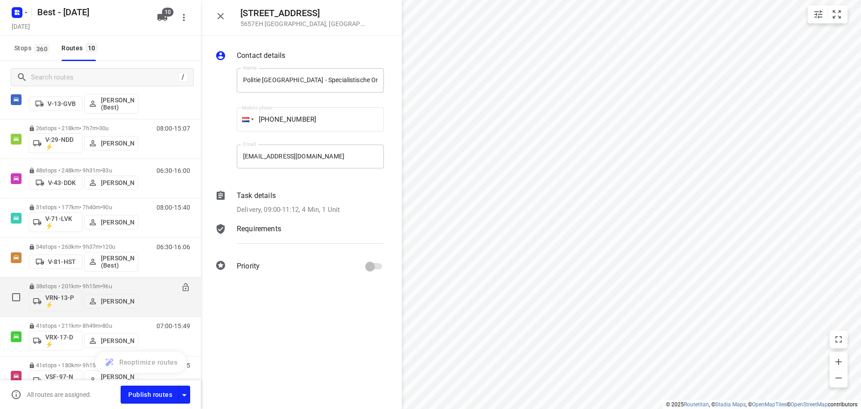
scroll to position [164, 0]
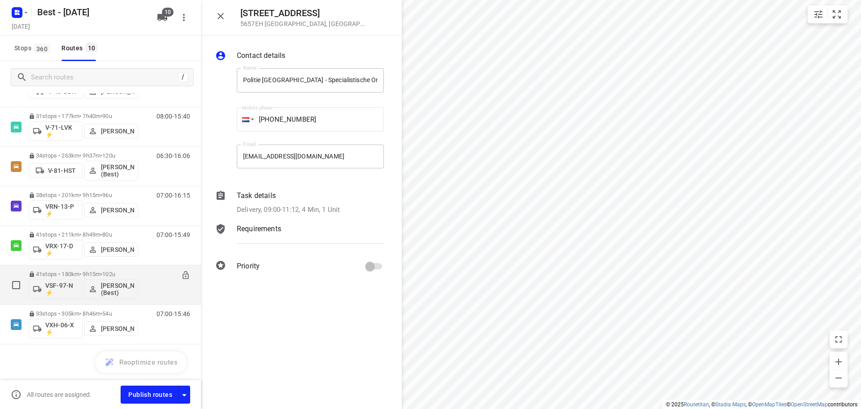
click at [183, 274] on icon at bounding box center [186, 275] width 6 height 8
click at [95, 270] on div "41 stops • 180km • 9h15m • 102u VSF-97-N ⚡ Tony van Doren (Best)" at bounding box center [83, 284] width 109 height 37
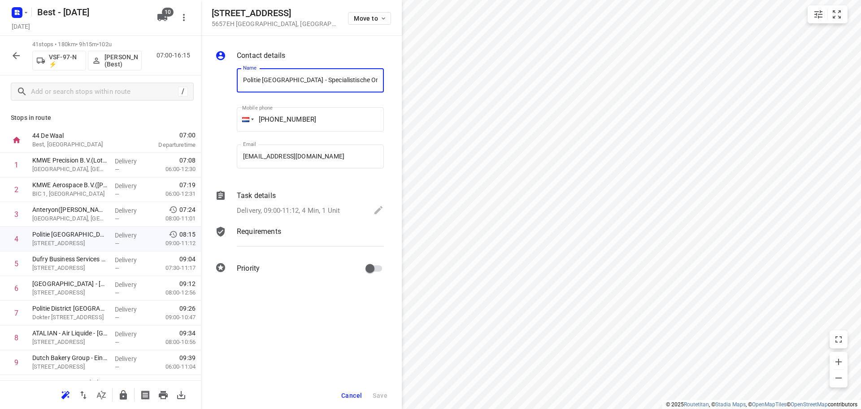
click at [328, 75] on input "Politie [GEOGRAPHIC_DATA] - Specialistische Ondersteuning - [GEOGRAPHIC_DATA]([…" at bounding box center [310, 80] width 147 height 24
click at [350, 79] on input "Politie [GEOGRAPHIC_DATA] - Specialistische Ondersteuning - [GEOGRAPHIC_DATA]([…" at bounding box center [310, 80] width 147 height 24
drag, startPoint x: 370, startPoint y: 82, endPoint x: 175, endPoint y: 75, distance: 195.7
click at [175, 75] on div "Parmentierweg 3 5657EH Eindhoven , Netherlands Move to Contact details Name Pol…" at bounding box center [100, 204] width 201 height 409
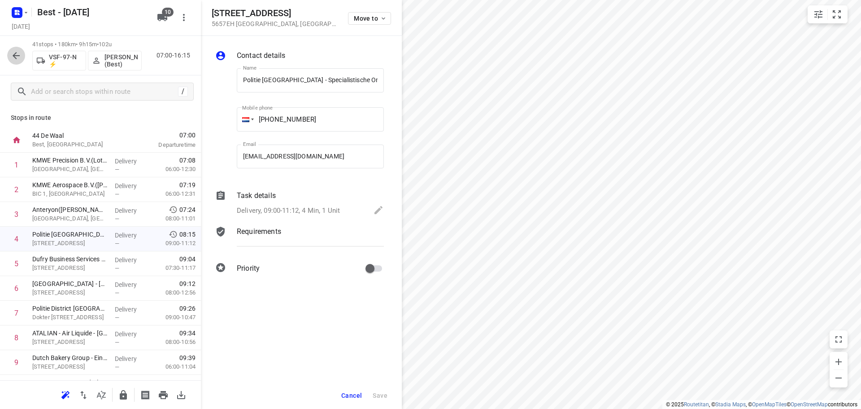
click at [22, 56] on button "button" at bounding box center [16, 56] width 18 height 18
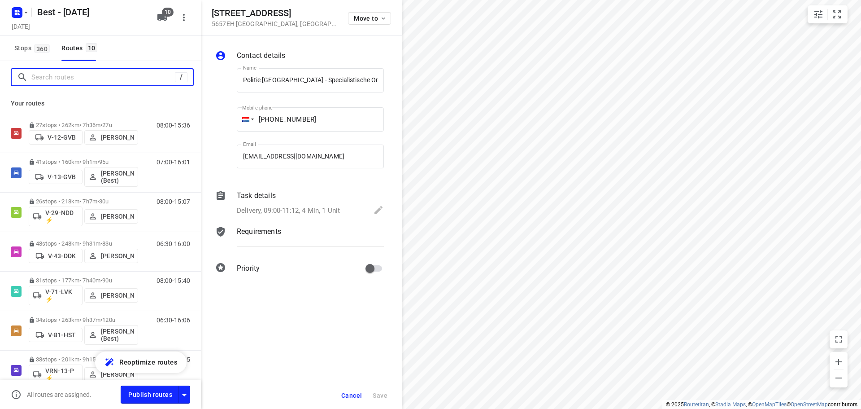
click at [45, 71] on input "Search routes" at bounding box center [103, 77] width 144 height 14
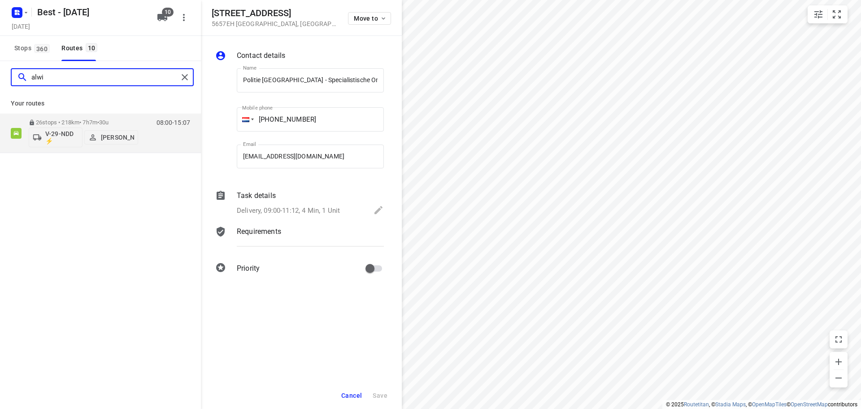
type input "alwin"
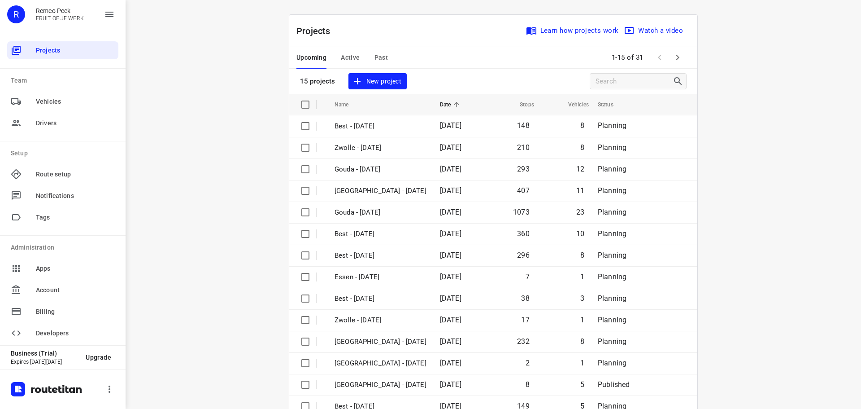
click at [351, 53] on span "Active" at bounding box center [350, 57] width 19 height 11
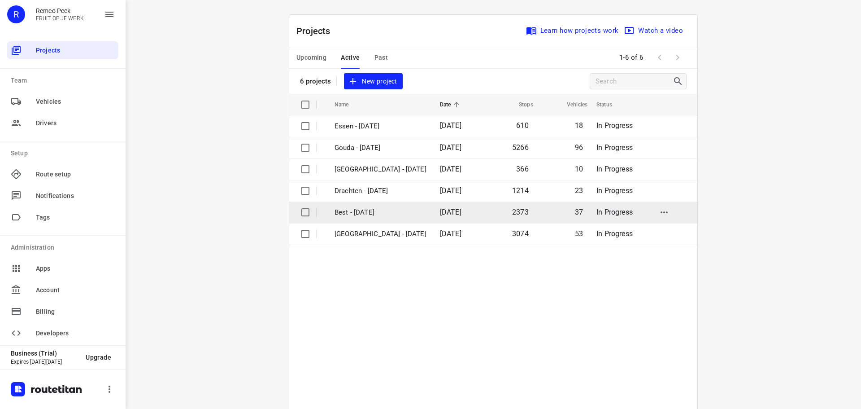
click at [362, 209] on p "Best - [DATE]" at bounding box center [381, 212] width 92 height 10
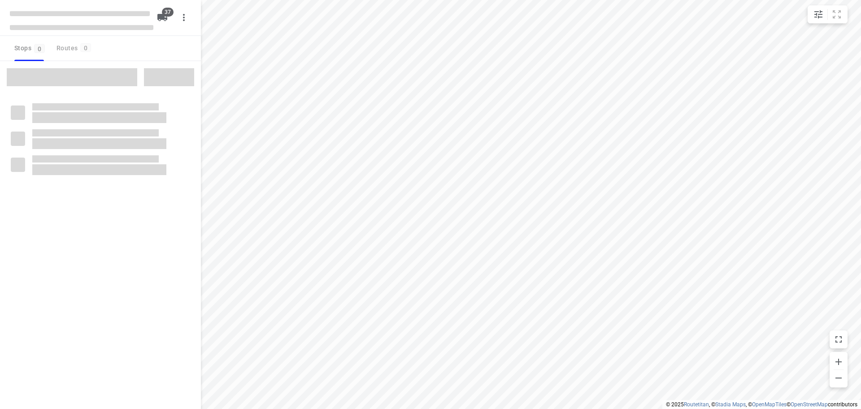
checkbox input "true"
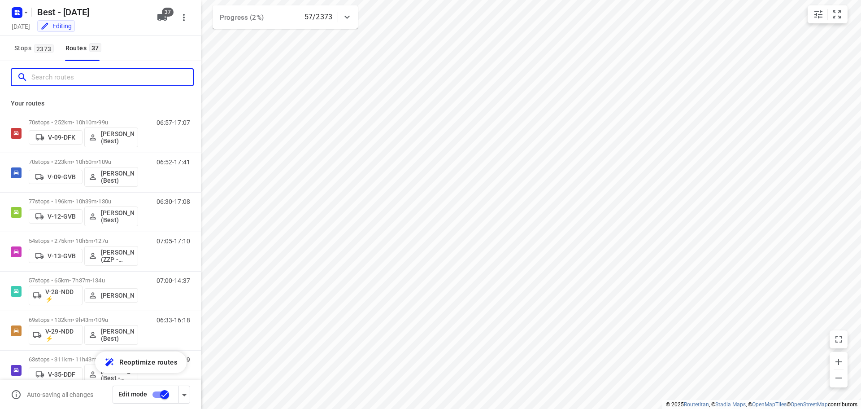
click at [88, 75] on input "Search routes" at bounding box center [112, 77] width 162 height 14
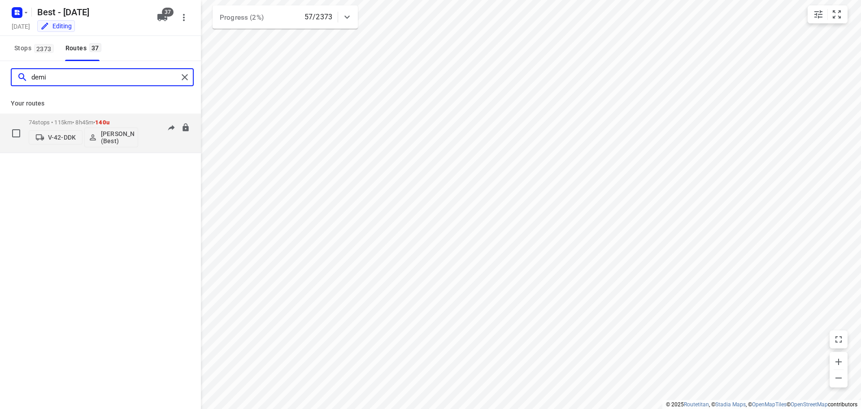
type input "demi"
click at [81, 116] on div "74 stops • 115km • 8h45m • 140u V-42-DDK [PERSON_NAME] (Best)" at bounding box center [83, 132] width 109 height 37
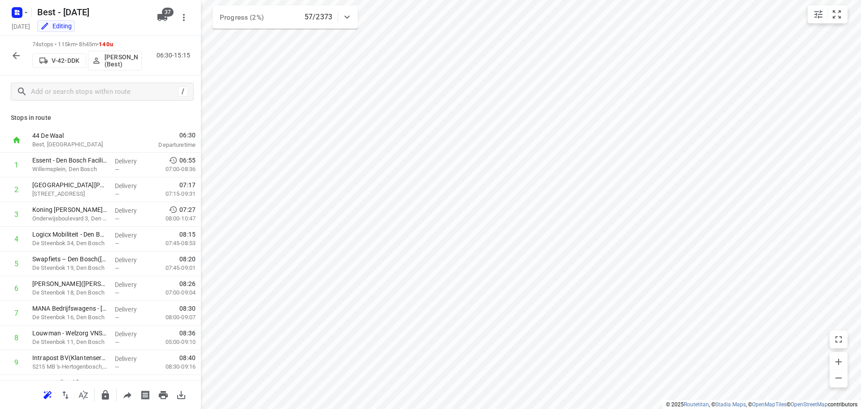
click at [195, 151] on div "i © 2025 Routetitan , © Stadia Maps , © OpenMapTiles © OpenStreetMap contributo…" at bounding box center [430, 204] width 861 height 409
click at [17, 49] on button "button" at bounding box center [16, 56] width 18 height 18
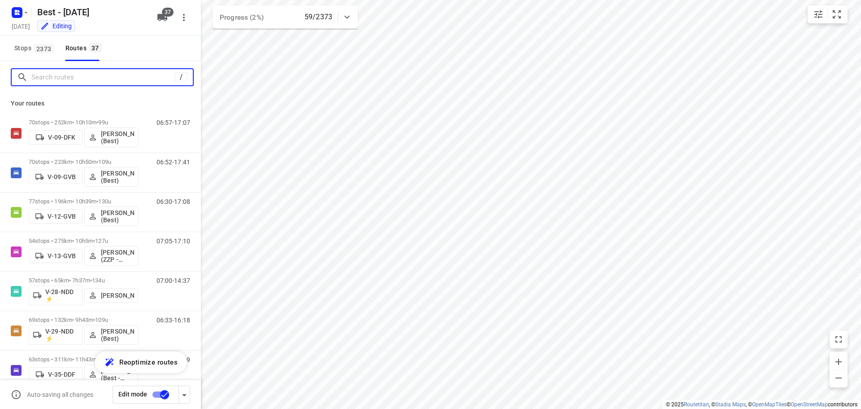
click at [40, 76] on input "Search routes" at bounding box center [103, 77] width 144 height 14
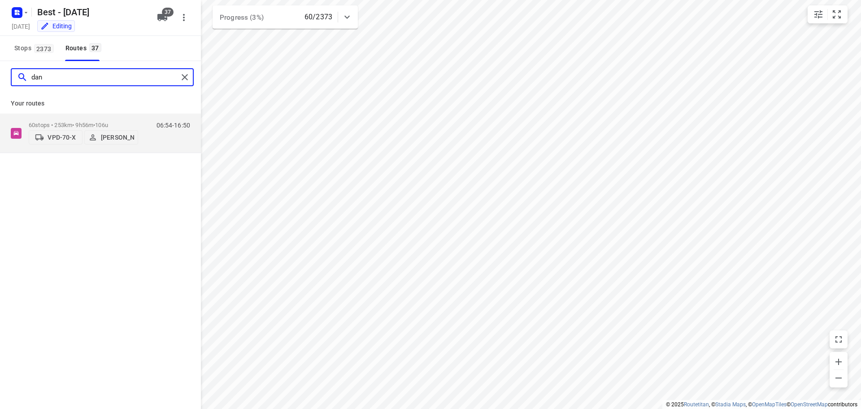
type input "dan"
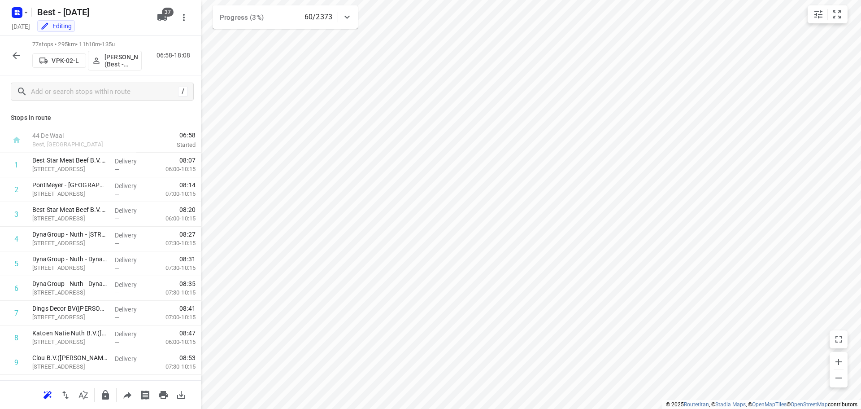
scroll to position [1697, 0]
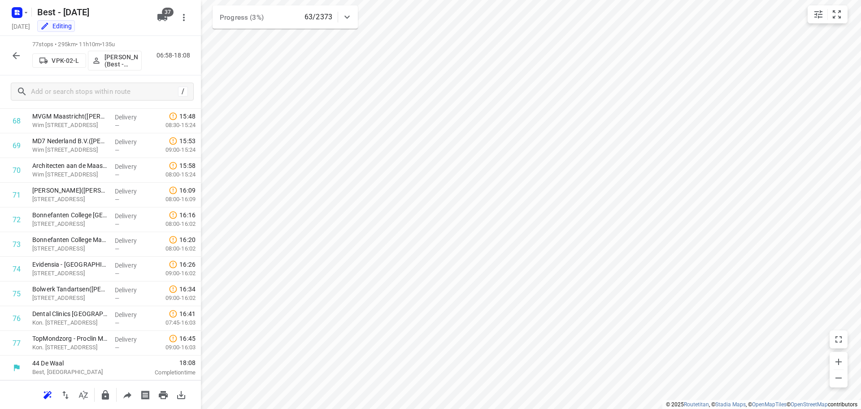
click at [11, 54] on icon "button" at bounding box center [16, 55] width 11 height 11
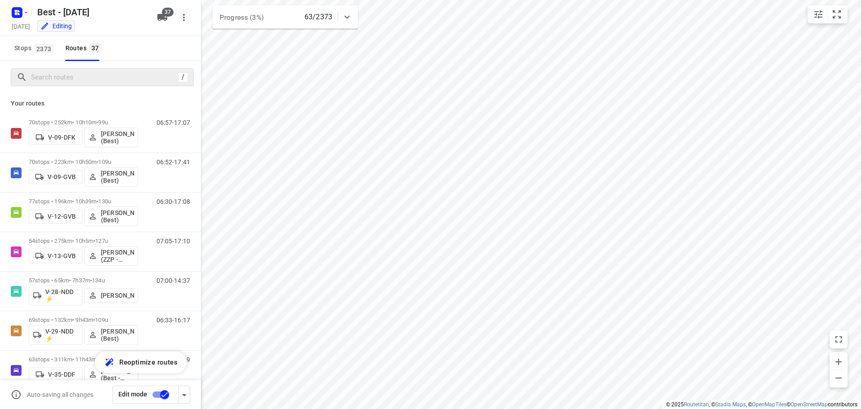
drag, startPoint x: 11, startPoint y: 54, endPoint x: 33, endPoint y: 69, distance: 26.8
click at [33, 69] on div "/" at bounding box center [102, 77] width 183 height 18
click at [51, 85] on div "/" at bounding box center [102, 77] width 183 height 18
click at [62, 79] on input "Search routes" at bounding box center [103, 77] width 144 height 14
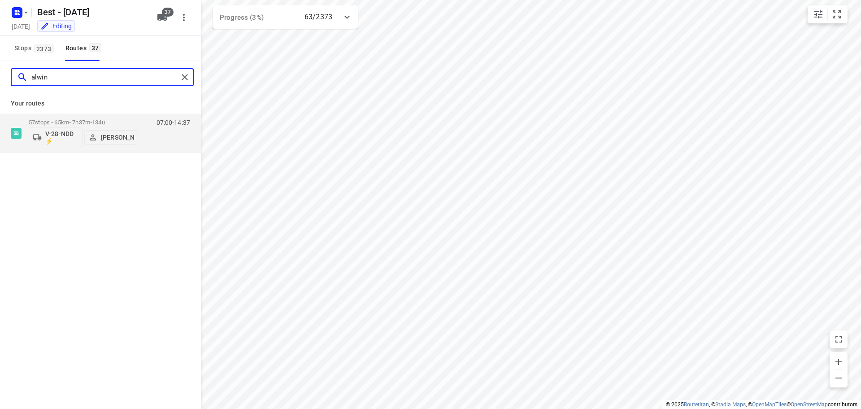
type input "alwin"
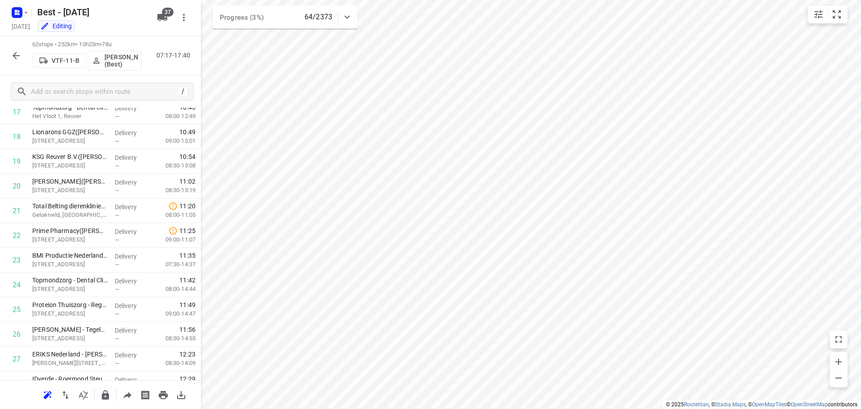
scroll to position [0, 0]
